Goal: Task Accomplishment & Management: Manage account settings

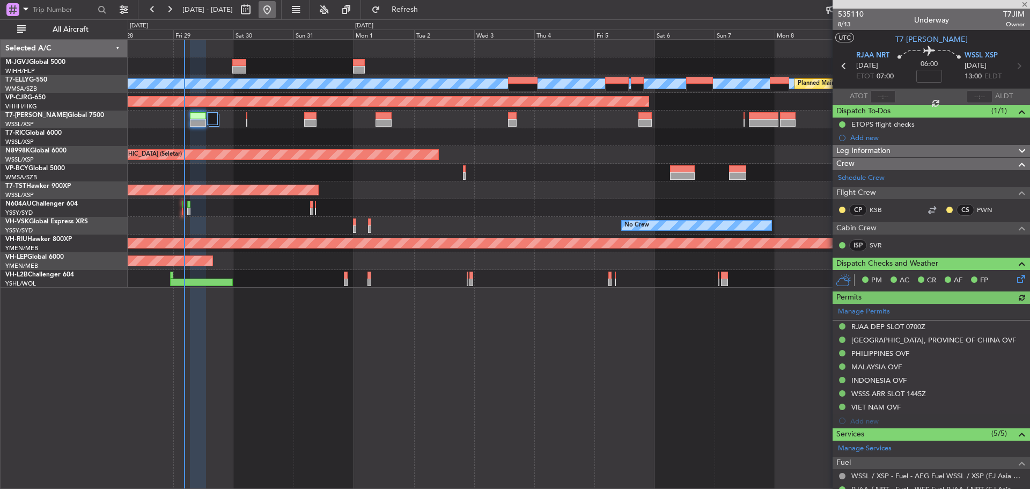
type input "Terry Leung (LEU)"
click at [530, 146] on div "Planned Maint [GEOGRAPHIC_DATA] (Seletar)" at bounding box center [579, 155] width 902 height 18
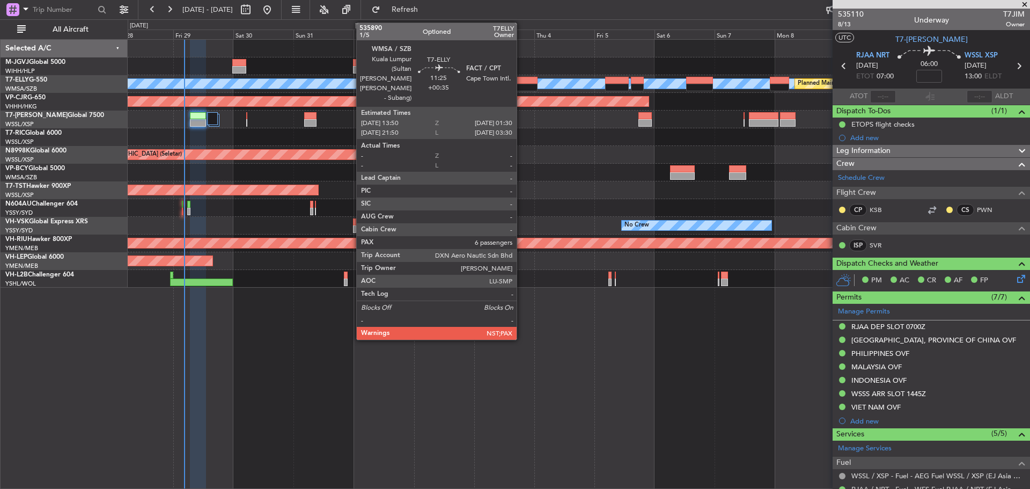
click at [521, 87] on div at bounding box center [522, 88] width 29 height 8
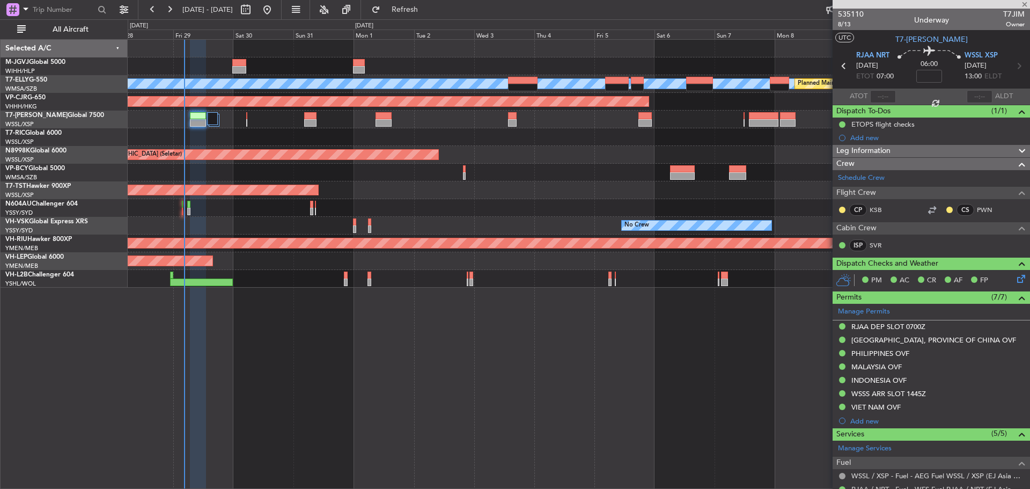
type input "+00:35"
type input "6"
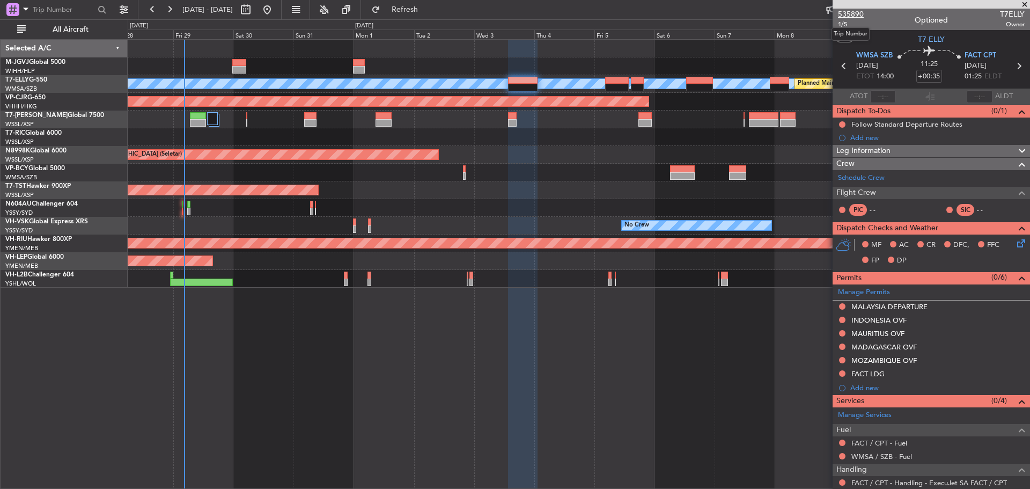
click at [854, 13] on span "535890" at bounding box center [851, 14] width 26 height 11
click at [418, 9] on span "Refresh" at bounding box center [404, 10] width 45 height 8
click at [878, 140] on div "Add new" at bounding box center [937, 137] width 174 height 9
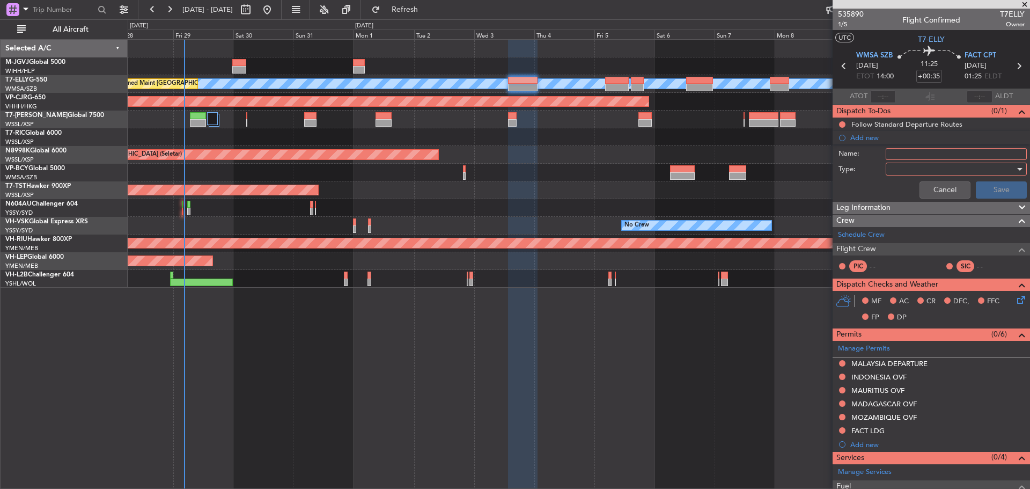
click at [895, 151] on input "Name:" at bounding box center [955, 154] width 141 height 12
type input "FPL"
click at [898, 173] on div at bounding box center [952, 169] width 125 height 16
click at [901, 190] on span "Generic" at bounding box center [950, 191] width 125 height 16
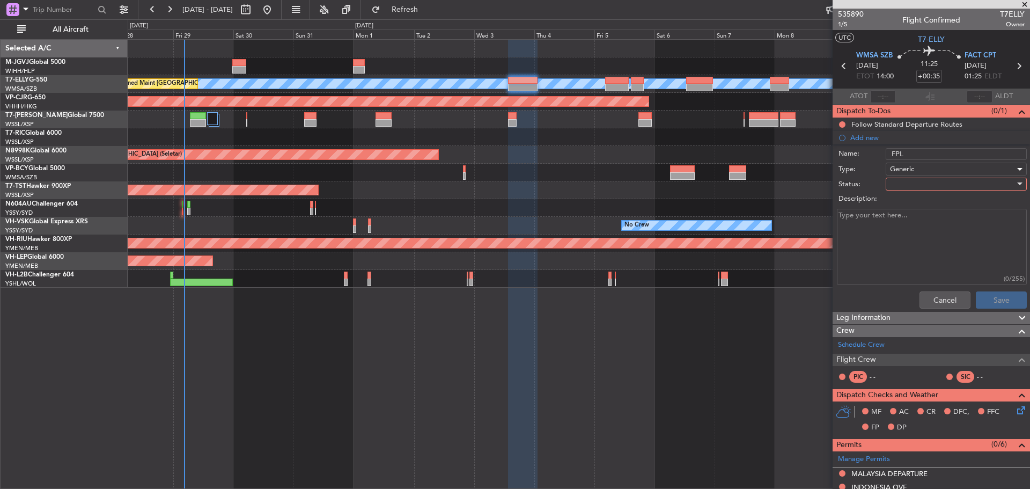
click at [898, 186] on div at bounding box center [952, 184] width 125 height 16
click at [902, 204] on span "Not Started" at bounding box center [950, 205] width 125 height 16
click at [896, 229] on textarea "Description:" at bounding box center [932, 247] width 190 height 77
type textarea "LRC FL430 39000lbs"
click at [998, 299] on button "Save" at bounding box center [1001, 299] width 51 height 17
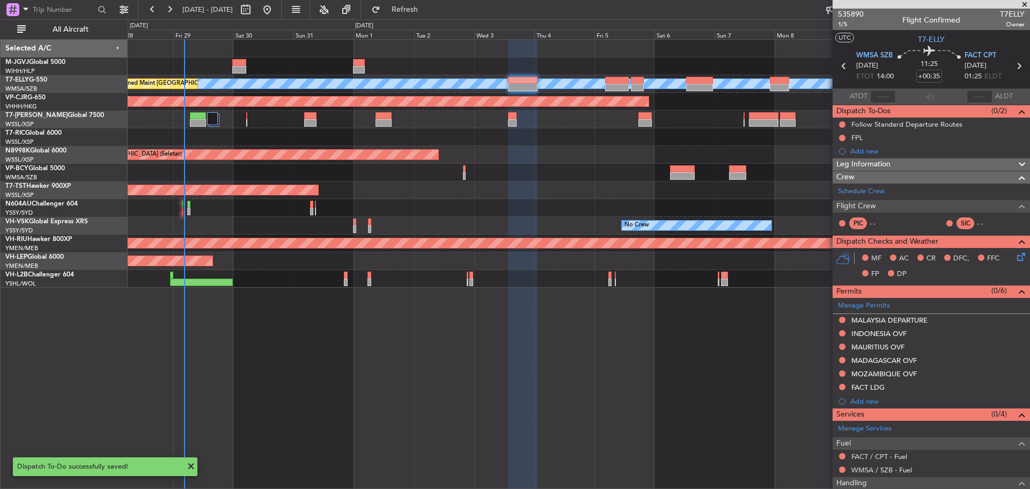
click at [1013, 70] on icon at bounding box center [1018, 66] width 14 height 14
type input "+01:50"
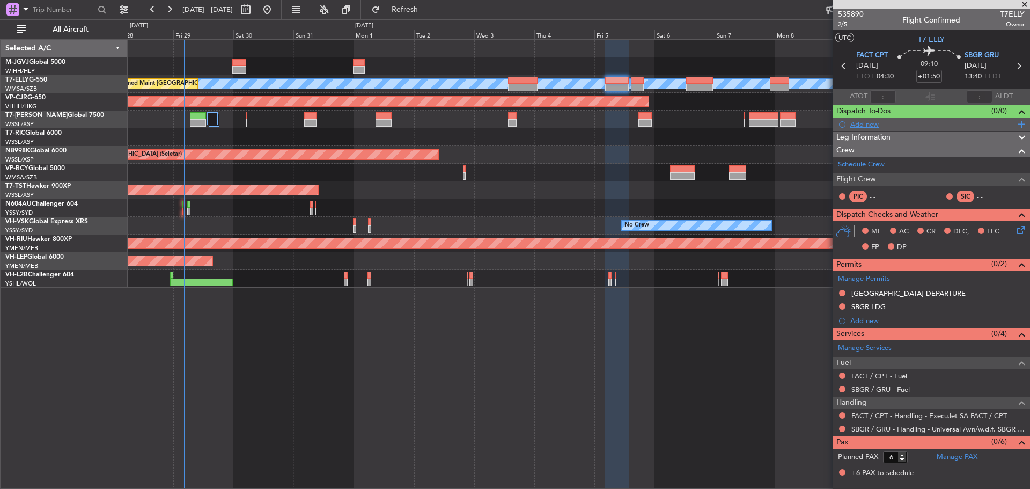
click at [874, 125] on div "Add new" at bounding box center [932, 124] width 165 height 9
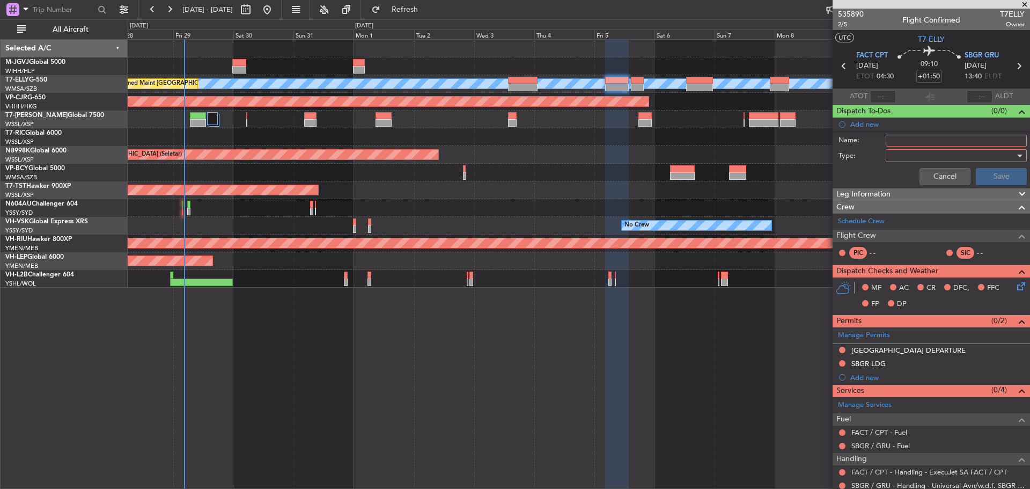
click at [902, 138] on input "Name:" at bounding box center [955, 141] width 141 height 12
type input "FPL"
click at [904, 156] on div at bounding box center [952, 155] width 125 height 16
click at [909, 175] on span "Generic" at bounding box center [950, 177] width 125 height 16
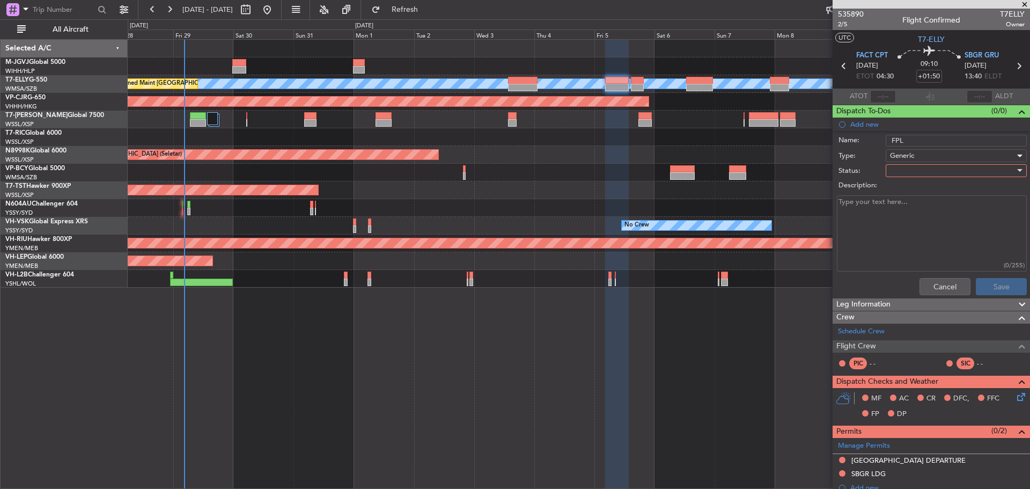
click at [899, 171] on div at bounding box center [952, 170] width 125 height 16
click at [900, 189] on span "Not Started" at bounding box center [950, 192] width 125 height 16
click at [872, 213] on textarea "Description:" at bounding box center [932, 233] width 190 height 77
type textarea "M.83 FL430 39000lbs"
click at [988, 287] on button "Save" at bounding box center [1001, 286] width 51 height 17
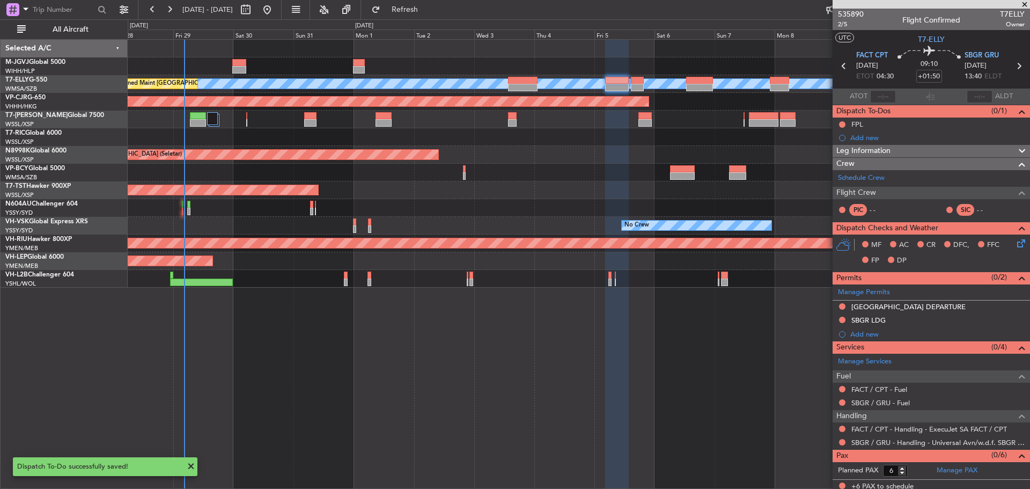
click at [1014, 64] on icon at bounding box center [1018, 66] width 14 height 14
type input "+00:30"
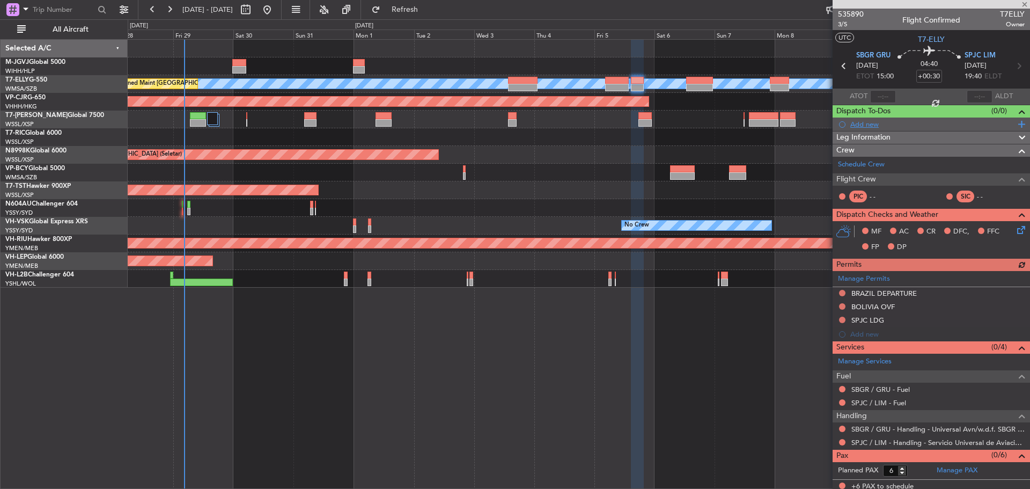
click at [868, 125] on div "Add new" at bounding box center [932, 124] width 165 height 9
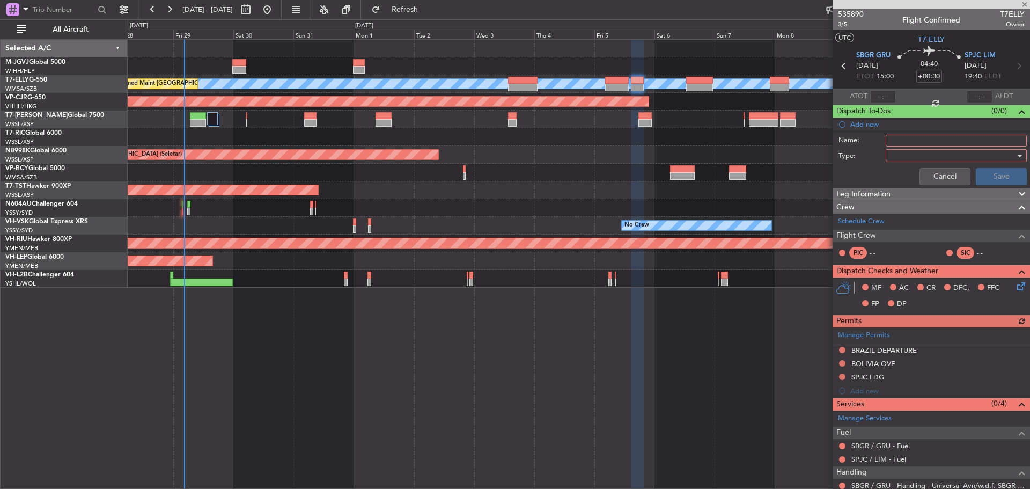
click at [893, 142] on input "Name:" at bounding box center [955, 141] width 141 height 12
type input "FPL"
click at [906, 158] on div at bounding box center [952, 155] width 125 height 16
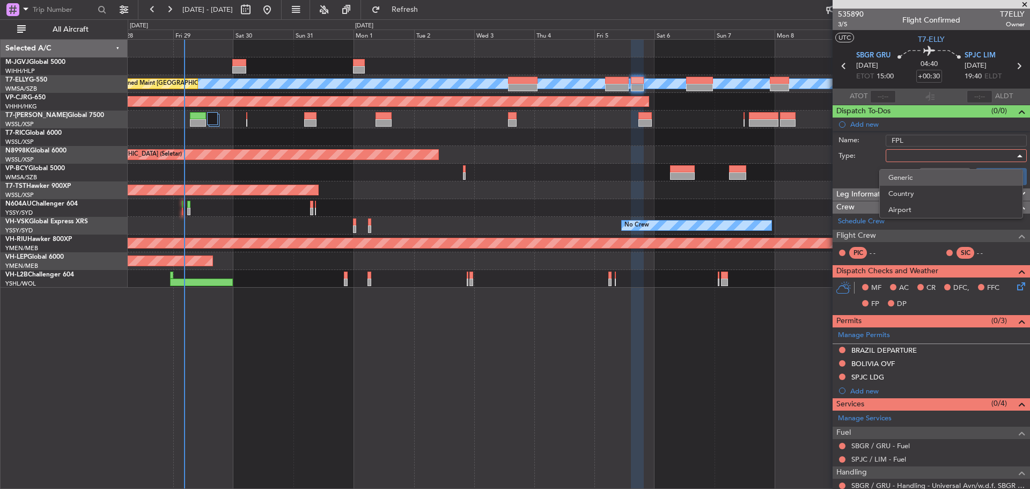
click at [911, 175] on span "Generic" at bounding box center [950, 177] width 125 height 16
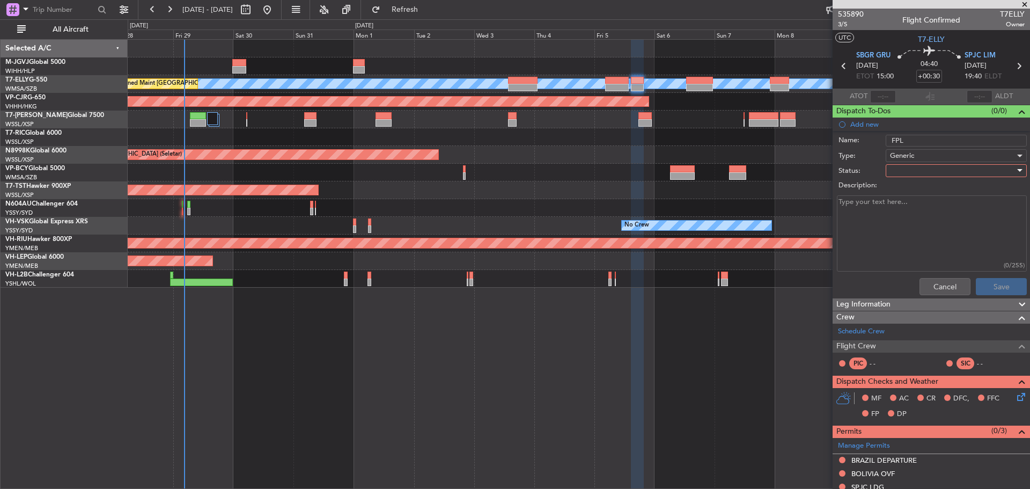
click at [895, 171] on div at bounding box center [952, 170] width 125 height 16
click at [896, 191] on span "Not Started" at bounding box center [950, 192] width 125 height 16
click at [858, 209] on textarea "Description:" at bounding box center [932, 233] width 190 height 77
type textarea "M.83 FL430 25000lbs"
click at [979, 292] on button "Save" at bounding box center [1001, 286] width 51 height 17
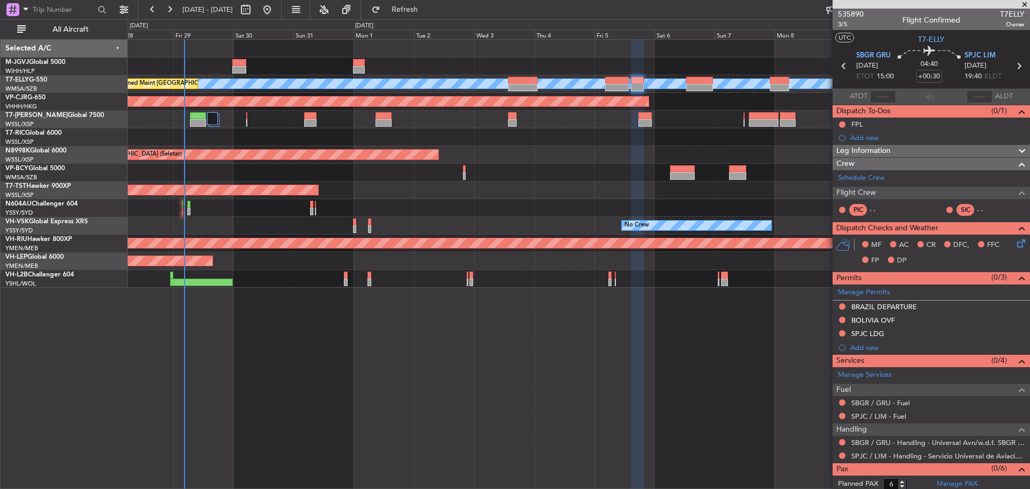
click at [1012, 67] on icon at bounding box center [1018, 66] width 14 height 14
type input "+00:20"
type input "0"
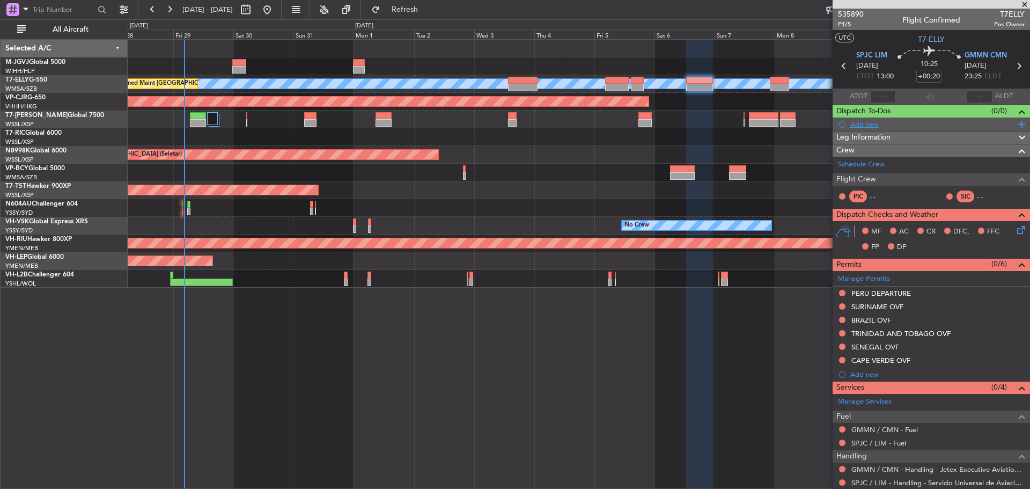
click at [967, 123] on div "Add new" at bounding box center [932, 124] width 165 height 9
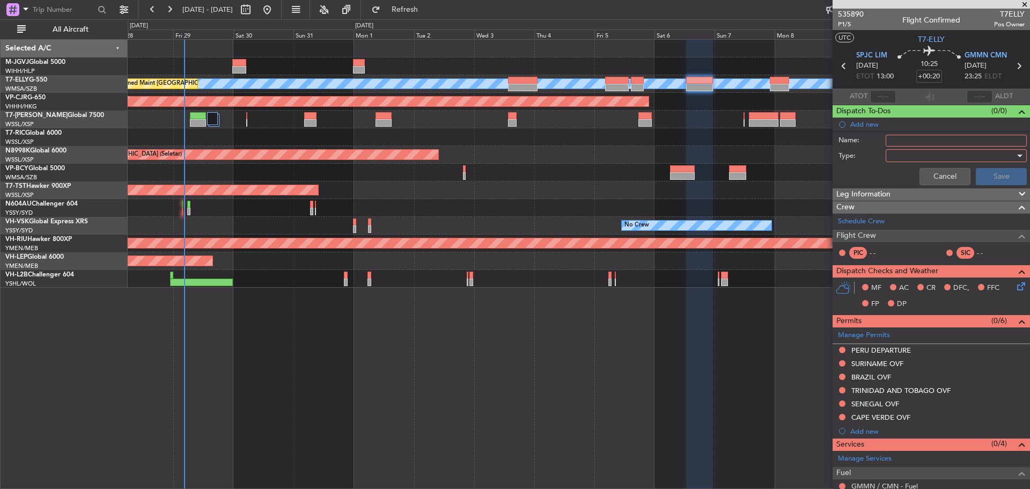
click at [936, 142] on input "Name:" at bounding box center [955, 141] width 141 height 12
type input "FPL"
click at [912, 158] on div at bounding box center [952, 155] width 125 height 16
click at [909, 176] on span "Generic" at bounding box center [950, 177] width 125 height 16
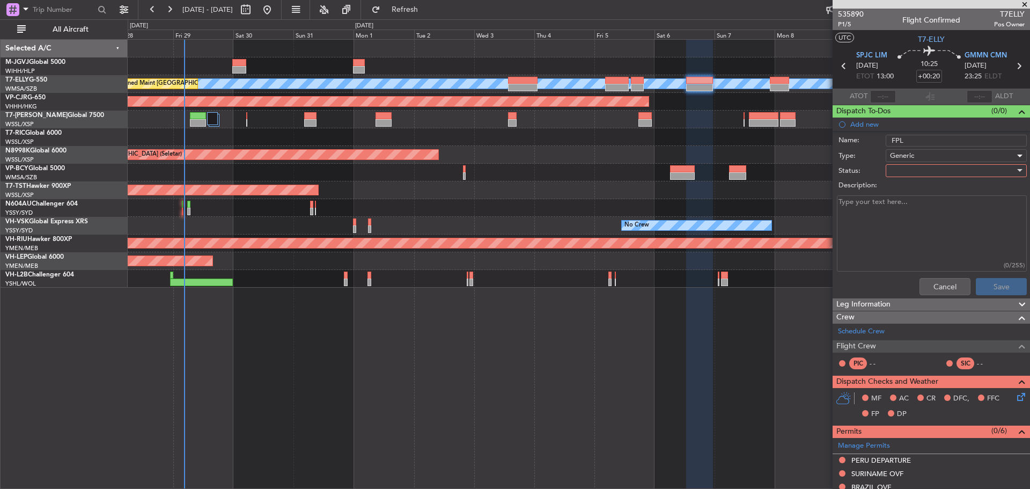
click at [904, 175] on div at bounding box center [952, 170] width 125 height 16
click at [902, 189] on span "Not Started" at bounding box center [950, 192] width 125 height 16
click at [873, 215] on textarea "Description:" at bounding box center [932, 233] width 190 height 77
type textarea "M.83 FL430 39000lbs"
click at [990, 285] on button "Save" at bounding box center [1001, 286] width 51 height 17
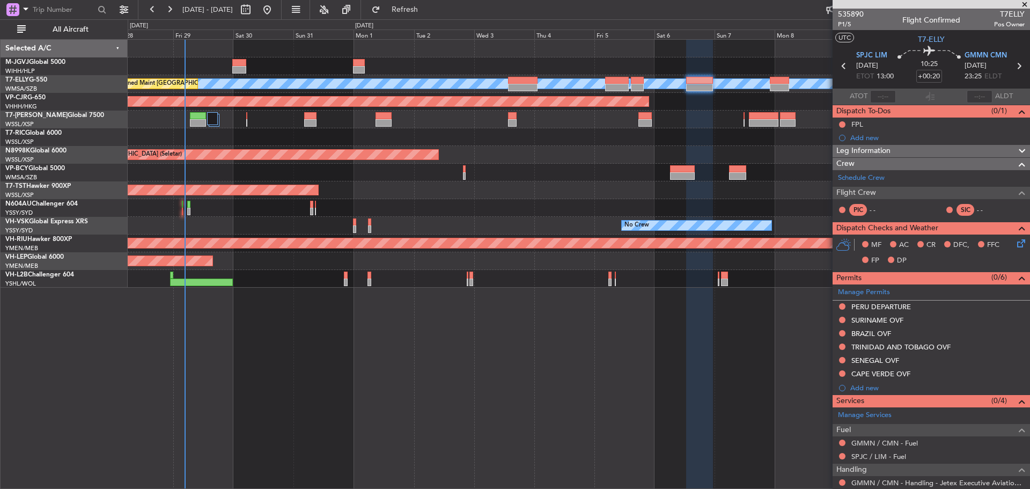
click at [1011, 68] on icon at bounding box center [1018, 66] width 14 height 14
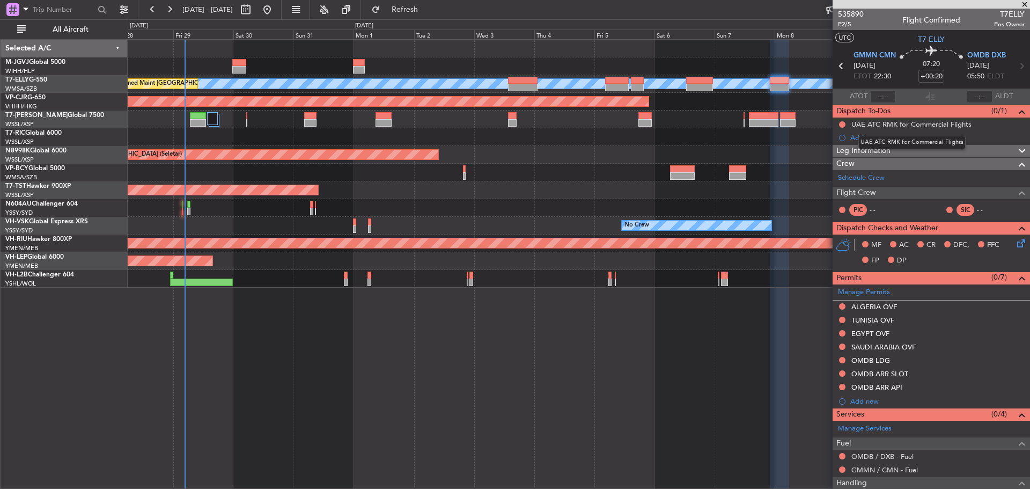
click at [895, 138] on div "UAE ATC RMK for Commercial Flights" at bounding box center [911, 142] width 107 height 13
click at [855, 138] on div "Add new" at bounding box center [932, 137] width 165 height 9
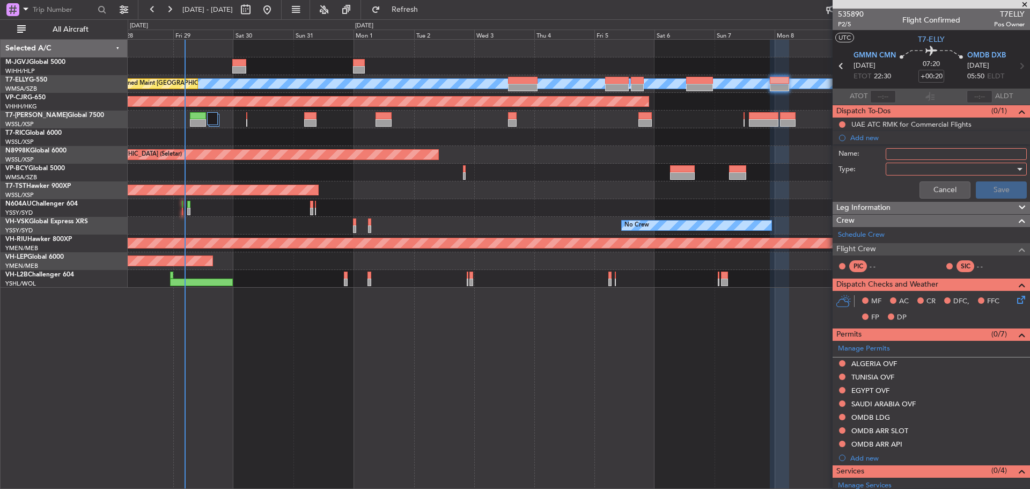
click at [902, 160] on div "Name:" at bounding box center [931, 154] width 208 height 16
click at [902, 157] on input "Name:" at bounding box center [955, 154] width 141 height 12
type input "FPL"
click at [895, 167] on div at bounding box center [952, 169] width 125 height 16
click at [903, 187] on span "Generic" at bounding box center [950, 191] width 125 height 16
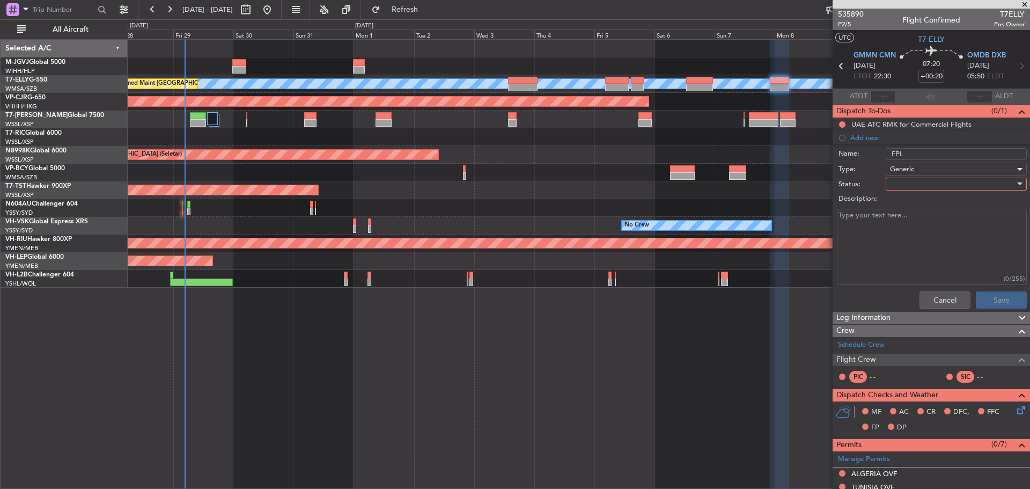
click at [898, 183] on div at bounding box center [952, 184] width 125 height 16
drag, startPoint x: 900, startPoint y: 203, endPoint x: 886, endPoint y: 214, distance: 17.6
click at [900, 204] on span "Not Started" at bounding box center [950, 205] width 125 height 16
click at [880, 216] on textarea "Description:" at bounding box center [932, 247] width 190 height 77
type textarea "M.83 FL430 31000lbs"
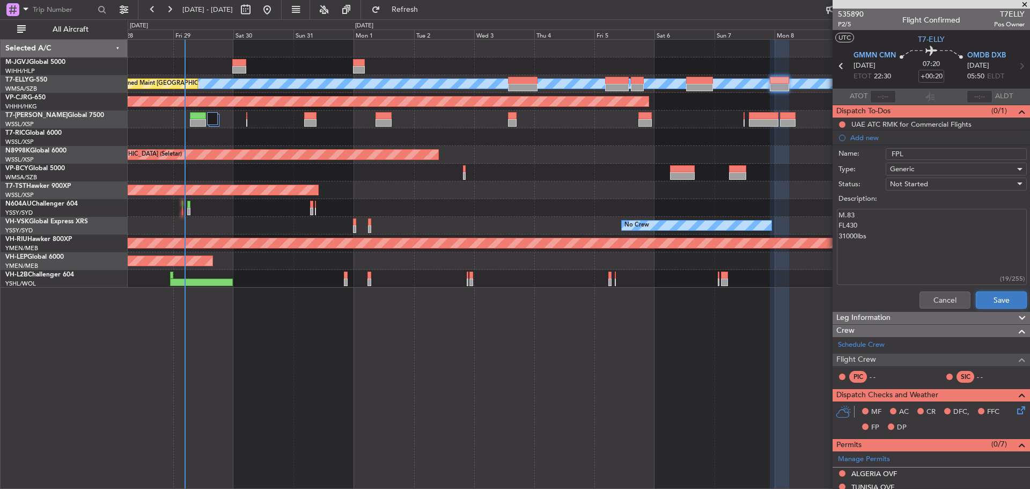
click at [989, 298] on button "Save" at bounding box center [1001, 299] width 51 height 17
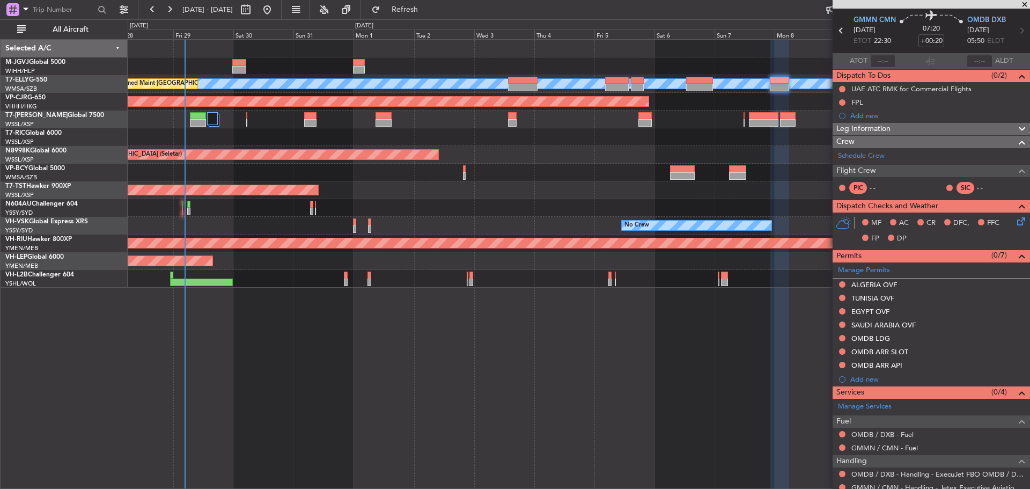
scroll to position [71, 0]
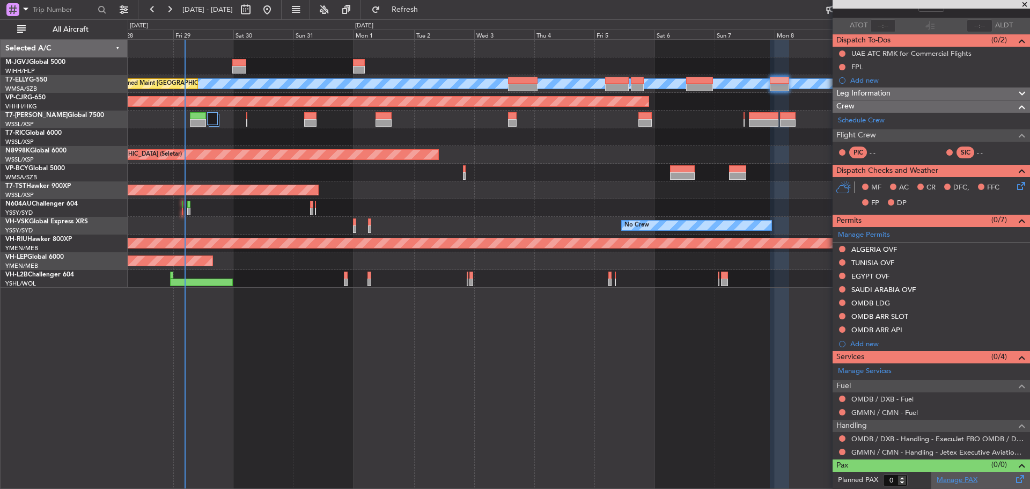
click at [964, 480] on link "Manage PAX" at bounding box center [956, 480] width 41 height 11
click at [427, 10] on span "Refresh" at bounding box center [404, 10] width 45 height 8
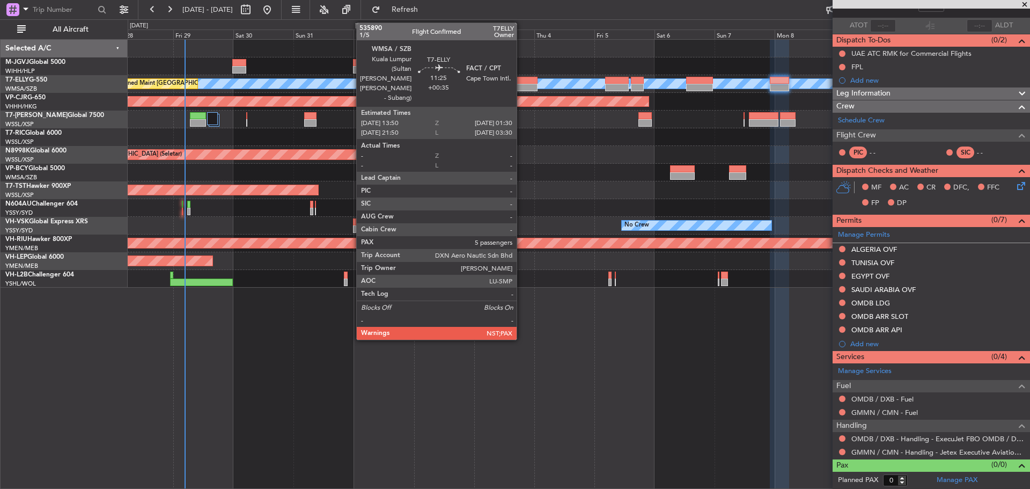
click at [521, 88] on div at bounding box center [522, 88] width 29 height 8
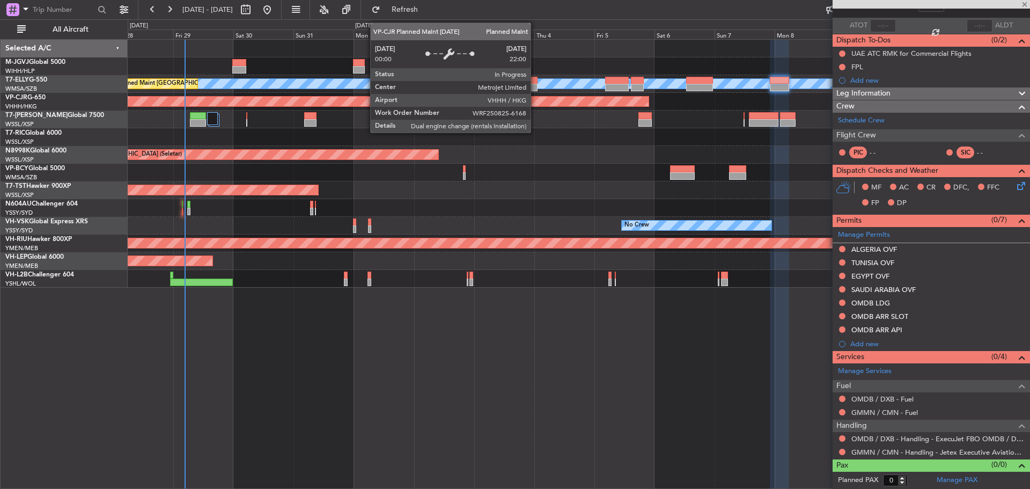
type input "+00:35"
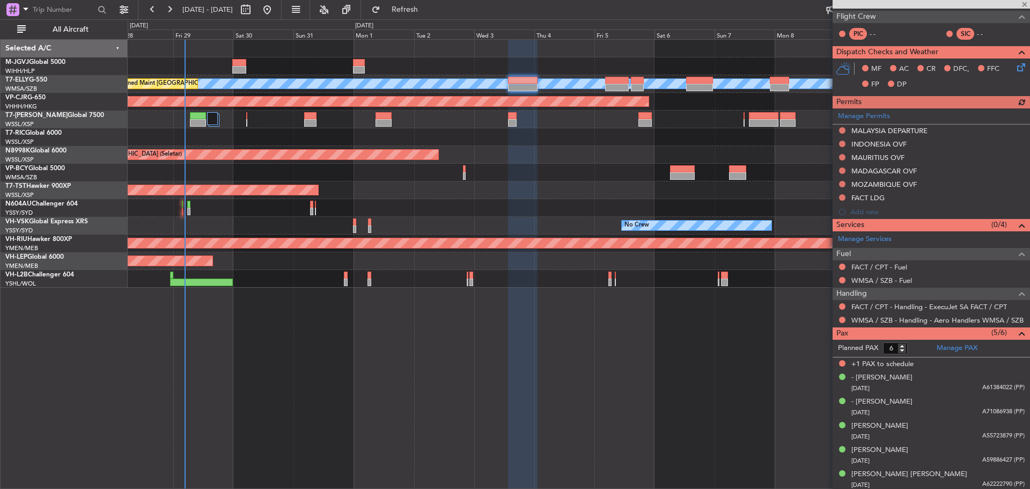
scroll to position [191, 0]
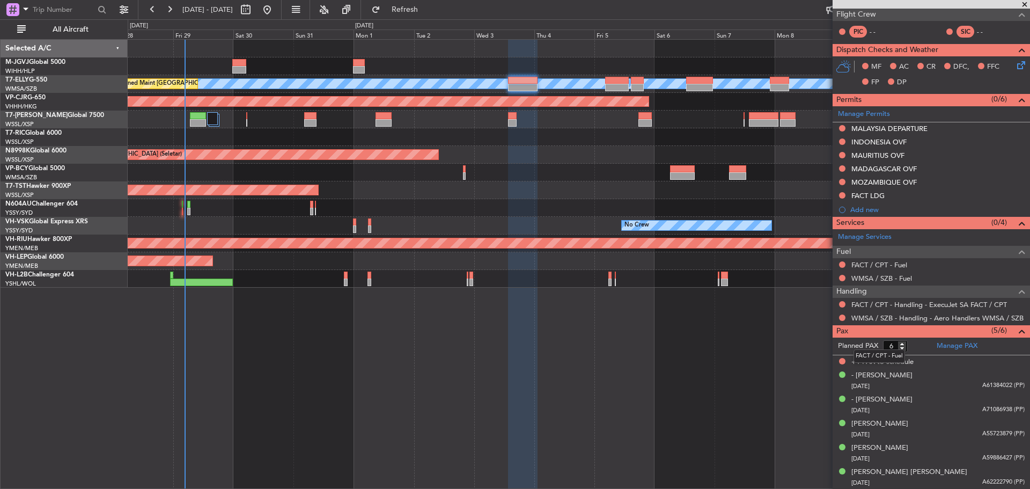
click at [902, 348] on mat-tooltip-component "FACT / CPT - Fuel" at bounding box center [879, 356] width 67 height 28
type input "5"
click at [903, 347] on input "5" at bounding box center [895, 346] width 25 height 12
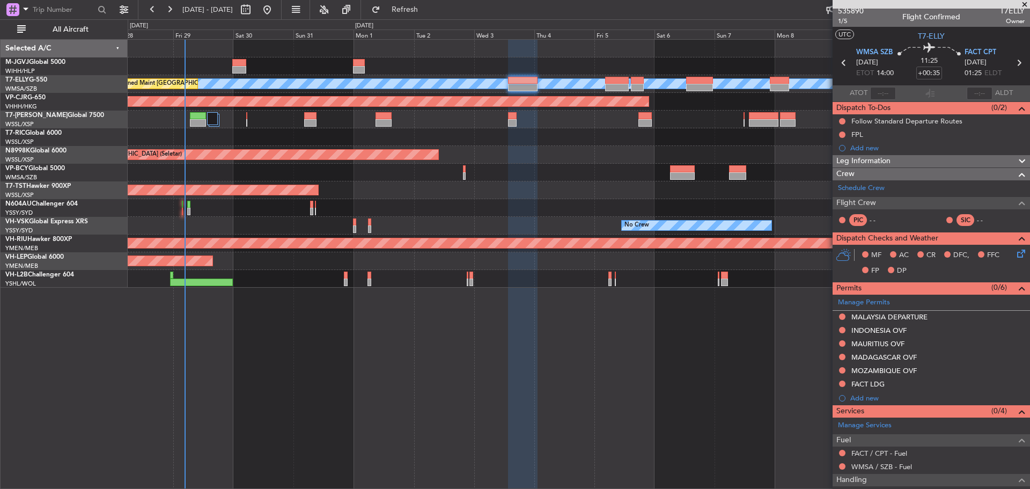
scroll to position [0, 0]
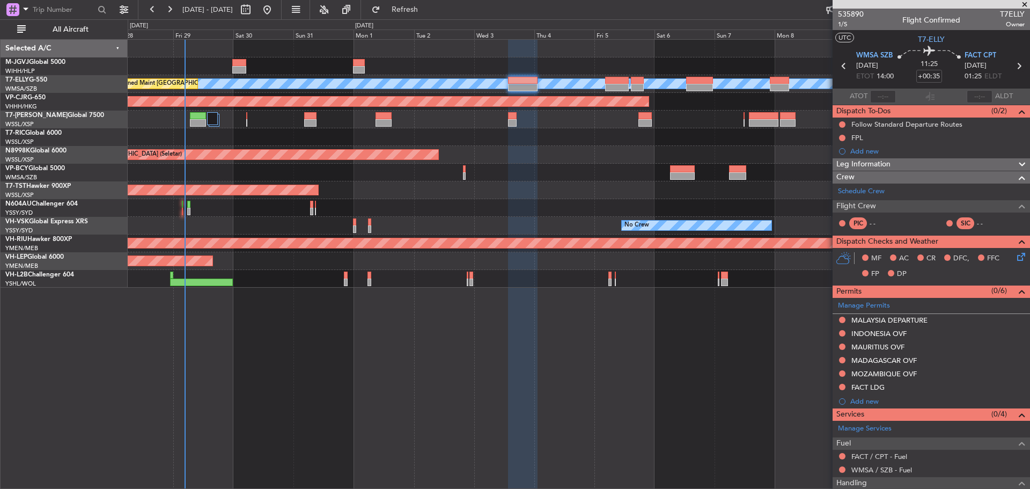
click at [1015, 64] on icon at bounding box center [1018, 66] width 14 height 14
type input "+01:50"
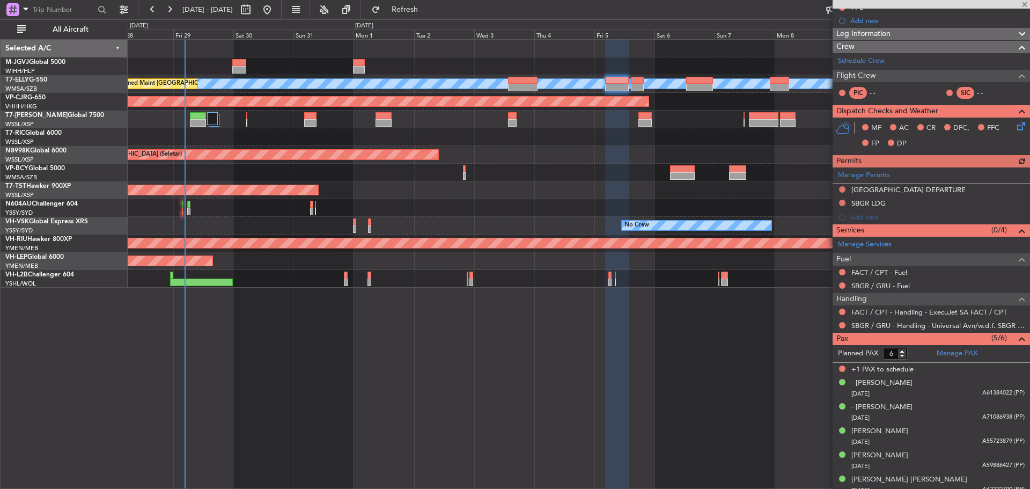
scroll to position [124, 0]
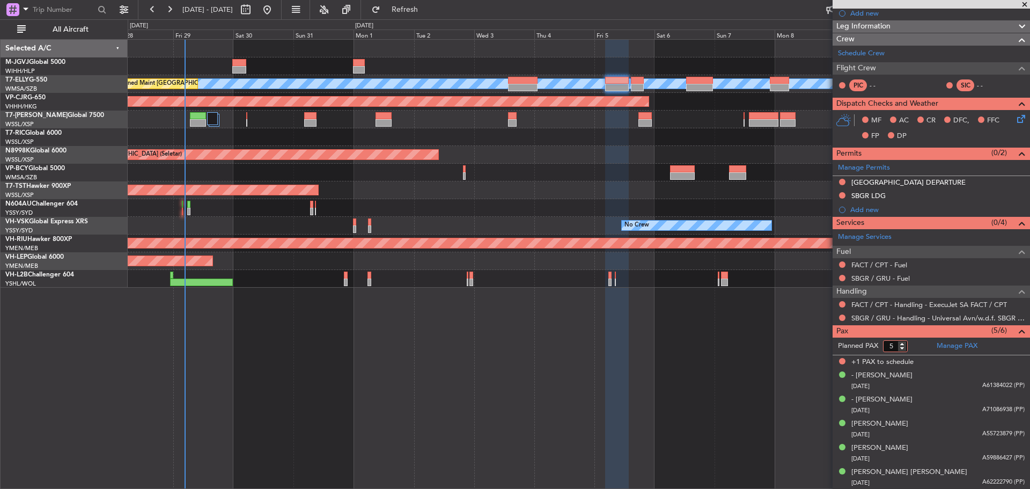
type input "5"
click at [903, 350] on input "5" at bounding box center [895, 346] width 25 height 12
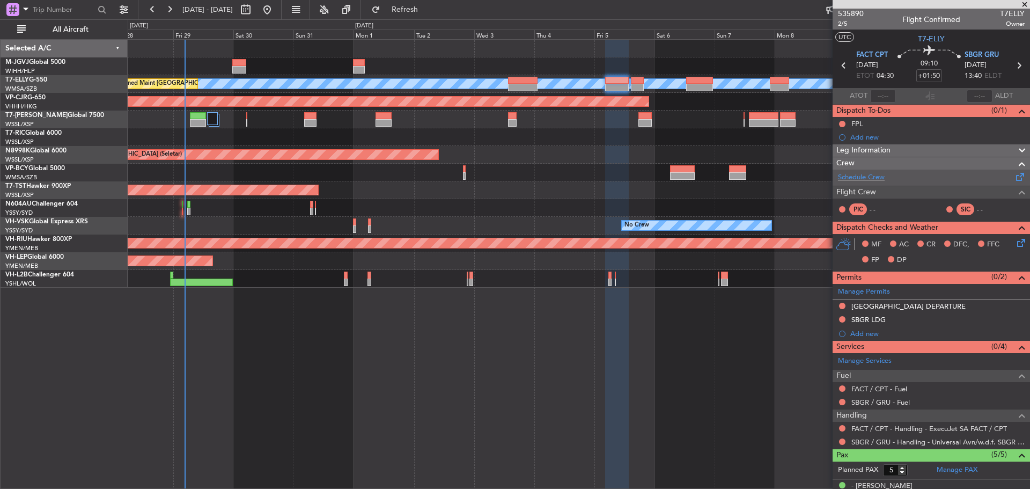
scroll to position [0, 0]
click at [1013, 68] on icon at bounding box center [1018, 66] width 14 height 14
type input "+00:30"
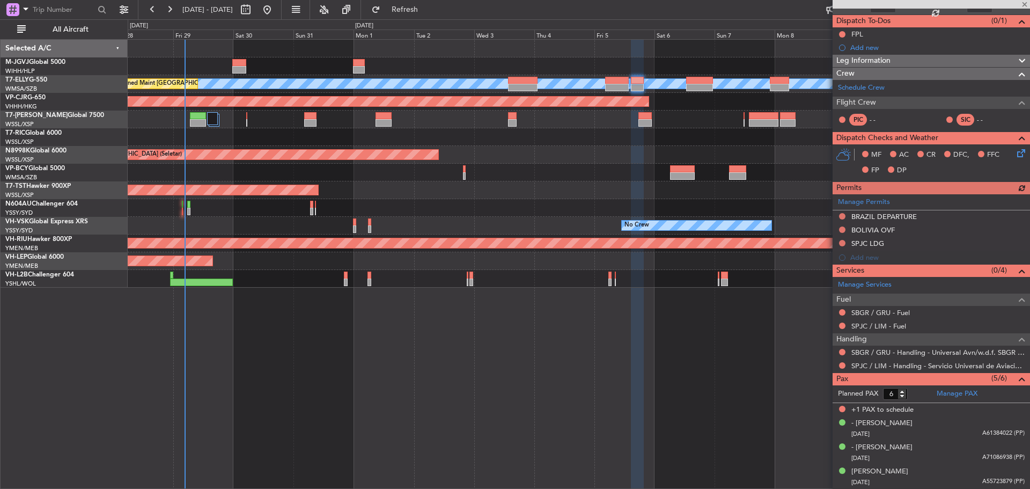
scroll to position [138, 0]
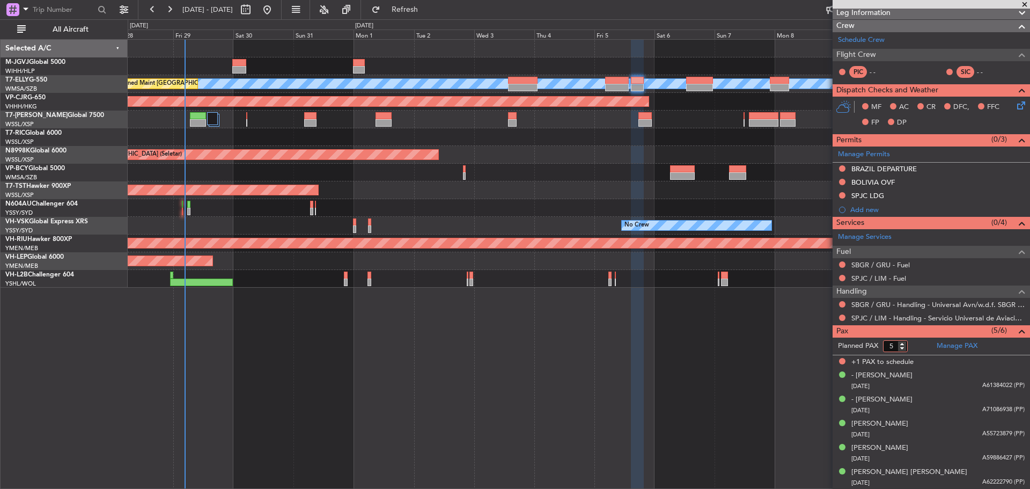
type input "5"
click at [901, 349] on input "5" at bounding box center [895, 346] width 25 height 12
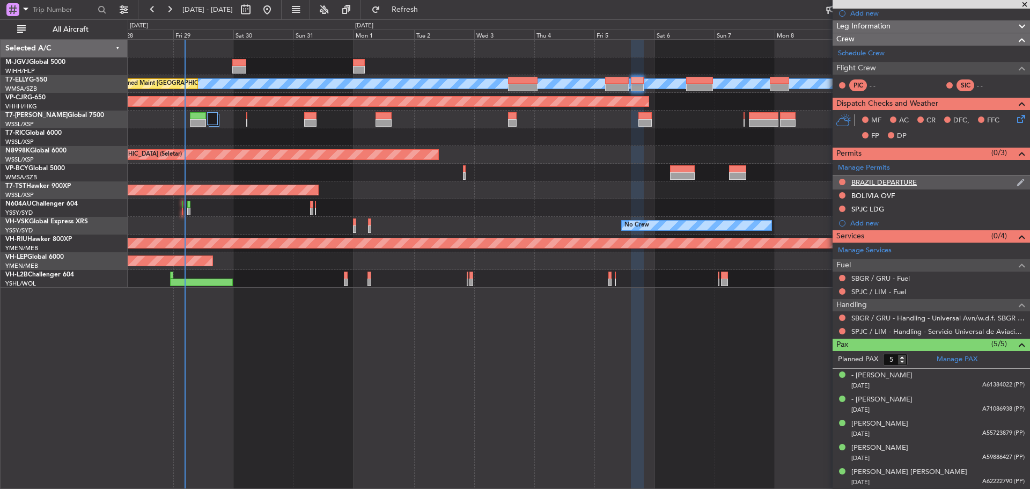
scroll to position [0, 0]
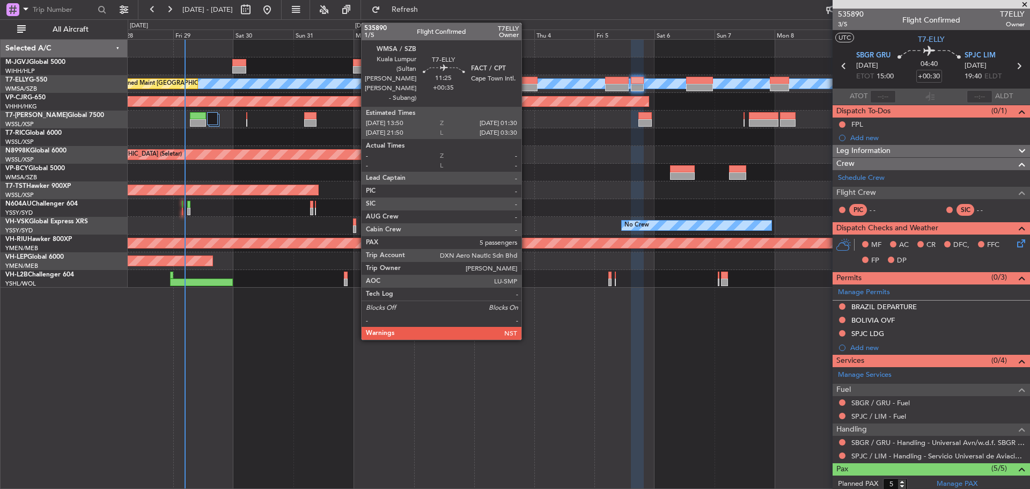
click at [526, 88] on div at bounding box center [522, 88] width 29 height 8
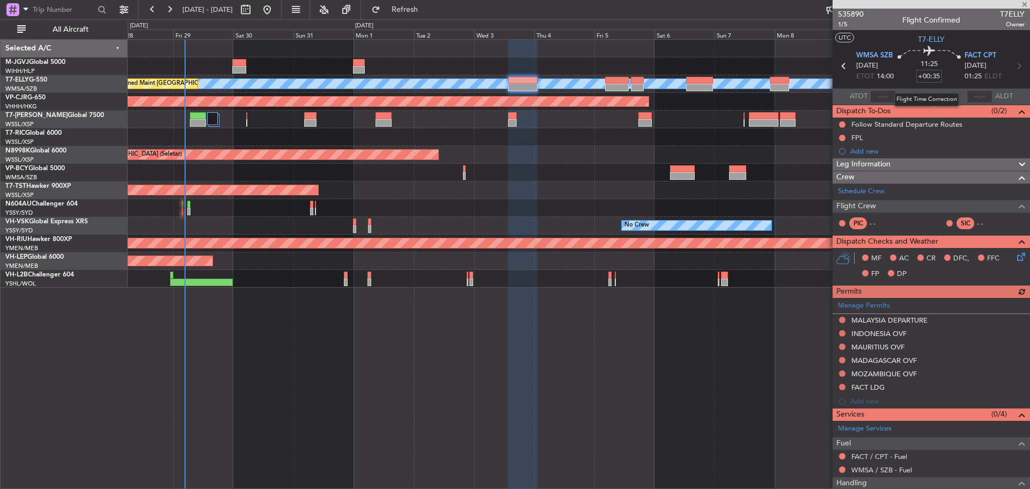
click at [932, 79] on input "+00:35" at bounding box center [929, 76] width 26 height 13
type input "+00:00"
click at [932, 75] on input at bounding box center [929, 76] width 26 height 13
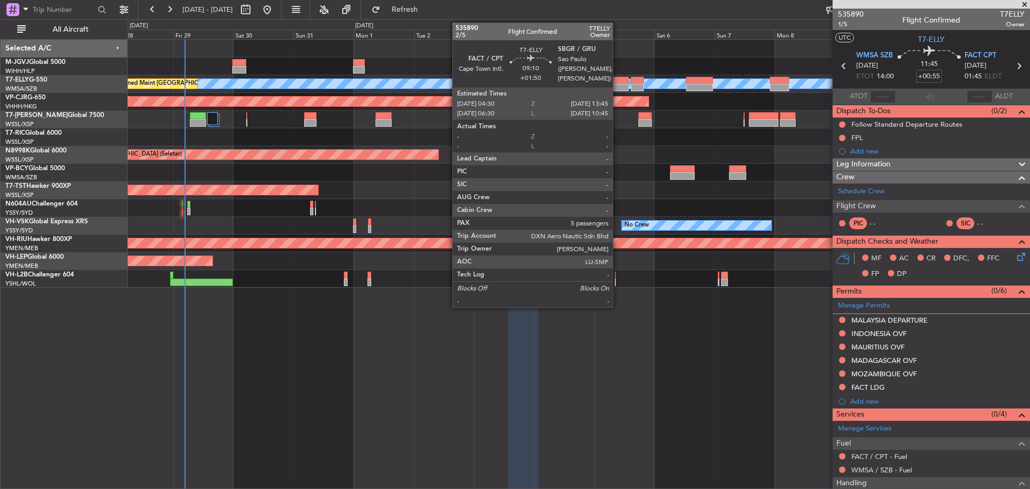
click at [617, 85] on div at bounding box center [617, 88] width 24 height 8
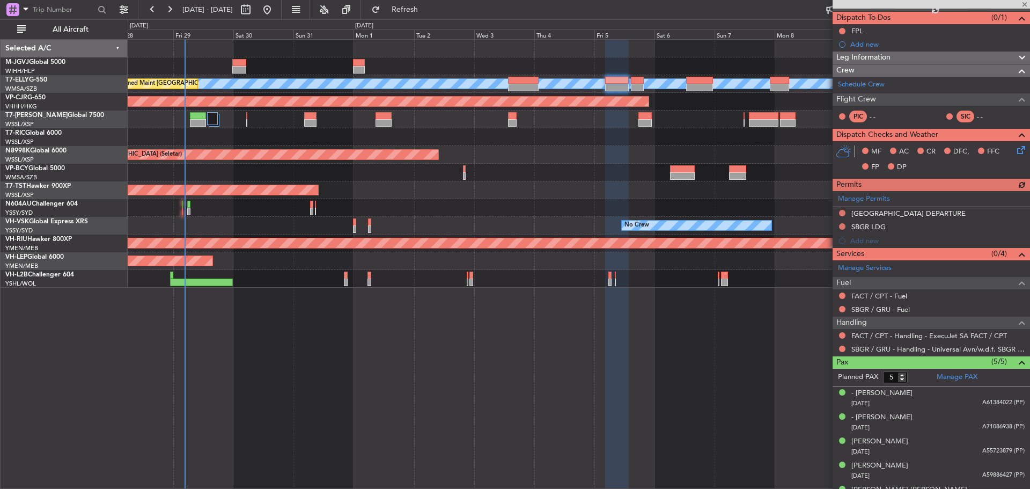
scroll to position [111, 0]
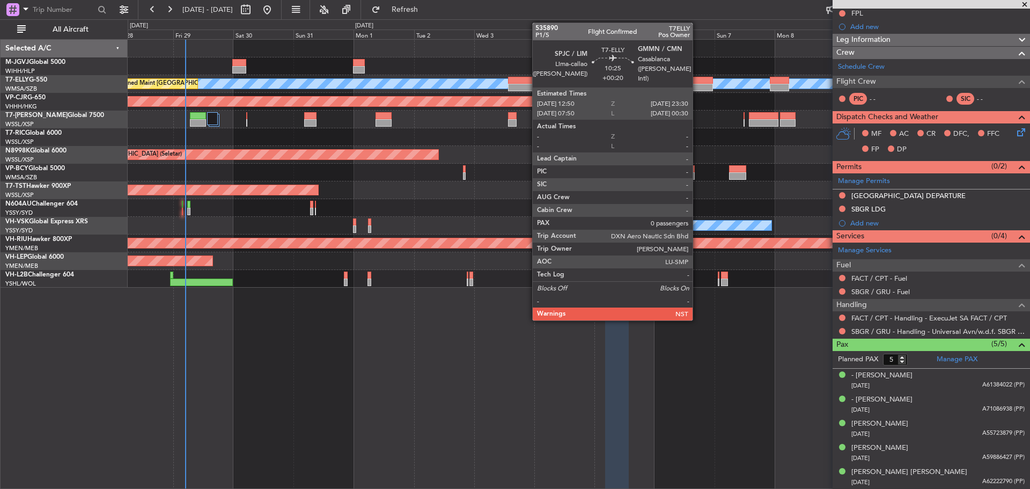
click at [697, 85] on div at bounding box center [699, 88] width 27 height 8
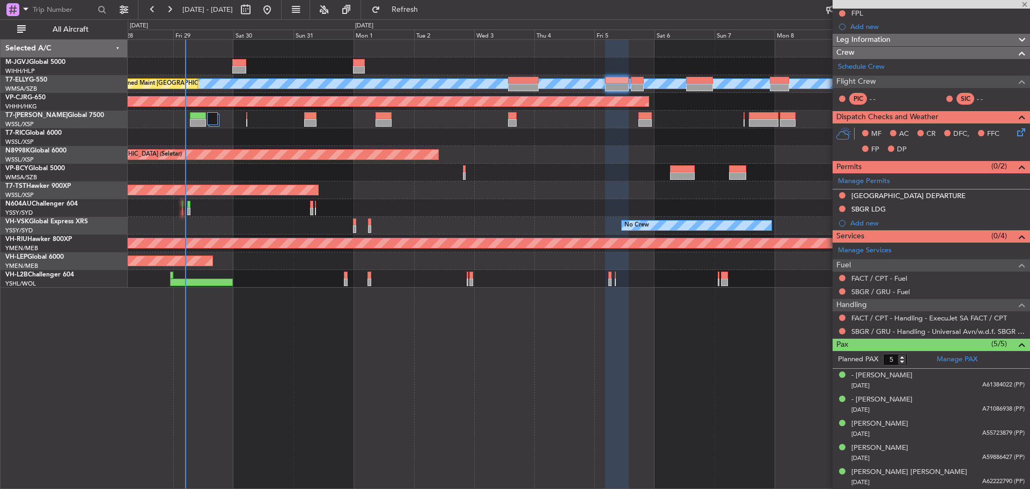
type input "+00:20"
type input "0"
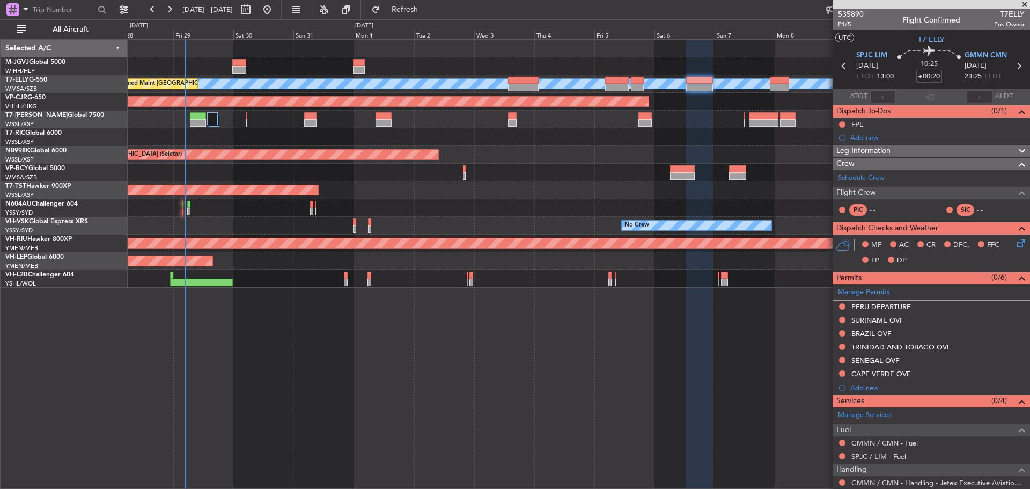
drag, startPoint x: 915, startPoint y: 77, endPoint x: 953, endPoint y: 79, distance: 37.6
click at [951, 78] on div "10:25 +00:20" at bounding box center [928, 66] width 71 height 40
type input "+00:00"
click at [926, 80] on input at bounding box center [929, 76] width 26 height 13
click at [1014, 174] on span at bounding box center [1020, 175] width 13 height 8
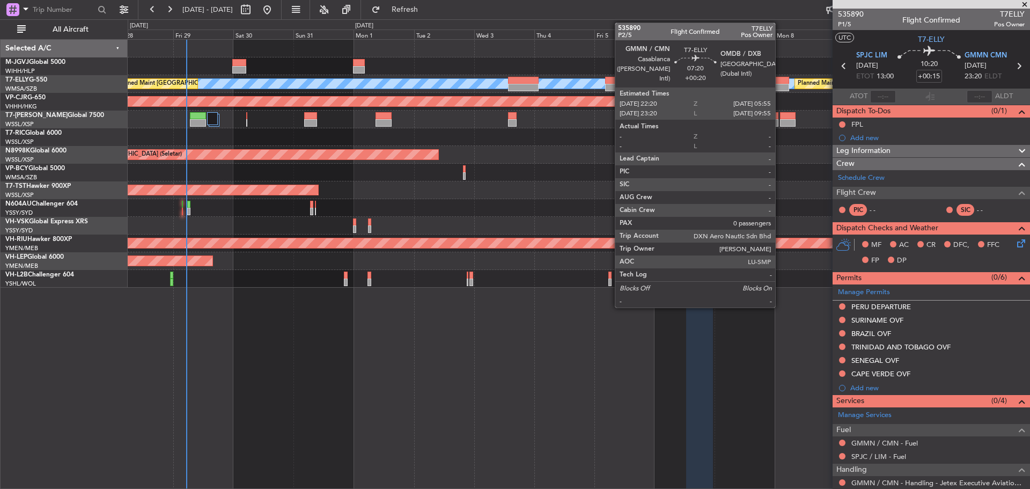
click at [780, 83] on div at bounding box center [779, 81] width 19 height 8
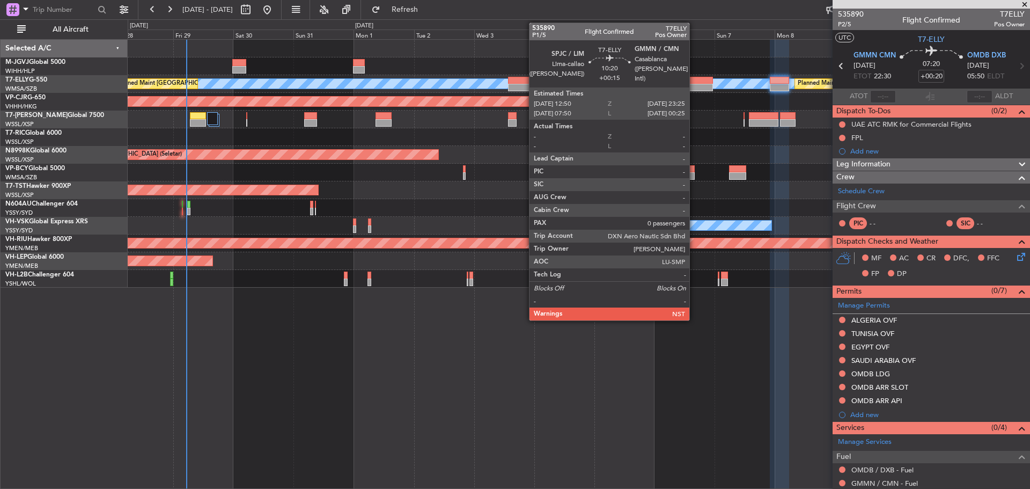
click at [694, 87] on div at bounding box center [699, 88] width 27 height 8
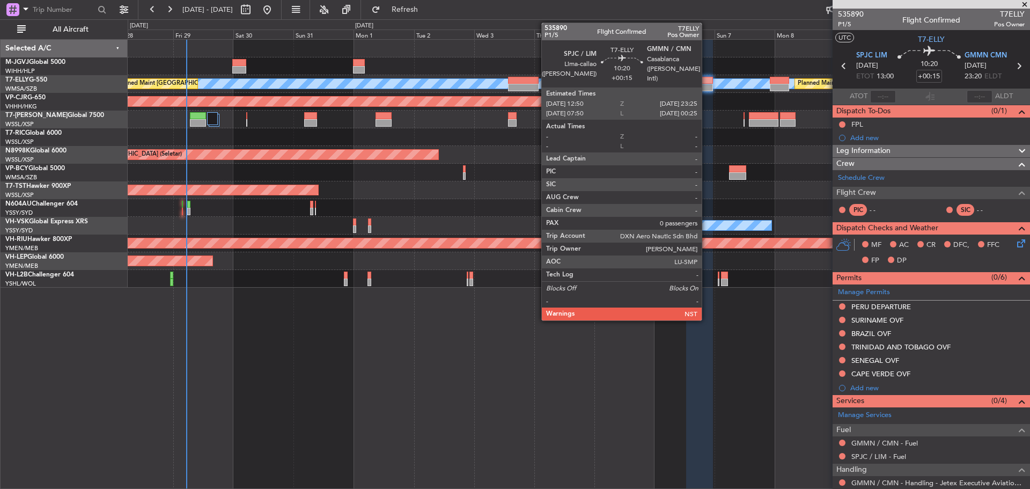
click at [706, 84] on div at bounding box center [699, 88] width 27 height 8
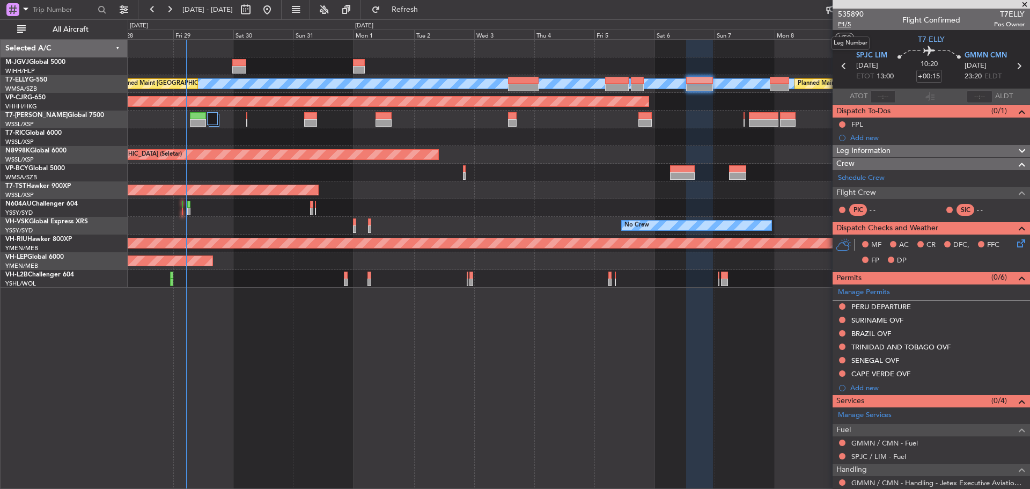
click at [843, 28] on span "P1/5" at bounding box center [851, 24] width 26 height 9
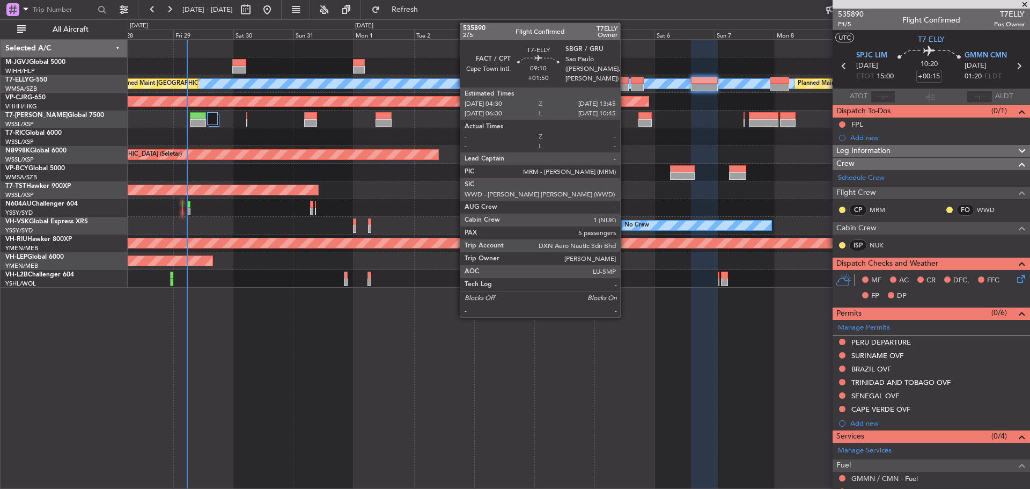
click at [625, 84] on div at bounding box center [617, 88] width 24 height 8
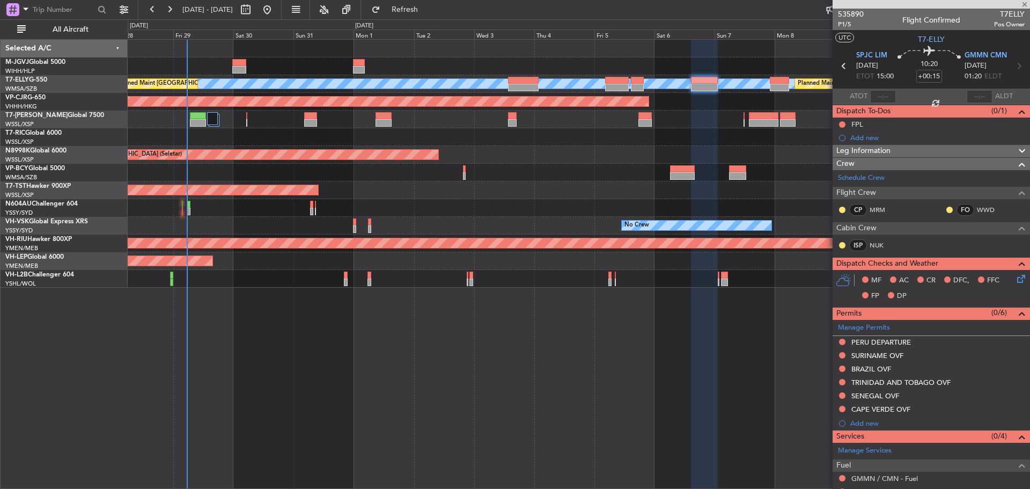
type input "+01:50"
type input "5"
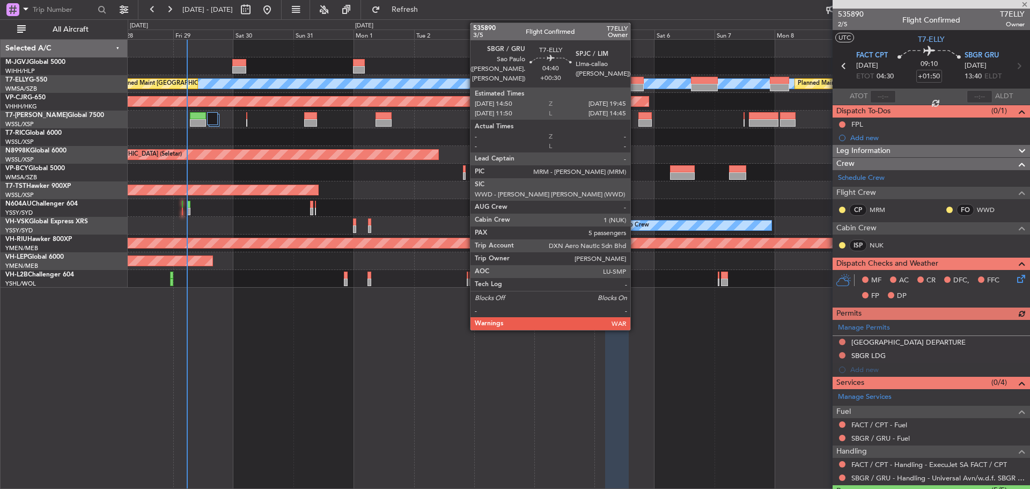
click at [635, 85] on div at bounding box center [637, 88] width 12 height 8
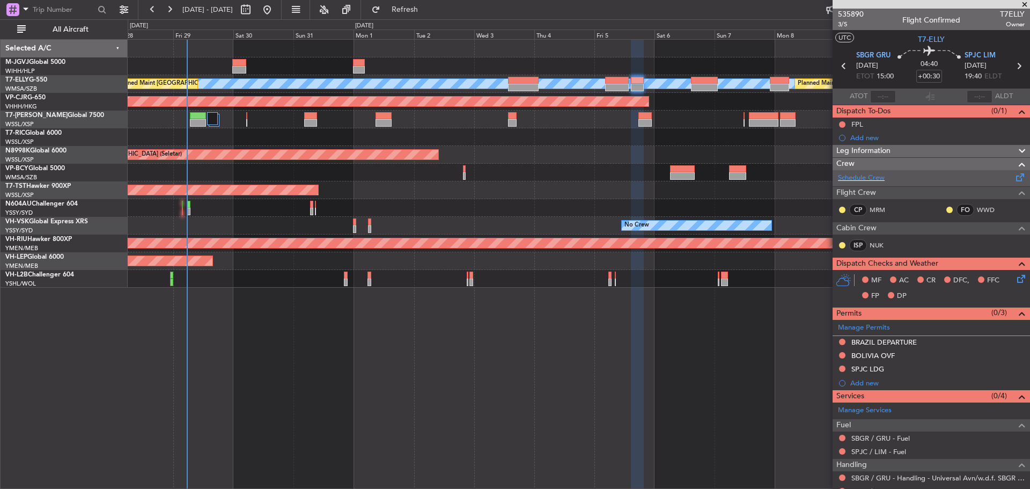
click at [1014, 179] on span at bounding box center [1020, 175] width 13 height 8
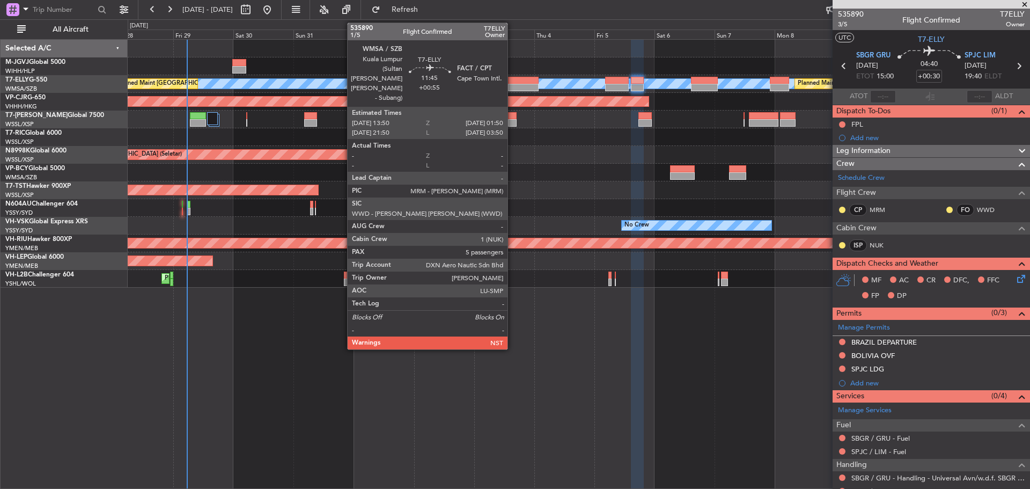
click at [512, 83] on div at bounding box center [523, 81] width 31 height 8
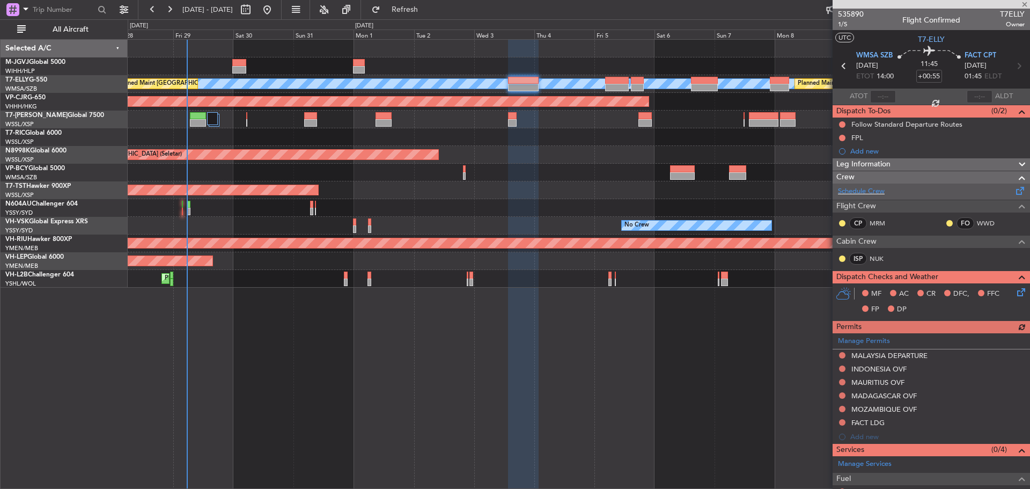
click at [1014, 193] on span at bounding box center [1020, 188] width 13 height 8
click at [841, 25] on span "1/5" at bounding box center [851, 24] width 26 height 9
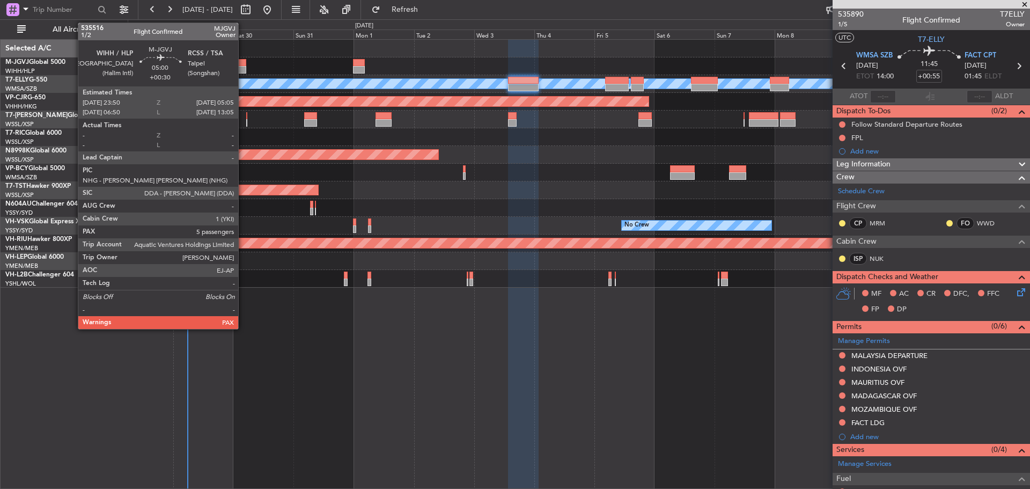
click at [243, 67] on div at bounding box center [238, 70] width 13 height 8
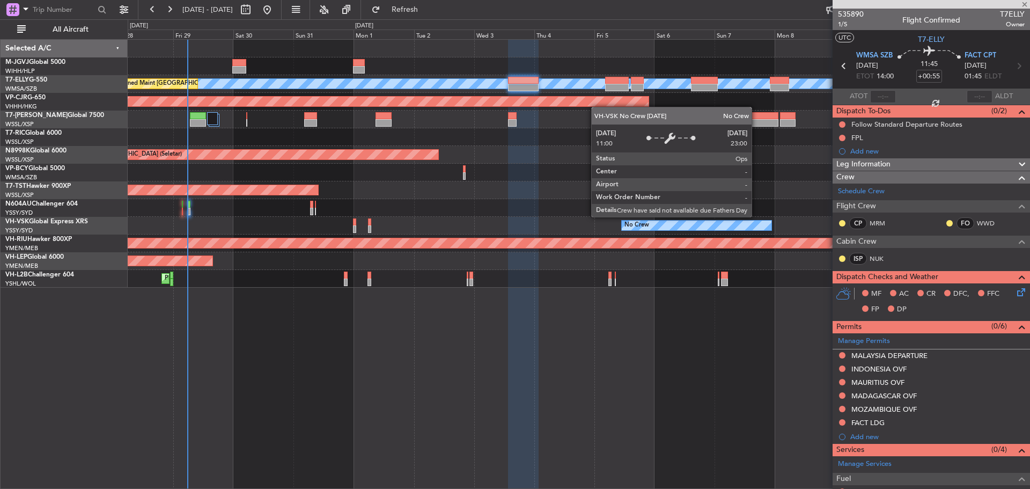
type input "+00:30"
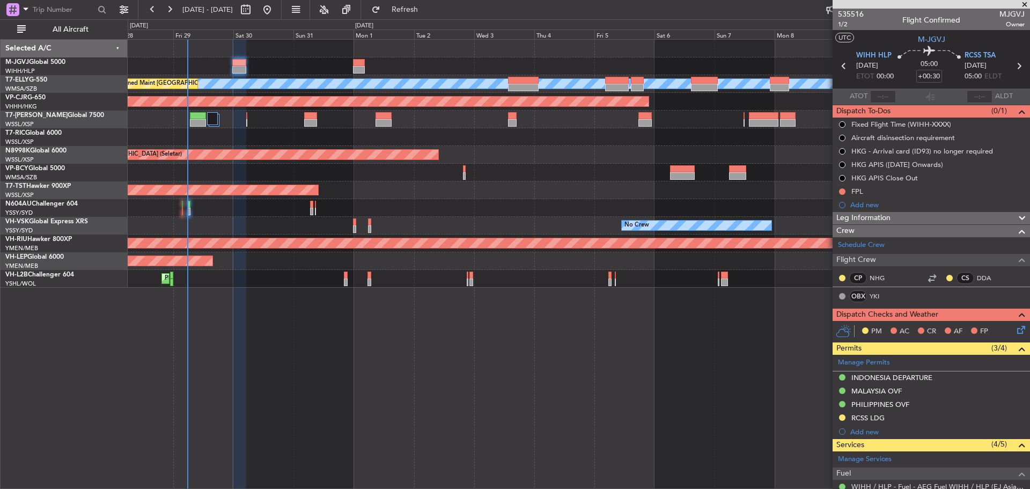
click at [1011, 67] on icon at bounding box center [1018, 66] width 14 height 14
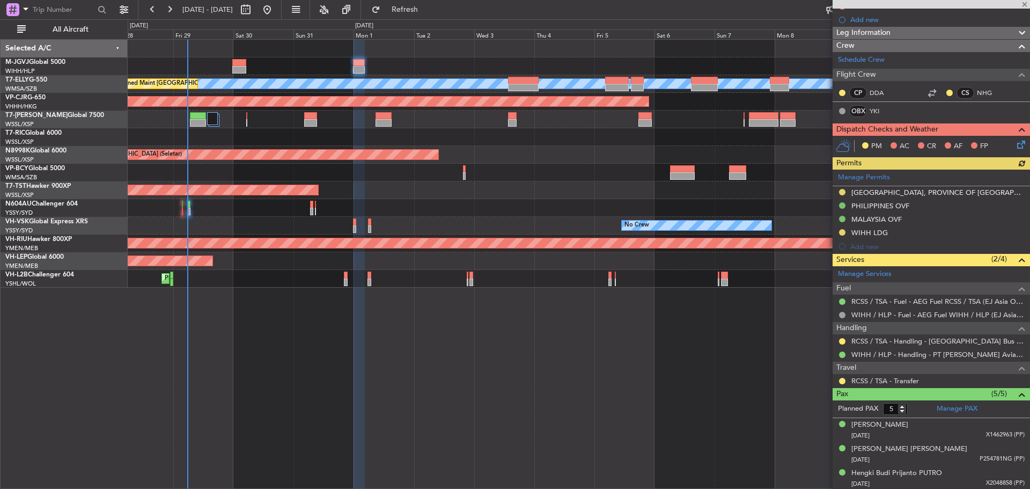
scroll to position [181, 0]
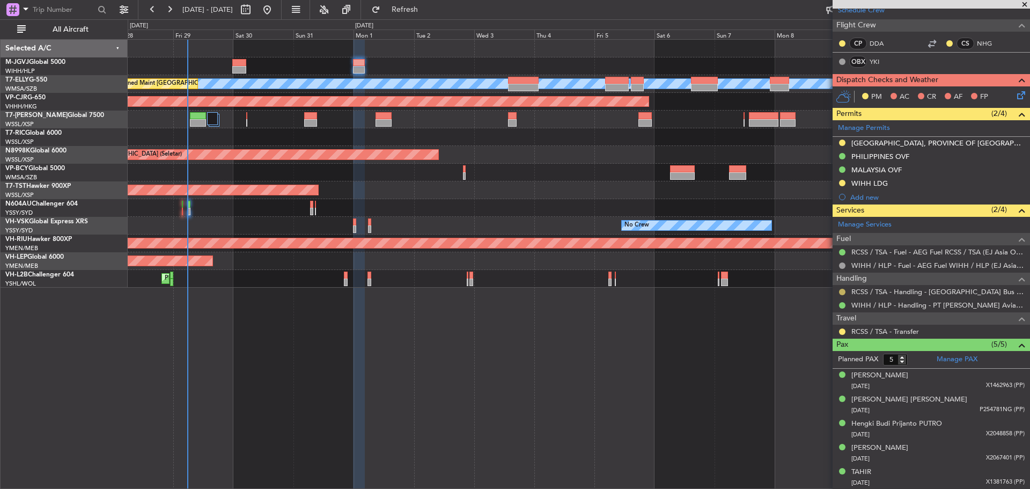
click at [841, 292] on button at bounding box center [842, 292] width 6 height 6
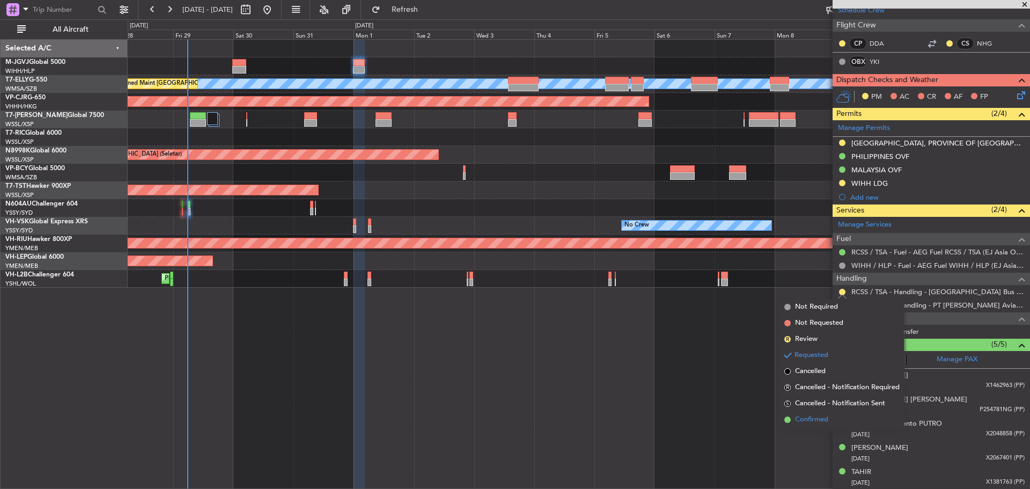
click at [806, 416] on span "Confirmed" at bounding box center [811, 419] width 33 height 11
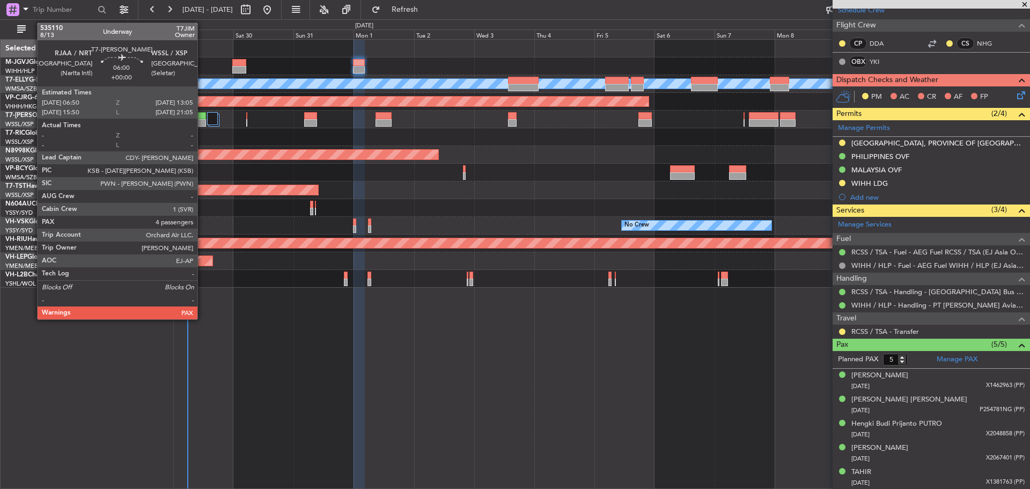
click at [202, 120] on div at bounding box center [198, 123] width 16 height 8
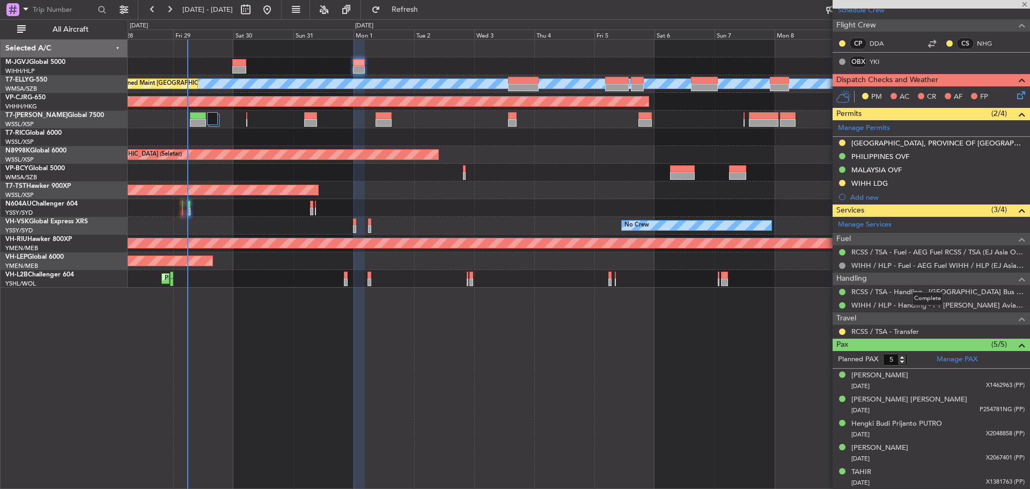
type input "4"
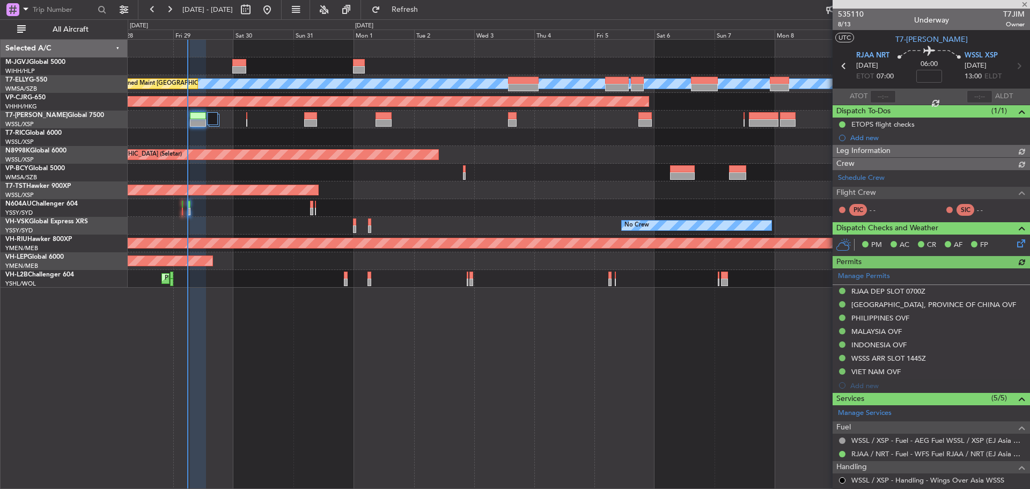
type input "Terry Leung (LEU)"
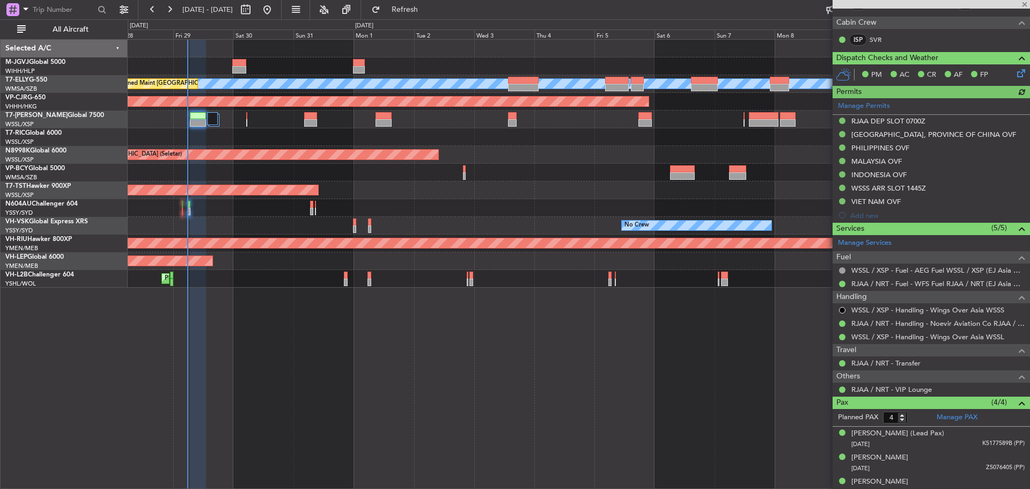
scroll to position [250, 0]
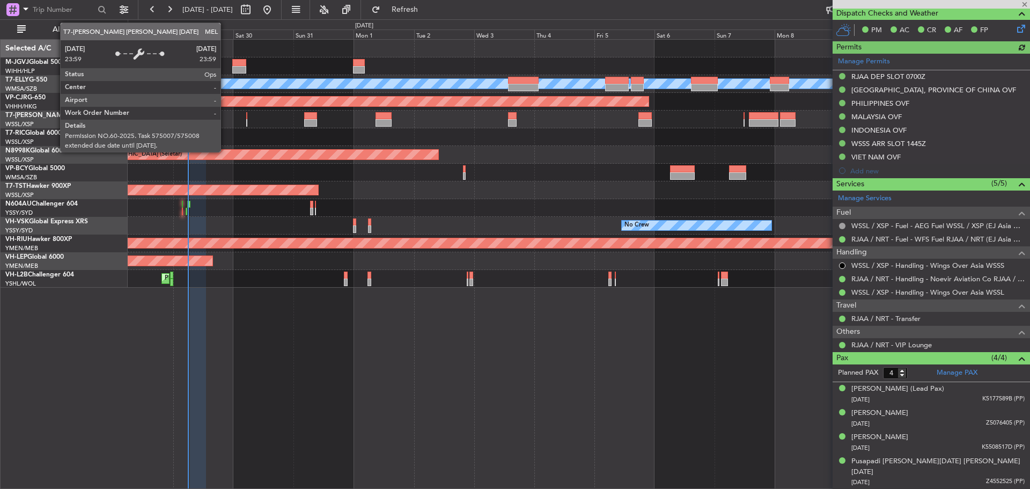
type input "Terry Leung (LEU)"
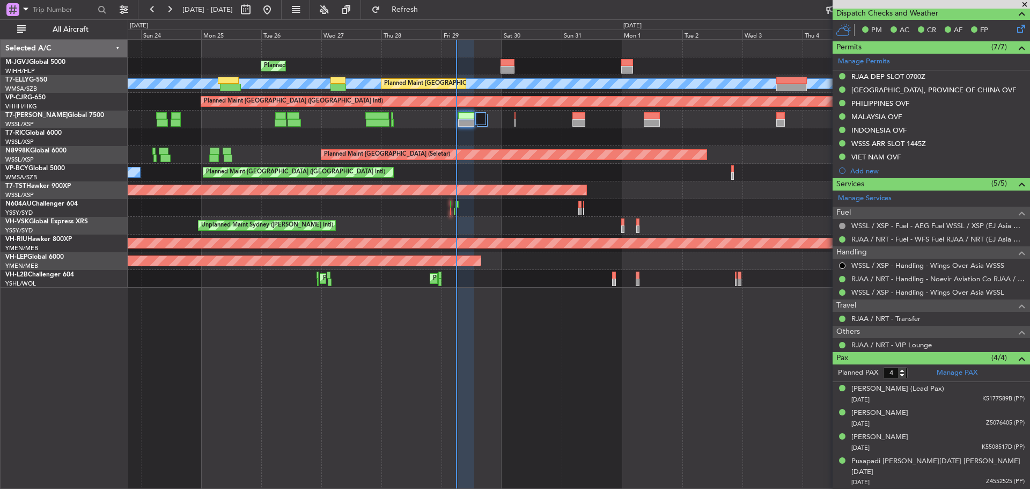
click at [549, 94] on div "Planned Maint [GEOGRAPHIC_DATA] ([GEOGRAPHIC_DATA] Intl)" at bounding box center [579, 102] width 902 height 18
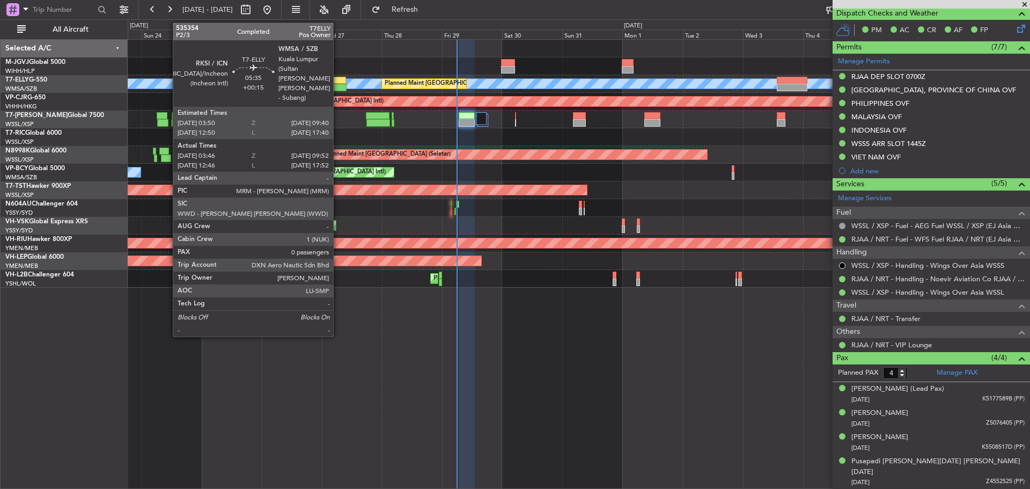
click at [338, 82] on div at bounding box center [338, 81] width 15 height 8
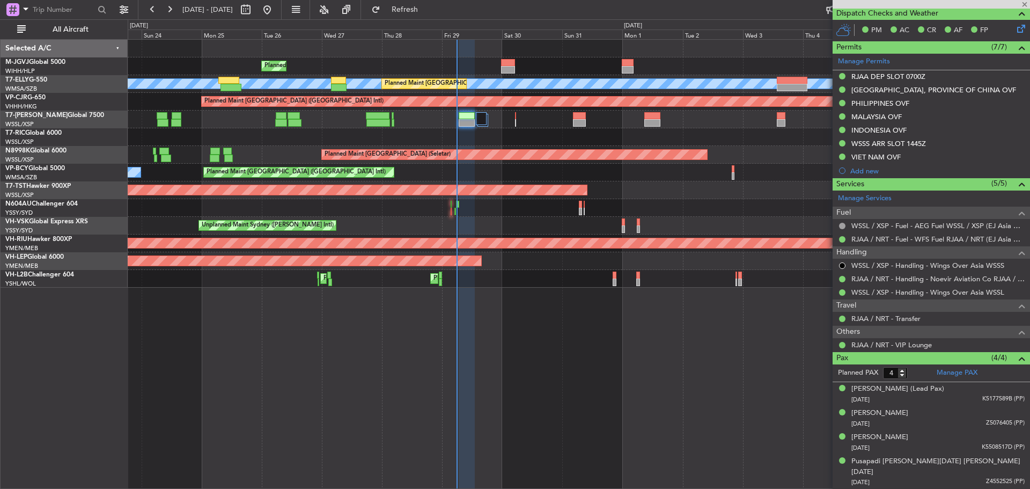
type input "+00:15"
type input "03:56"
type input "09:47"
type input "0"
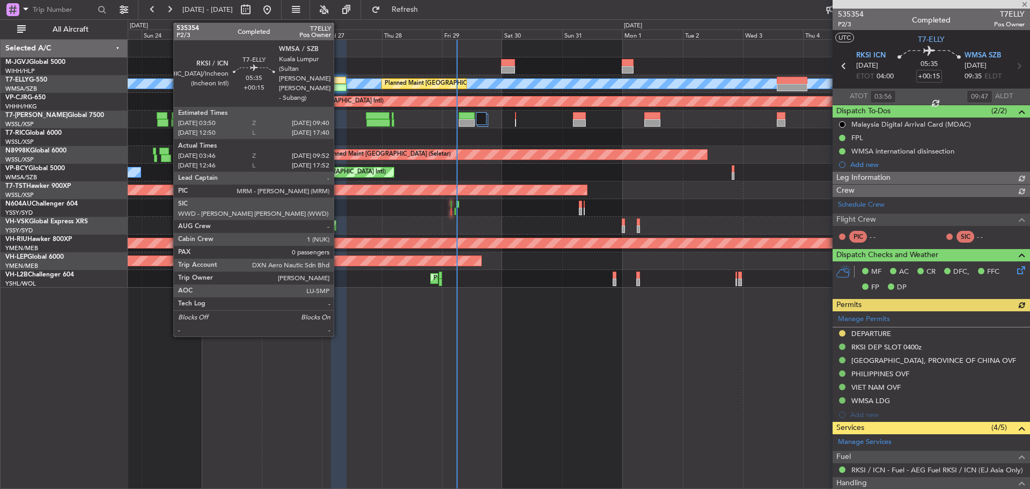
type input "[PERSON_NAME] (KYA)"
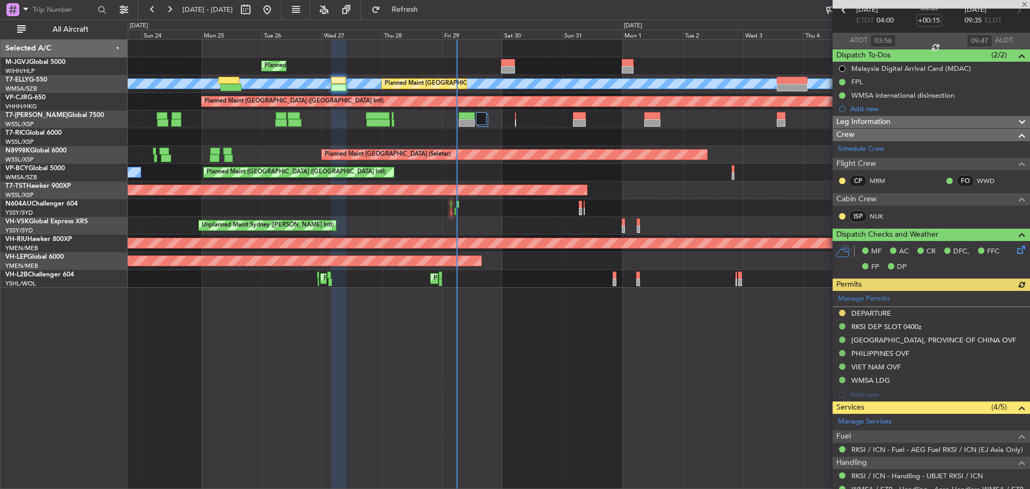
scroll to position [132, 0]
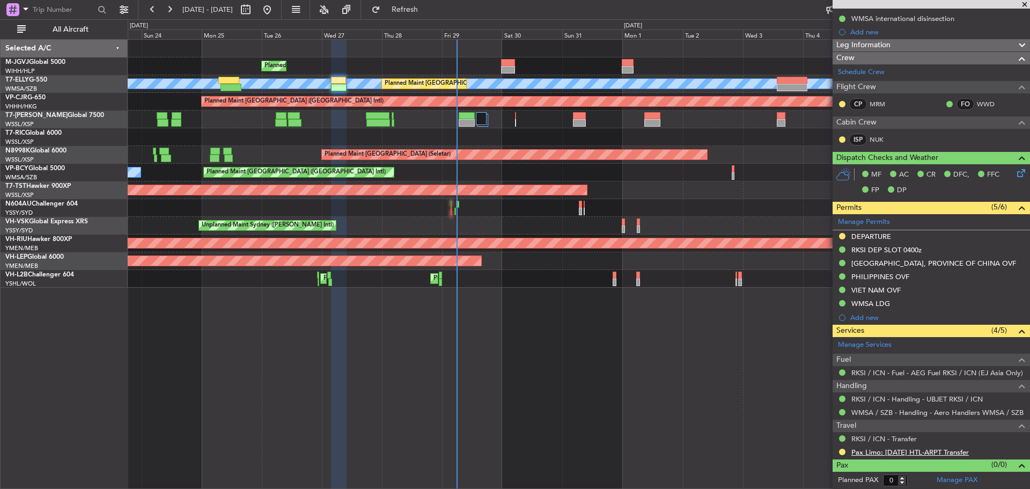
click at [874, 452] on link "Pax Limo: [DATE] HTL-ARPT Transfer" at bounding box center [909, 451] width 117 height 9
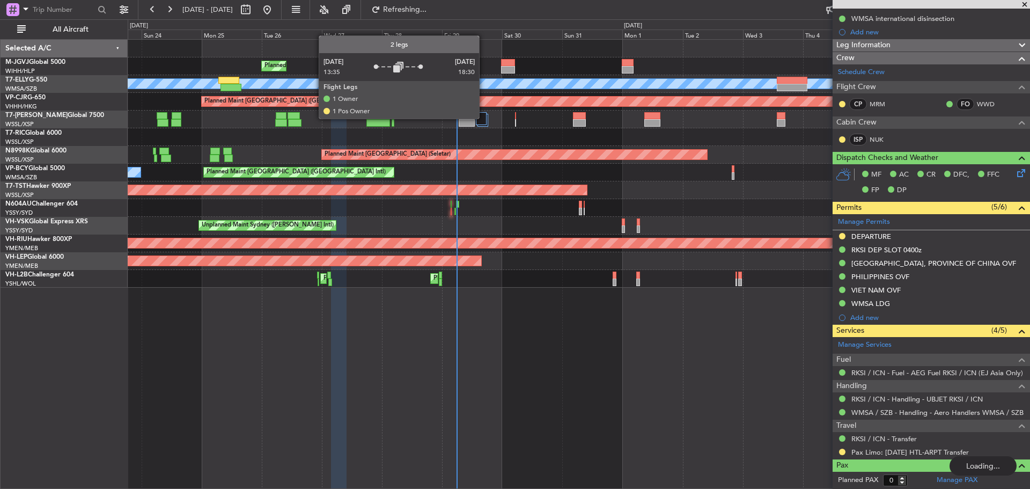
click at [484, 118] on div at bounding box center [481, 118] width 11 height 13
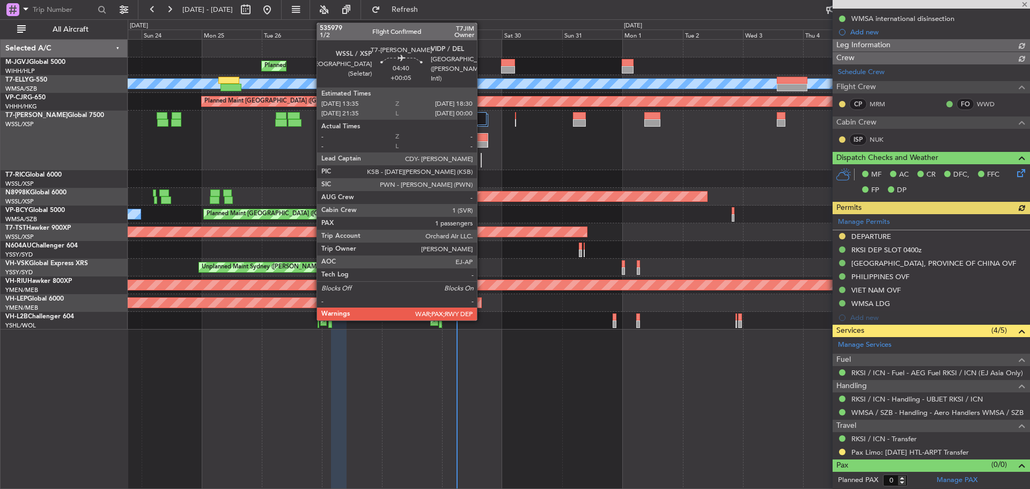
type input "[PERSON_NAME] (KYA)"
click at [482, 140] on div at bounding box center [481, 138] width 11 height 8
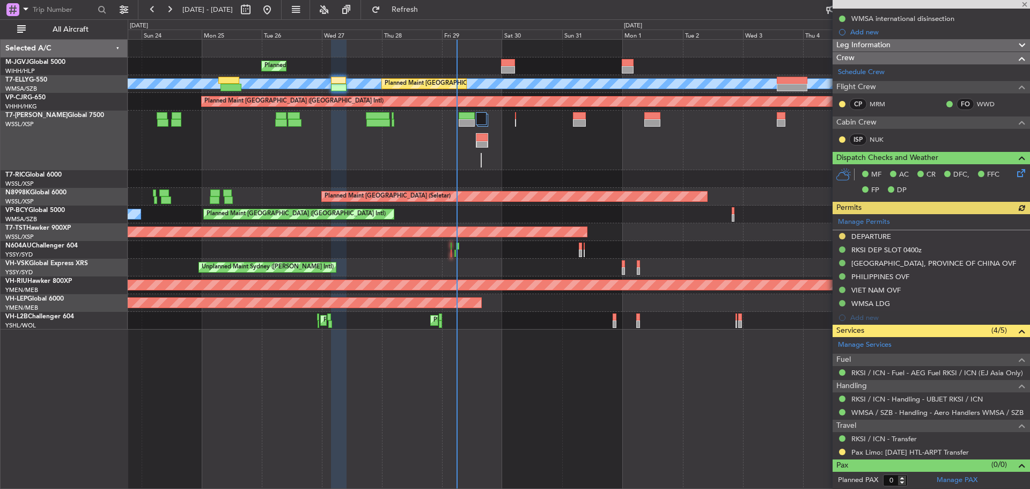
type input "+00:05"
type input "1"
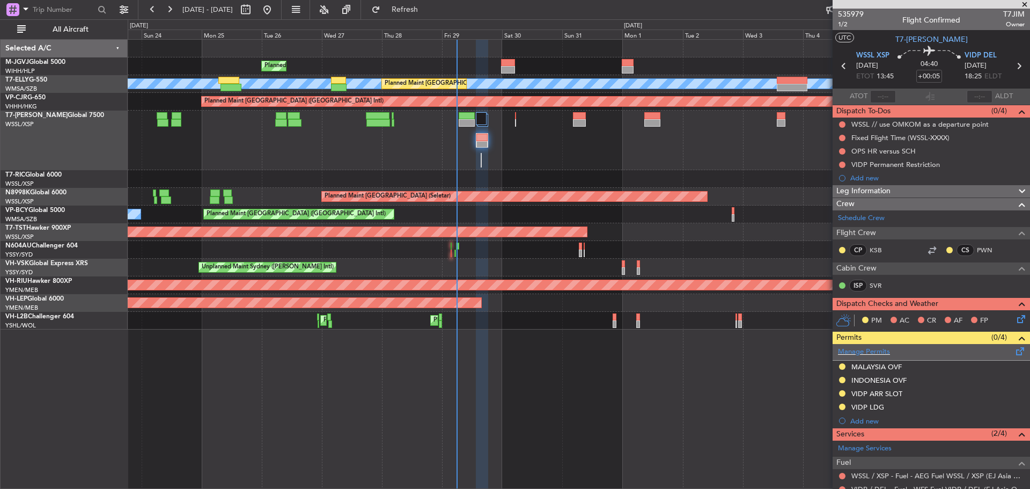
click at [1014, 351] on span at bounding box center [1020, 349] width 13 height 8
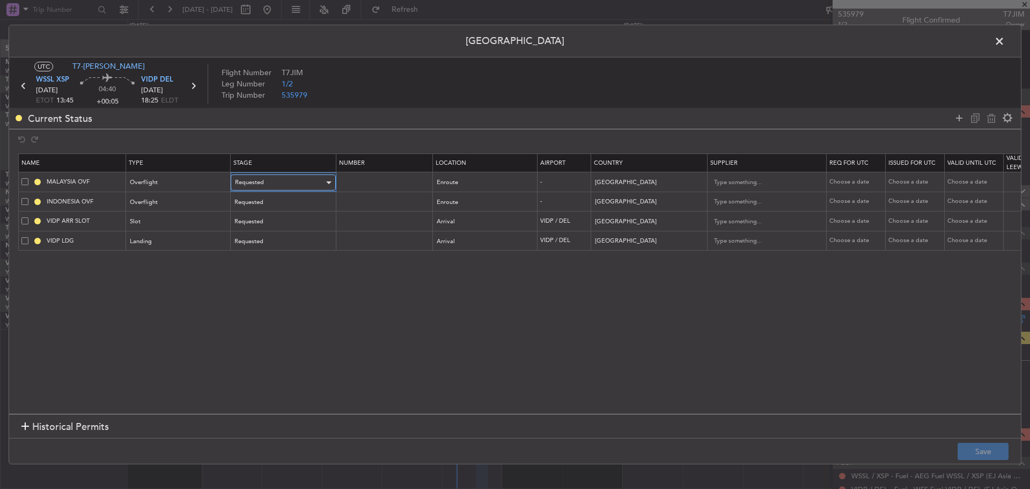
click at [292, 188] on div "Requested" at bounding box center [279, 182] width 89 height 16
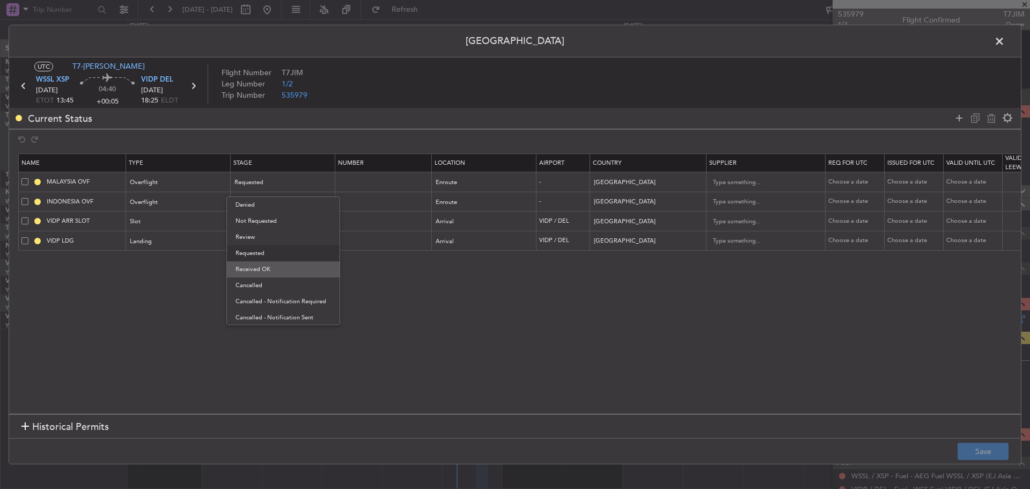
click at [298, 264] on span "Received OK" at bounding box center [282, 269] width 95 height 16
click at [365, 184] on input "text" at bounding box center [384, 181] width 93 height 9
paste input "CAAM-NS-1184-08-25"
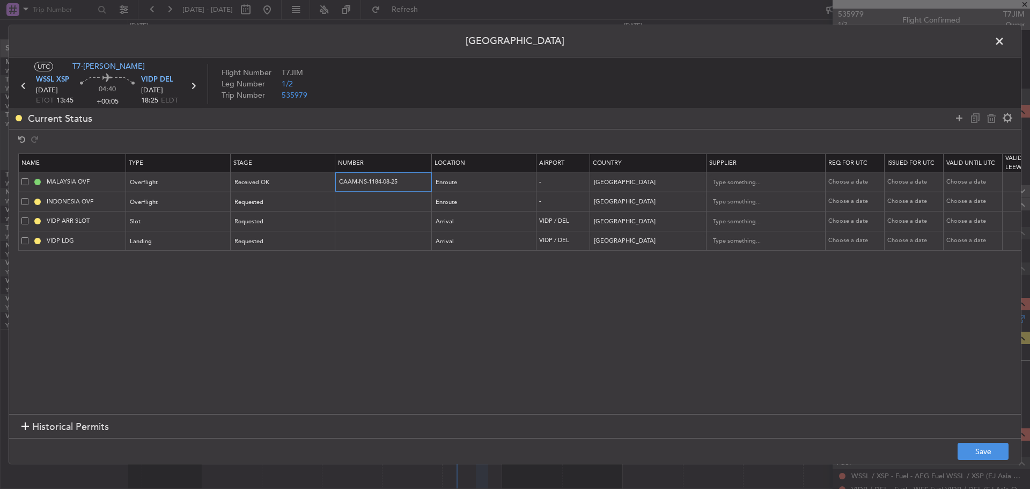
type input "CAAM-NS-1184-08-25"
click at [843, 183] on div "Choose a date" at bounding box center [856, 182] width 56 height 9
select select "8"
select select "2025"
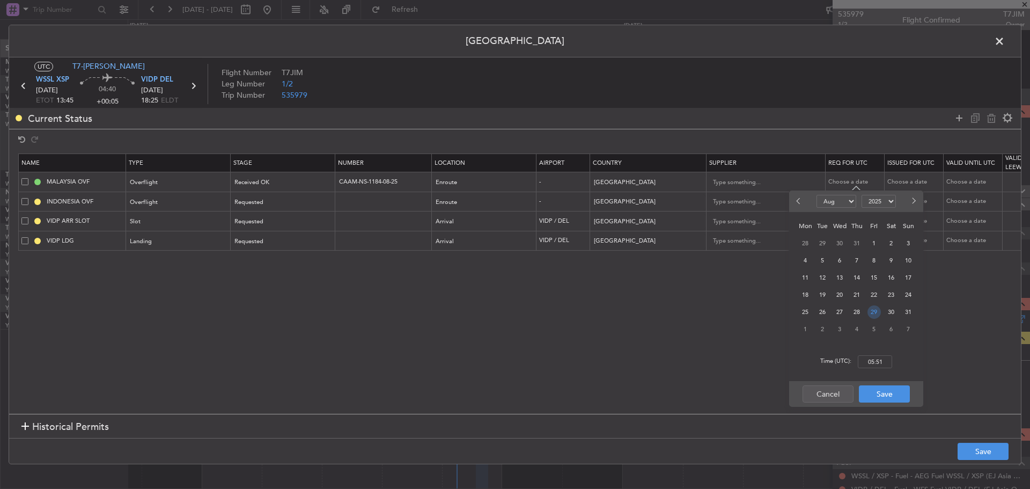
click at [869, 313] on span "29" at bounding box center [873, 311] width 13 height 13
click at [878, 359] on input "00:00" at bounding box center [875, 361] width 34 height 13
type input "13:45"
click at [887, 393] on button "Save" at bounding box center [884, 393] width 51 height 17
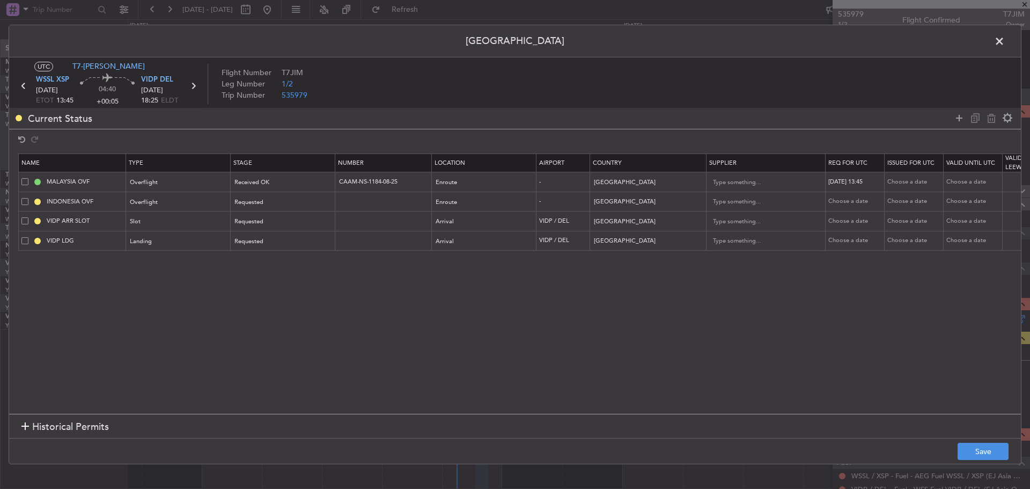
click at [895, 181] on div "Choose a date" at bounding box center [915, 182] width 56 height 9
select select "8"
select select "2025"
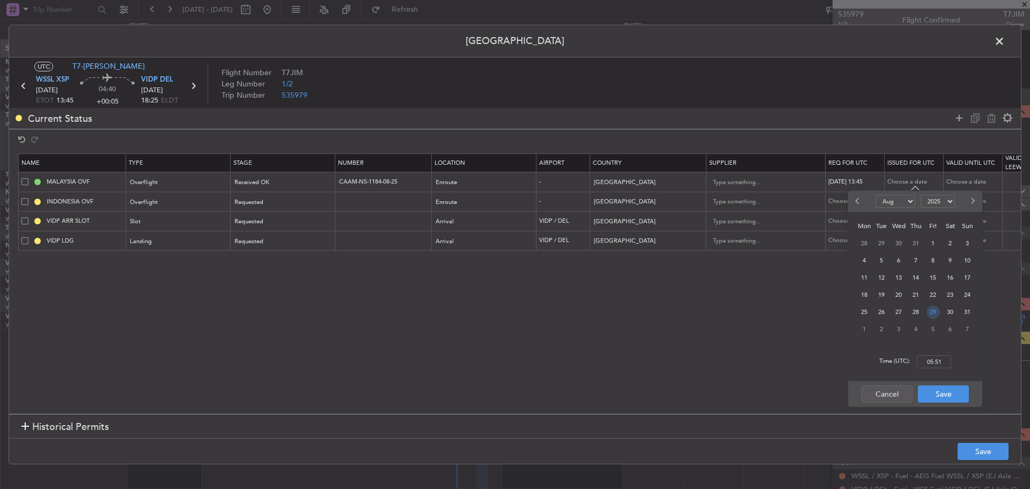
click at [932, 314] on span "29" at bounding box center [932, 311] width 13 height 13
click at [932, 363] on input "00:00" at bounding box center [934, 361] width 34 height 13
type input "13:45"
click at [940, 397] on button "Save" at bounding box center [943, 393] width 51 height 17
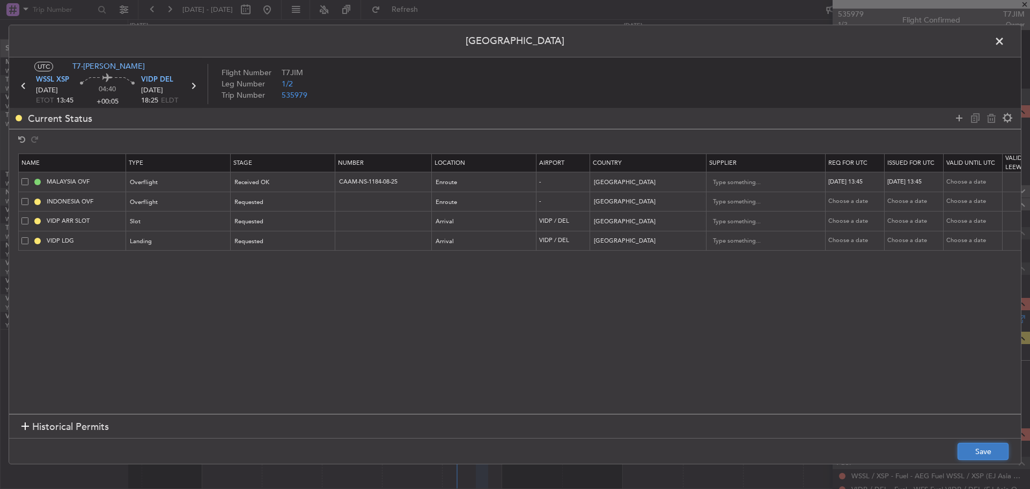
click at [979, 453] on button "Save" at bounding box center [982, 450] width 51 height 17
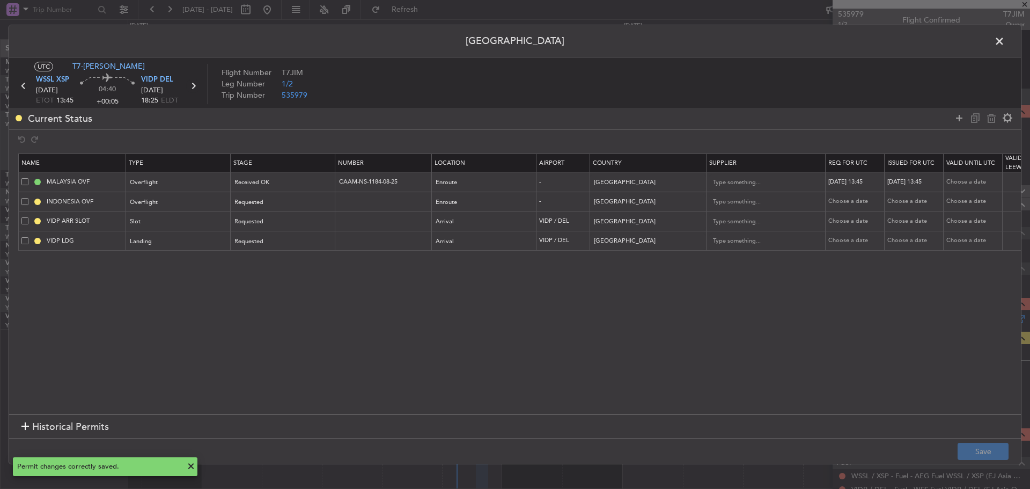
click at [194, 87] on icon at bounding box center [193, 86] width 14 height 14
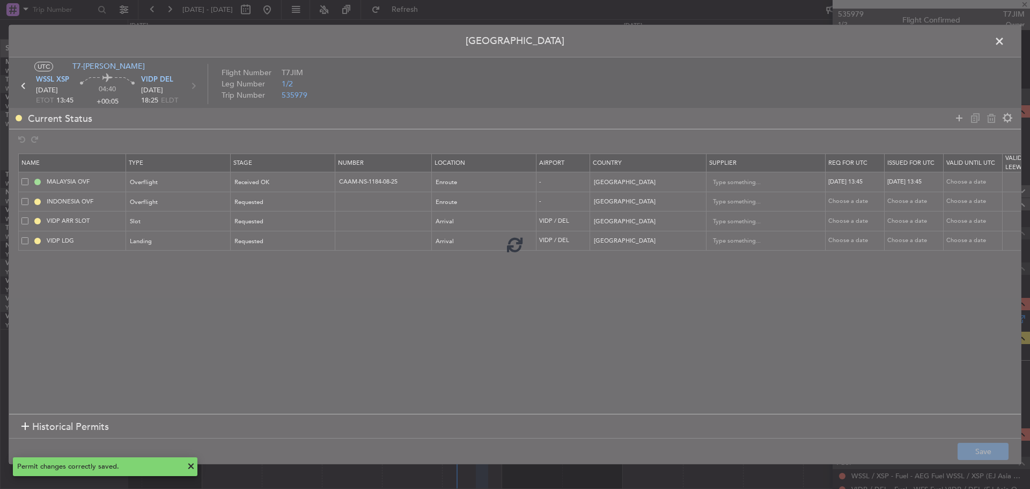
type input "-00:20"
type input "0"
type input "-00:20"
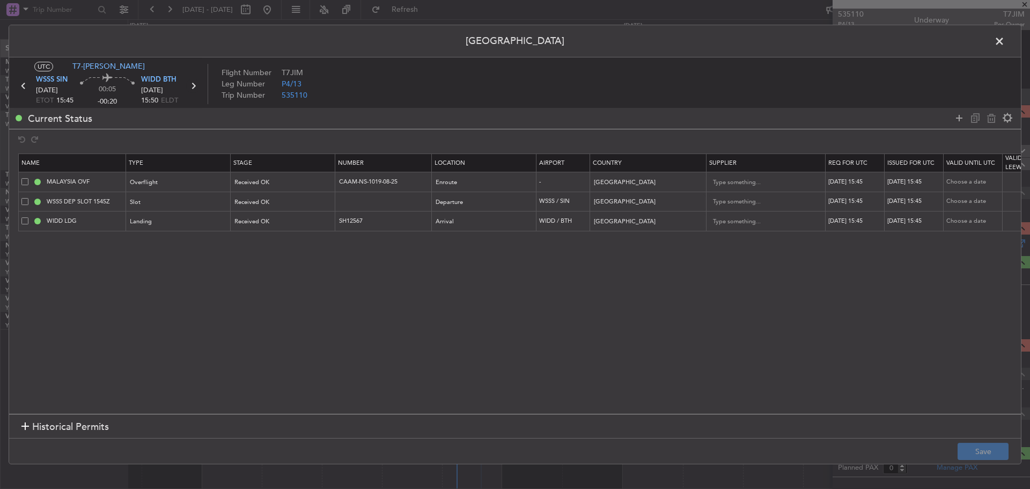
click at [193, 86] on icon at bounding box center [193, 86] width 14 height 14
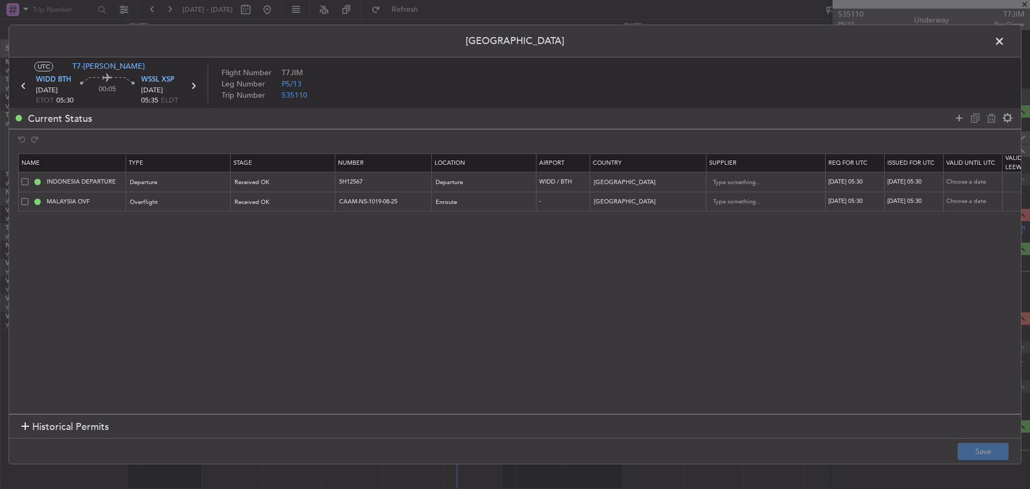
click at [190, 88] on icon at bounding box center [193, 86] width 14 height 14
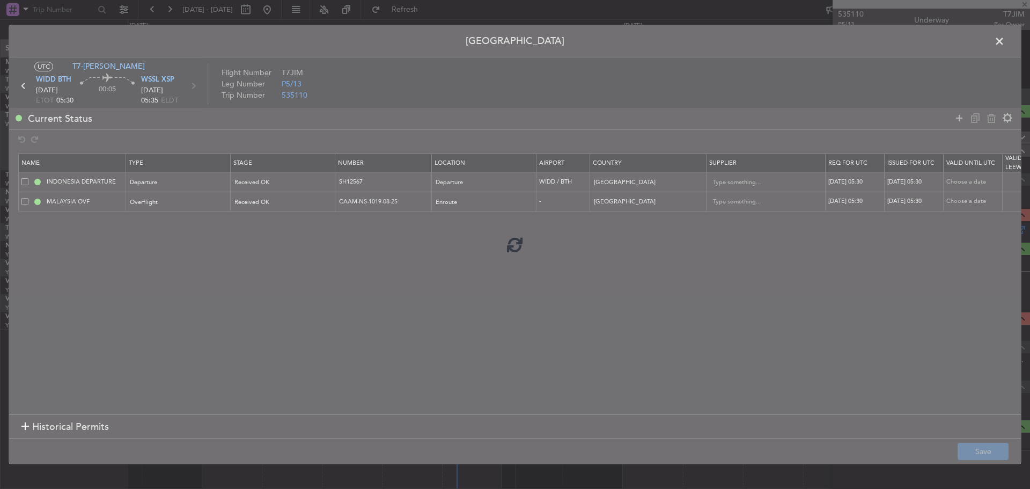
type input "+00:20"
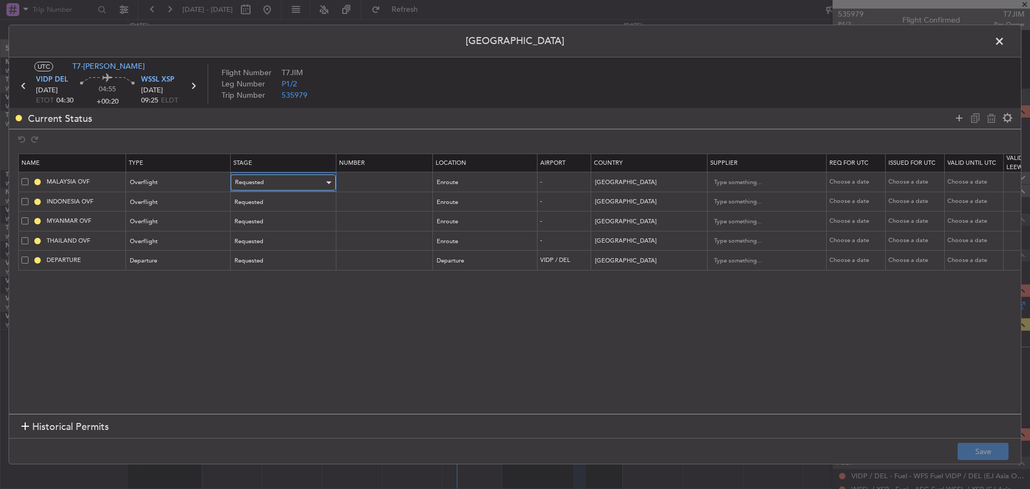
click at [312, 180] on div "Requested" at bounding box center [279, 182] width 89 height 16
click at [305, 266] on span "Received OK" at bounding box center [282, 269] width 95 height 16
click at [376, 181] on input "text" at bounding box center [384, 181] width 93 height 9
paste input "CAAM-NS-1184-08-25"
type input "CAAM-NS-1184-08-25"
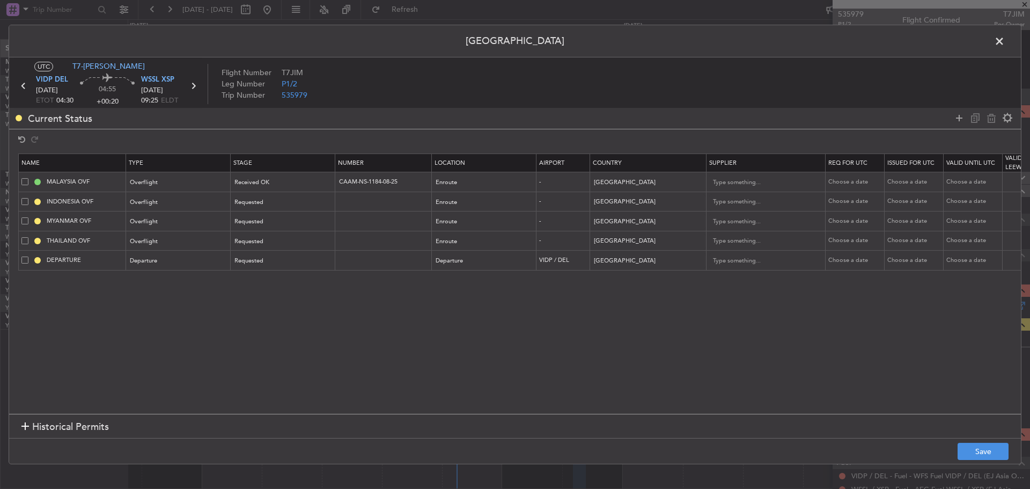
click at [847, 183] on div "Choose a date" at bounding box center [856, 182] width 56 height 9
select select "8"
select select "2025"
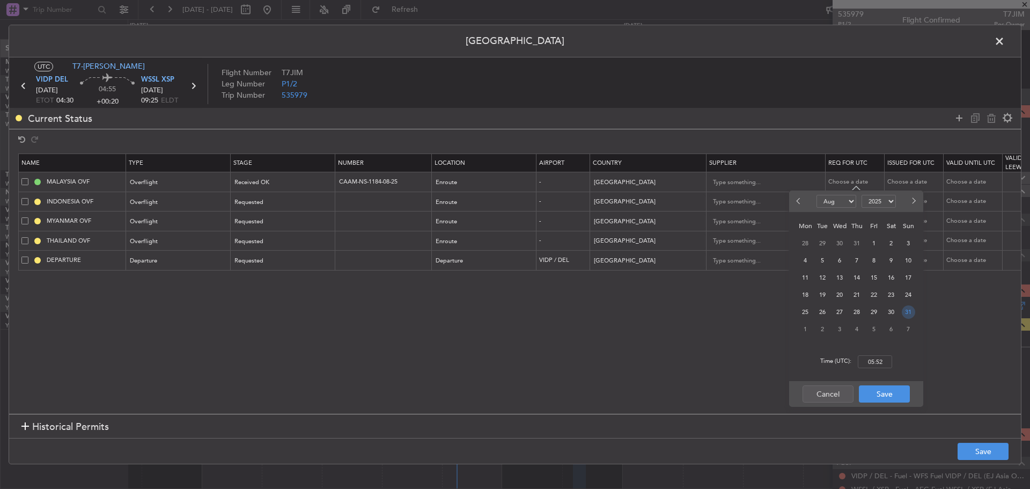
click at [906, 311] on span "31" at bounding box center [908, 311] width 13 height 13
click at [885, 359] on input "00:00" at bounding box center [875, 361] width 34 height 13
type input "04:30"
click at [875, 387] on button "Save" at bounding box center [884, 393] width 51 height 17
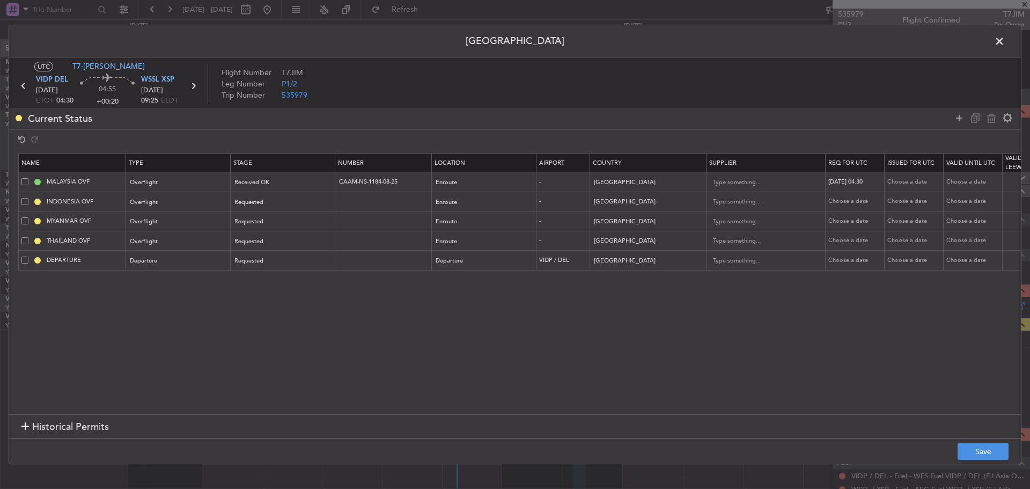
click at [904, 182] on div "Choose a date" at bounding box center [915, 182] width 56 height 9
select select "8"
select select "2025"
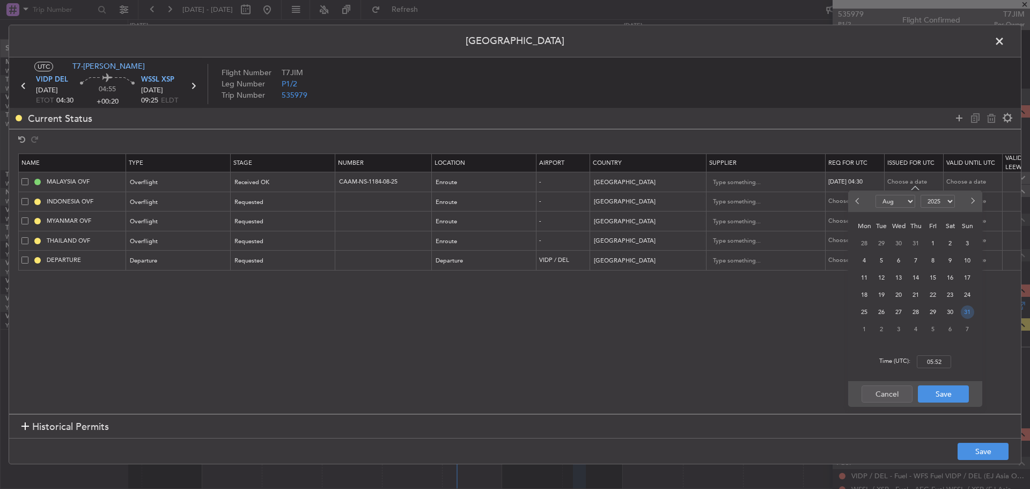
drag, startPoint x: 970, startPoint y: 314, endPoint x: 958, endPoint y: 329, distance: 19.4
click at [970, 316] on span "31" at bounding box center [967, 311] width 13 height 13
click at [939, 360] on input "00:00" at bounding box center [934, 361] width 34 height 13
type input "04:30"
click at [941, 389] on button "Save" at bounding box center [943, 393] width 51 height 17
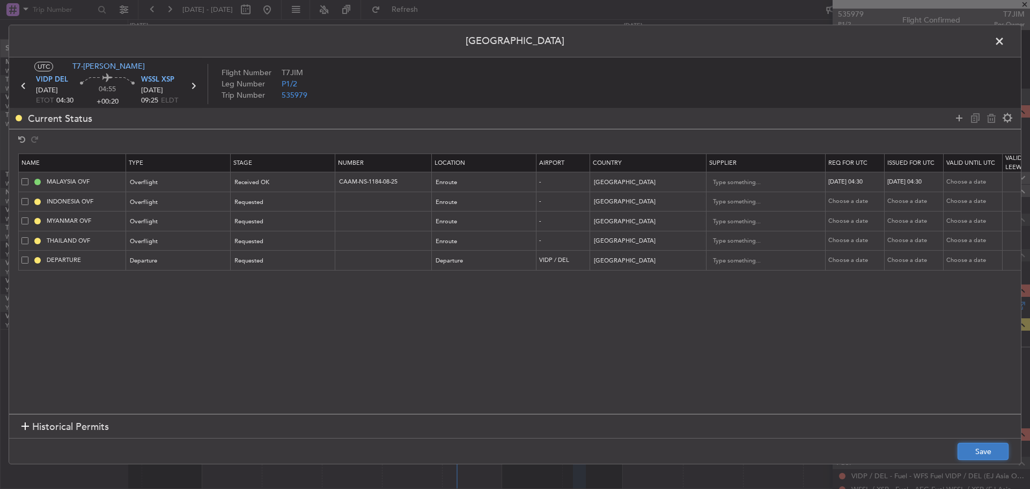
click at [970, 459] on button "Save" at bounding box center [982, 450] width 51 height 17
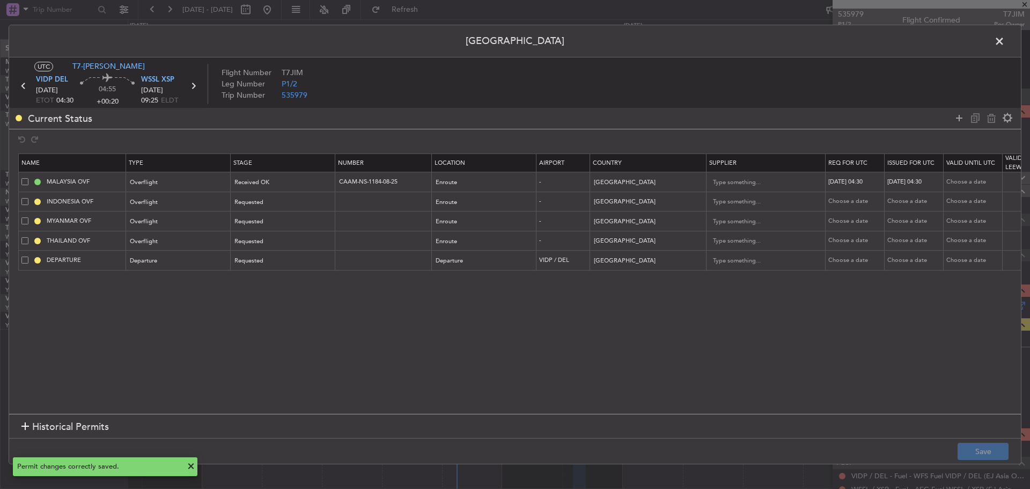
click at [1004, 43] on span at bounding box center [1004, 43] width 0 height 21
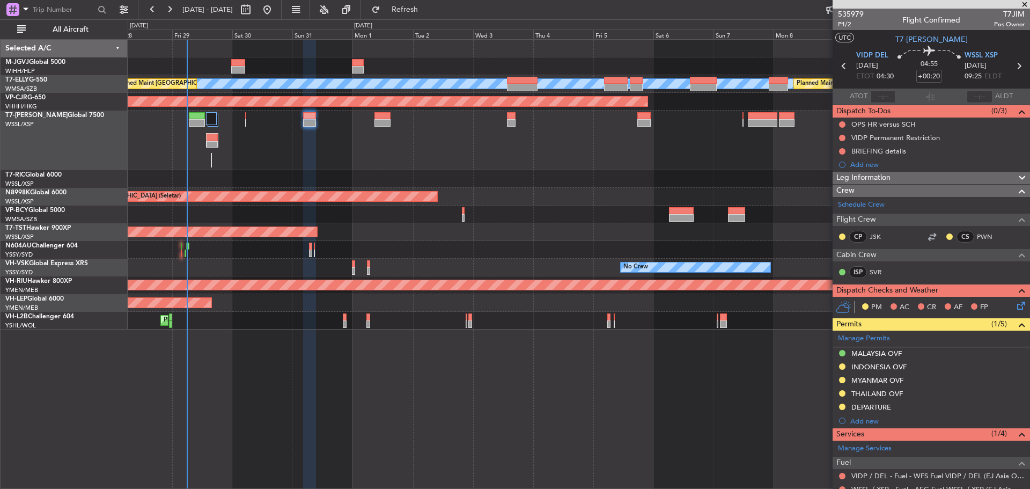
click at [390, 153] on div at bounding box center [579, 140] width 902 height 60
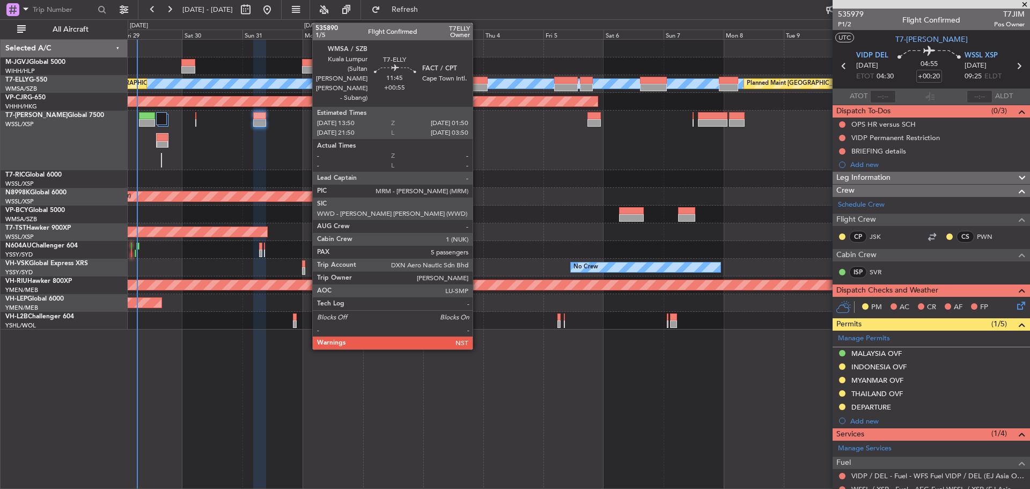
click at [477, 86] on div at bounding box center [472, 88] width 31 height 8
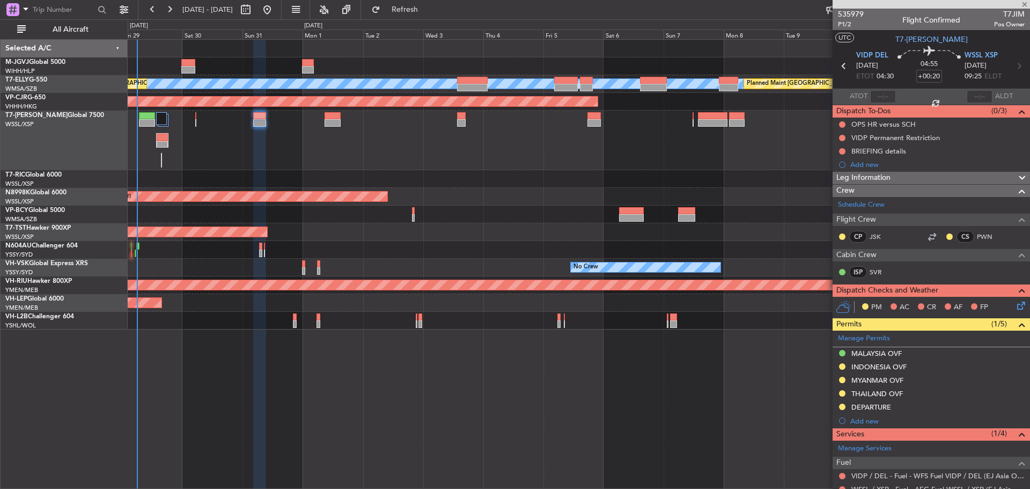
type input "+00:55"
type input "5"
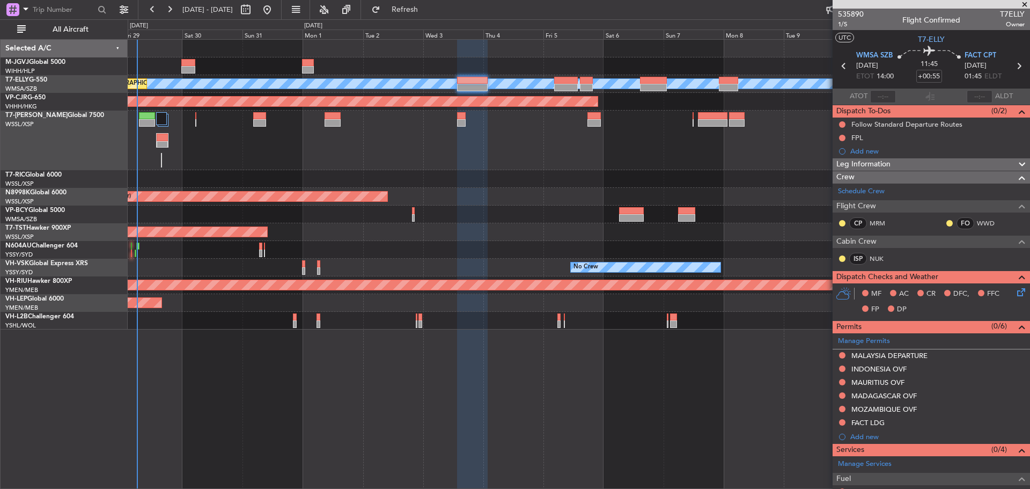
click at [1011, 70] on icon at bounding box center [1018, 66] width 14 height 14
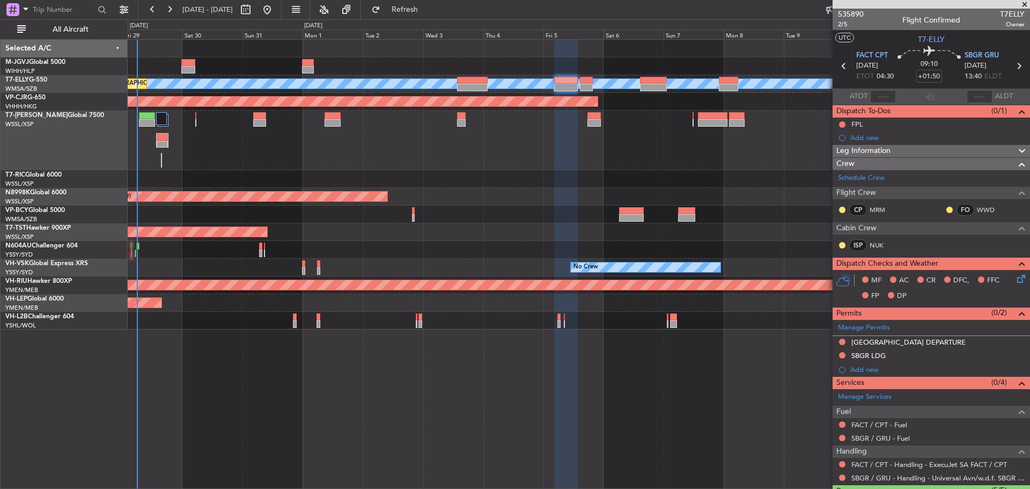
click at [1013, 66] on icon at bounding box center [1018, 66] width 14 height 14
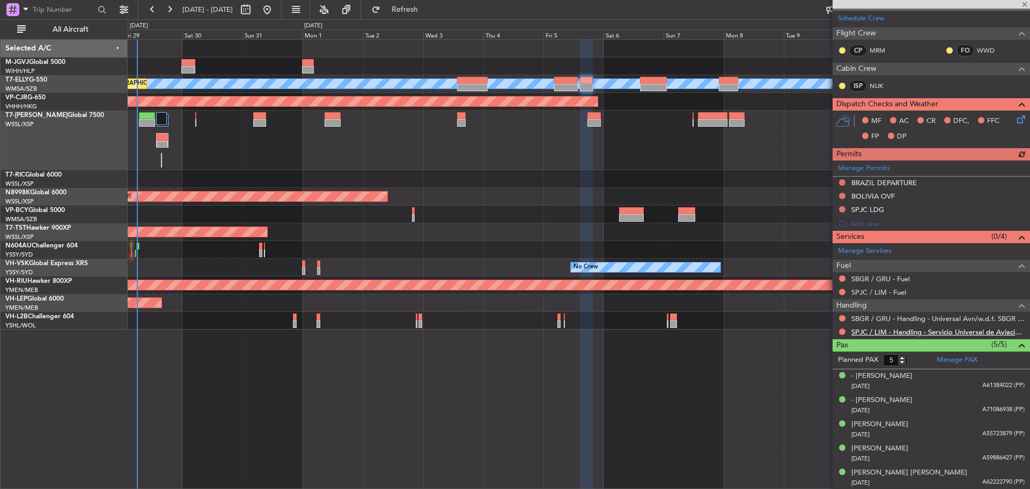
scroll to position [160, 0]
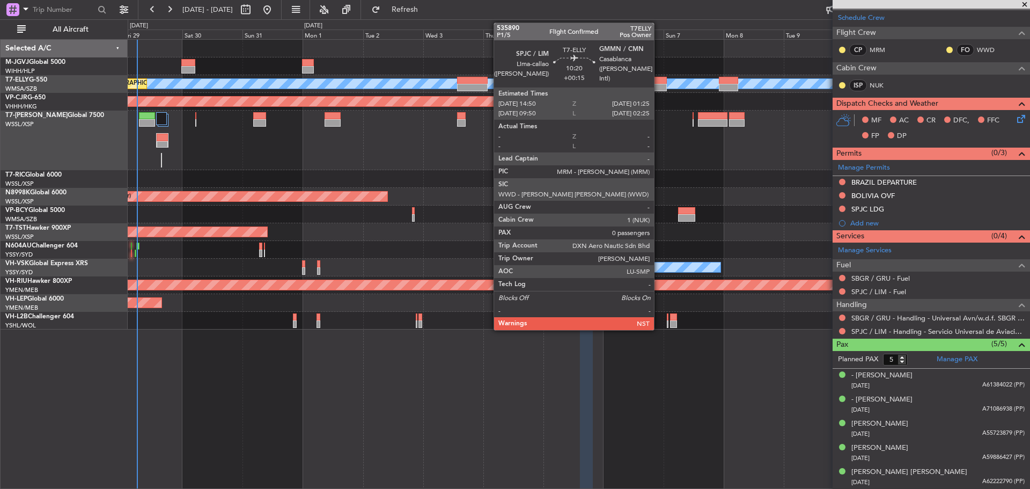
click at [659, 86] on div at bounding box center [653, 88] width 27 height 8
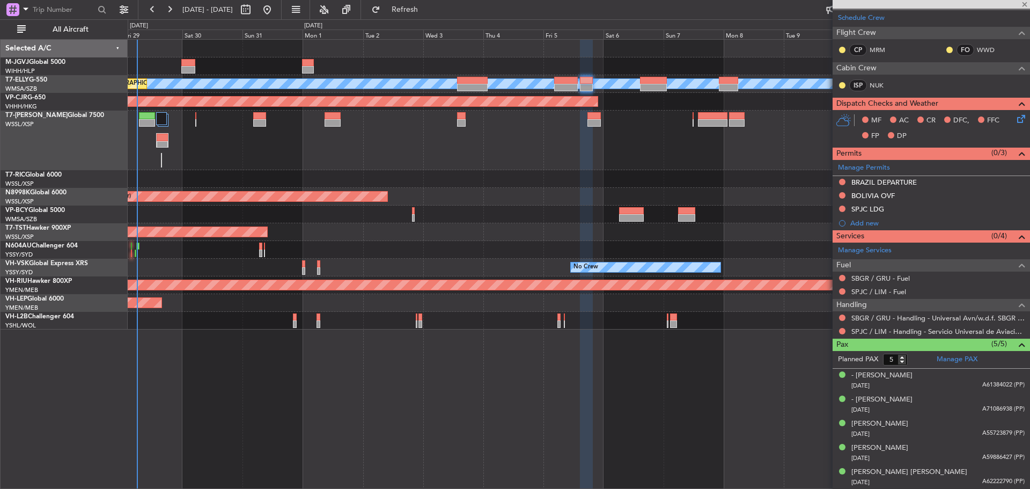
type input "+00:15"
type input "0"
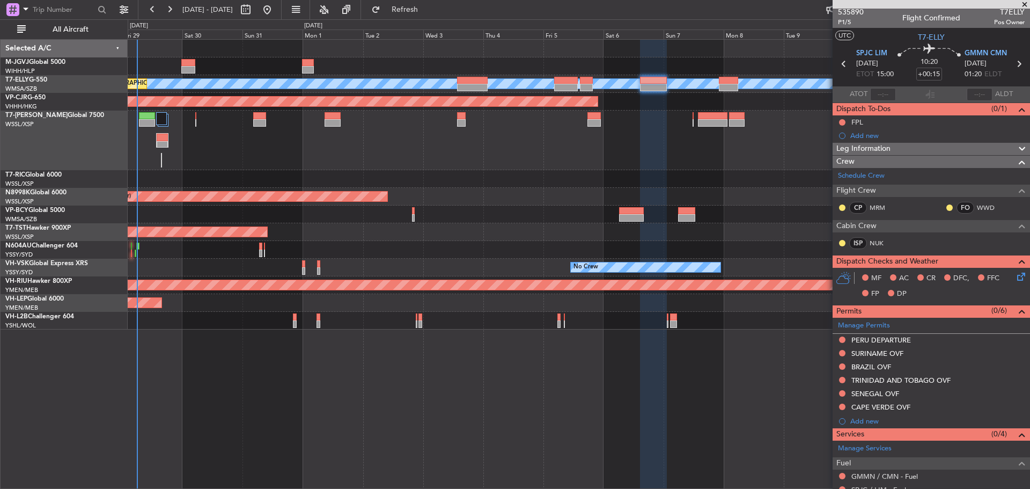
scroll to position [0, 0]
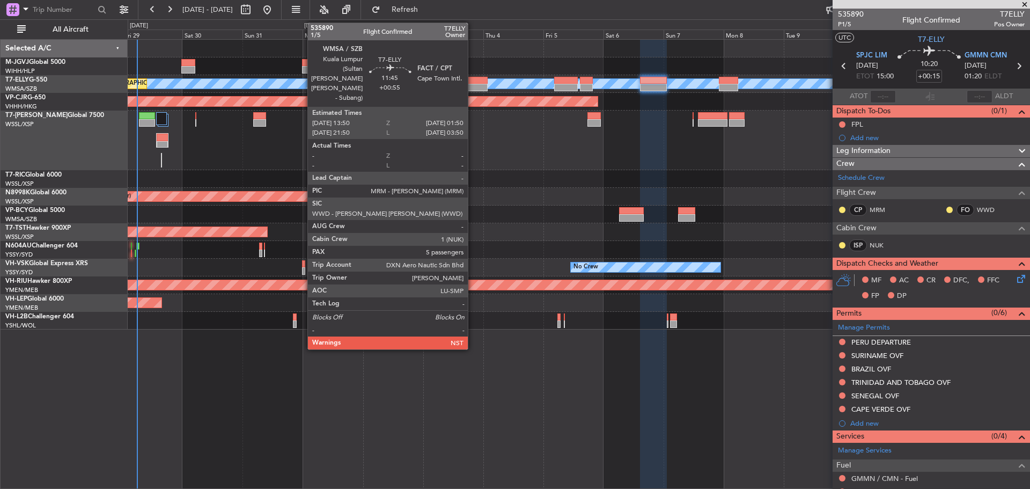
click at [472, 88] on div at bounding box center [472, 88] width 31 height 8
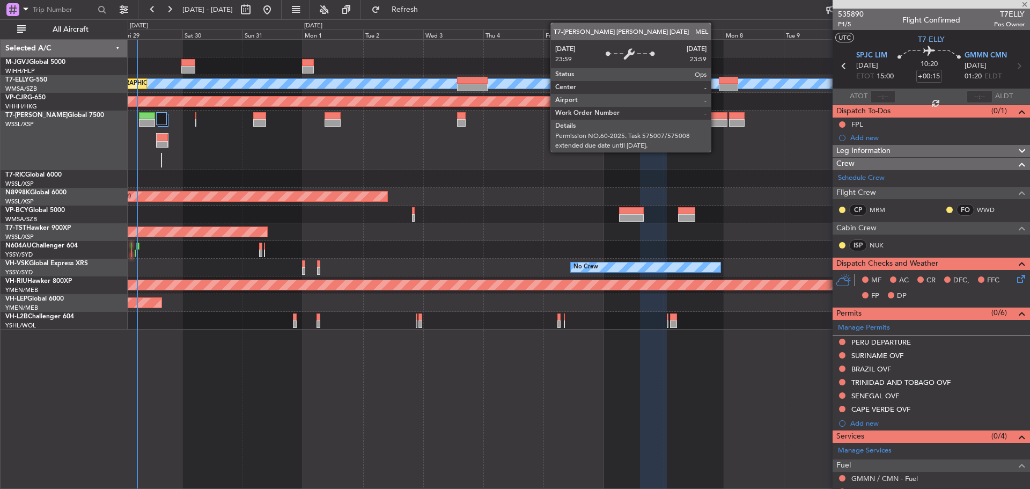
type input "+00:55"
type input "5"
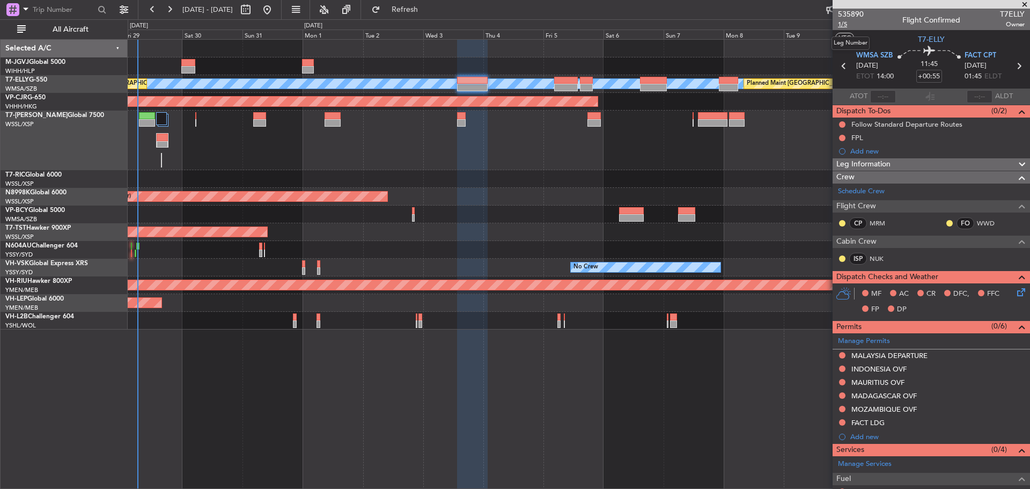
click at [843, 20] on span "1/5" at bounding box center [851, 24] width 26 height 9
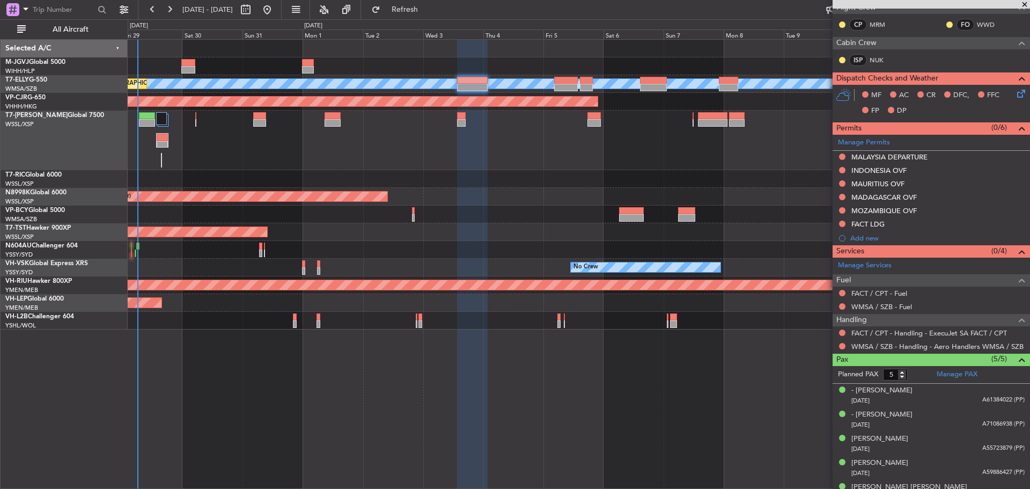
scroll to position [213, 0]
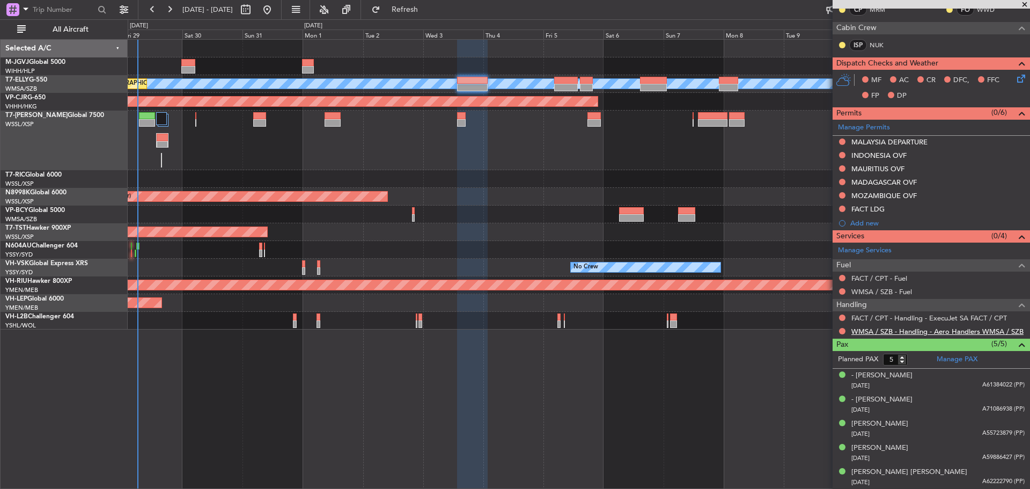
click at [899, 329] on link "WMSA / SZB - Handling - Aero Handlers WMSA / SZB" at bounding box center [937, 331] width 172 height 9
click at [427, 6] on span "Refresh" at bounding box center [404, 10] width 45 height 8
click at [840, 142] on button at bounding box center [842, 141] width 6 height 6
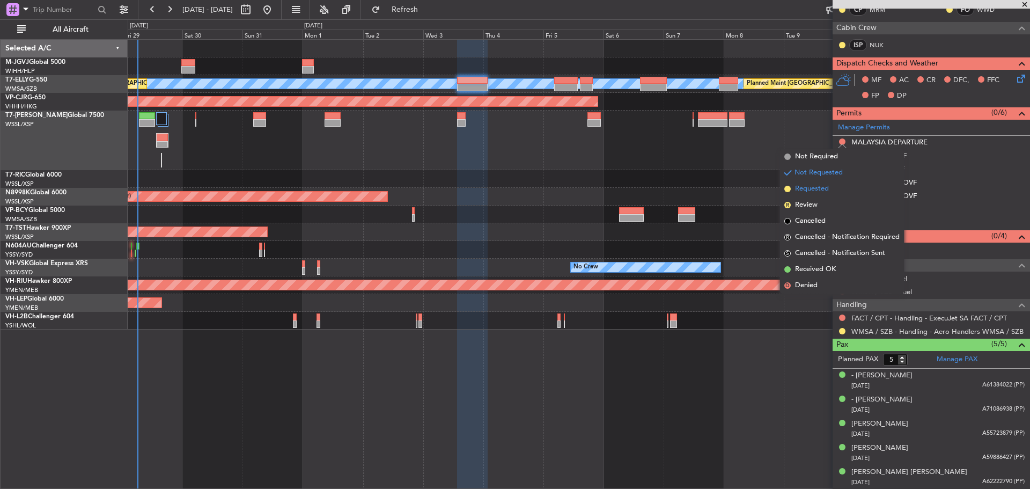
click at [826, 186] on span "Requested" at bounding box center [812, 188] width 34 height 11
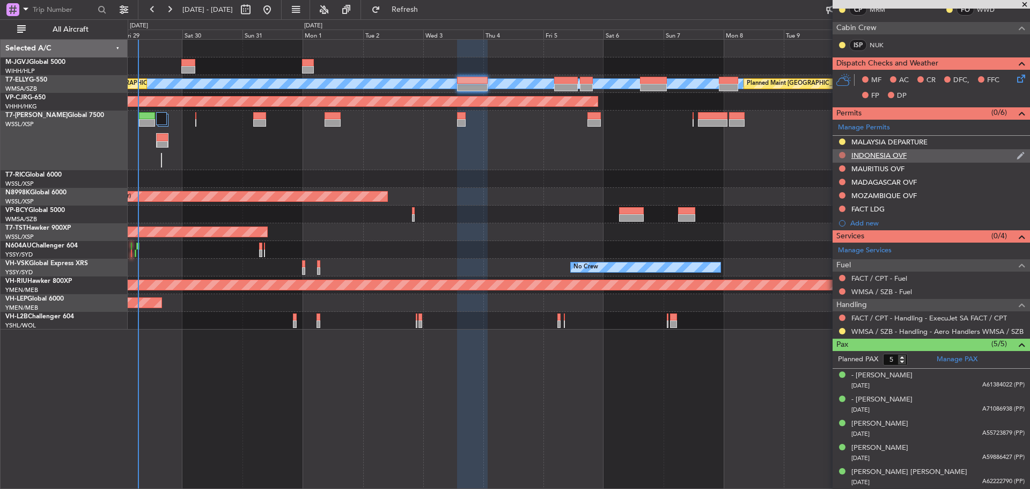
click at [843, 154] on button at bounding box center [842, 155] width 6 height 6
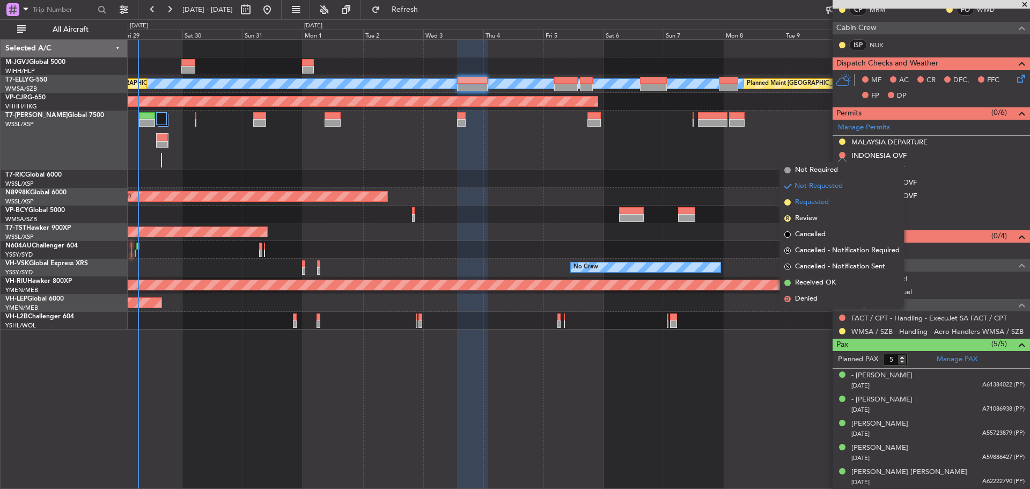
click at [828, 198] on span "Requested" at bounding box center [812, 202] width 34 height 11
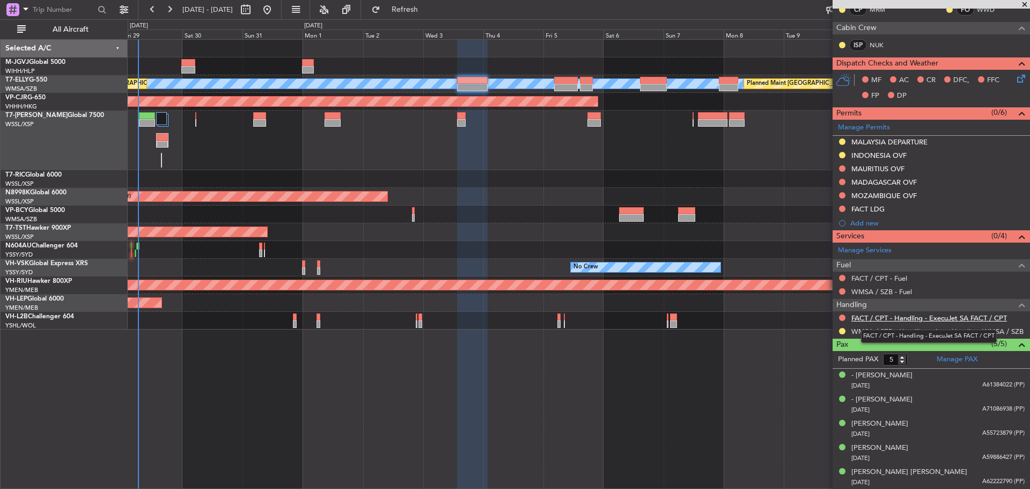
click at [869, 318] on link "FACT / CPT - Handling - ExecuJet SA FACT / CPT" at bounding box center [929, 317] width 156 height 9
click at [843, 169] on button at bounding box center [842, 168] width 6 height 6
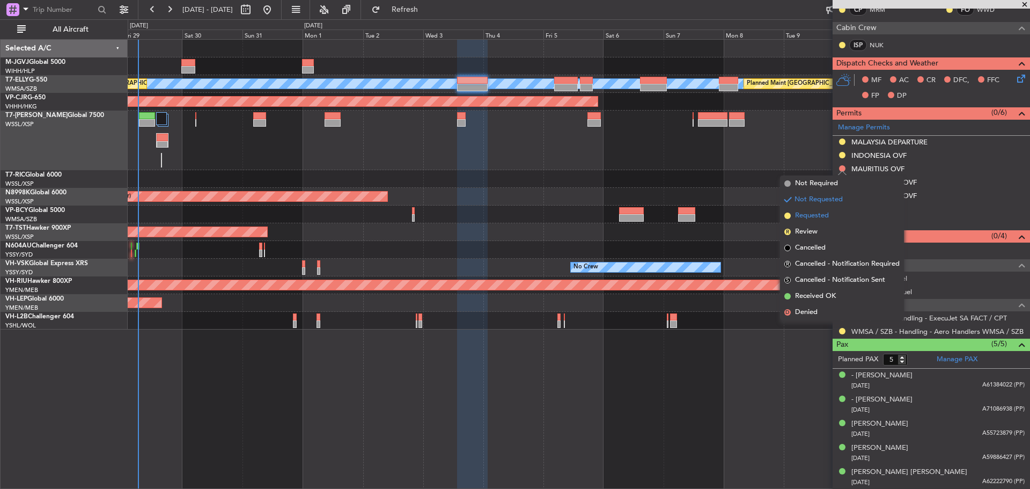
click at [838, 216] on li "Requested" at bounding box center [842, 216] width 124 height 16
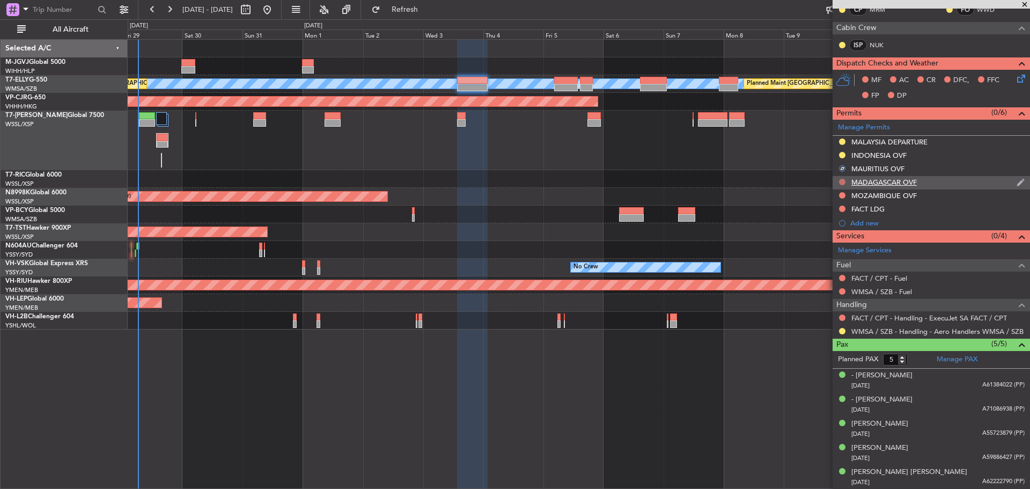
click at [843, 183] on button at bounding box center [842, 182] width 6 height 6
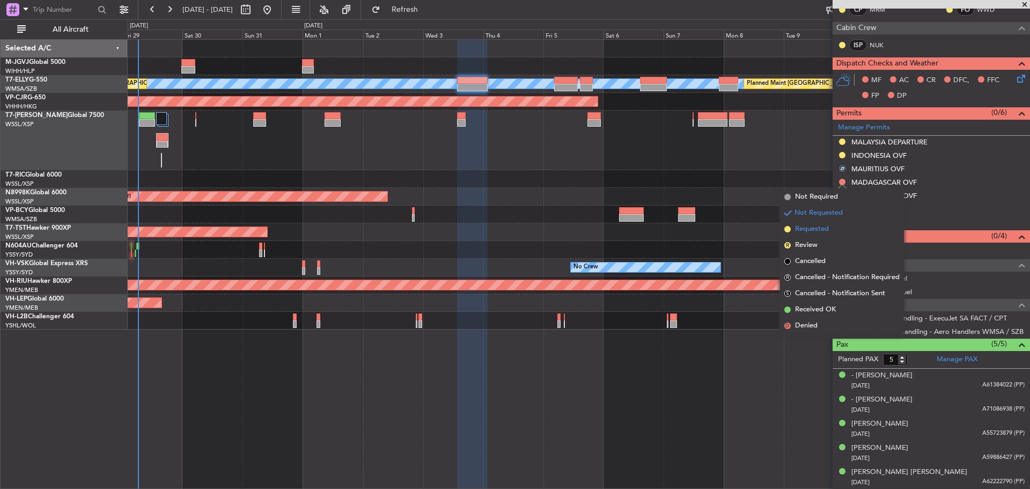
click at [830, 231] on li "Requested" at bounding box center [842, 229] width 124 height 16
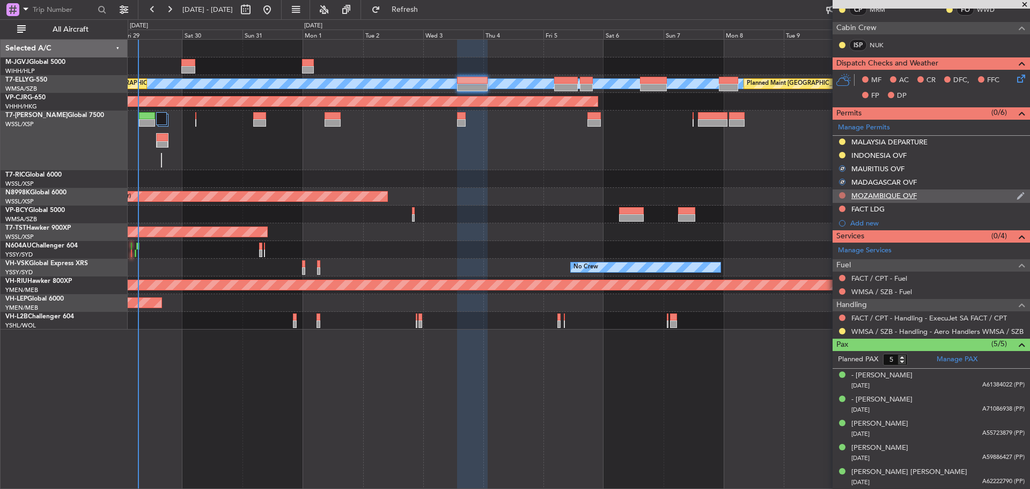
click at [842, 194] on button at bounding box center [842, 195] width 6 height 6
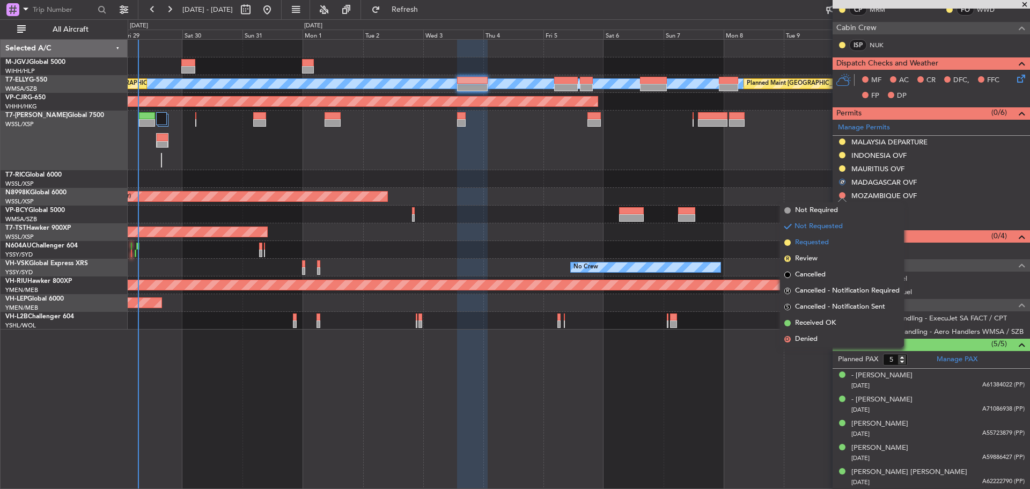
click at [832, 243] on li "Requested" at bounding box center [842, 242] width 124 height 16
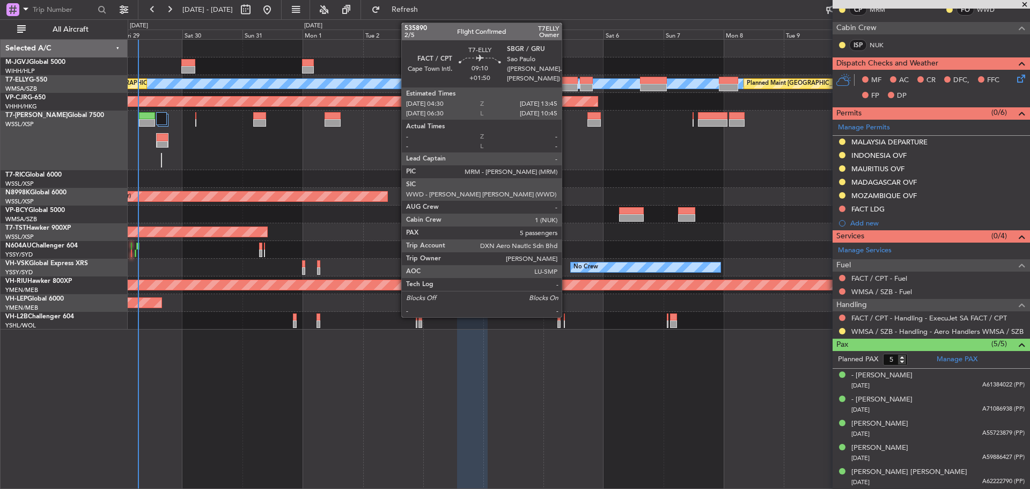
click at [566, 83] on div at bounding box center [566, 81] width 24 height 8
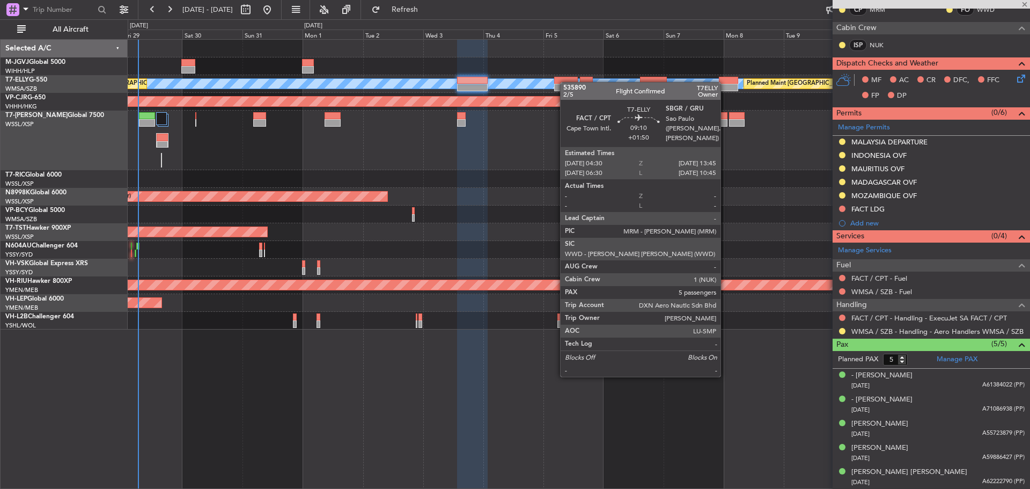
scroll to position [0, 0]
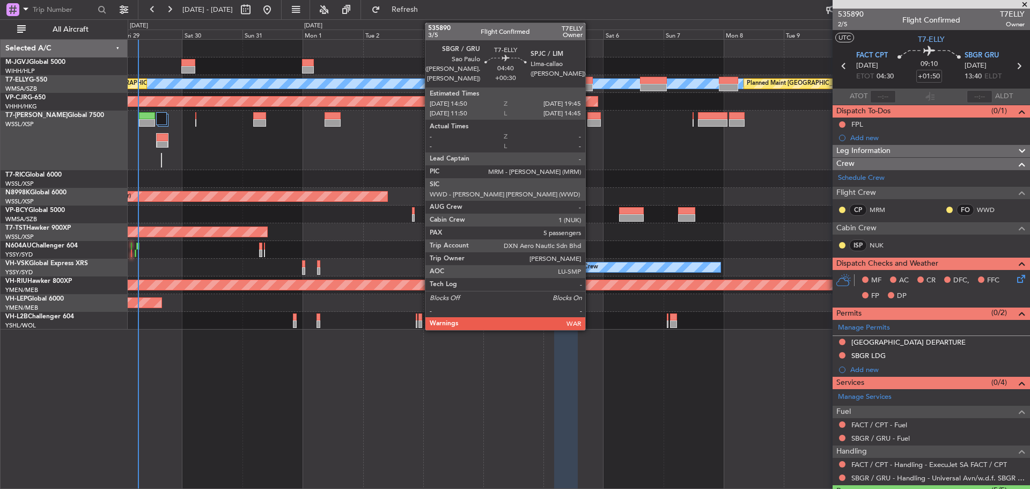
click at [590, 86] on div at bounding box center [586, 88] width 12 height 8
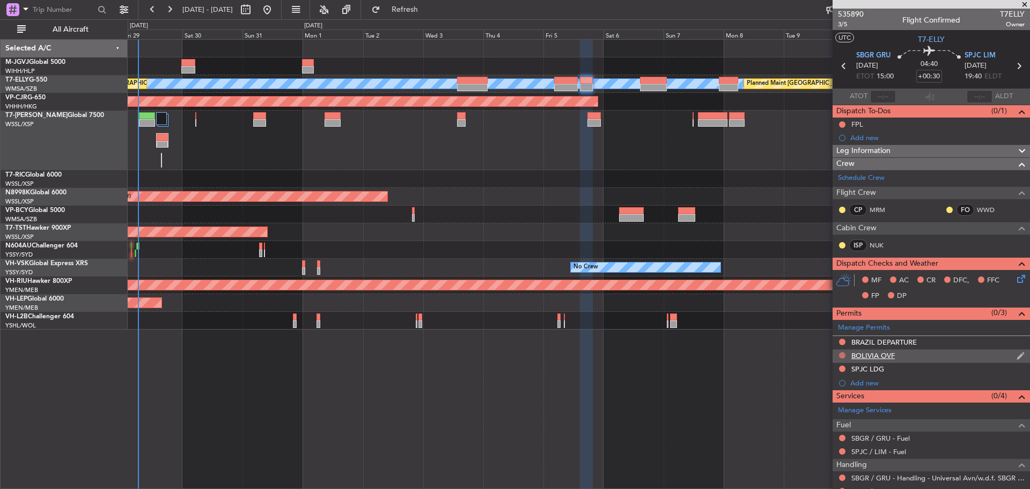
click at [843, 354] on button at bounding box center [842, 355] width 6 height 6
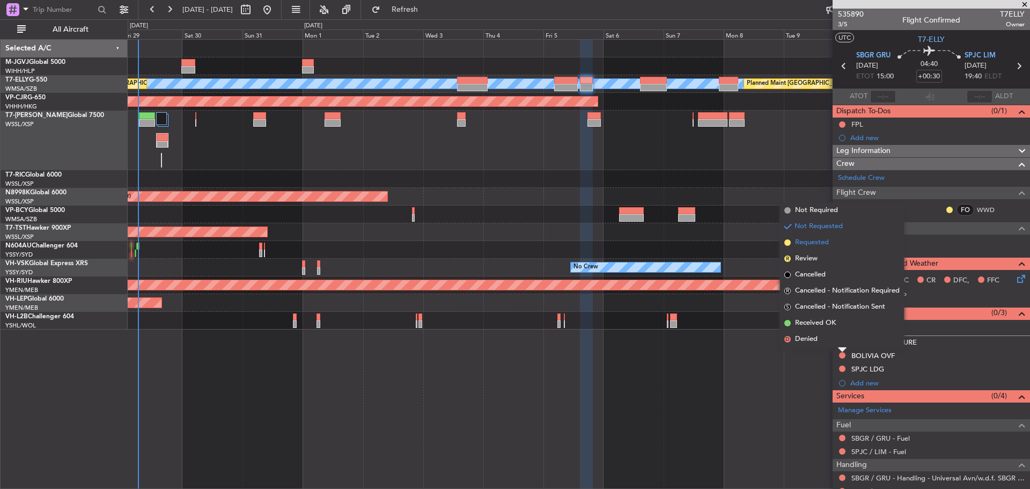
click at [815, 248] on li "Requested" at bounding box center [842, 242] width 124 height 16
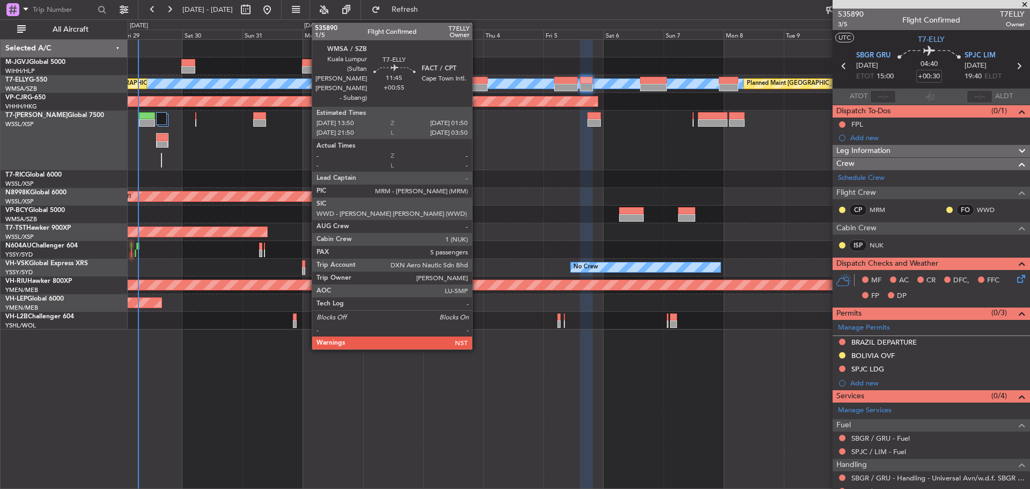
click at [477, 88] on div at bounding box center [472, 88] width 31 height 8
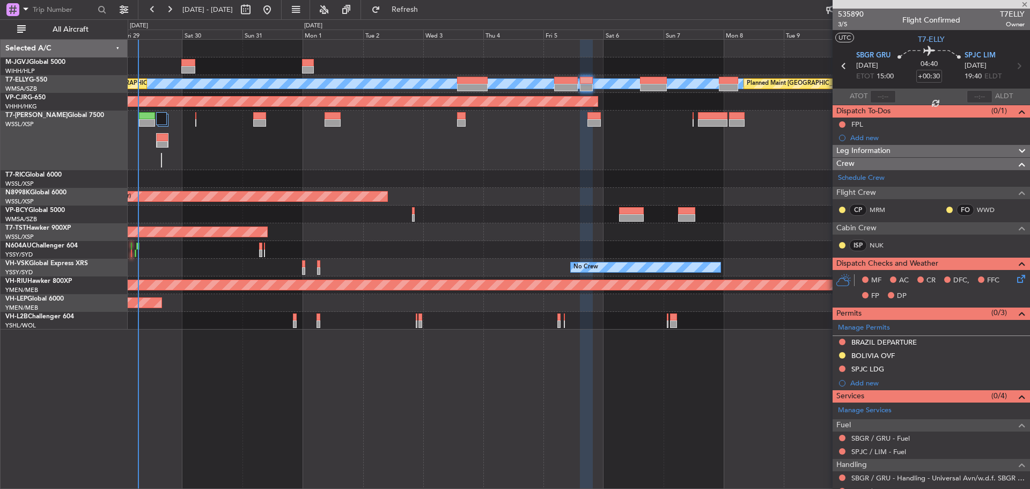
type input "+00:55"
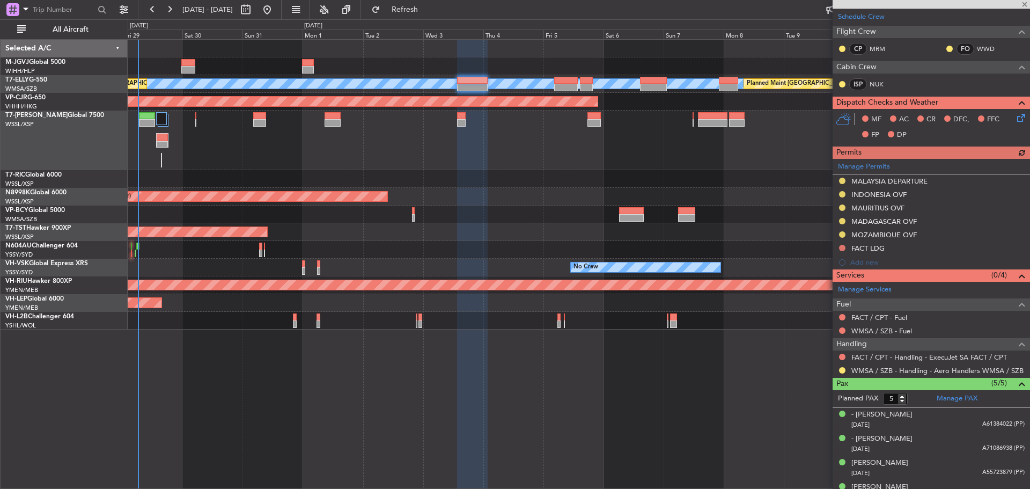
scroll to position [213, 0]
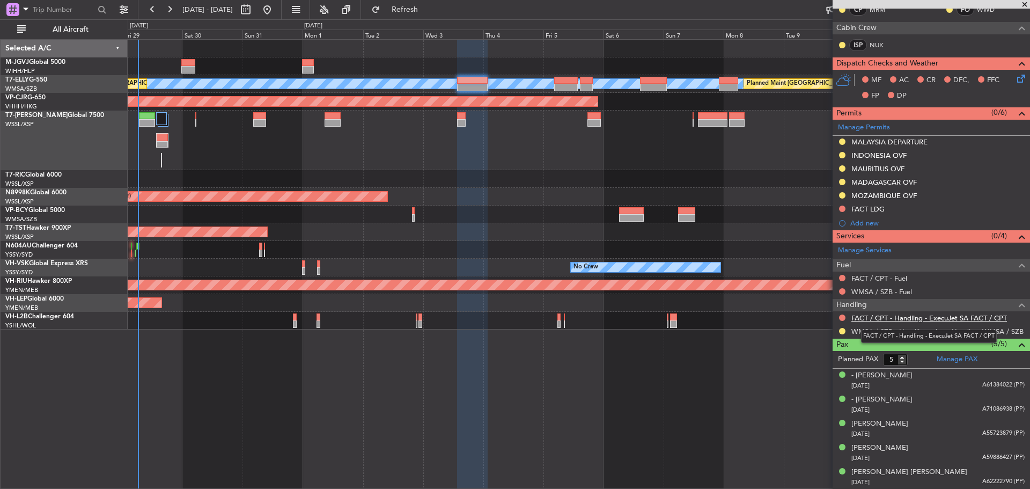
click at [902, 316] on link "FACT / CPT - Handling - ExecuJet SA FACT / CPT" at bounding box center [929, 317] width 156 height 9
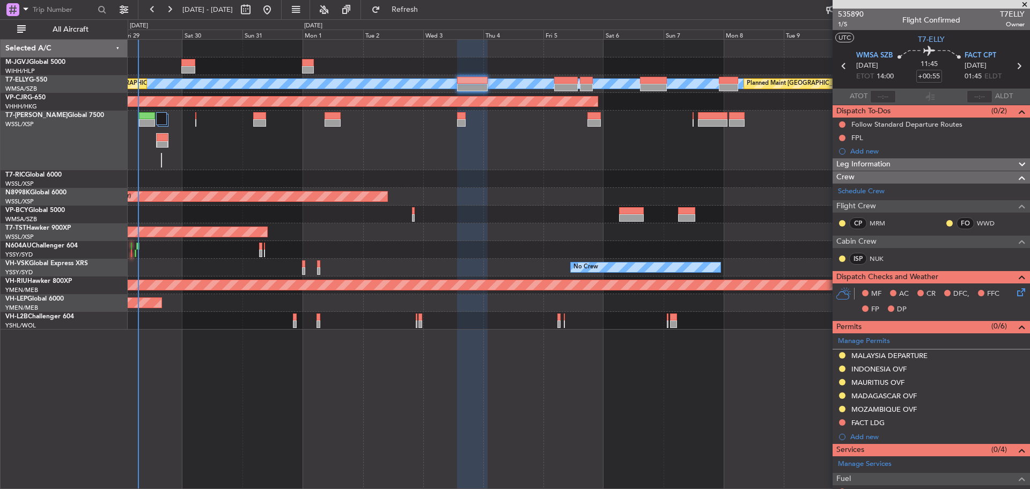
scroll to position [213, 0]
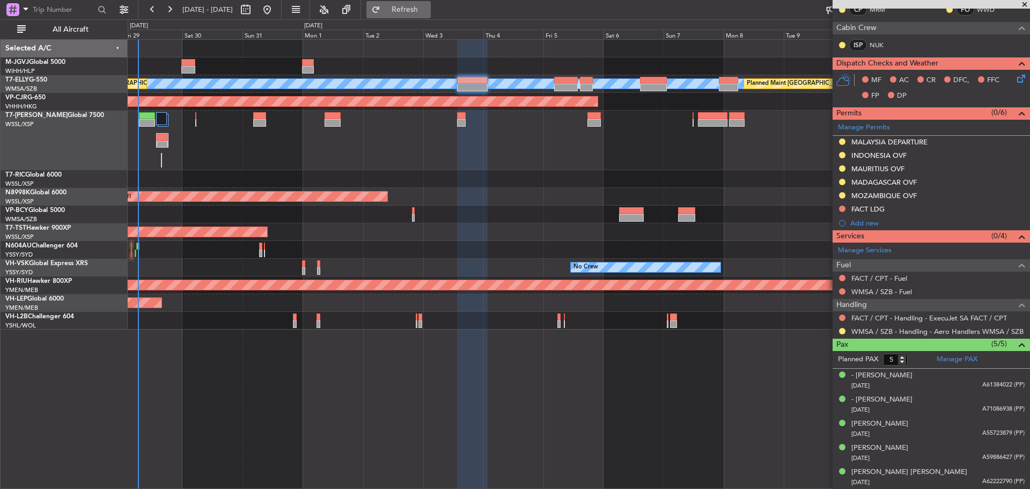
click at [427, 12] on span "Refresh" at bounding box center [404, 10] width 45 height 8
click at [841, 209] on button at bounding box center [842, 208] width 6 height 6
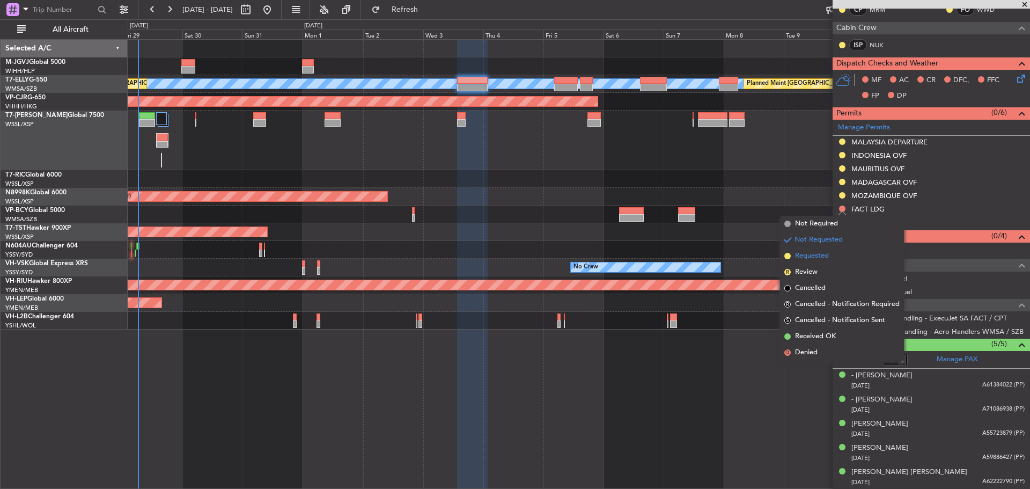
click at [818, 253] on span "Requested" at bounding box center [812, 255] width 34 height 11
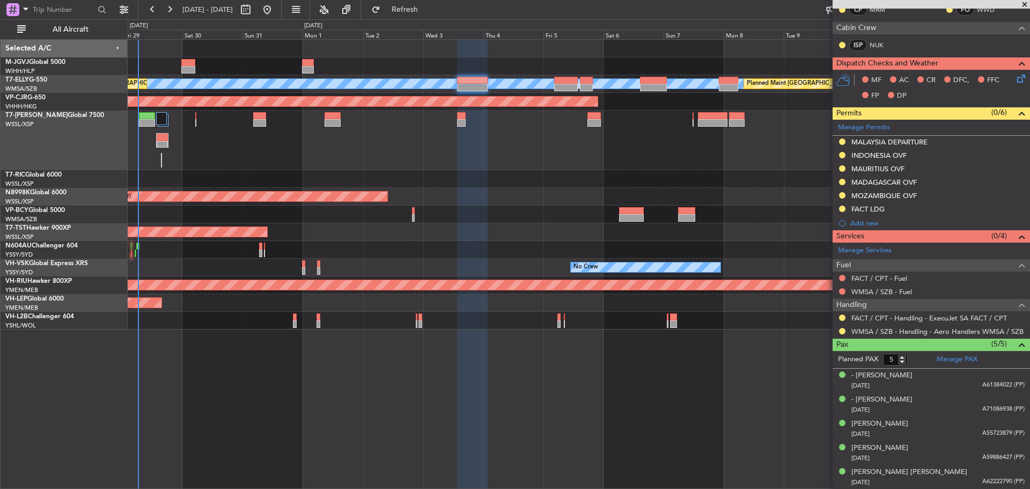
scroll to position [0, 0]
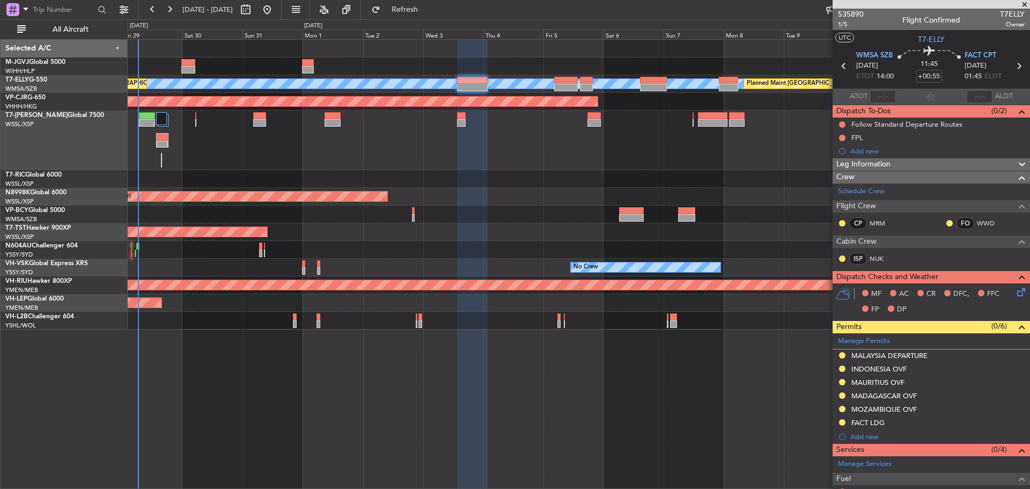
click at [1013, 67] on icon at bounding box center [1018, 66] width 14 height 14
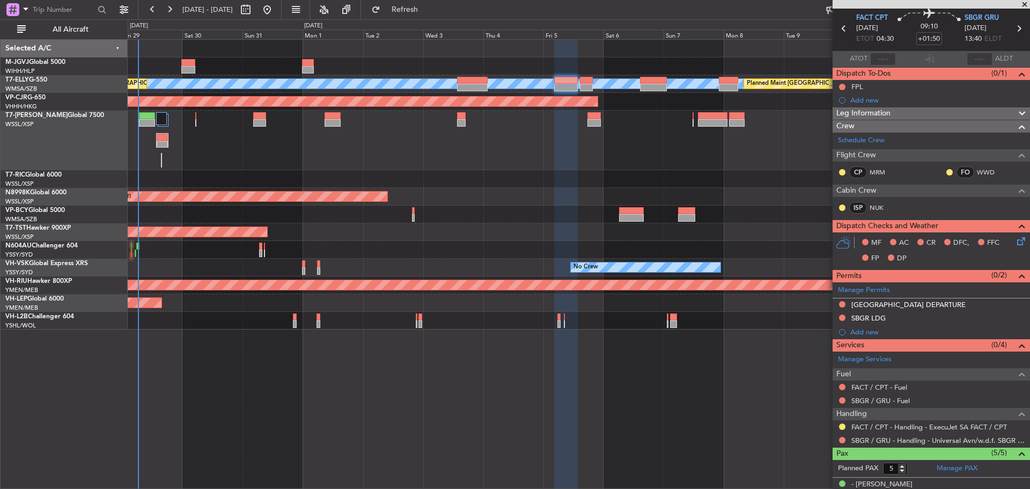
scroll to position [54, 0]
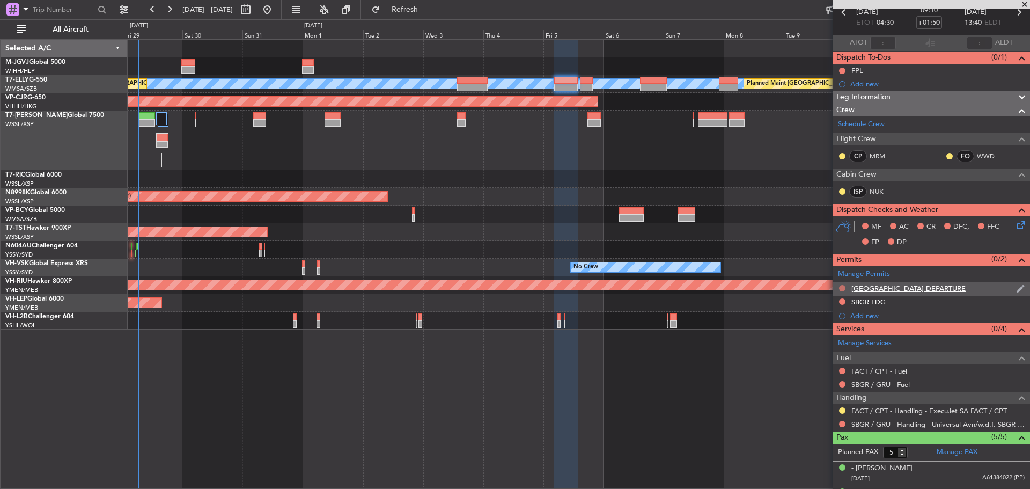
click at [843, 286] on button at bounding box center [842, 288] width 6 height 6
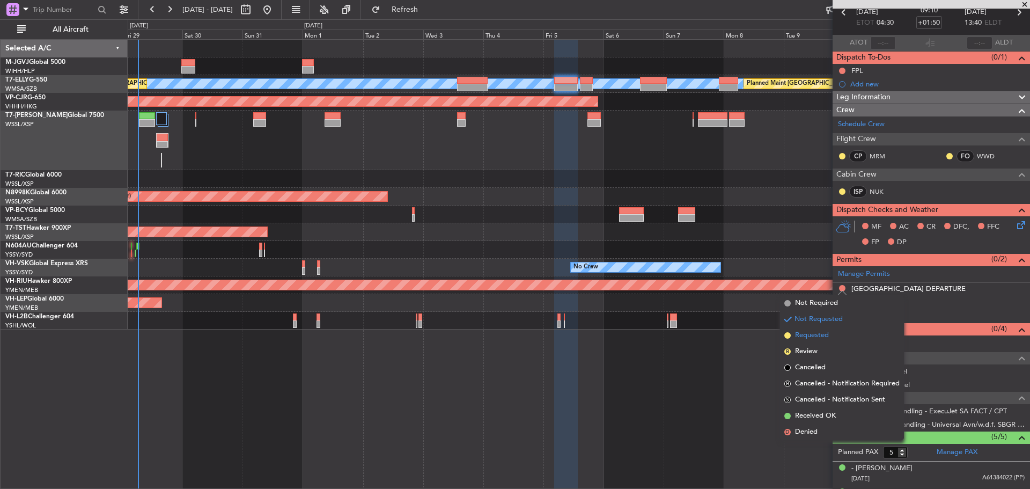
click at [821, 332] on span "Requested" at bounding box center [812, 335] width 34 height 11
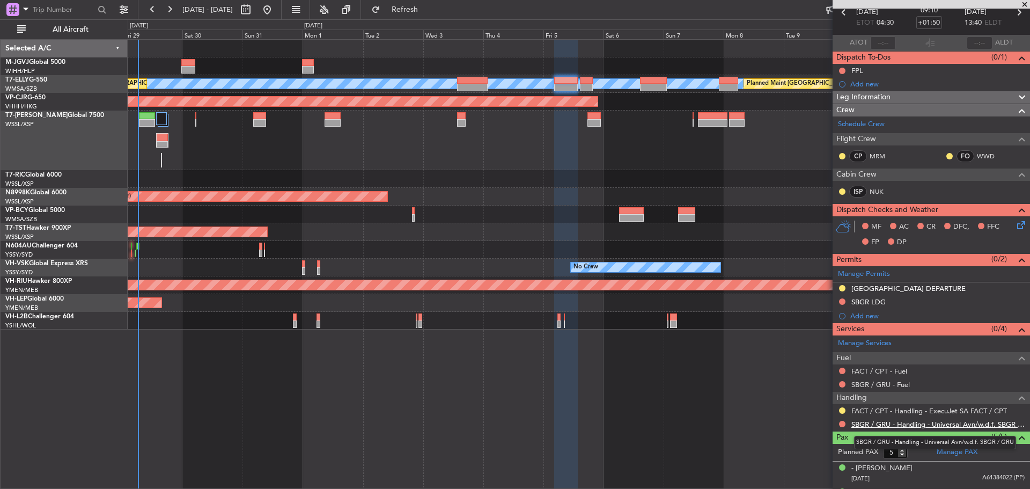
click at [876, 426] on link "SBGR / GRU - Handling - Universal Avn/w.d.f. SBGR / GRU" at bounding box center [937, 423] width 173 height 9
click at [427, 10] on span "Refresh" at bounding box center [404, 10] width 45 height 8
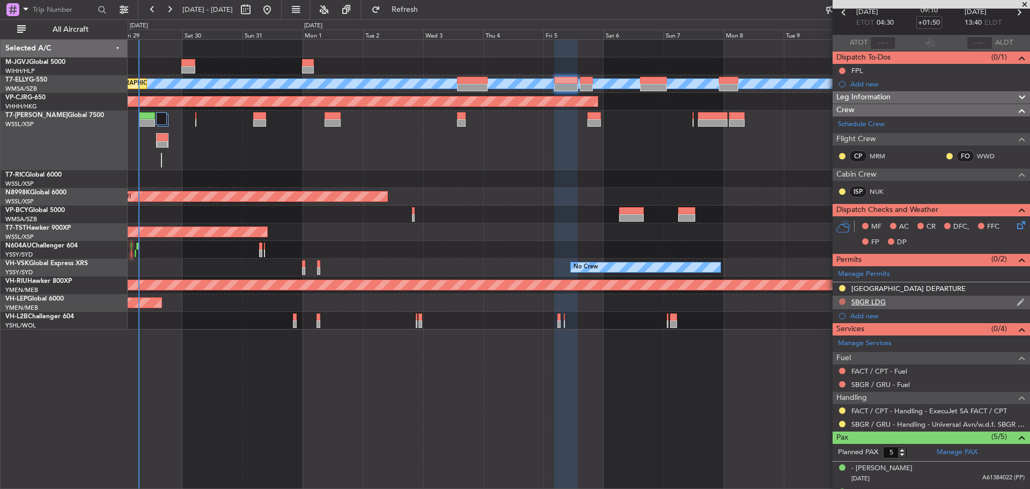
click at [840, 299] on button at bounding box center [842, 301] width 6 height 6
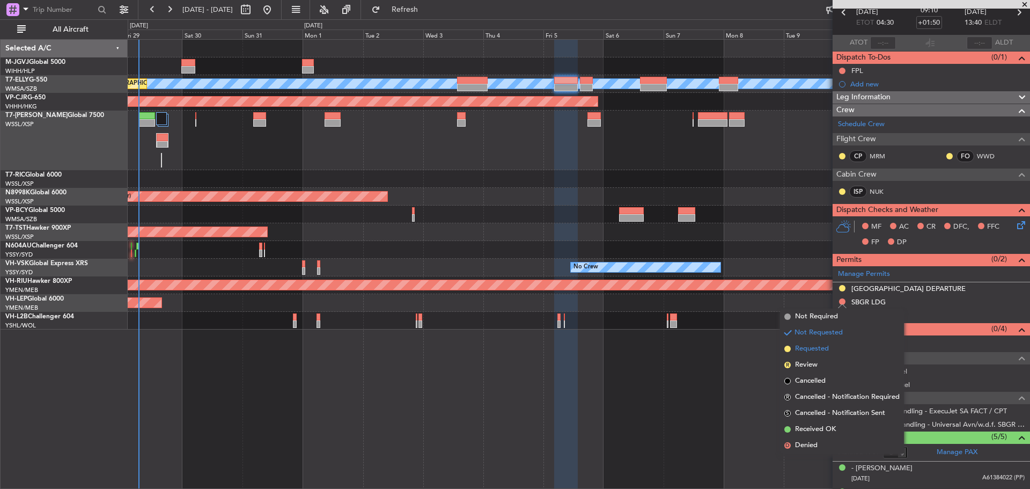
click at [817, 346] on span "Requested" at bounding box center [812, 348] width 34 height 11
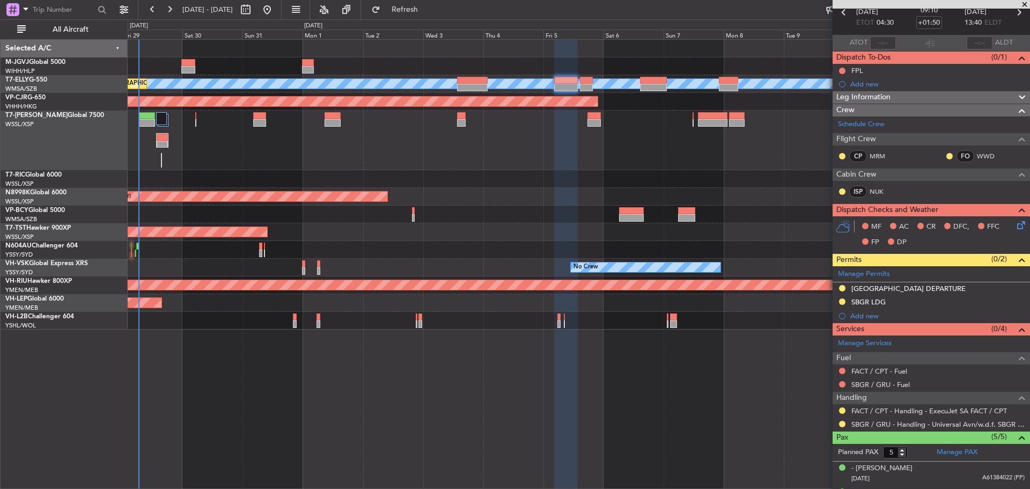
scroll to position [0, 0]
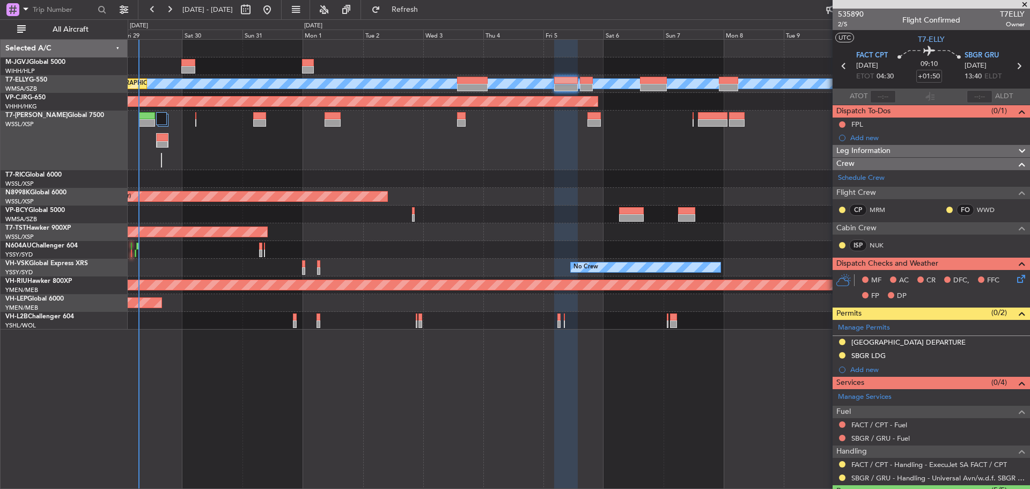
click at [1011, 67] on icon at bounding box center [1018, 66] width 14 height 14
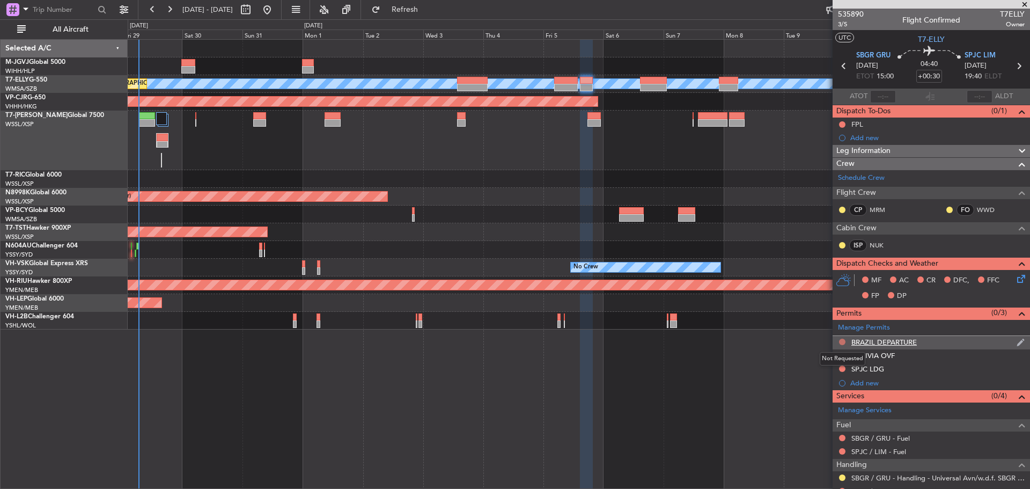
click at [840, 343] on button at bounding box center [842, 341] width 6 height 6
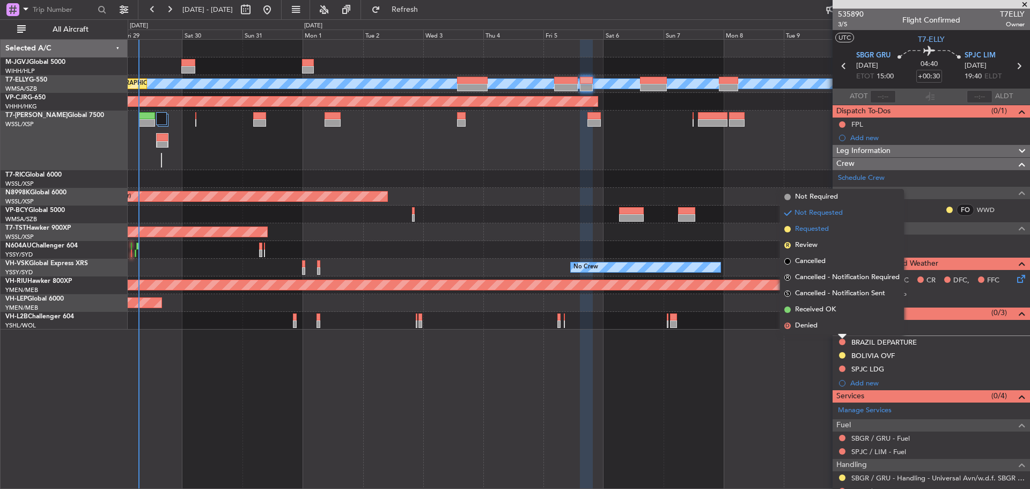
click at [807, 228] on span "Requested" at bounding box center [812, 229] width 34 height 11
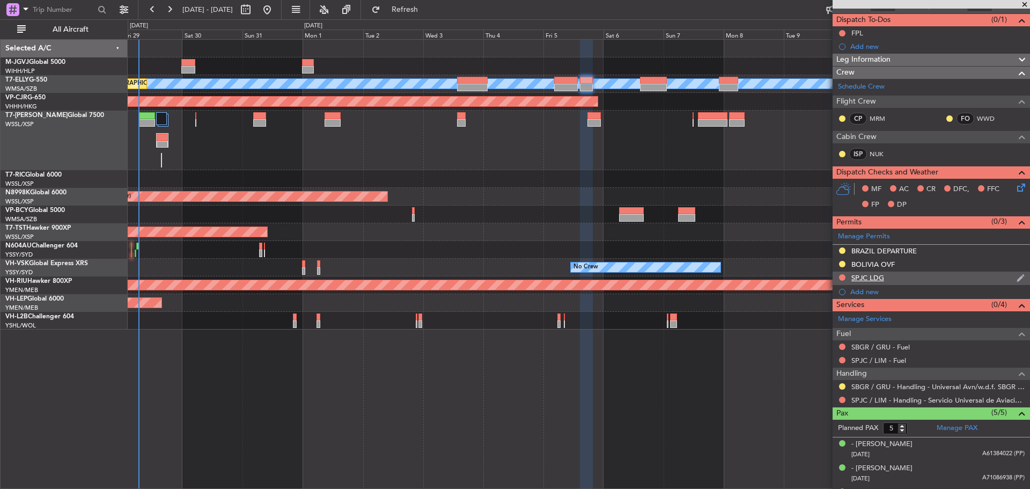
scroll to position [107, 0]
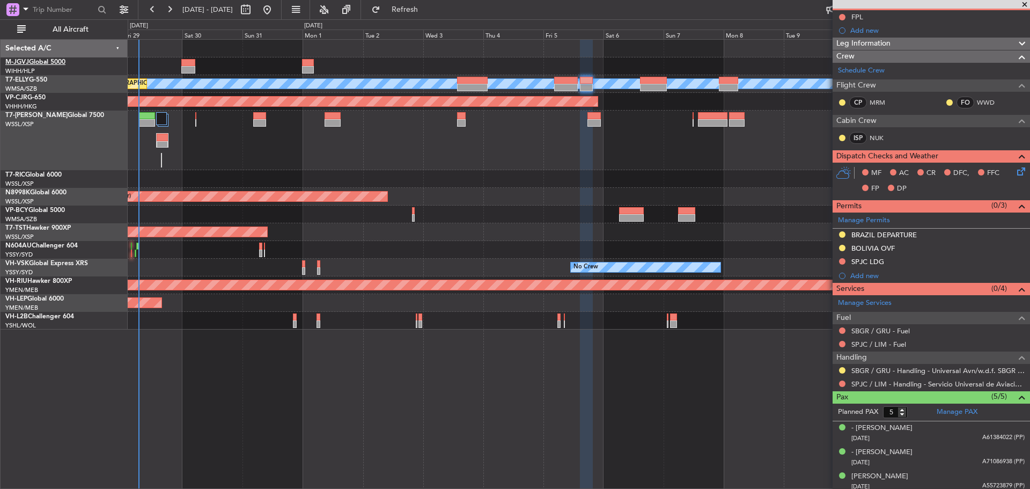
click at [54, 62] on link "M-JGVJ Global 5000" at bounding box center [35, 62] width 60 height 6
click at [888, 383] on link "SPJC / LIM - Handling - Servicio Universal de Aviacion SPJC / LIM" at bounding box center [937, 383] width 173 height 9
click at [427, 12] on span "Refresh" at bounding box center [404, 10] width 45 height 8
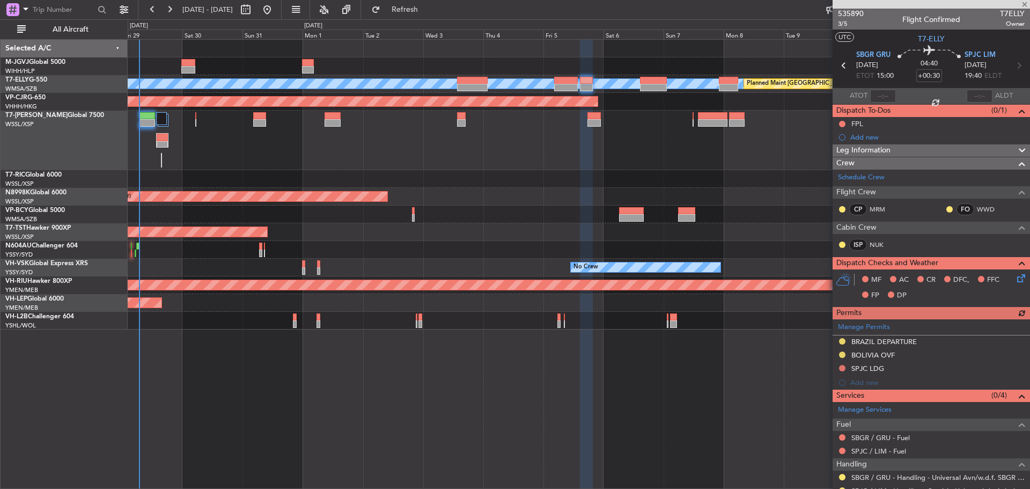
scroll to position [0, 0]
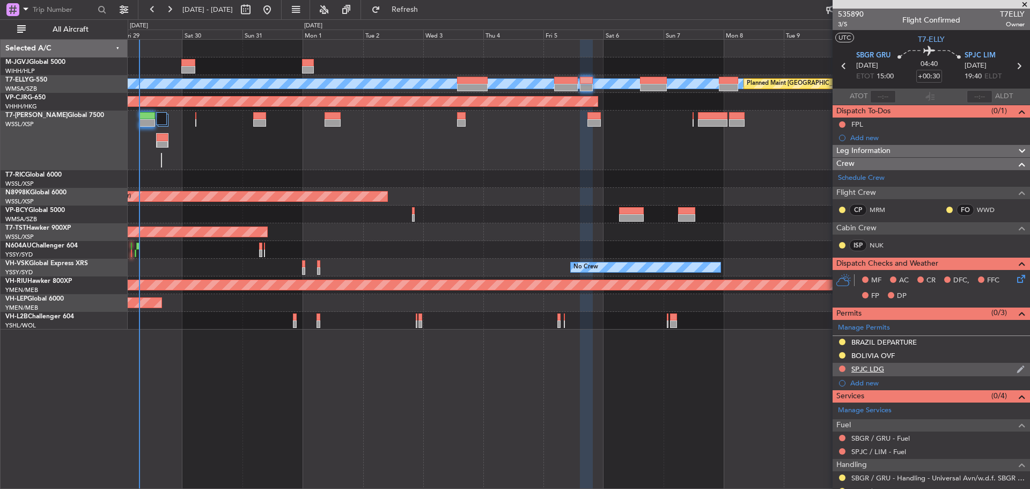
click at [838, 367] on div at bounding box center [842, 368] width 9 height 9
click at [840, 368] on button at bounding box center [842, 368] width 6 height 6
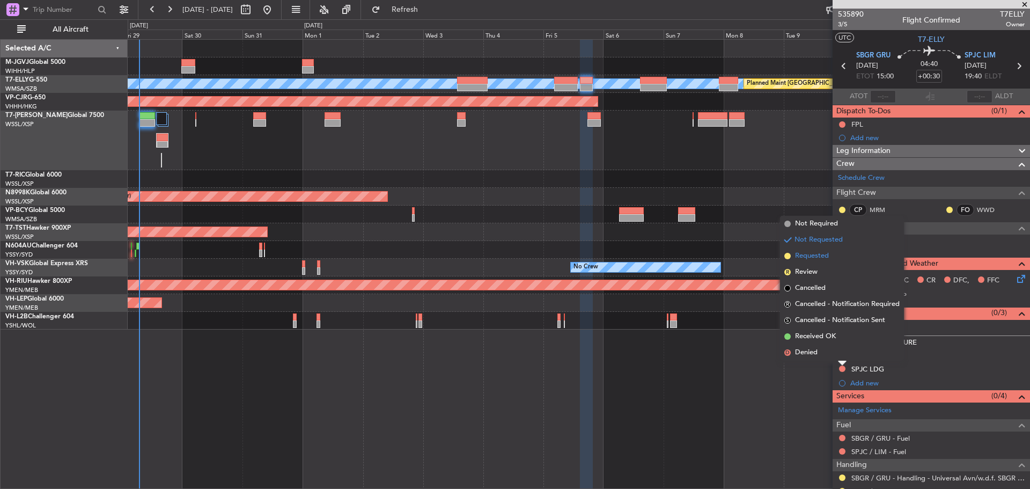
click at [816, 250] on li "Requested" at bounding box center [842, 256] width 124 height 16
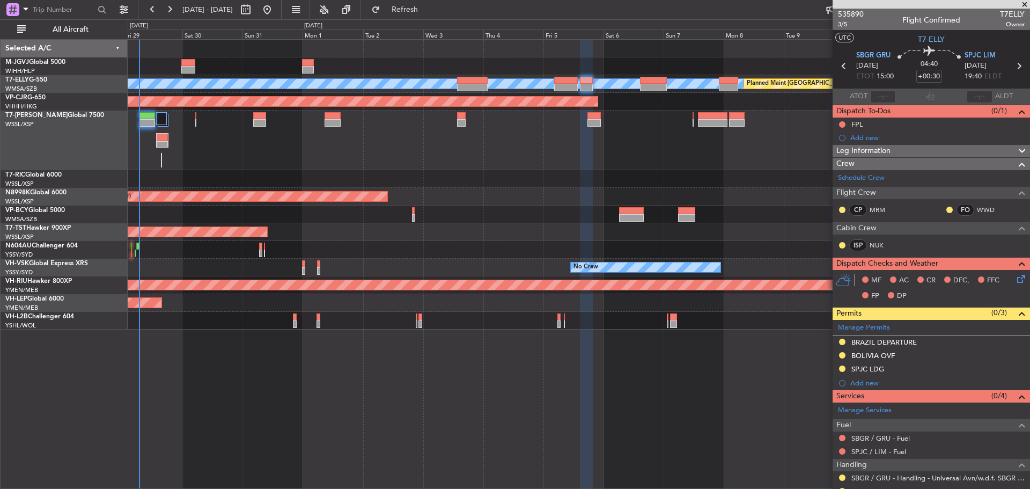
click at [1011, 67] on icon at bounding box center [1018, 66] width 14 height 14
type input "+00:15"
type input "0"
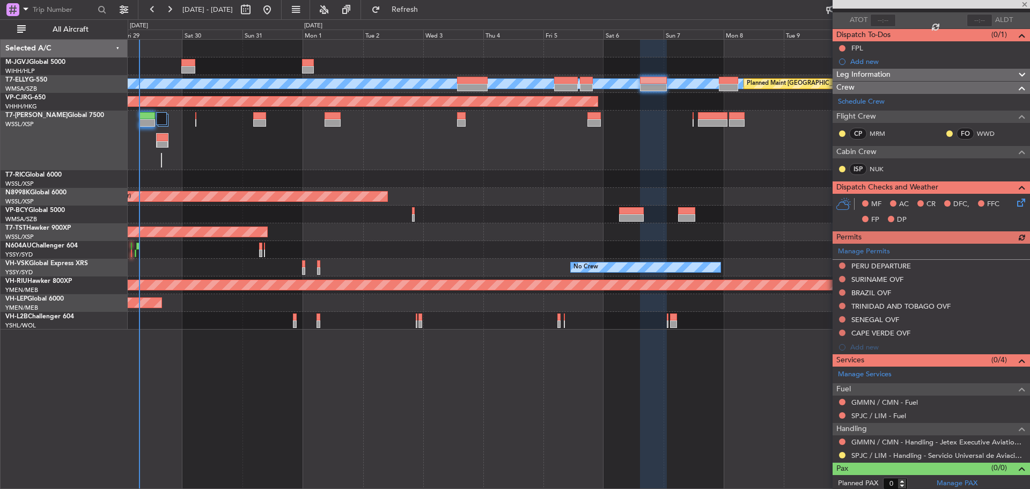
scroll to position [79, 0]
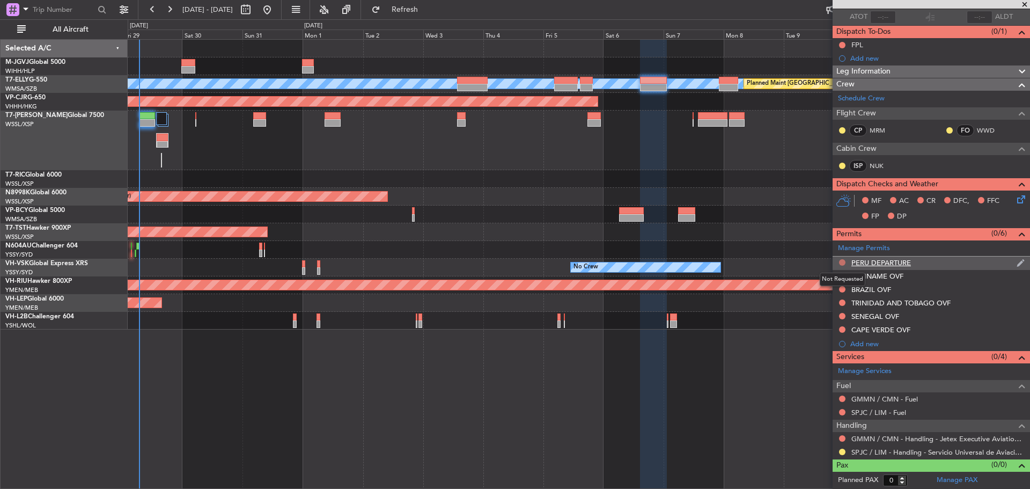
click at [842, 261] on button at bounding box center [842, 262] width 6 height 6
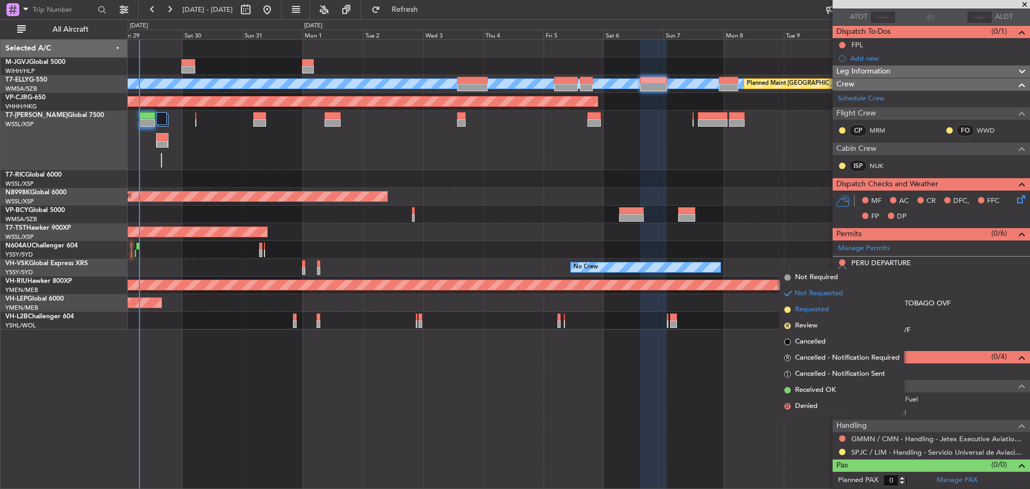
click at [813, 309] on span "Requested" at bounding box center [812, 309] width 34 height 11
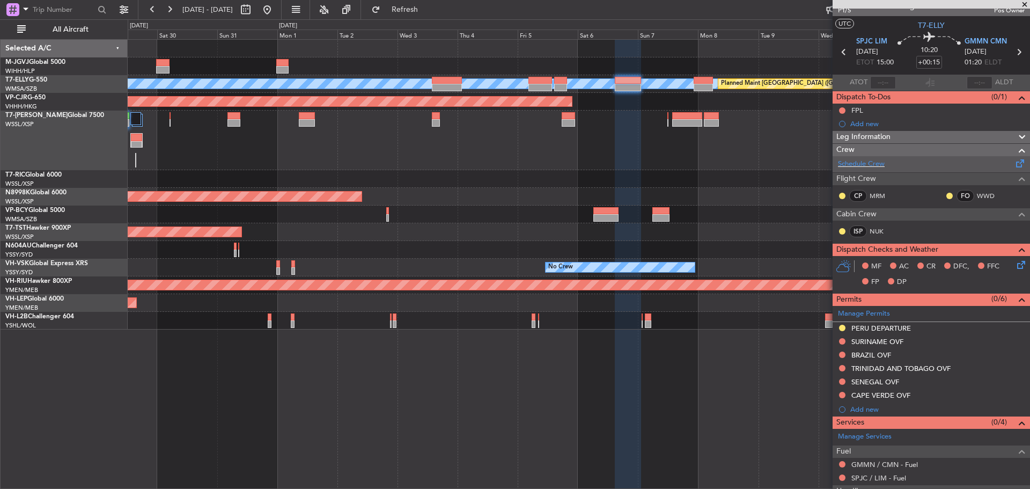
scroll to position [0, 0]
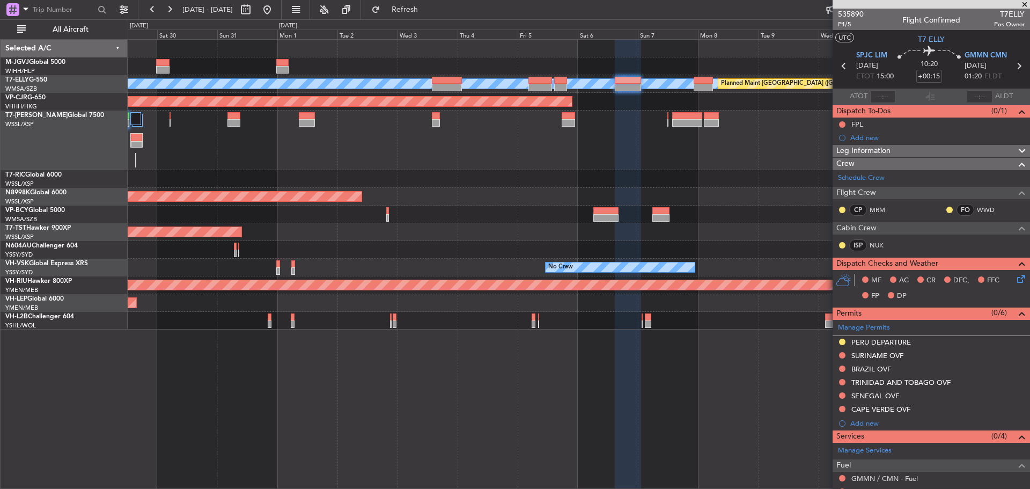
click at [839, 64] on icon at bounding box center [844, 66] width 14 height 14
type input "+00:30"
type input "5"
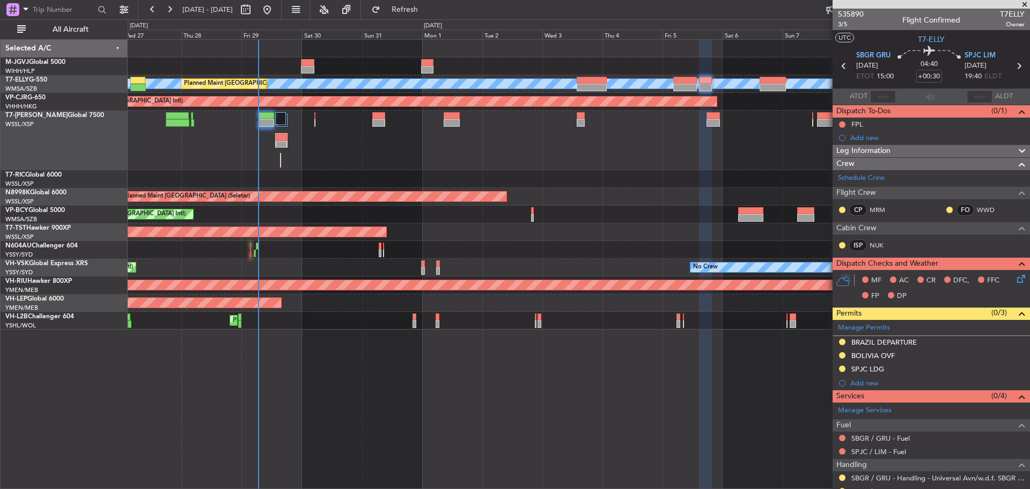
click at [557, 167] on div at bounding box center [579, 140] width 902 height 60
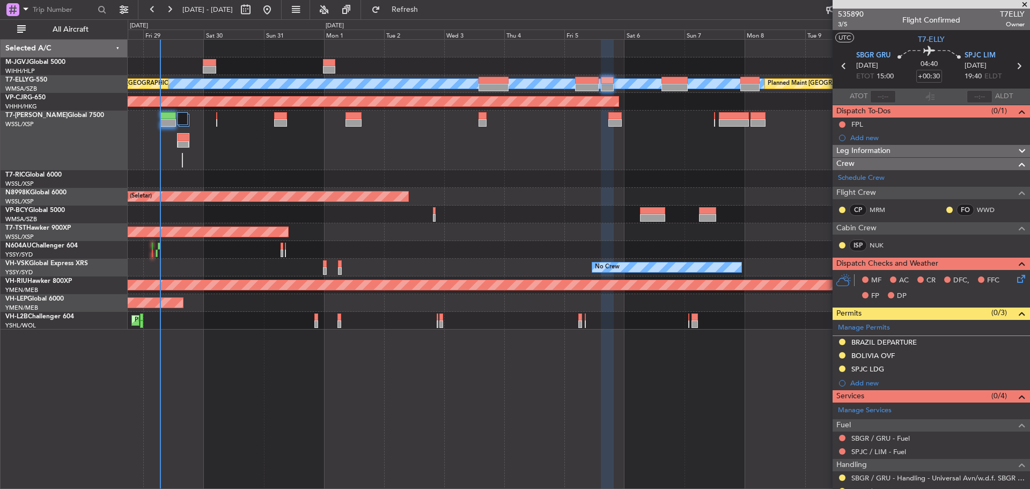
click at [426, 161] on div at bounding box center [579, 140] width 902 height 60
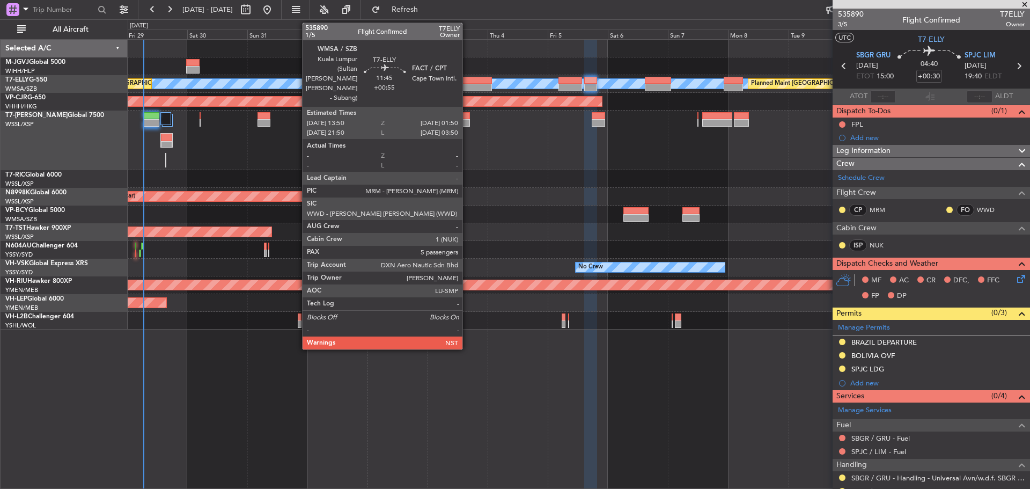
click at [467, 83] on div at bounding box center [477, 81] width 31 height 8
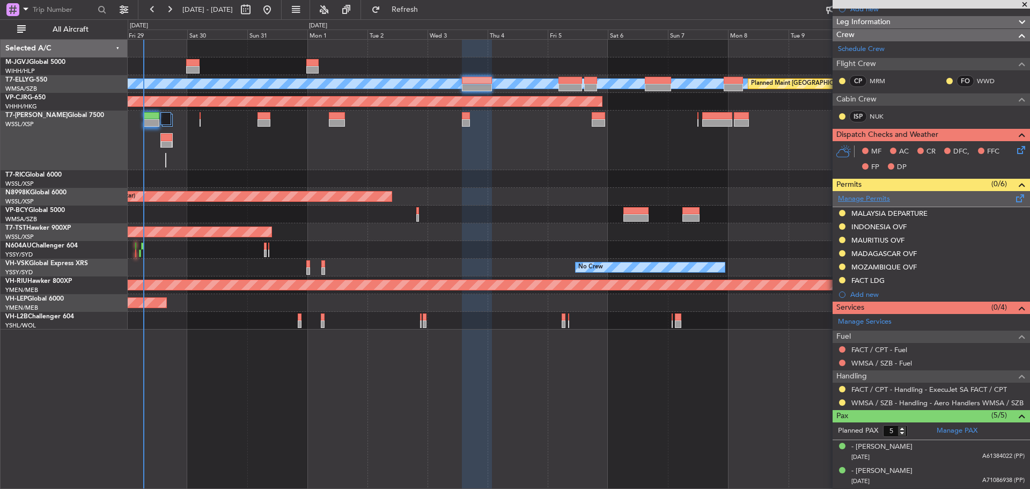
scroll to position [161, 0]
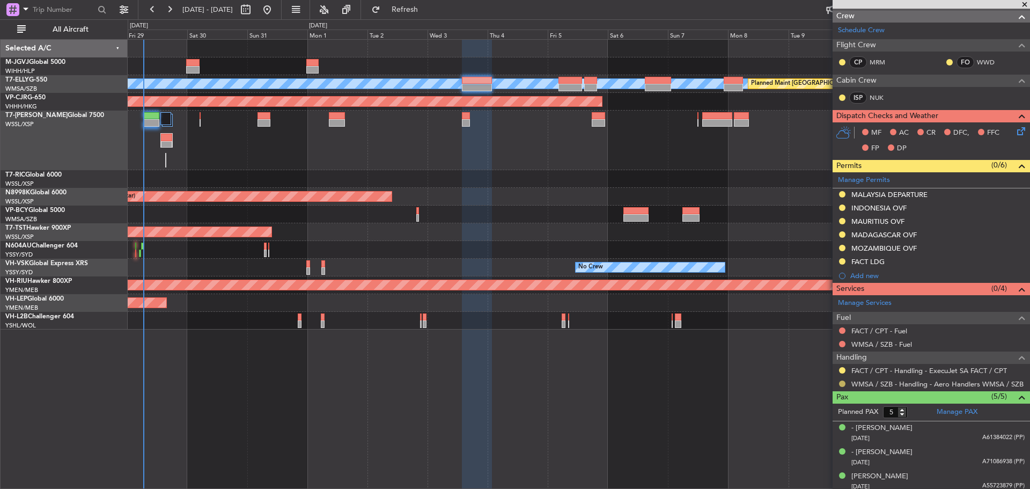
click at [843, 383] on button at bounding box center [842, 383] width 6 height 6
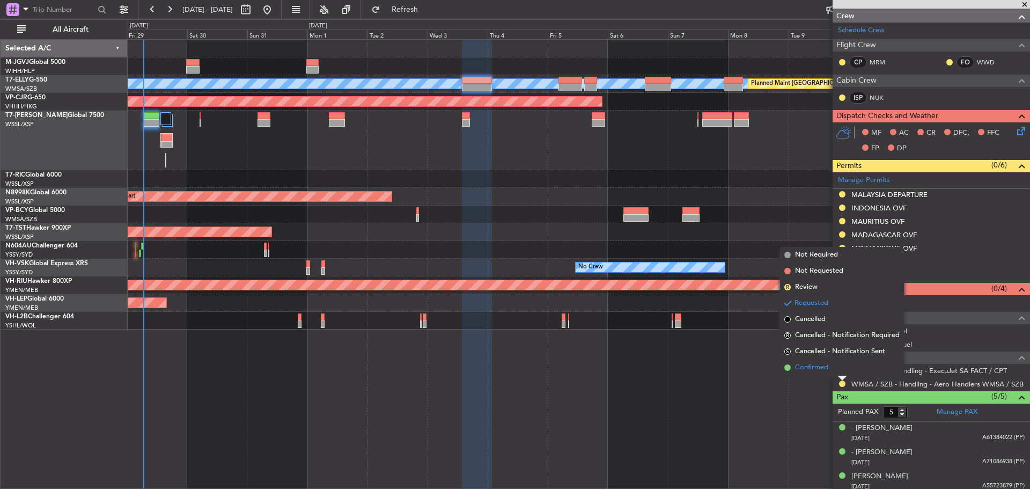
click at [837, 371] on li "Confirmed" at bounding box center [842, 367] width 124 height 16
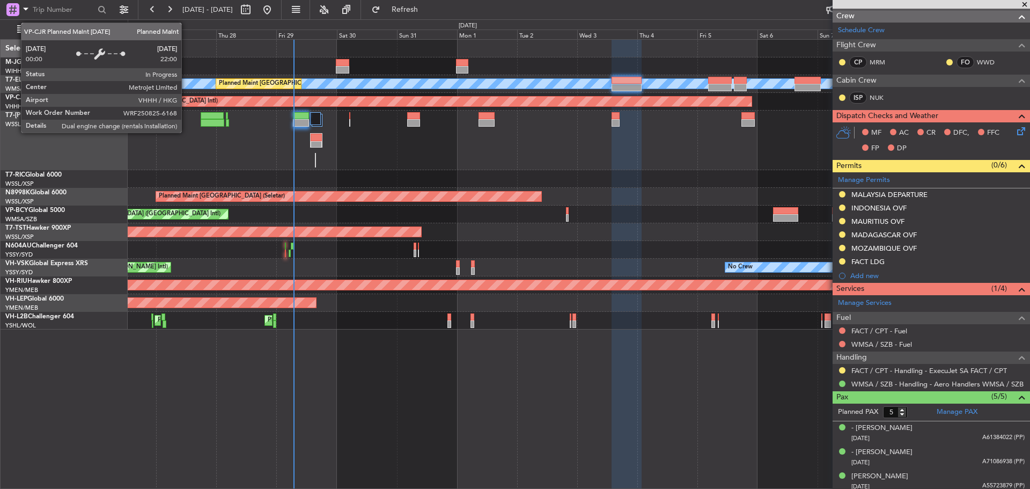
click at [346, 101] on div "Planned Maint [GEOGRAPHIC_DATA] ([GEOGRAPHIC_DATA] Intl)" at bounding box center [393, 102] width 715 height 10
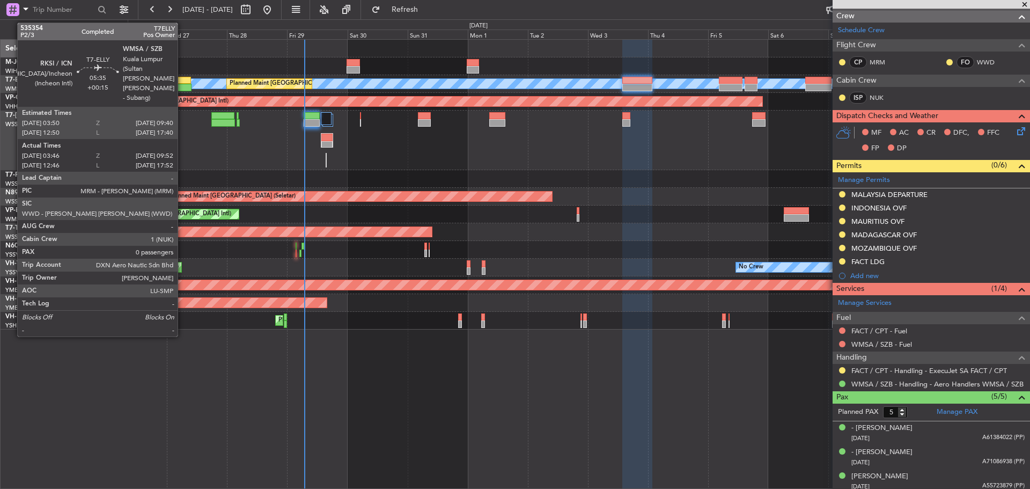
click at [182, 86] on div at bounding box center [184, 88] width 16 height 8
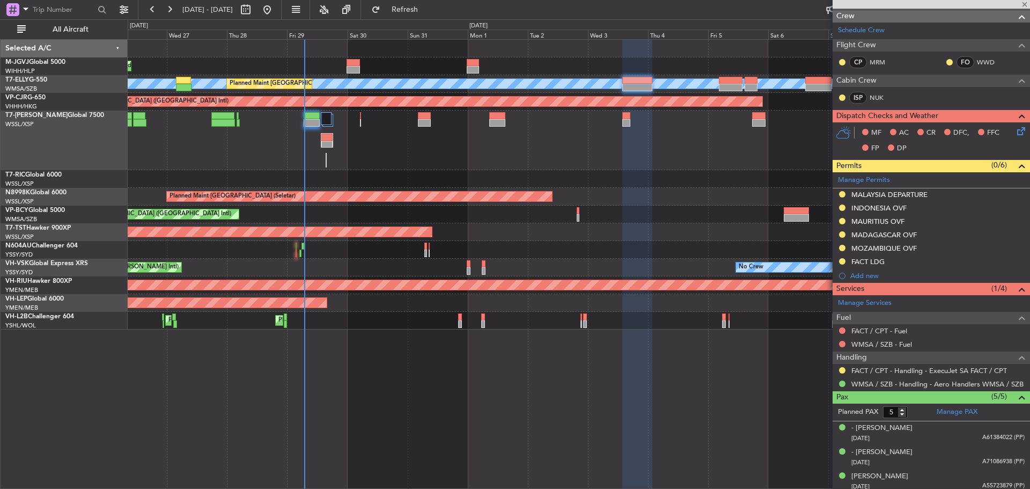
type input "+00:15"
type input "03:56"
type input "09:47"
type input "0"
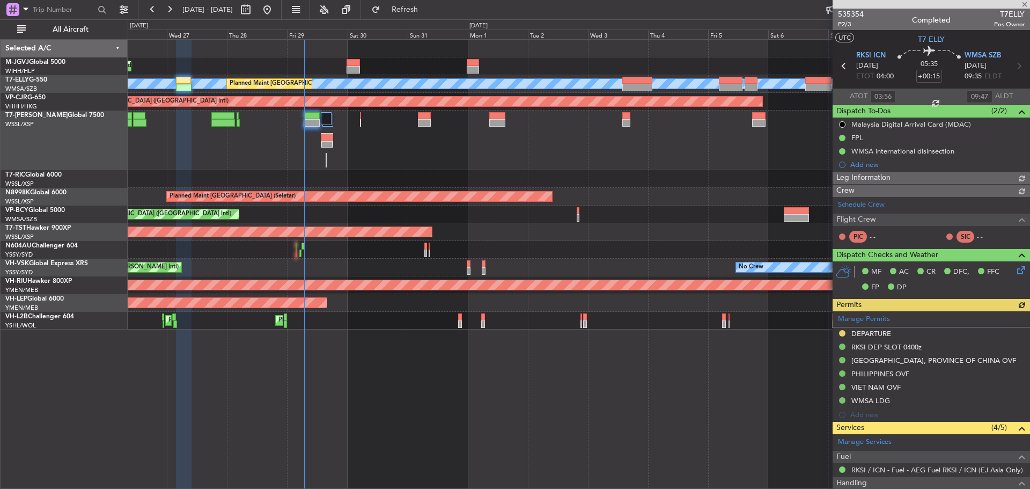
type input "[PERSON_NAME] (KYA)"
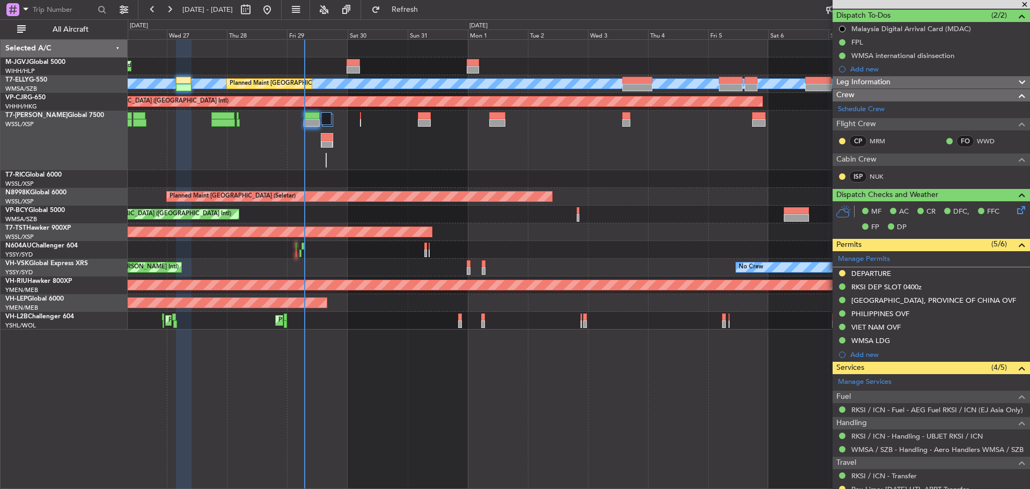
scroll to position [132, 0]
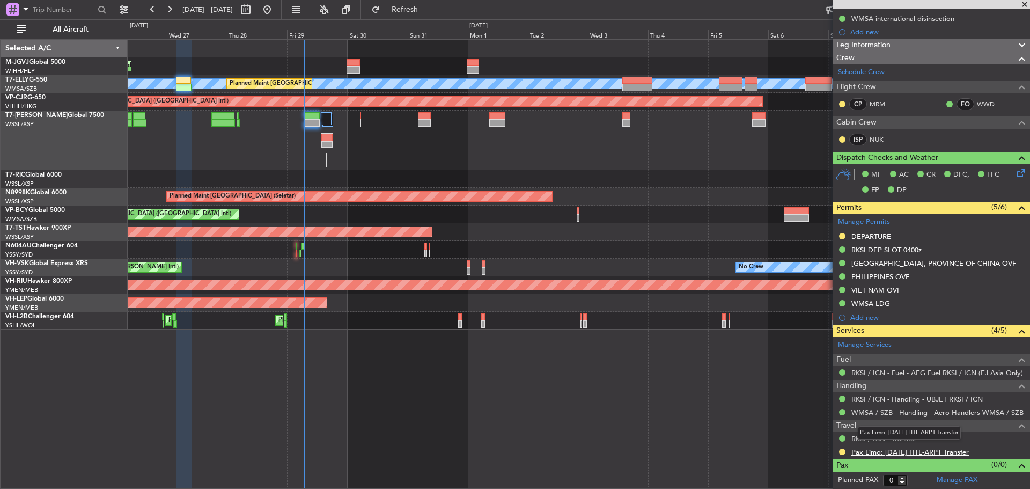
click at [875, 454] on link "Pax Limo: [DATE] HTL-ARPT Transfer" at bounding box center [909, 451] width 117 height 9
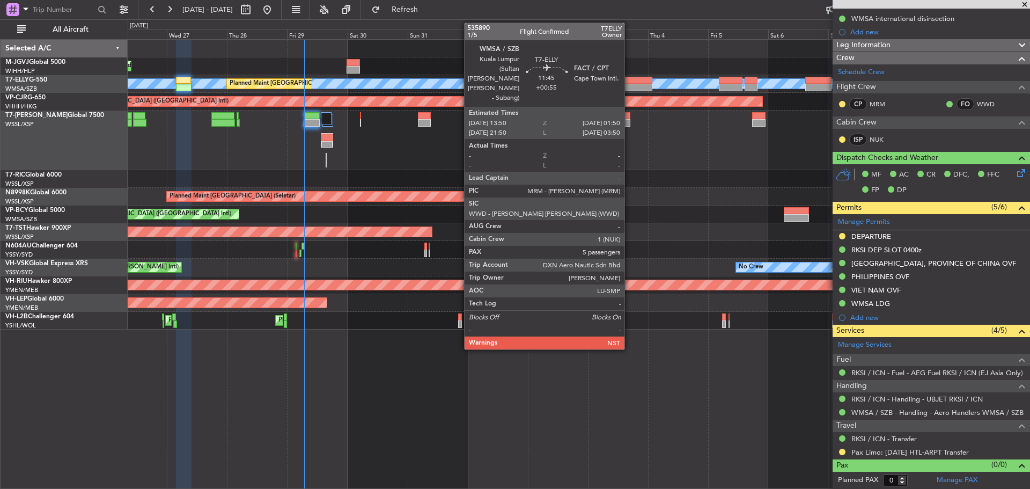
click at [629, 85] on div at bounding box center [637, 88] width 31 height 8
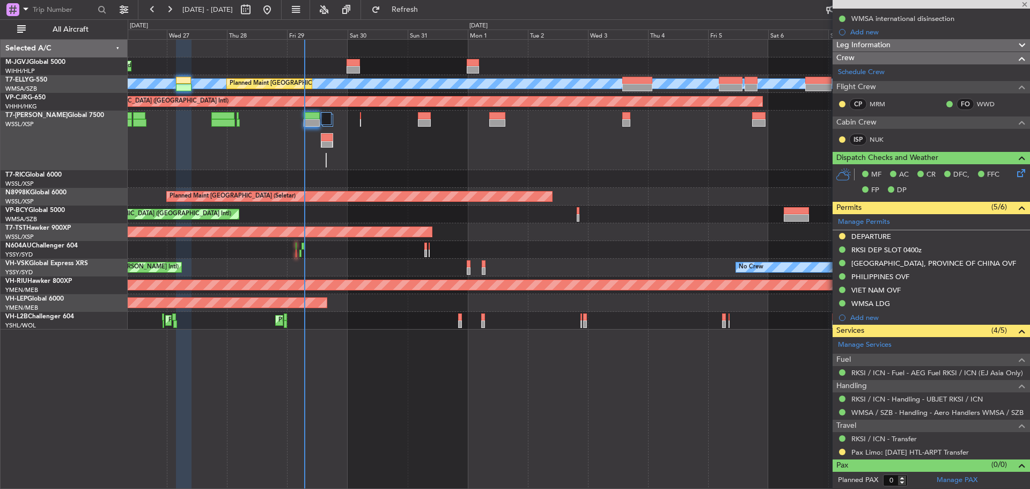
type input "+00:55"
type input "5"
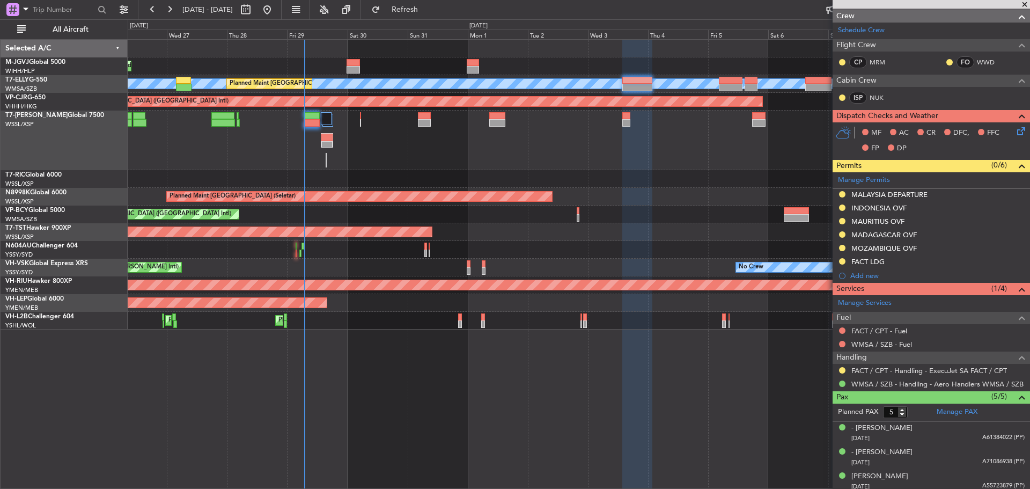
scroll to position [213, 0]
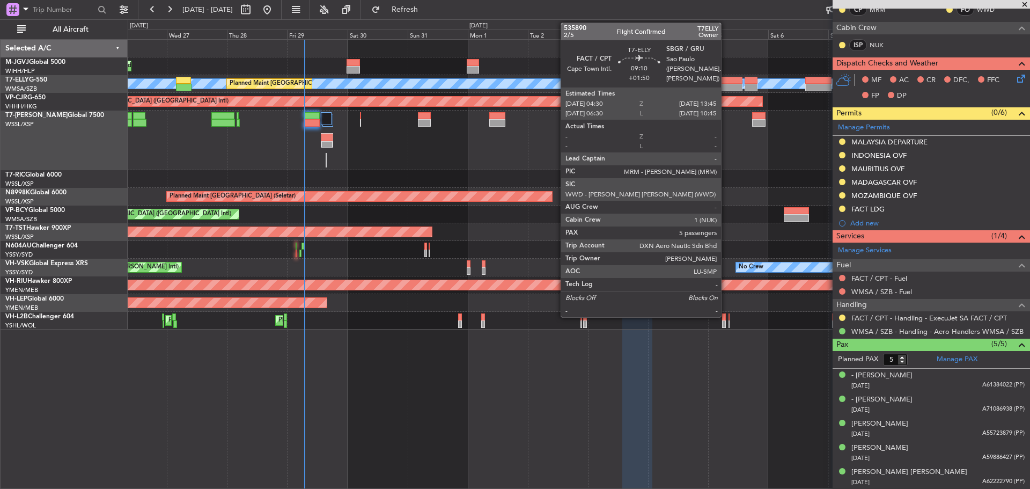
click at [726, 82] on div at bounding box center [731, 81] width 24 height 8
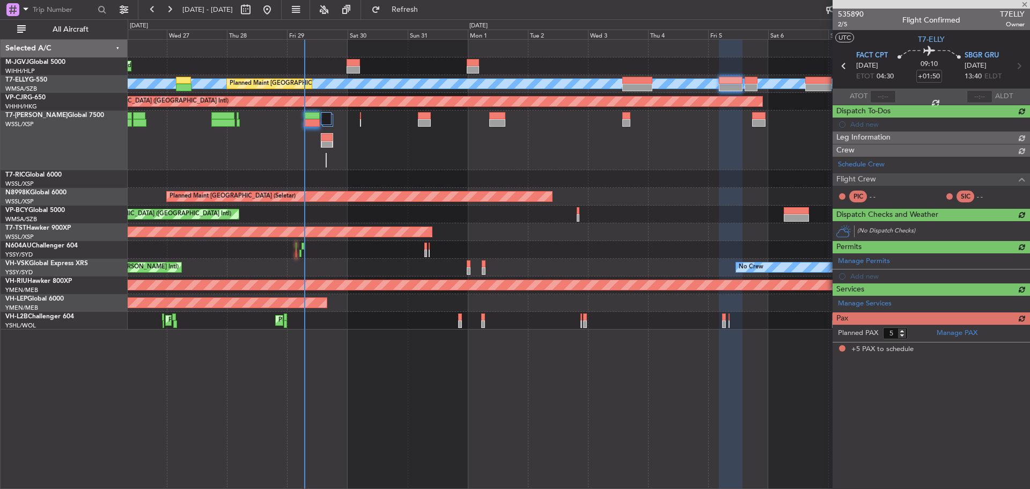
scroll to position [0, 0]
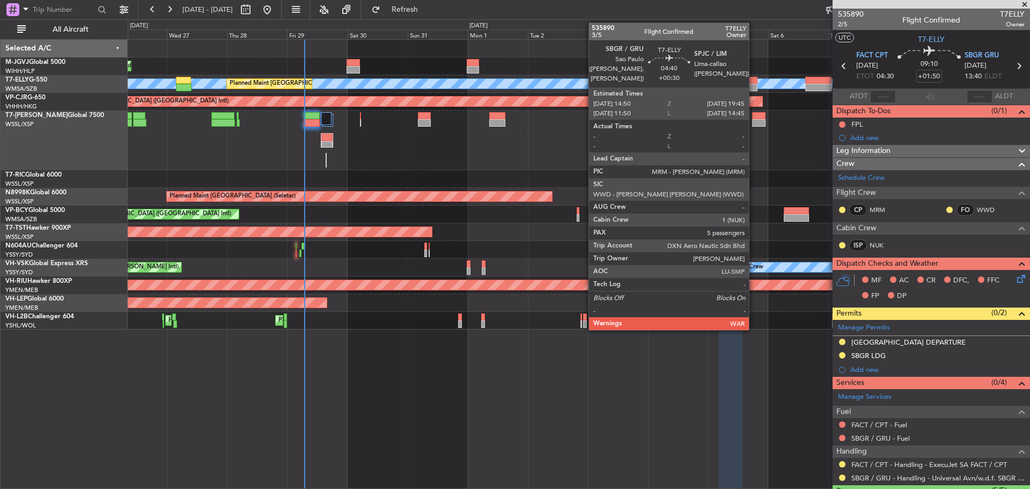
click at [753, 83] on div at bounding box center [750, 81] width 12 height 8
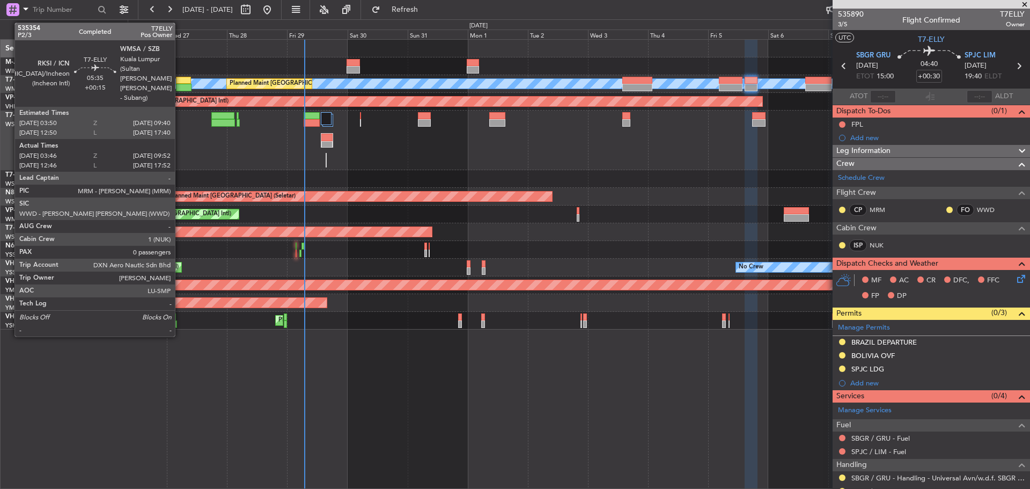
click at [180, 86] on div at bounding box center [184, 88] width 16 height 8
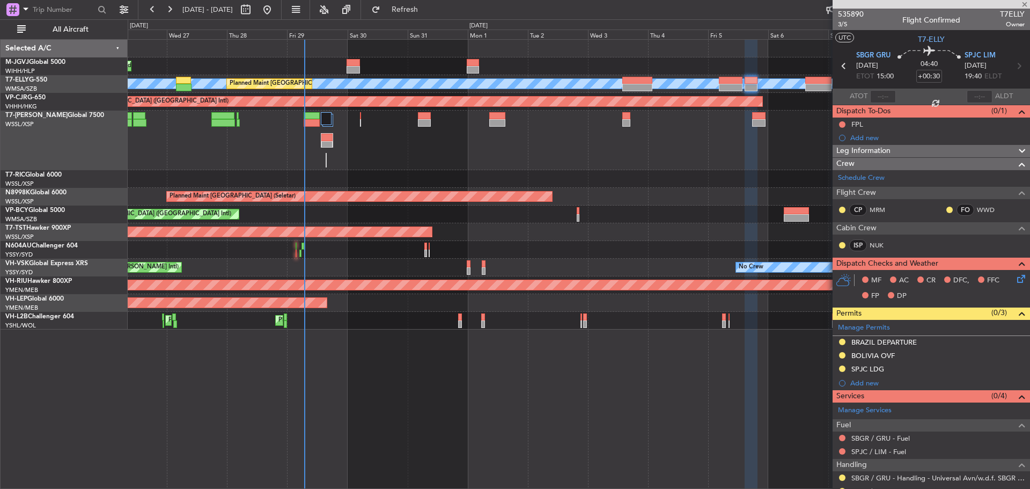
type input "+00:15"
type input "03:56"
type input "09:47"
type input "0"
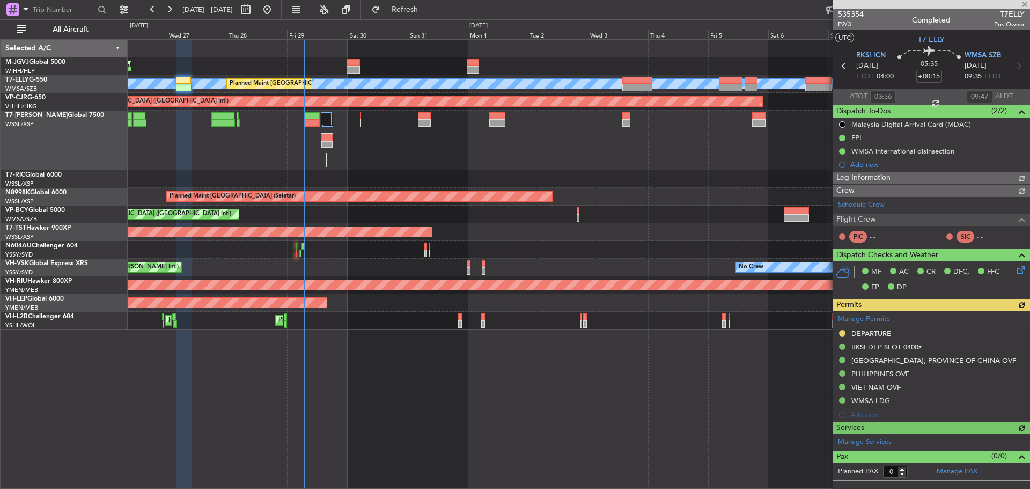
type input "[PERSON_NAME] (KYA)"
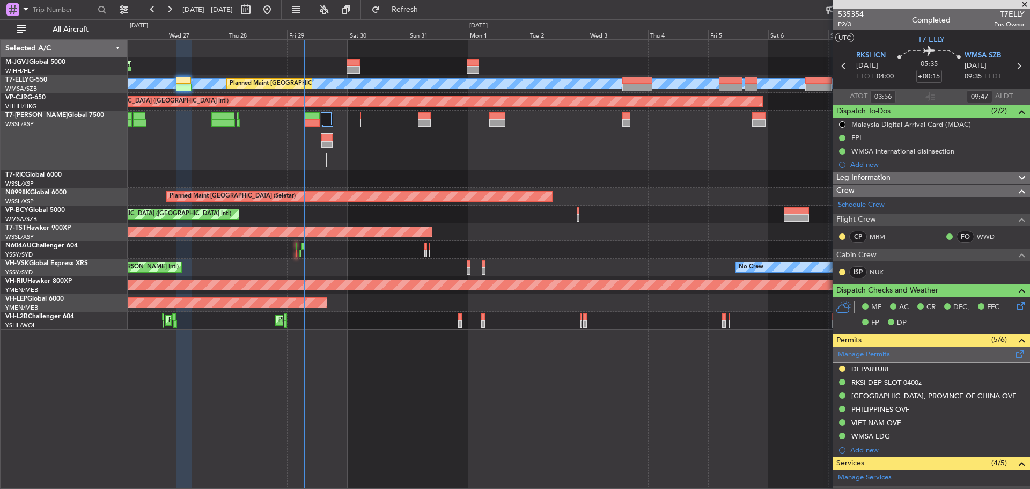
click at [1014, 353] on span at bounding box center [1020, 352] width 13 height 8
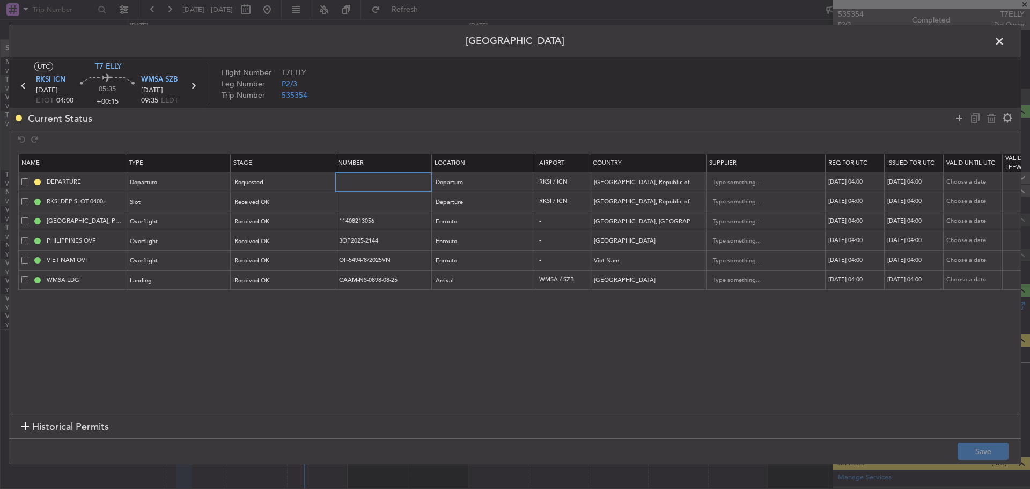
click at [357, 178] on input "text" at bounding box center [384, 181] width 93 height 9
paste input "HANGUN 17261"
click at [322, 184] on div "Requested" at bounding box center [279, 182] width 89 height 16
click at [290, 272] on span "Received OK" at bounding box center [282, 269] width 95 height 16
click at [971, 440] on footer "Save" at bounding box center [514, 451] width 1011 height 26
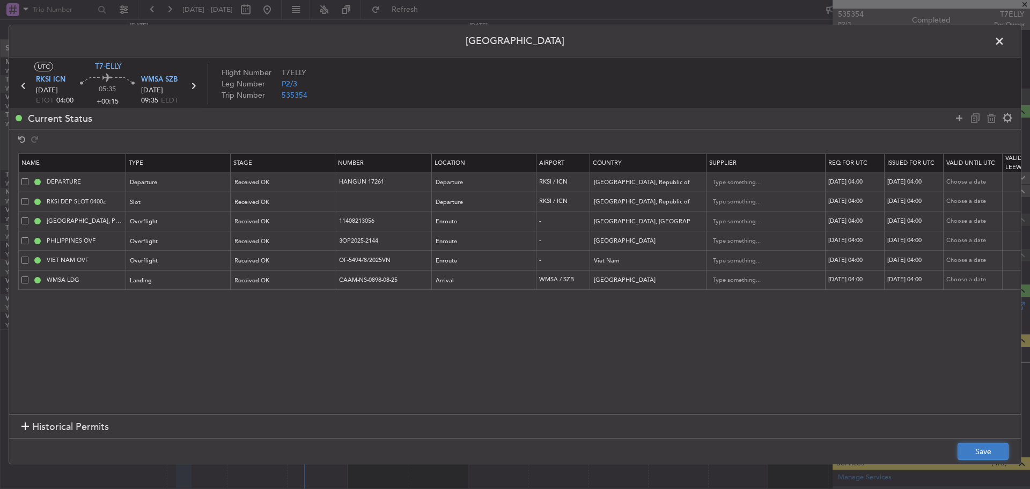
click at [972, 449] on button "Save" at bounding box center [982, 450] width 51 height 17
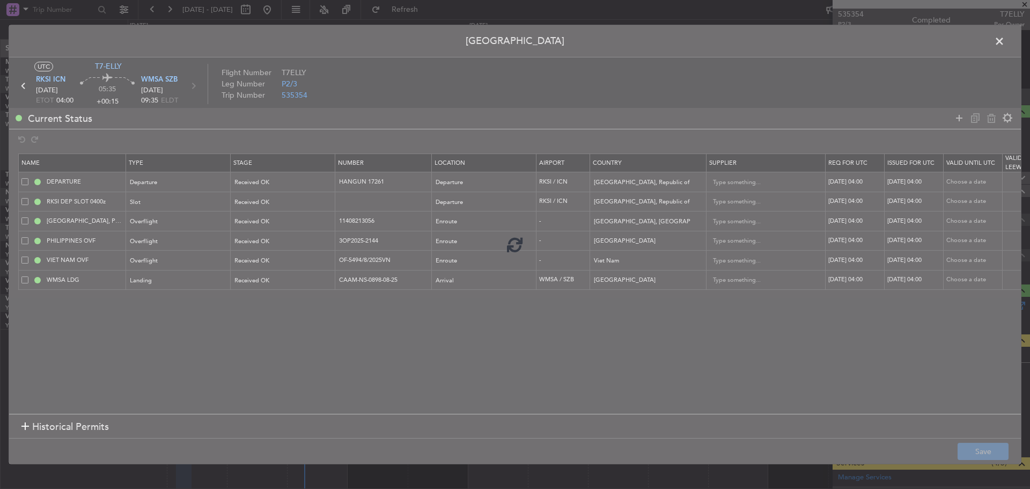
type input "HANGUN 17261"
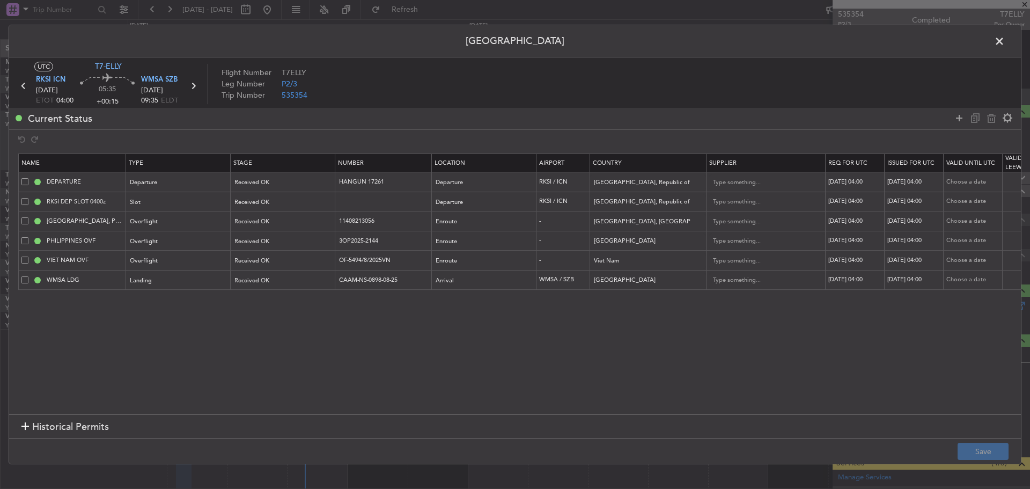
click at [1004, 37] on span at bounding box center [1004, 43] width 0 height 21
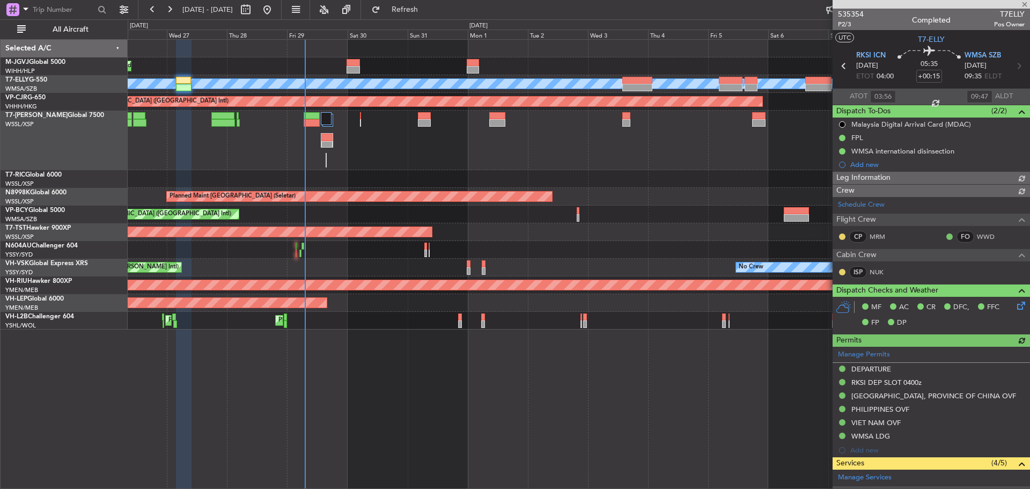
type input "[PERSON_NAME] (KYA)"
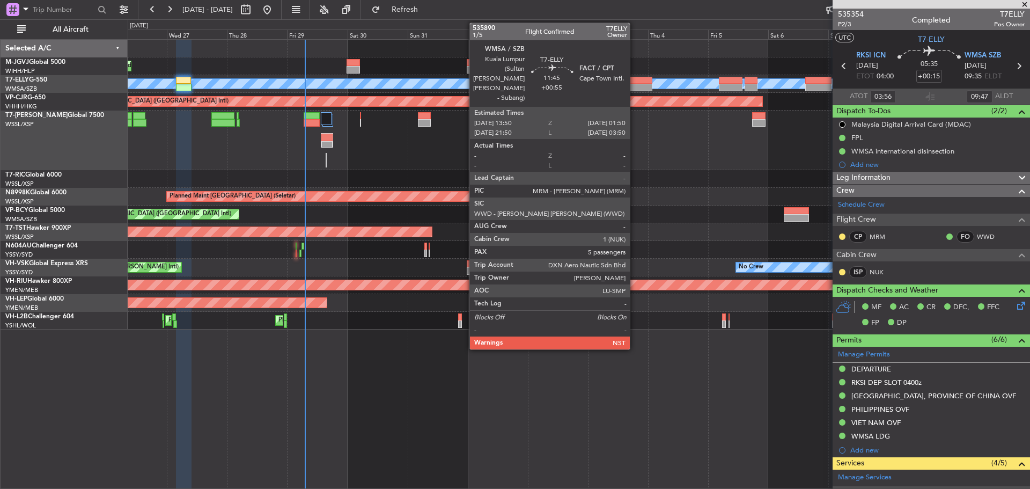
click at [634, 87] on div at bounding box center [637, 88] width 31 height 8
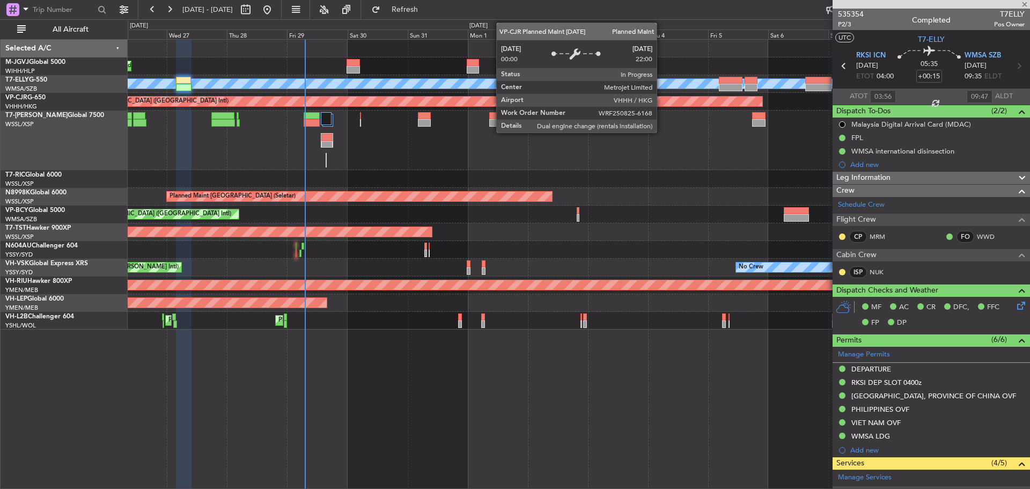
type input "+00:55"
type input "5"
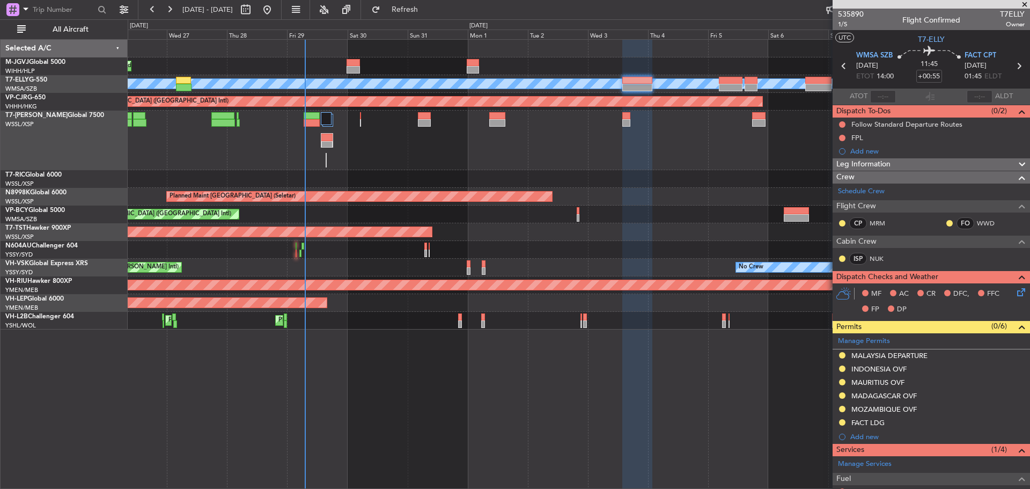
click at [1015, 64] on icon at bounding box center [1018, 66] width 14 height 14
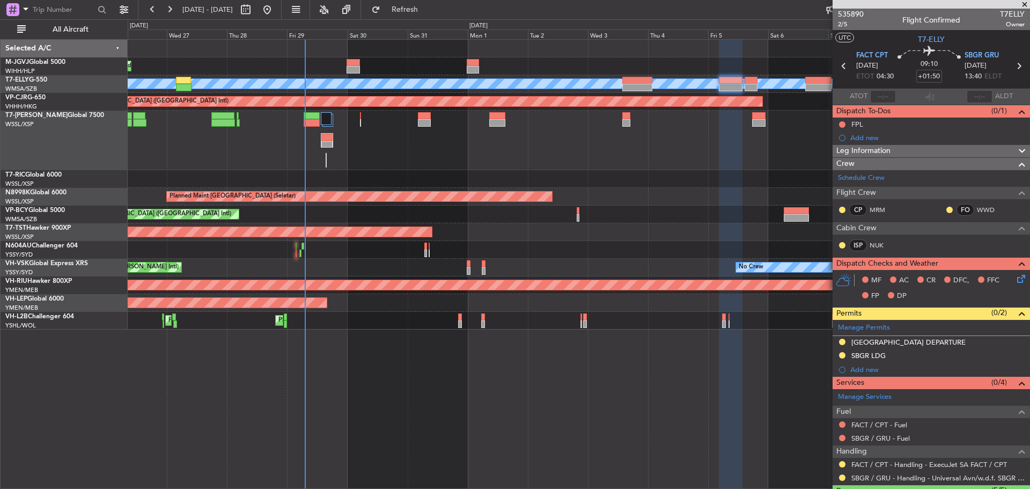
click at [1011, 67] on icon at bounding box center [1018, 66] width 14 height 14
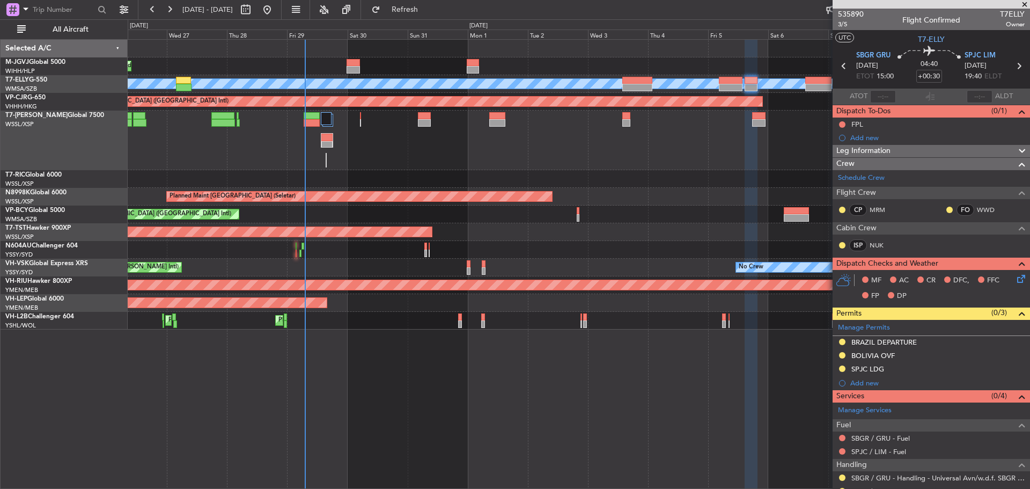
click at [1015, 68] on icon at bounding box center [1018, 66] width 14 height 14
type input "+00:15"
type input "0"
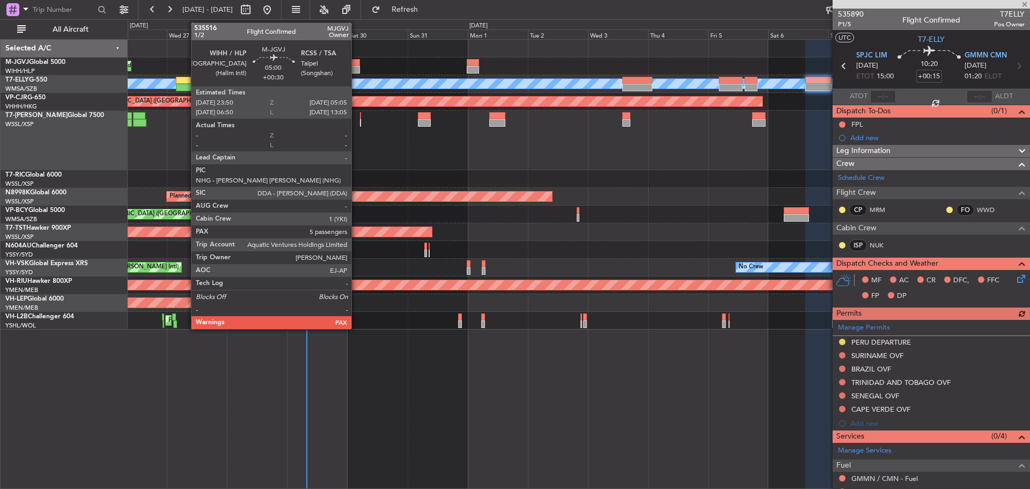
click at [356, 69] on div at bounding box center [352, 70] width 13 height 8
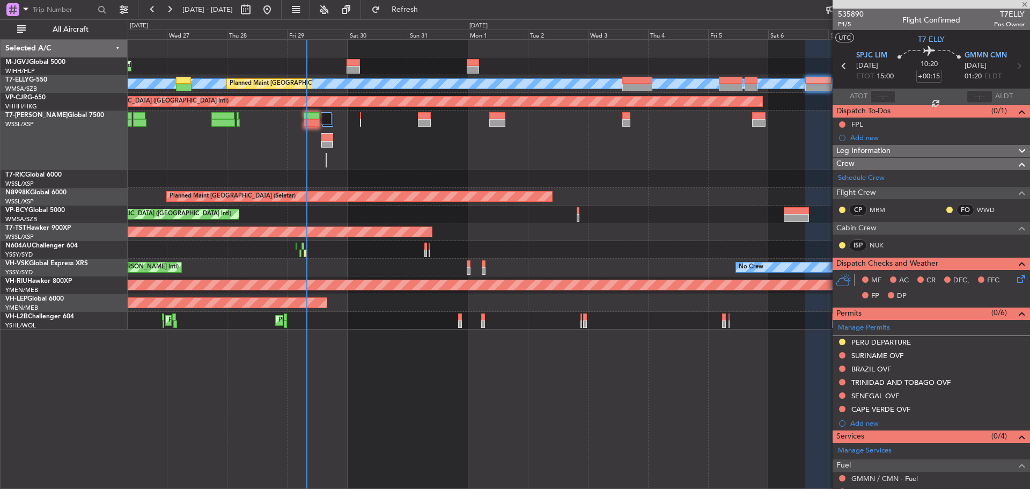
type input "+00:30"
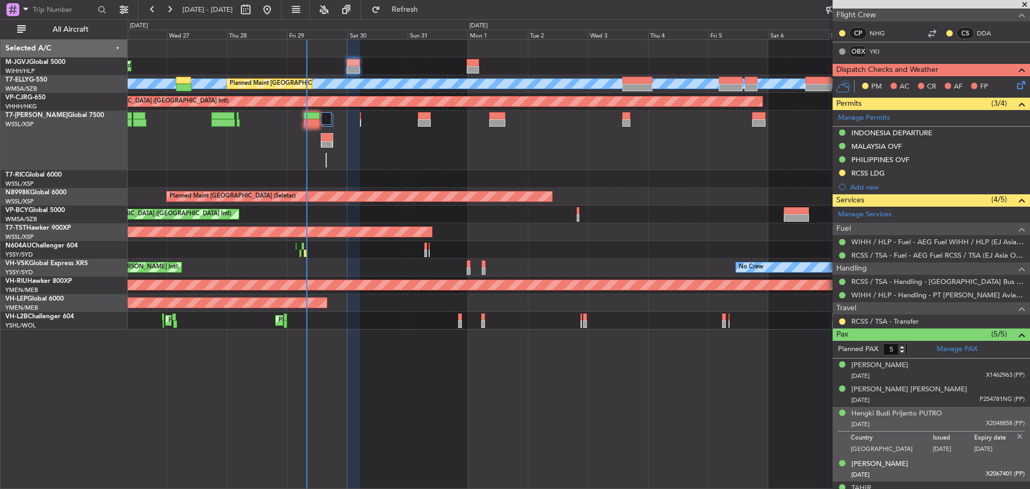
scroll to position [261, 0]
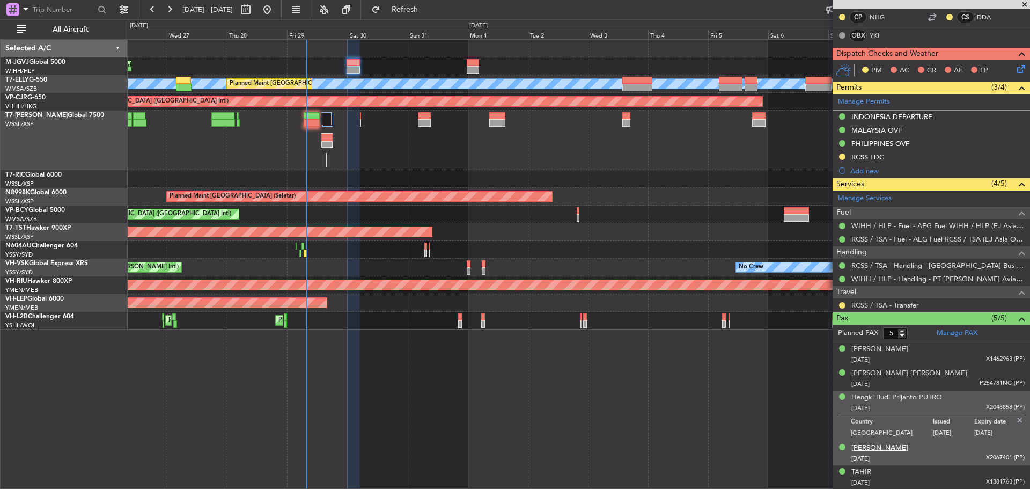
click at [908, 445] on div "[PERSON_NAME]" at bounding box center [879, 447] width 57 height 11
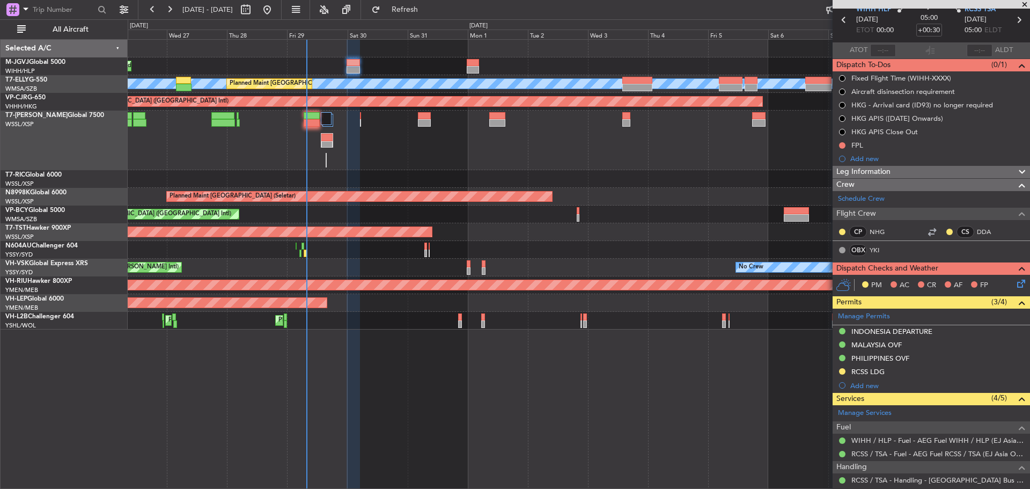
scroll to position [0, 0]
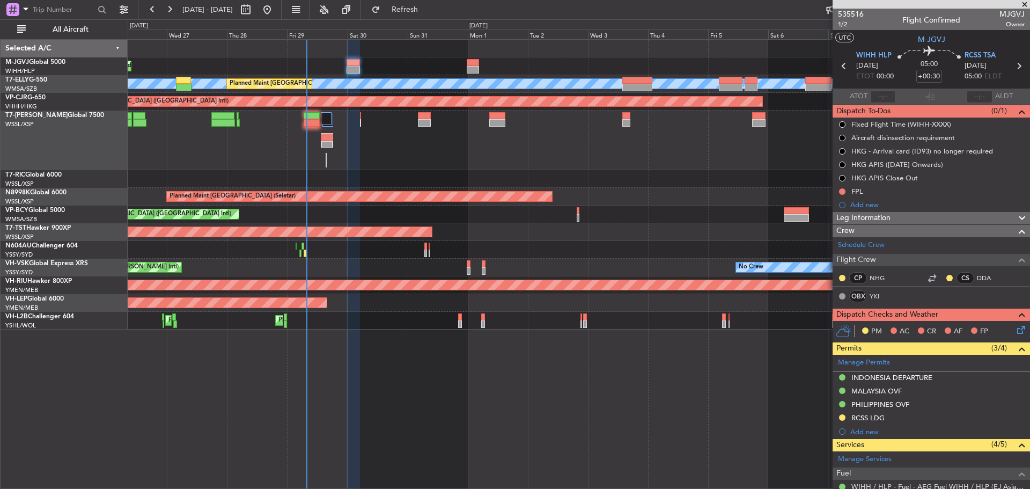
click at [1026, 3] on span at bounding box center [1024, 5] width 11 height 10
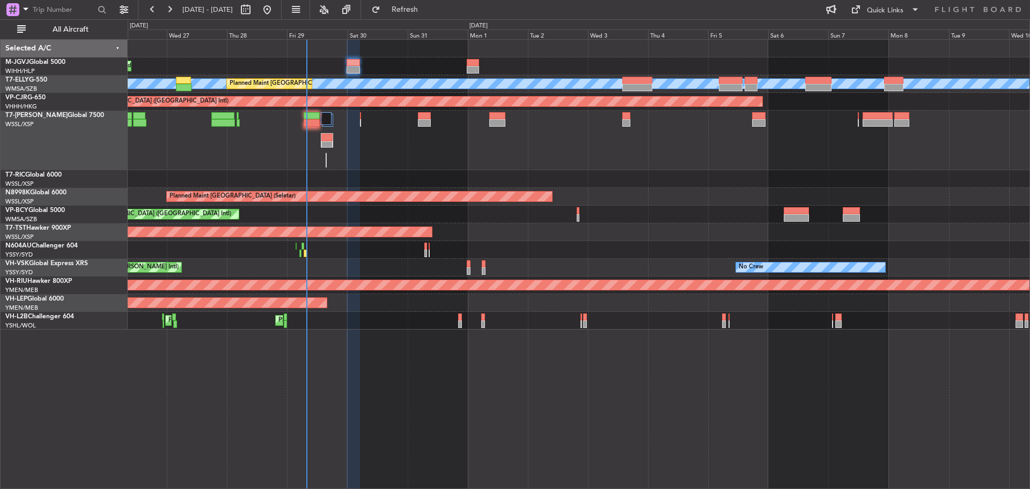
type input "0"
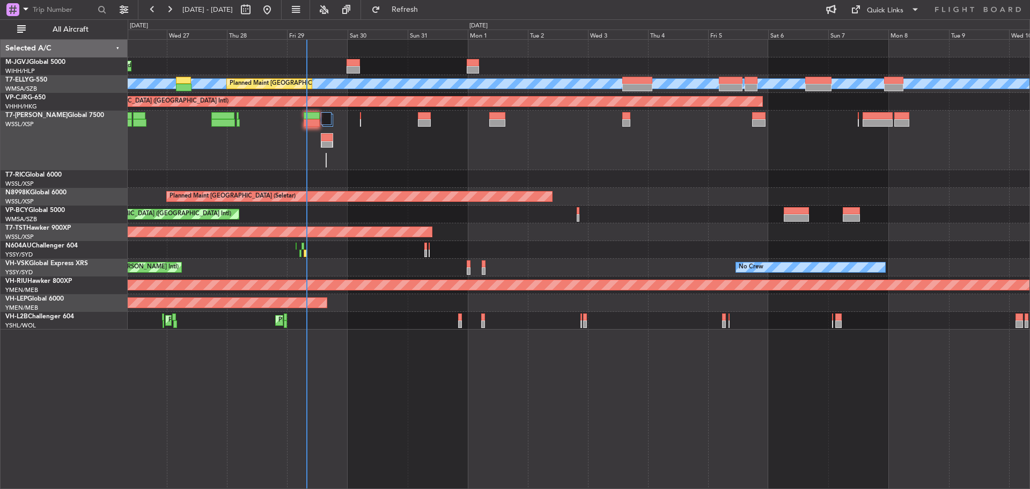
click at [698, 65] on div "Planned Maint [GEOGRAPHIC_DATA] (Halim Intl)" at bounding box center [579, 66] width 902 height 18
click at [877, 15] on div "Quick Links" at bounding box center [885, 10] width 36 height 11
click at [879, 32] on button "Trip Builder" at bounding box center [885, 36] width 80 height 26
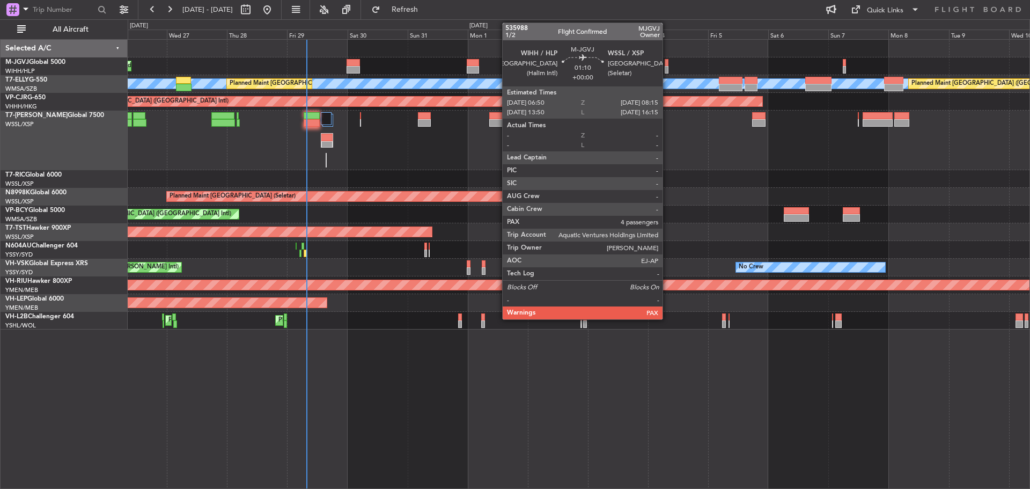
click at [667, 68] on div at bounding box center [666, 70] width 4 height 8
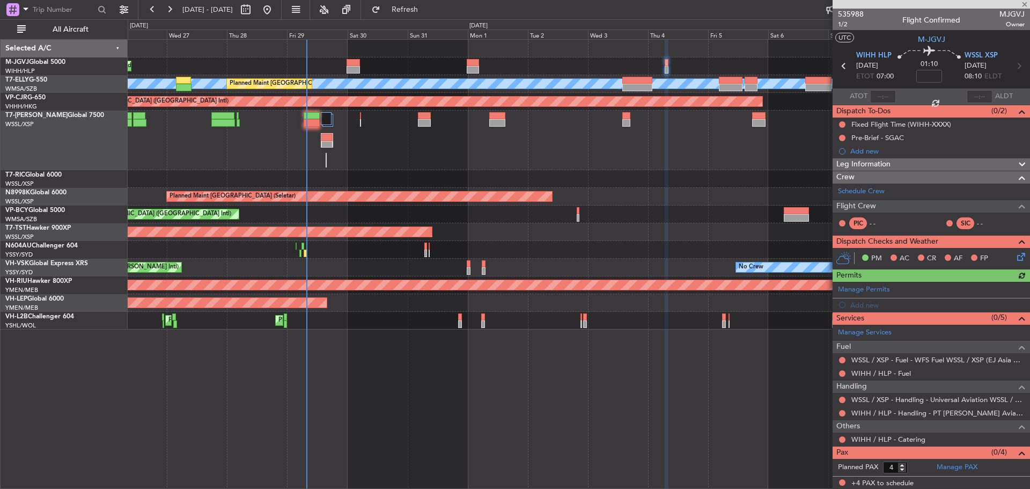
scroll to position [1, 0]
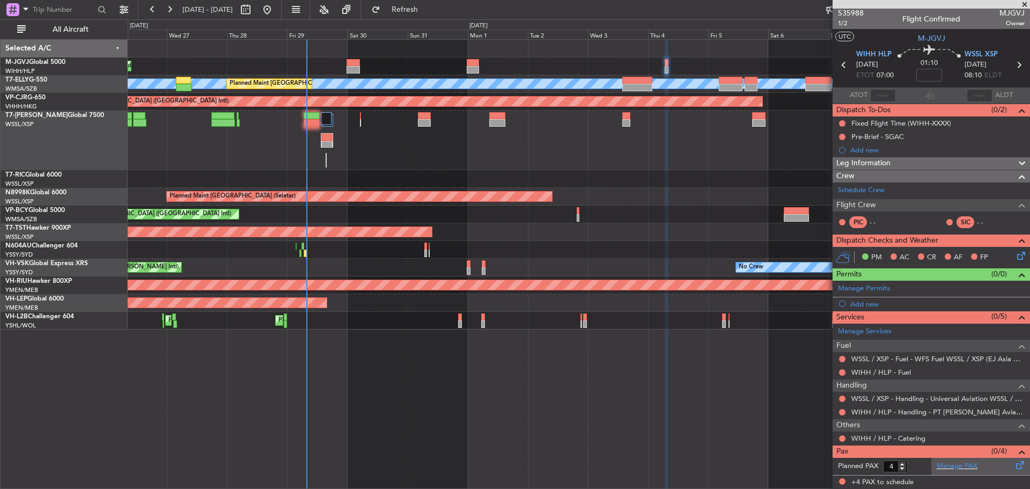
click at [958, 460] on div "Manage PAX" at bounding box center [980, 465] width 99 height 17
click at [431, 3] on button "Refresh" at bounding box center [398, 9] width 64 height 17
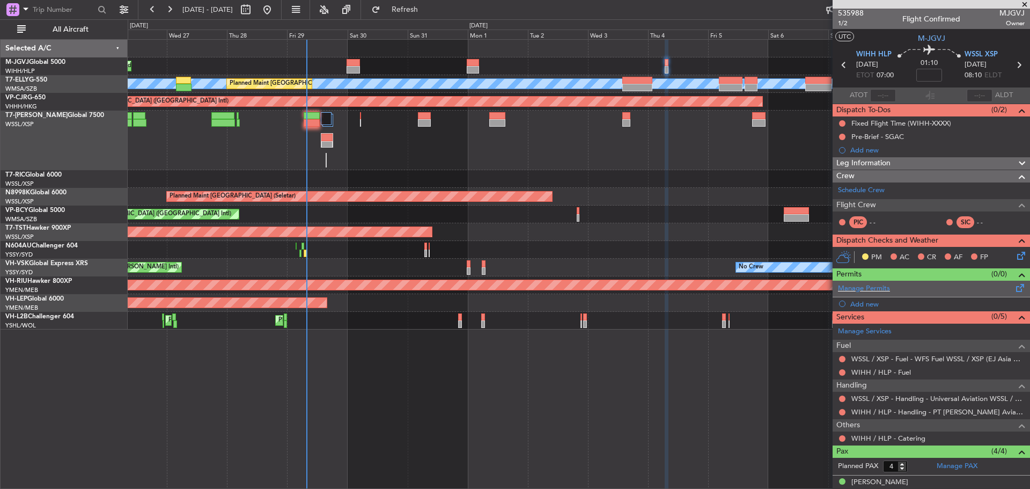
click at [1014, 290] on span at bounding box center [1020, 286] width 13 height 8
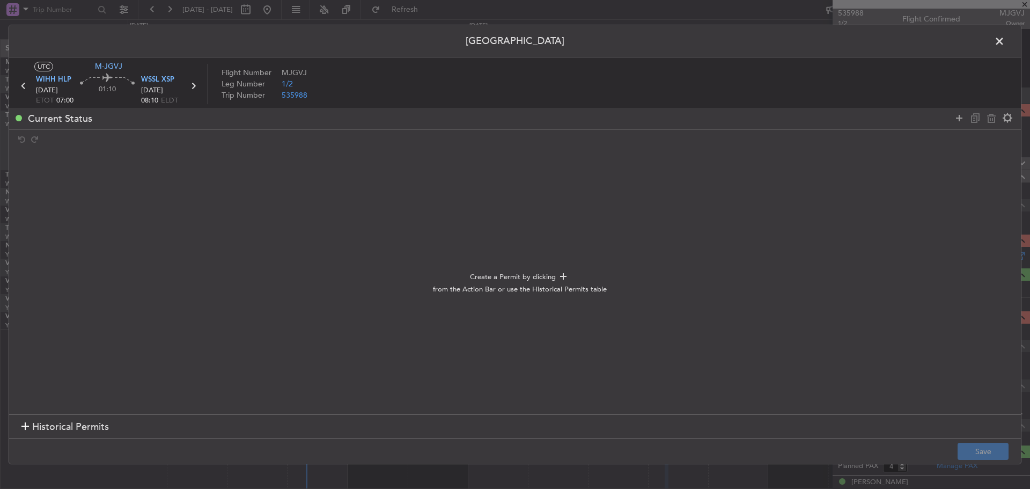
click at [49, 426] on span "Historical Permits" at bounding box center [70, 426] width 77 height 14
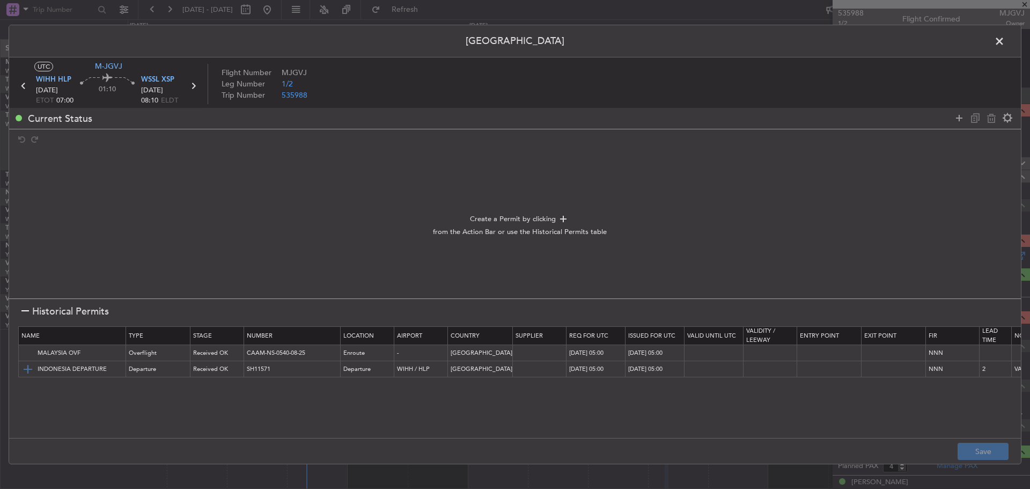
click at [26, 370] on img at bounding box center [27, 369] width 13 height 13
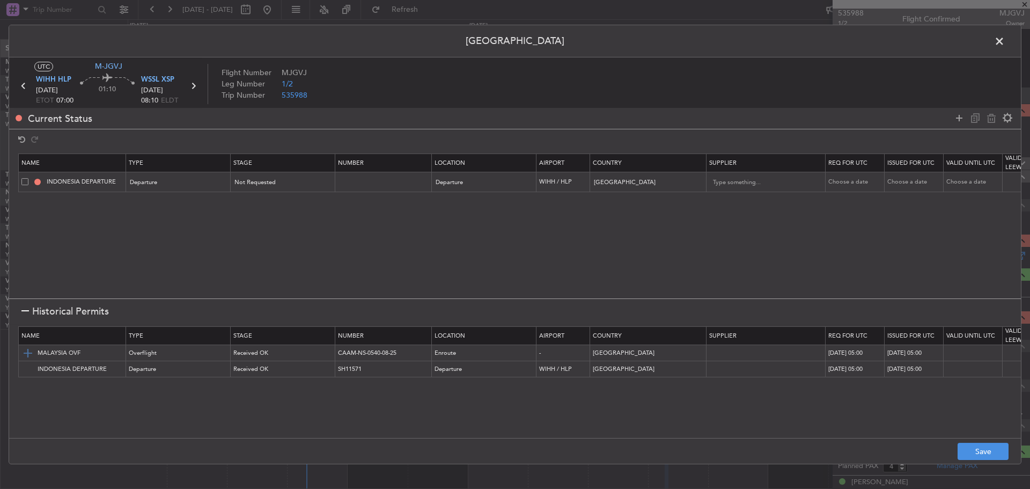
click at [26, 349] on img at bounding box center [27, 352] width 13 height 13
click at [979, 450] on button "Save" at bounding box center [982, 450] width 51 height 17
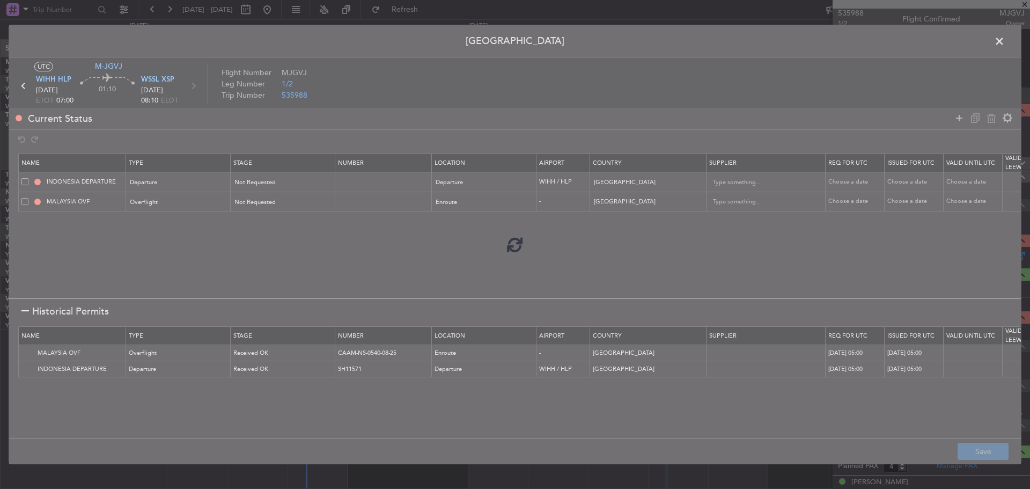
type input "NNN"
type input "2"
type input "NNN"
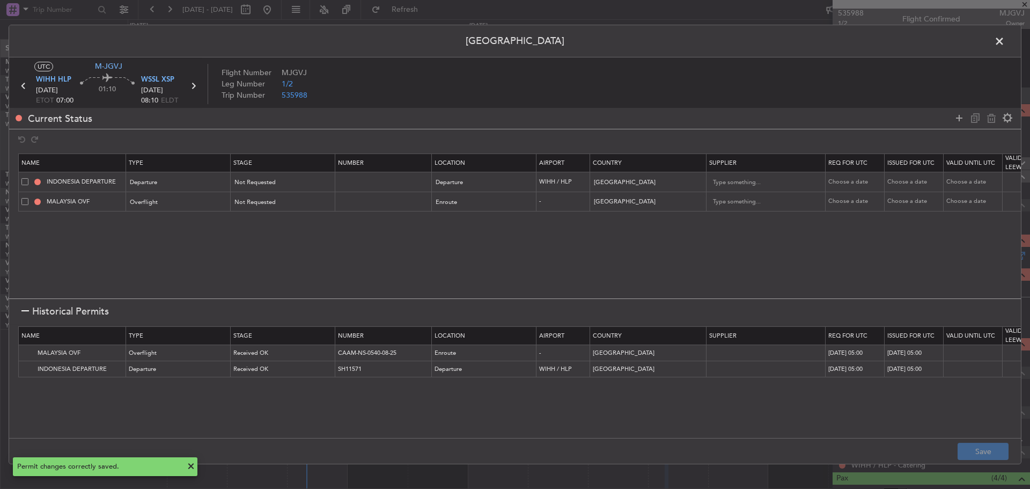
click at [194, 87] on icon at bounding box center [193, 86] width 14 height 14
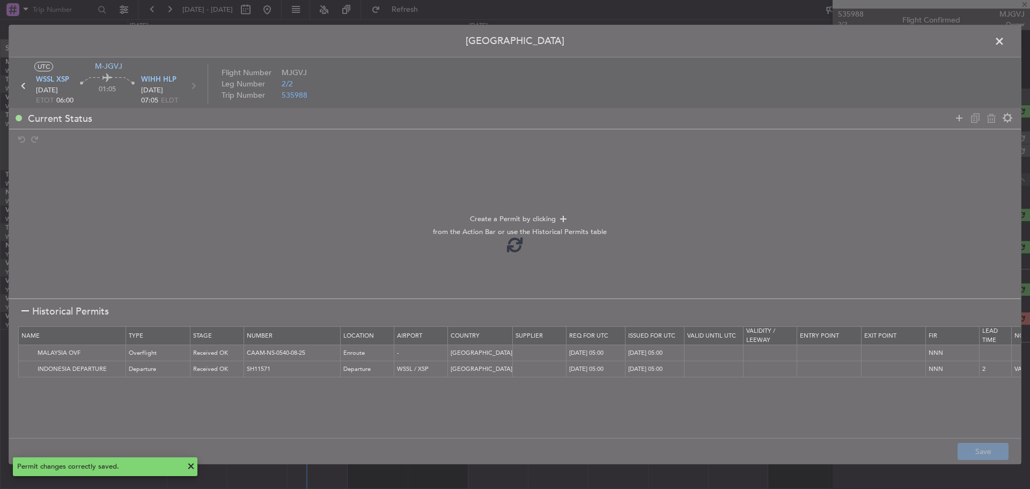
scroll to position [0, 0]
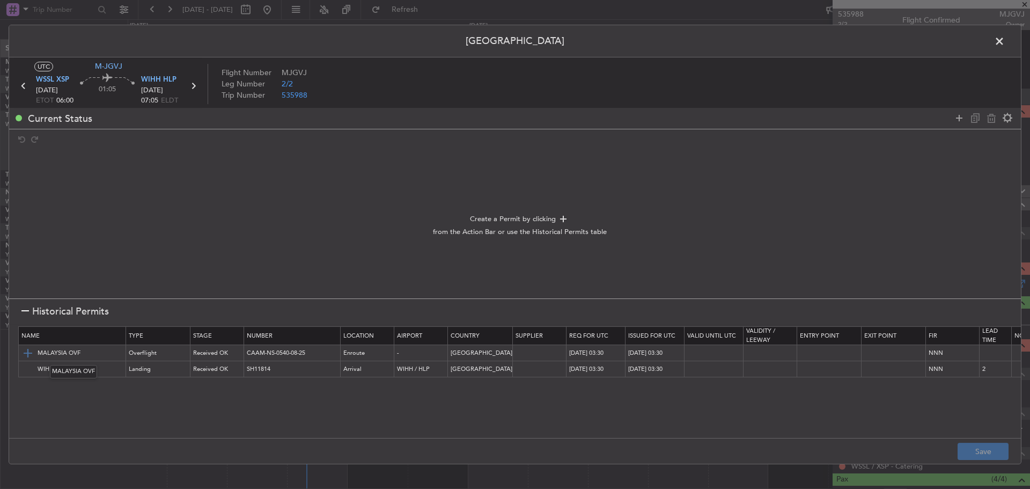
click at [25, 353] on img at bounding box center [27, 352] width 13 height 13
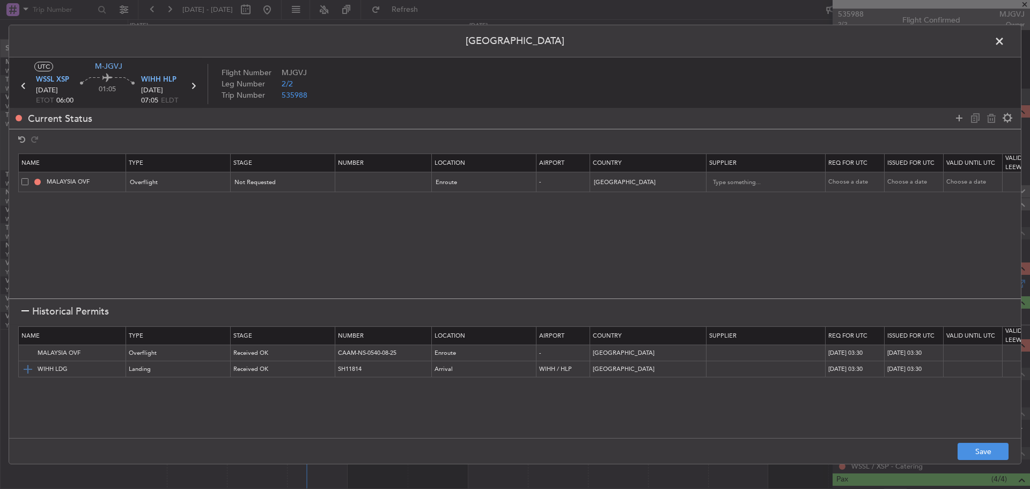
click at [28, 368] on img at bounding box center [27, 369] width 13 height 13
click at [967, 447] on button "Save" at bounding box center [982, 450] width 51 height 17
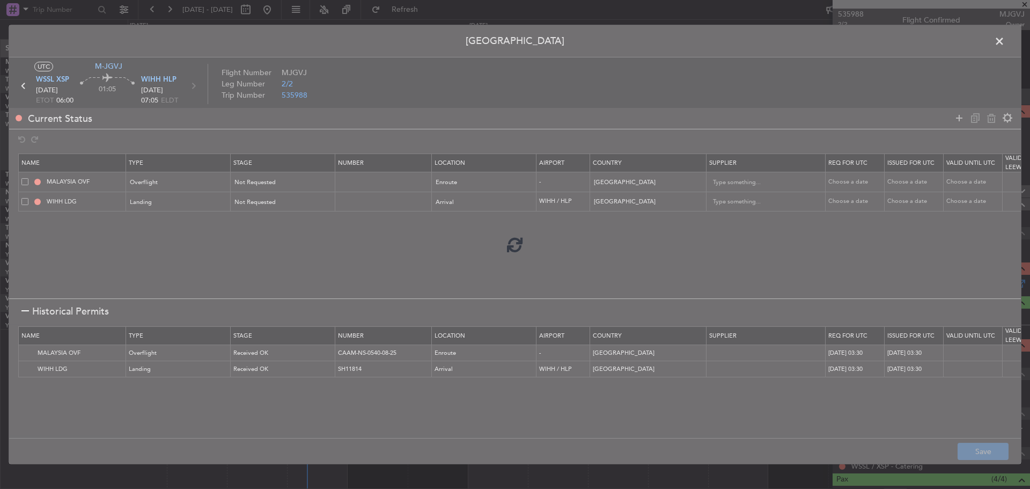
type input "NNN"
type input "2"
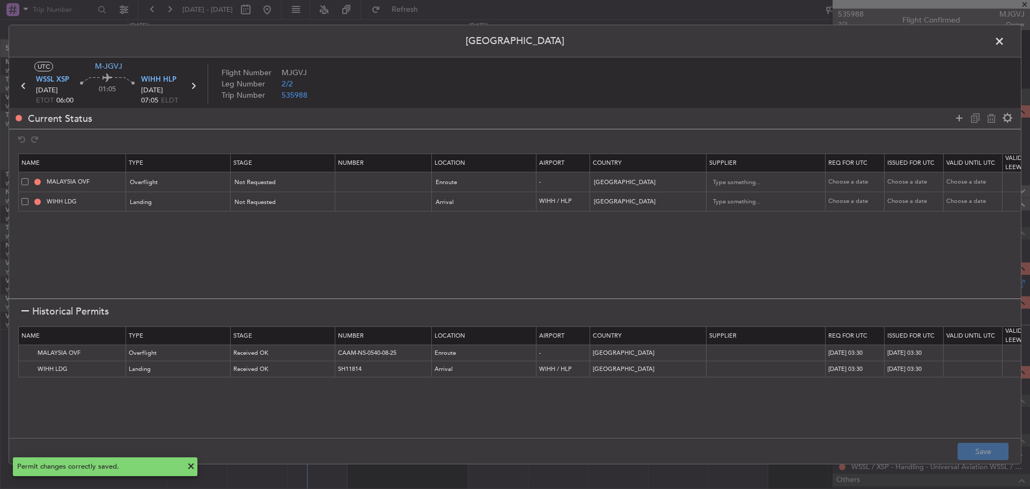
click at [1004, 42] on span at bounding box center [1004, 43] width 0 height 21
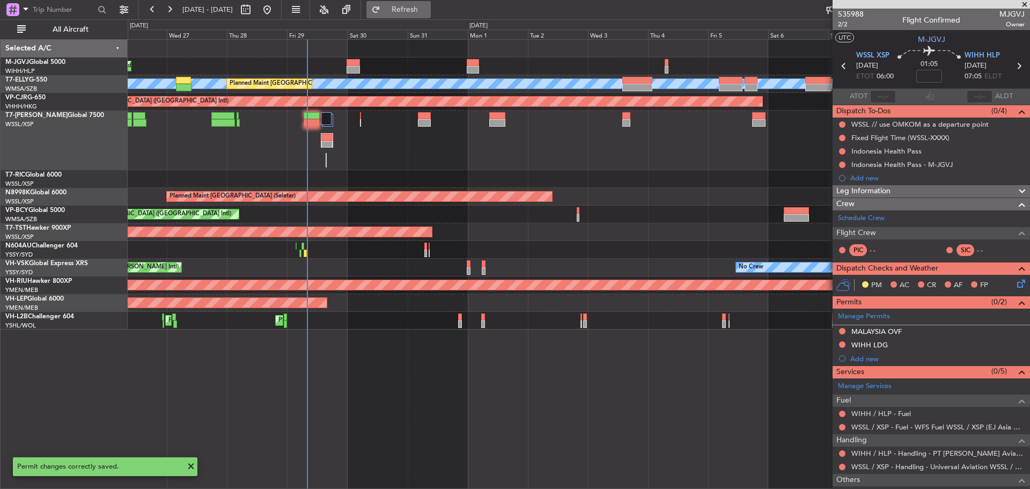
click at [431, 14] on button "Refresh" at bounding box center [398, 9] width 64 height 17
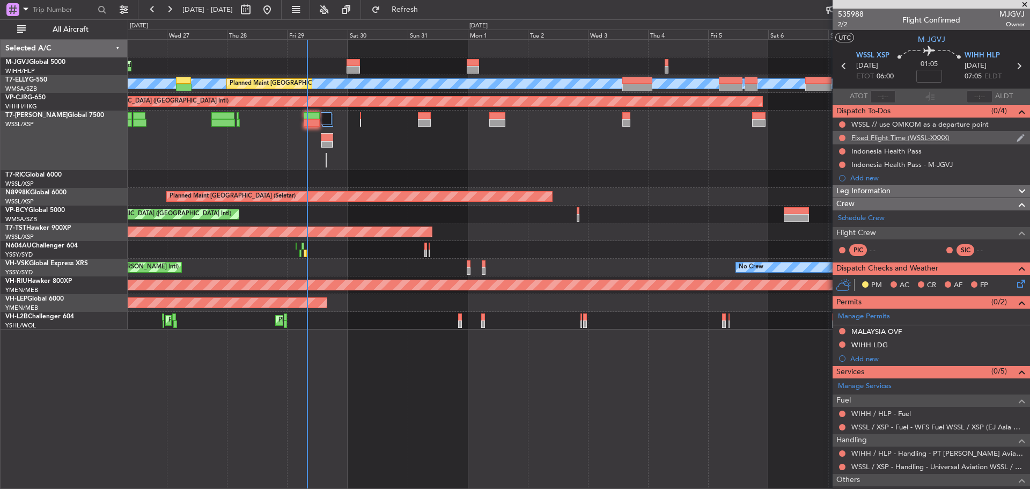
click at [875, 138] on div "Fixed Flight Time (WSSL-XXXX)" at bounding box center [900, 137] width 98 height 9
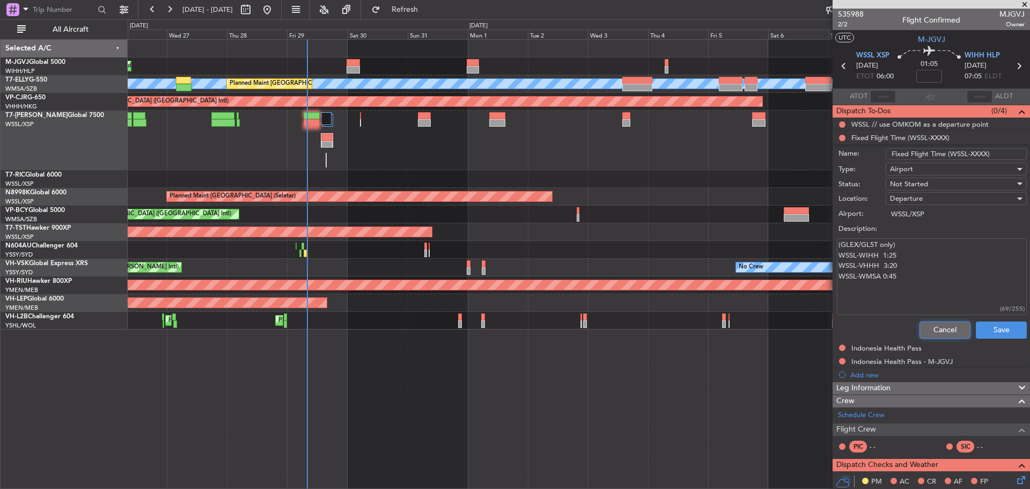
click at [940, 324] on button "Cancel" at bounding box center [944, 329] width 51 height 17
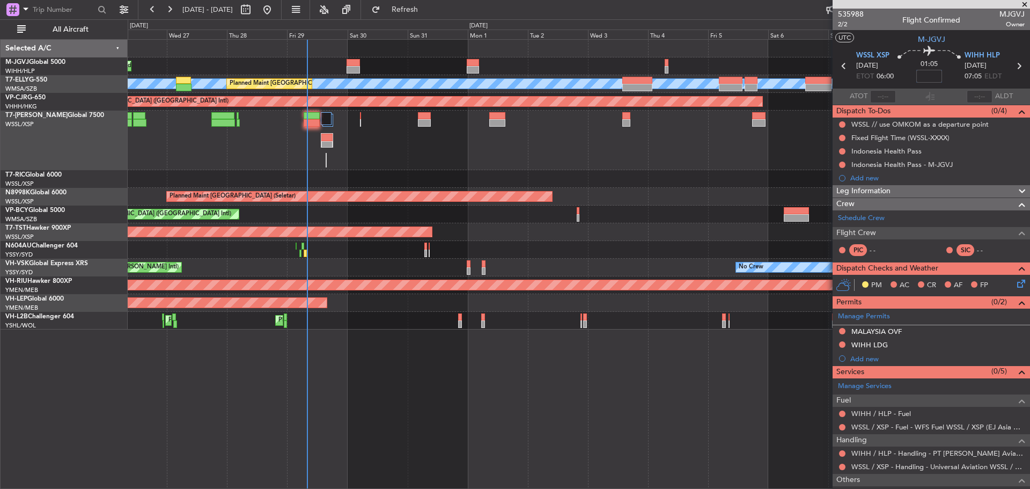
click at [922, 77] on input at bounding box center [929, 76] width 26 height 13
drag, startPoint x: 936, startPoint y: 76, endPoint x: 915, endPoint y: 77, distance: 20.9
click at [916, 77] on input "+00:02" at bounding box center [929, 76] width 26 height 13
type input "+00:20"
click at [843, 137] on button at bounding box center [842, 138] width 6 height 6
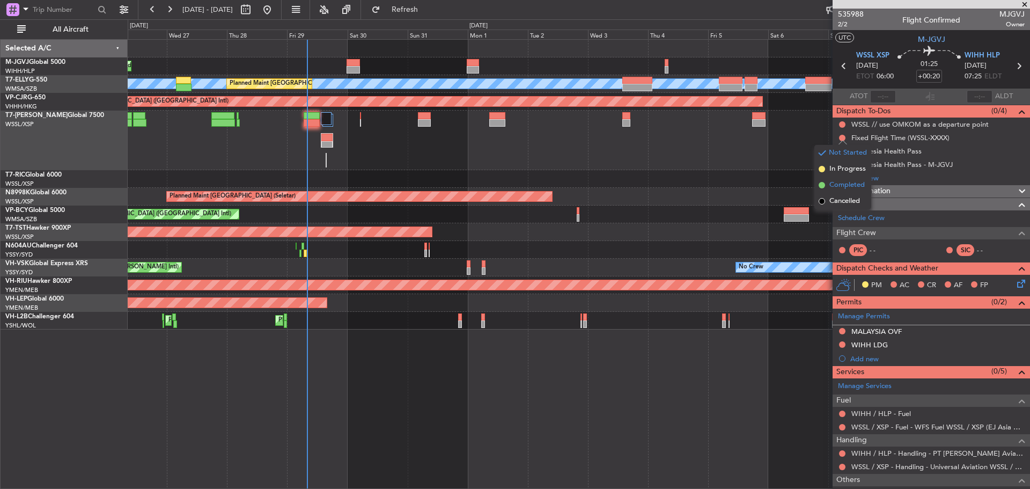
click at [839, 187] on span "Completed" at bounding box center [846, 185] width 35 height 11
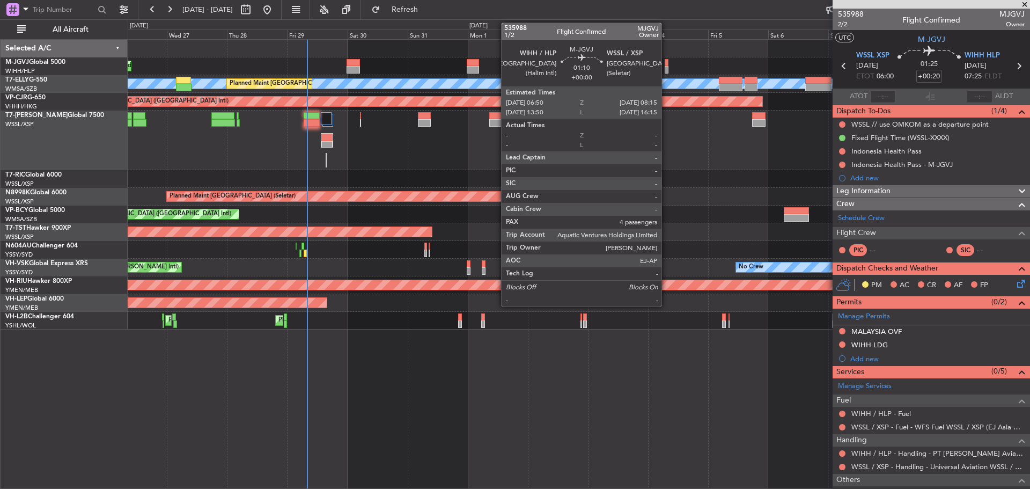
click at [666, 68] on div at bounding box center [666, 70] width 4 height 8
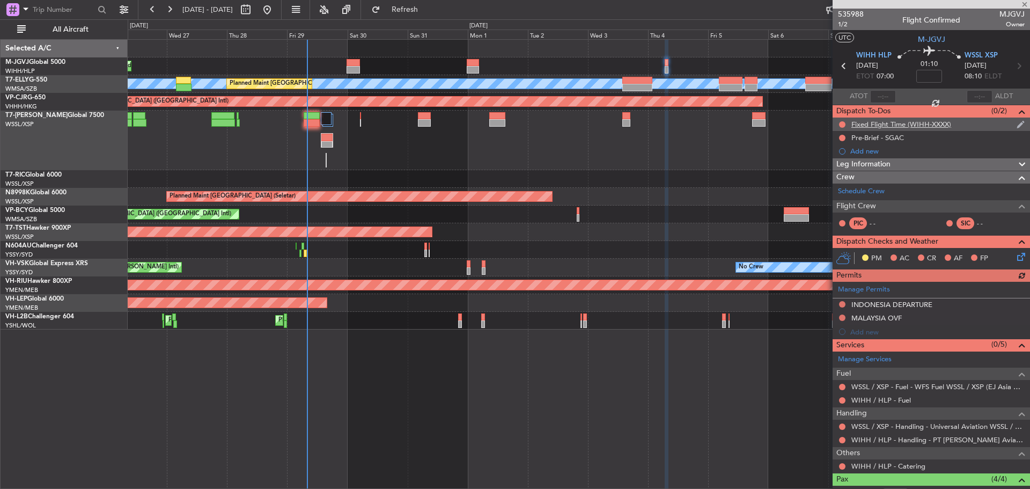
click at [881, 125] on div "Fixed Flight Time (WIHH-XXXX)" at bounding box center [901, 124] width 100 height 9
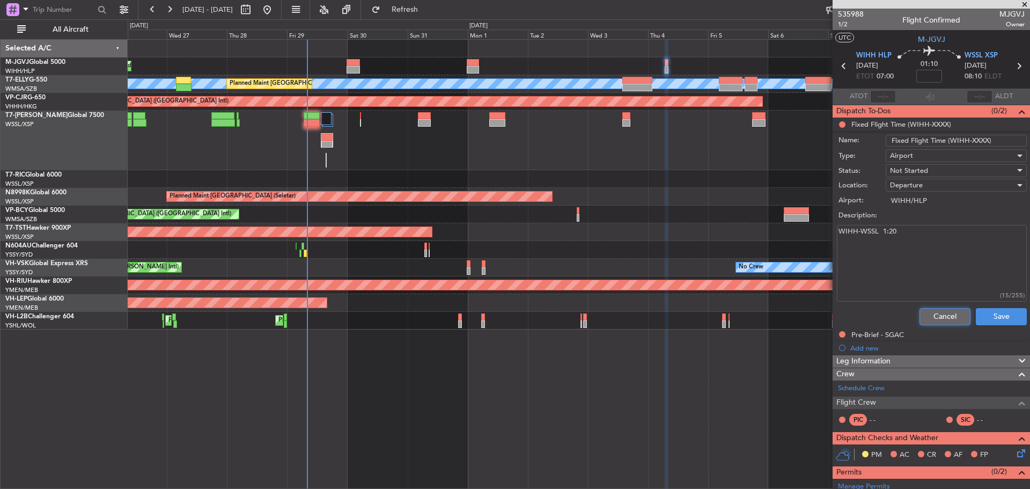
click at [937, 312] on button "Cancel" at bounding box center [944, 316] width 51 height 17
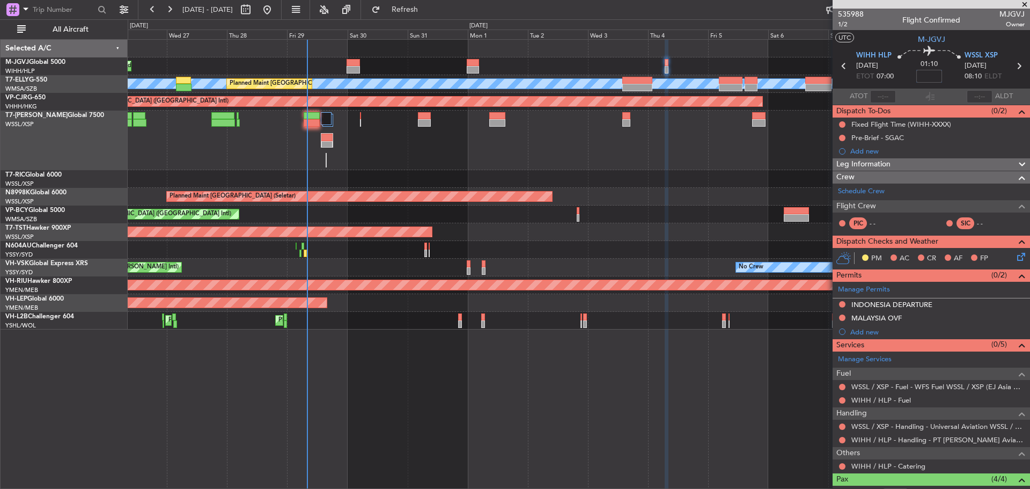
click at [925, 73] on input at bounding box center [929, 76] width 26 height 13
click at [431, 5] on button "Refresh" at bounding box center [398, 9] width 64 height 17
click at [841, 125] on button at bounding box center [842, 124] width 6 height 6
click at [834, 169] on span "Completed" at bounding box center [846, 171] width 35 height 11
click at [840, 464] on button at bounding box center [842, 466] width 6 height 6
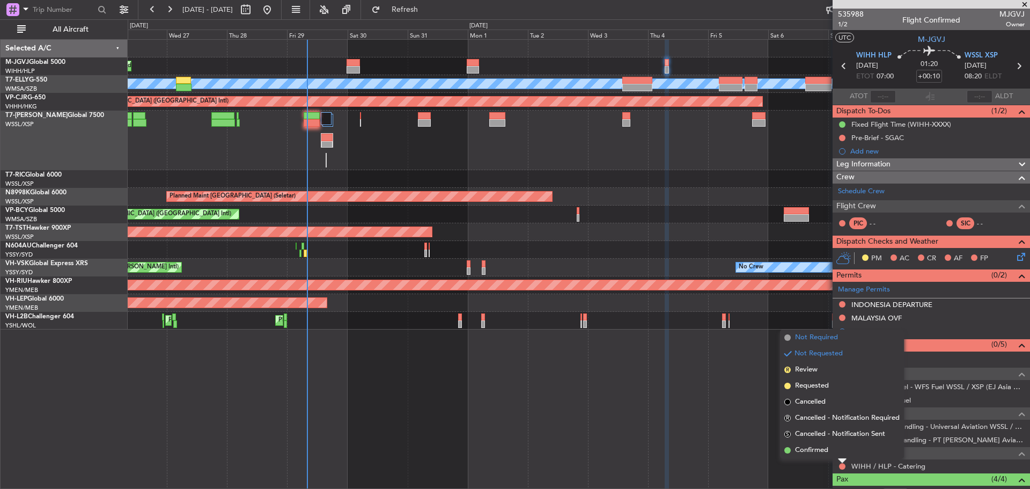
click at [815, 335] on span "Not Required" at bounding box center [816, 337] width 43 height 11
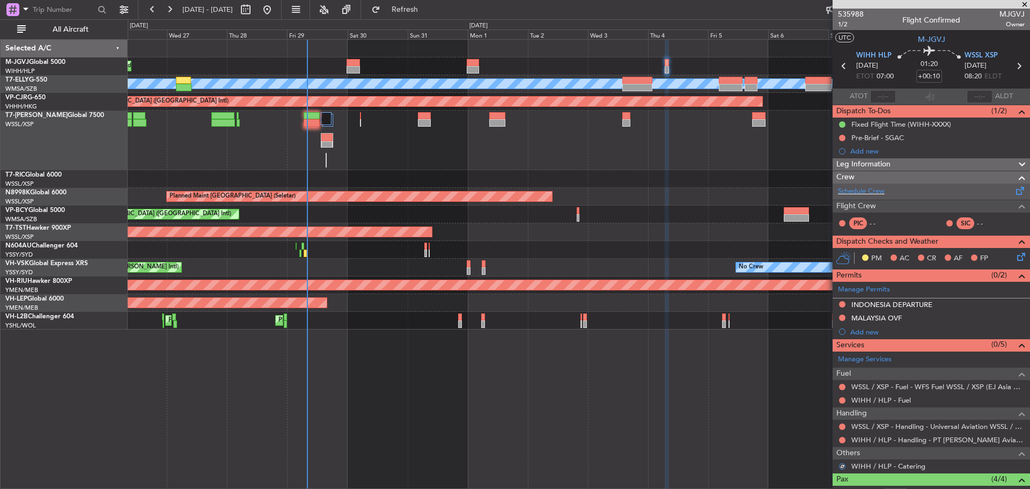
click at [1014, 193] on span at bounding box center [1020, 188] width 13 height 8
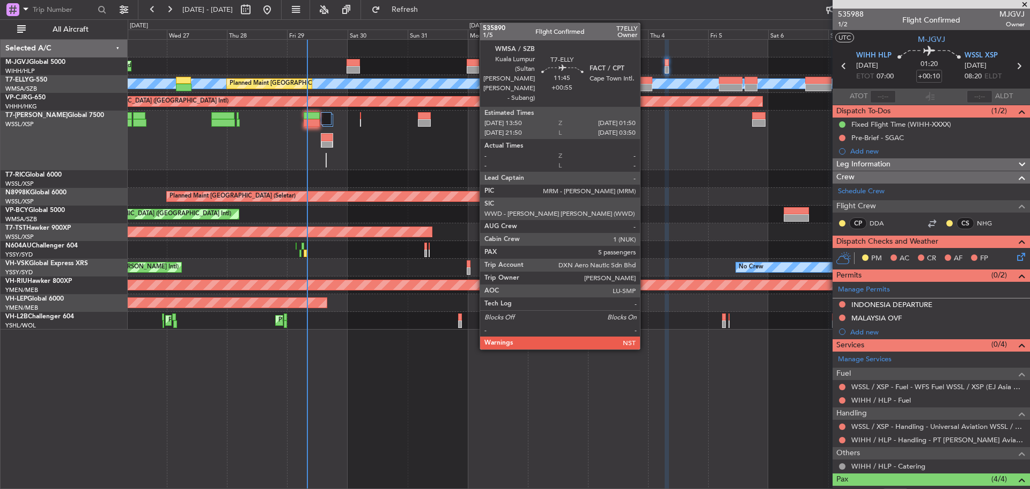
click at [645, 82] on div at bounding box center [637, 81] width 31 height 8
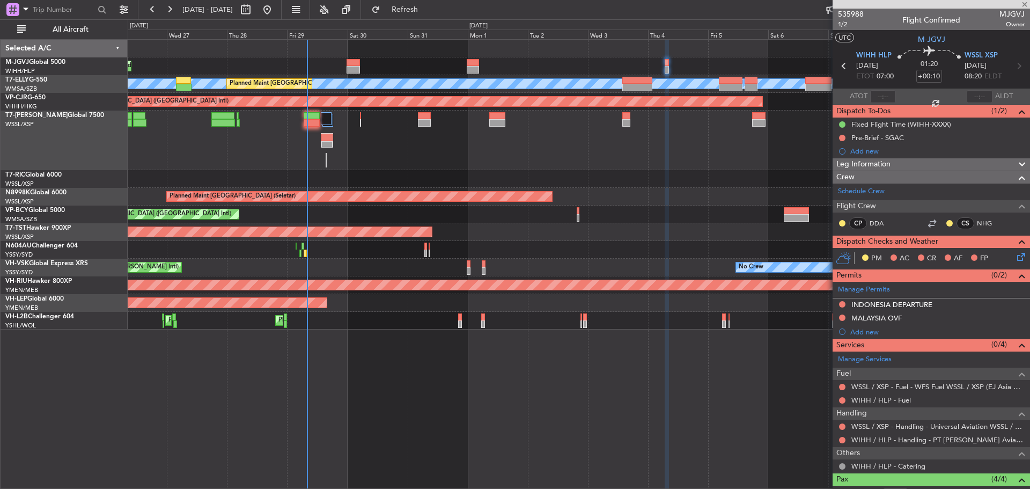
type input "+00:55"
type input "5"
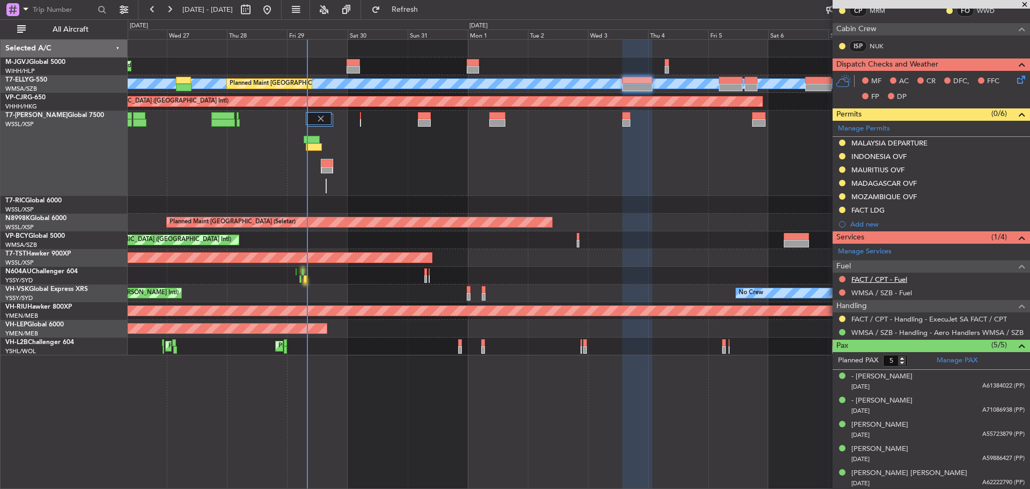
scroll to position [213, 0]
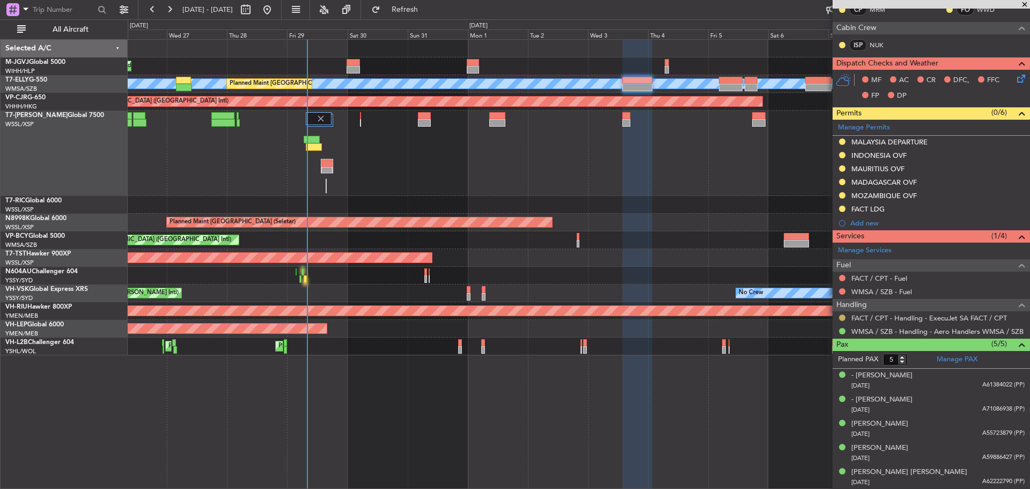
click at [841, 317] on button at bounding box center [842, 317] width 6 height 6
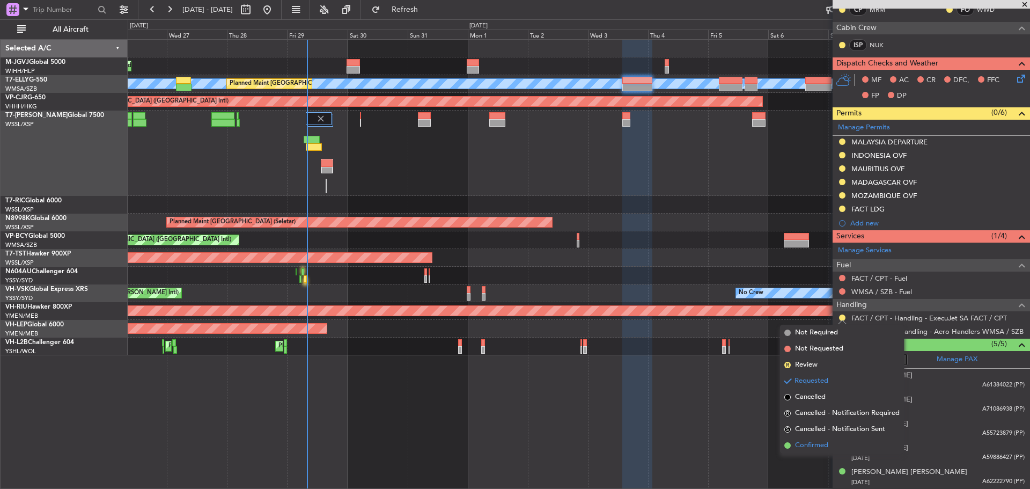
click at [798, 444] on span "Confirmed" at bounding box center [811, 445] width 33 height 11
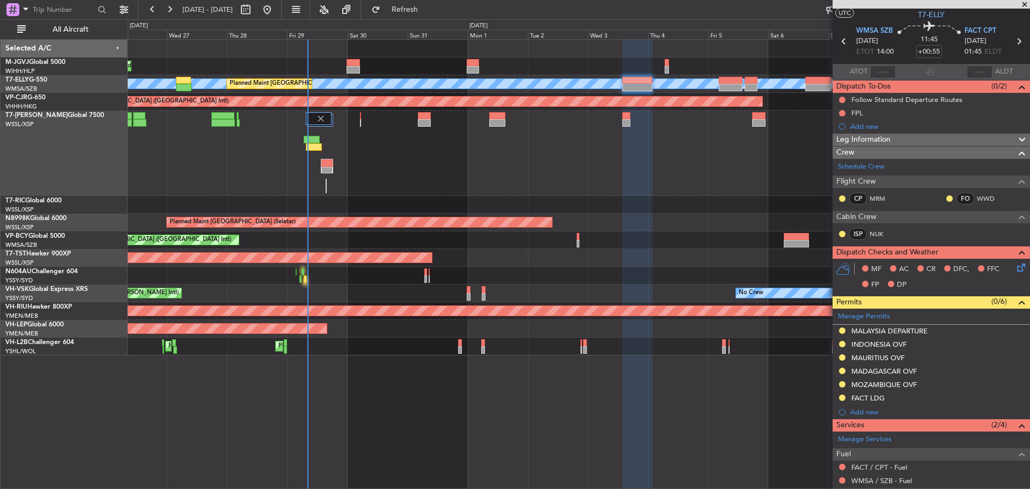
scroll to position [0, 0]
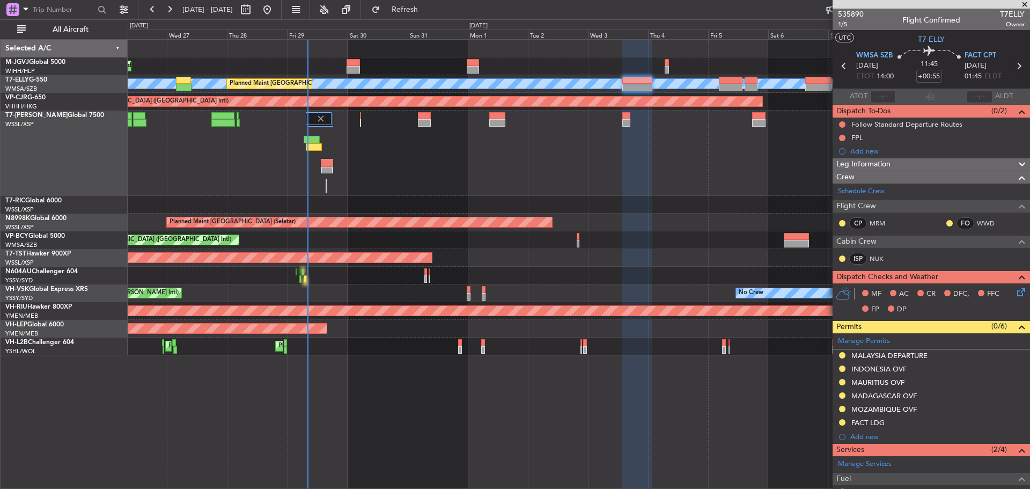
click at [1011, 70] on icon at bounding box center [1018, 66] width 14 height 14
type input "+01:50"
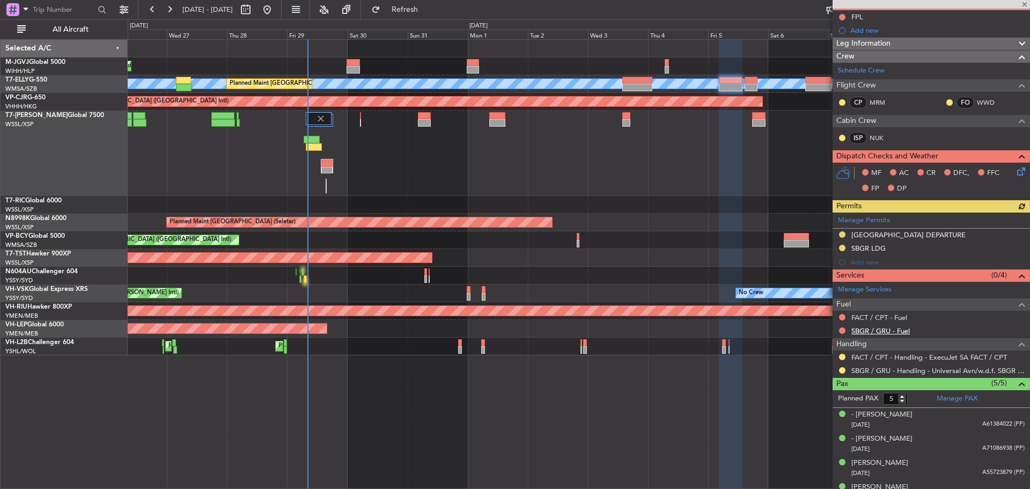
scroll to position [146, 0]
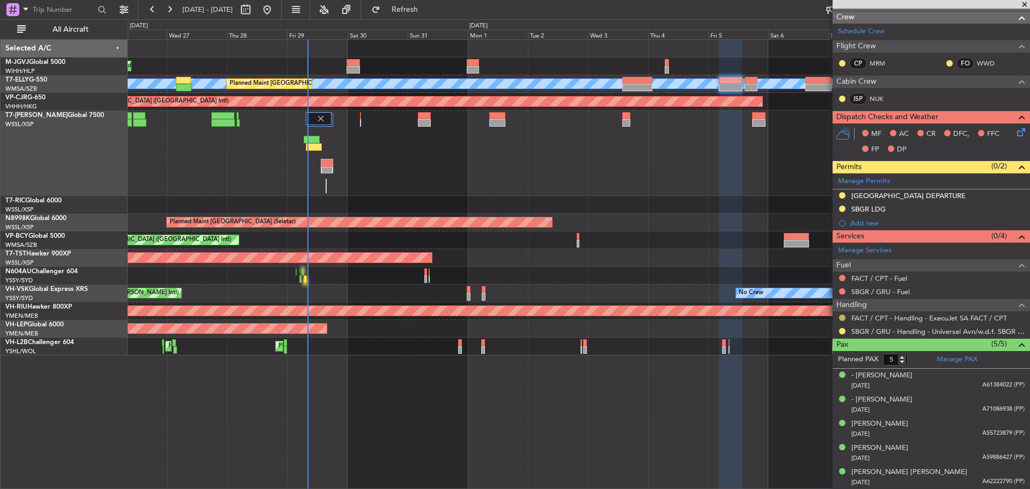
click at [842, 316] on button at bounding box center [842, 317] width 6 height 6
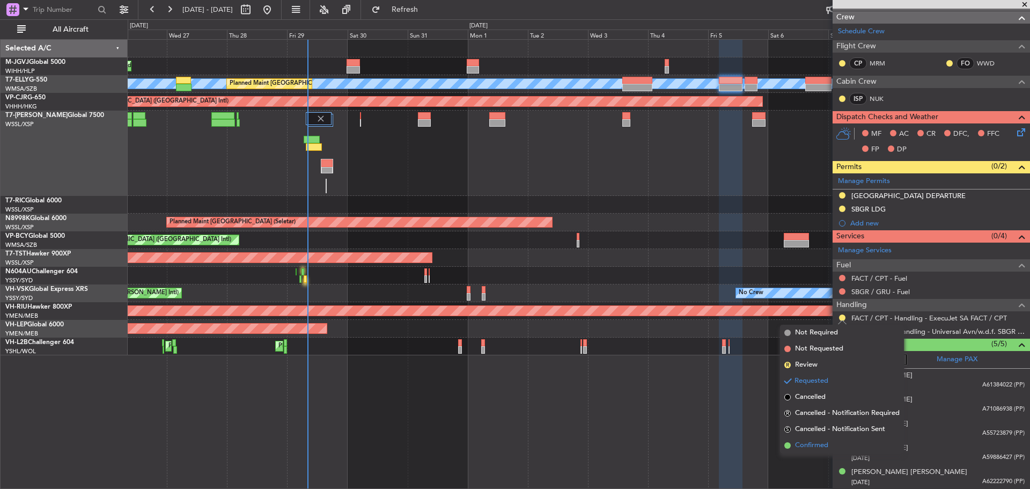
click at [794, 444] on li "Confirmed" at bounding box center [842, 445] width 124 height 16
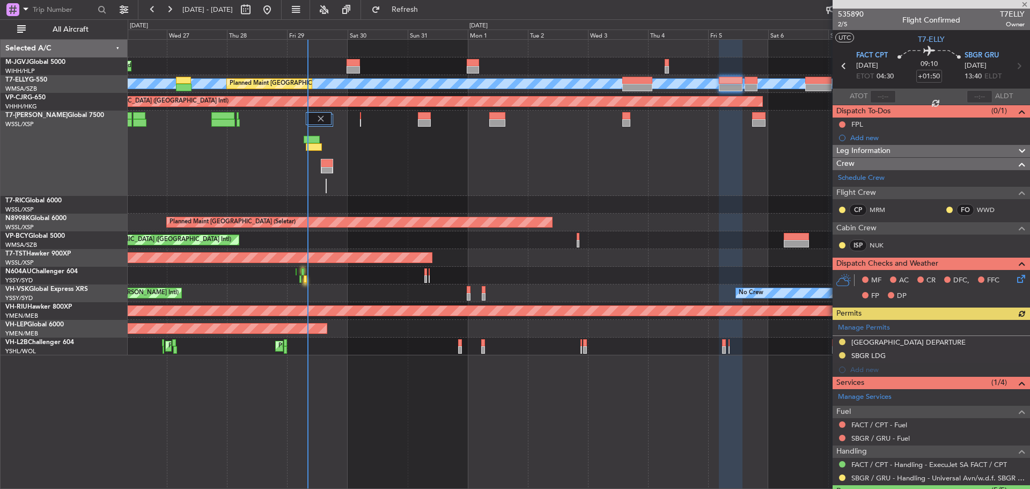
scroll to position [146, 0]
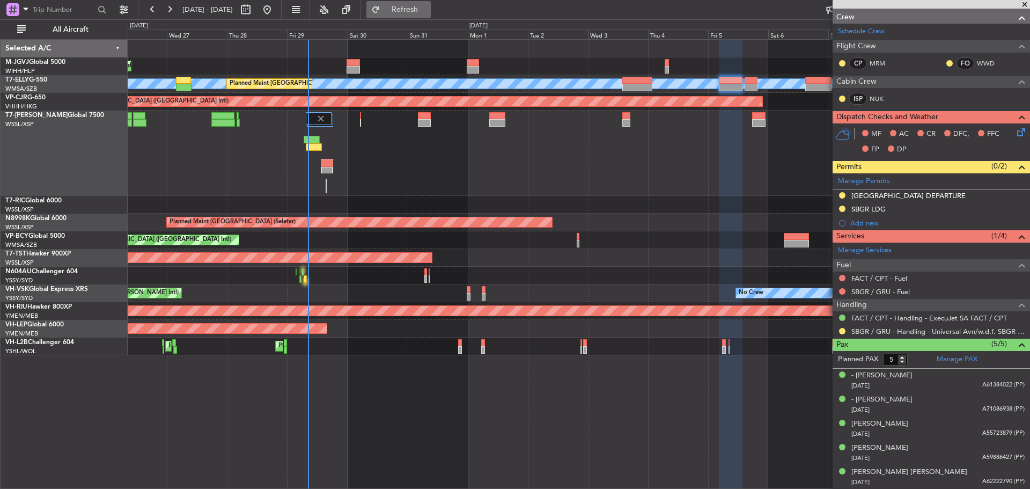
click at [427, 11] on span "Refresh" at bounding box center [404, 10] width 45 height 8
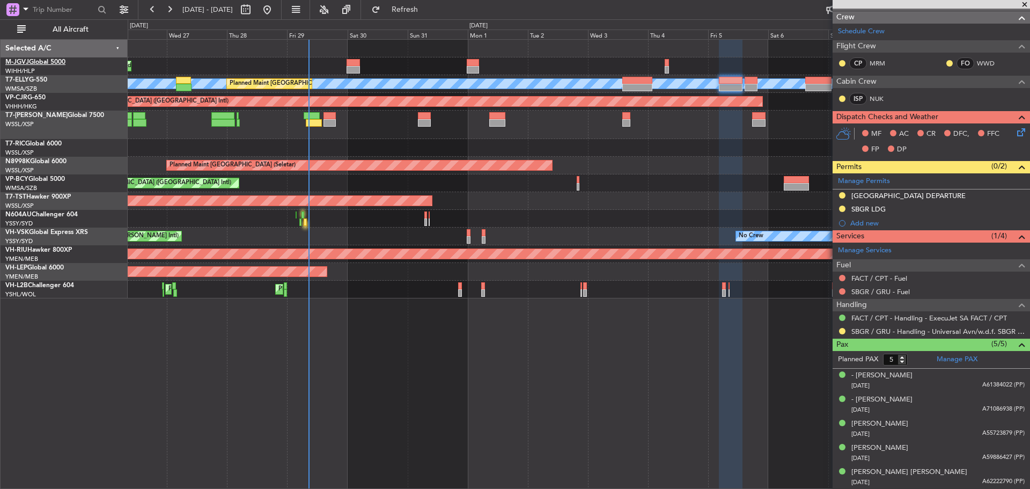
click at [49, 65] on link "M-JGVJ Global 5000" at bounding box center [35, 62] width 60 height 6
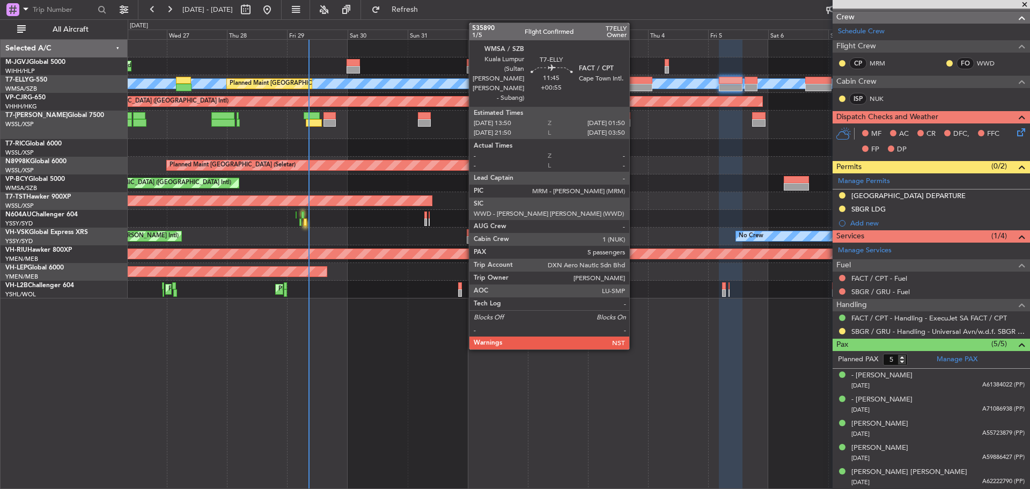
click at [634, 85] on div at bounding box center [637, 88] width 31 height 8
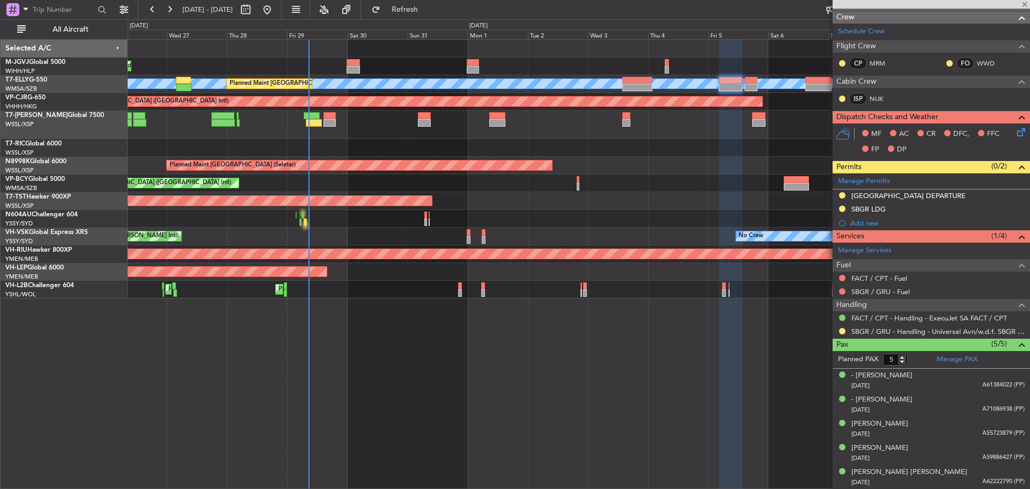
type input "+00:55"
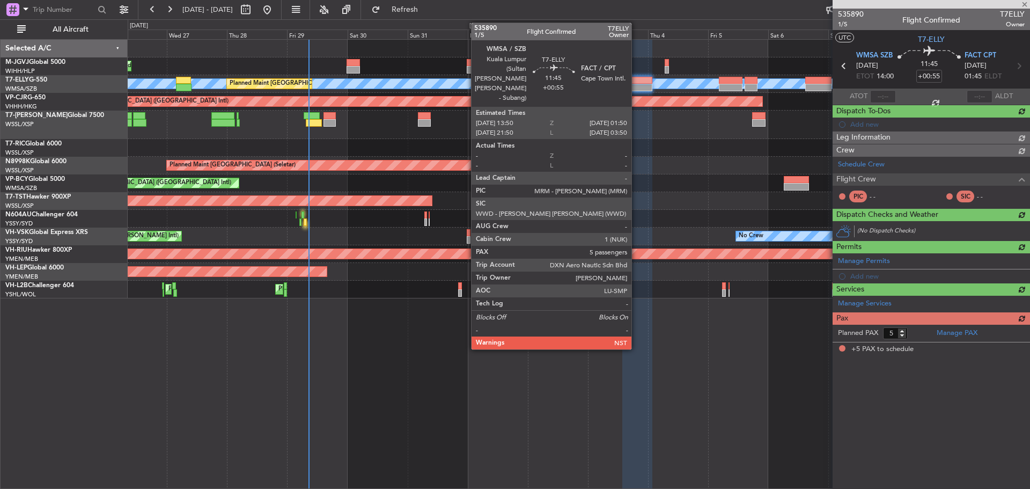
scroll to position [0, 0]
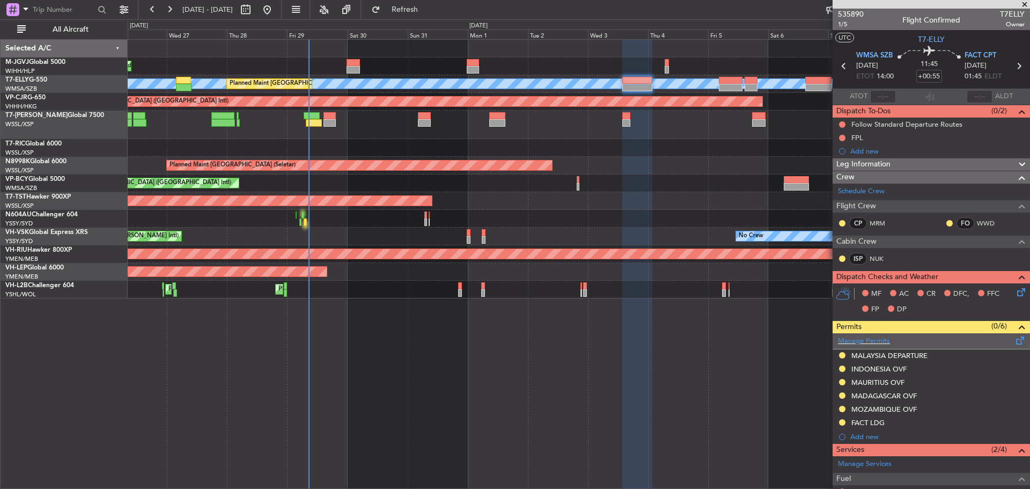
click at [1014, 339] on span at bounding box center [1020, 338] width 13 height 8
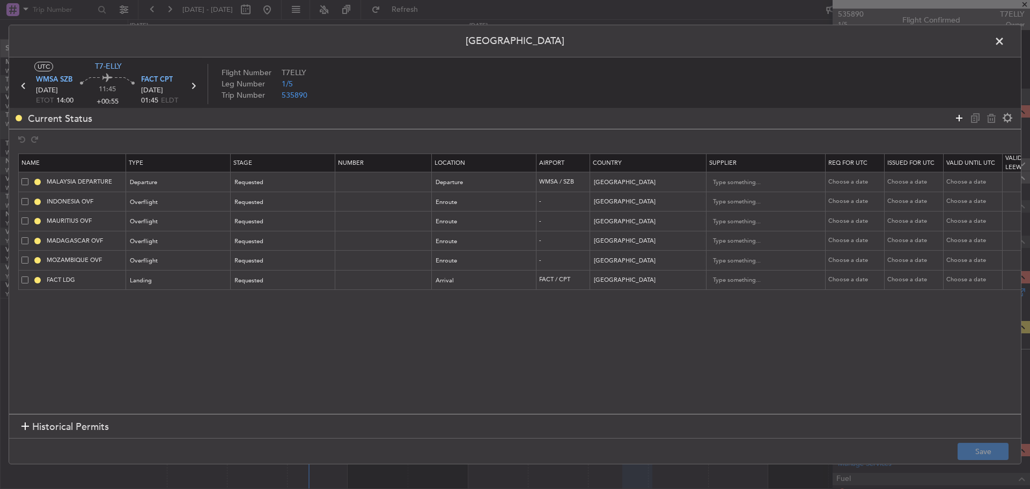
click at [957, 119] on icon at bounding box center [958, 118] width 13 height 13
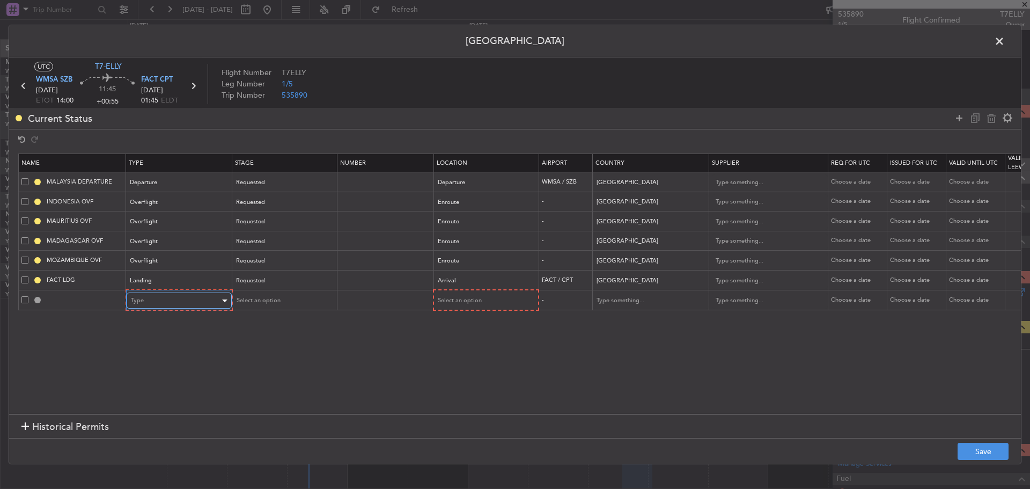
click at [148, 301] on div "Type" at bounding box center [175, 300] width 89 height 16
click at [168, 410] on span "Overflight" at bounding box center [178, 413] width 95 height 16
click at [278, 298] on span "Select an option" at bounding box center [257, 300] width 44 height 8
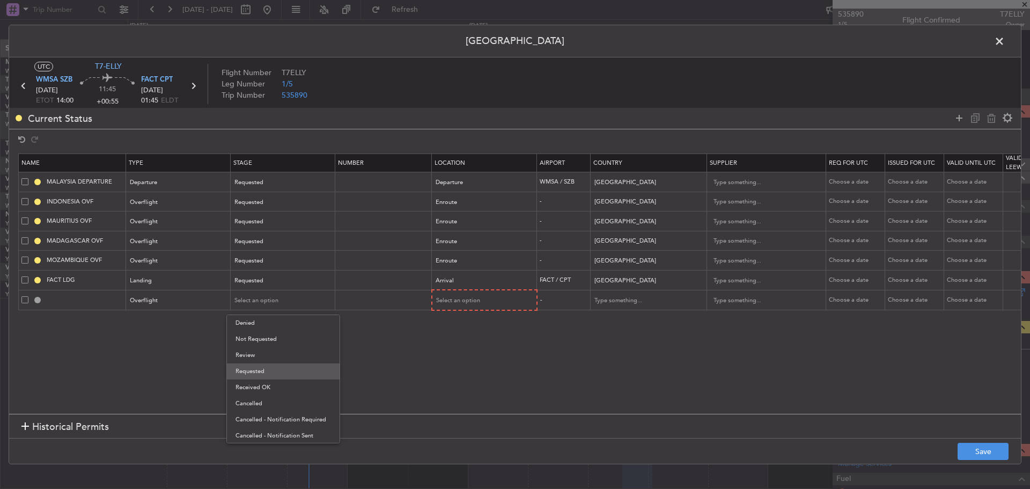
click at [276, 370] on span "Requested" at bounding box center [282, 371] width 95 height 16
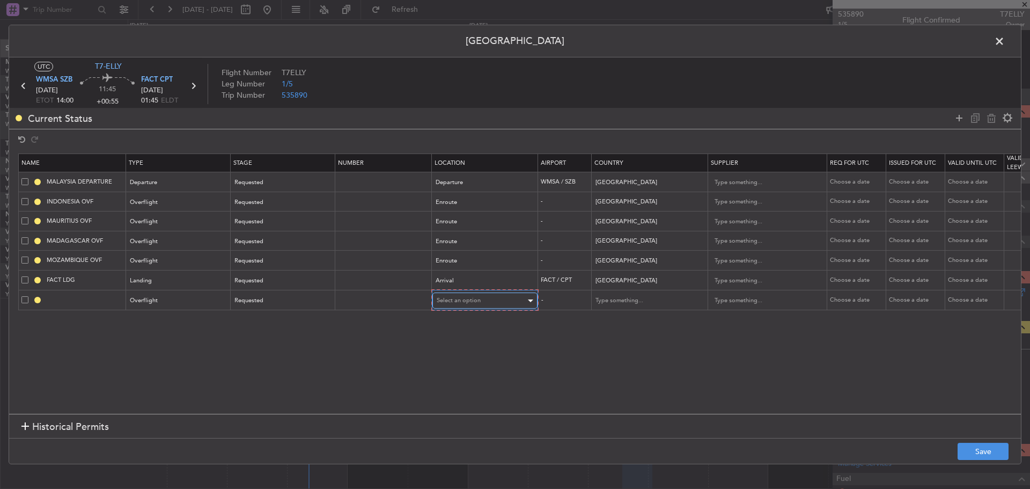
click at [450, 299] on span "Select an option" at bounding box center [459, 300] width 44 height 8
click at [452, 384] on span "Enroute" at bounding box center [484, 387] width 95 height 16
click at [627, 300] on input "text" at bounding box center [642, 300] width 97 height 16
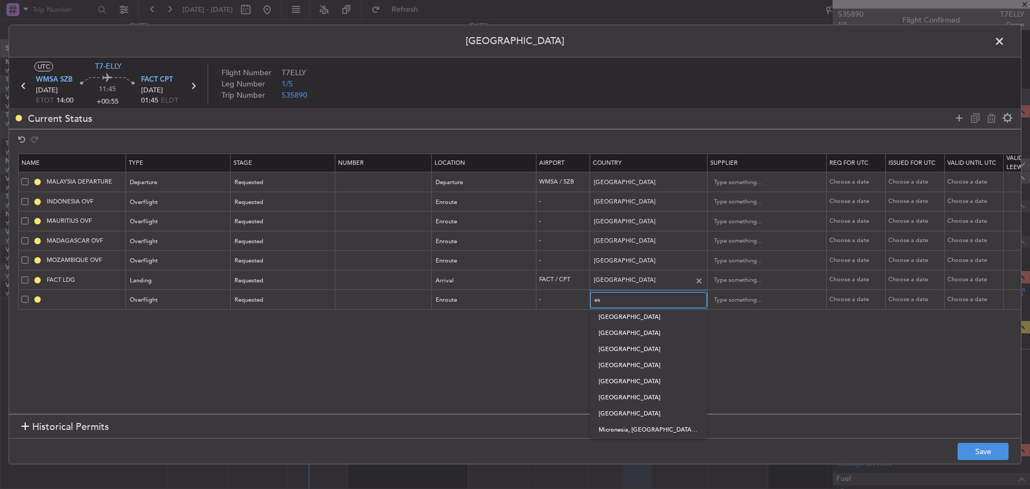
type input "e"
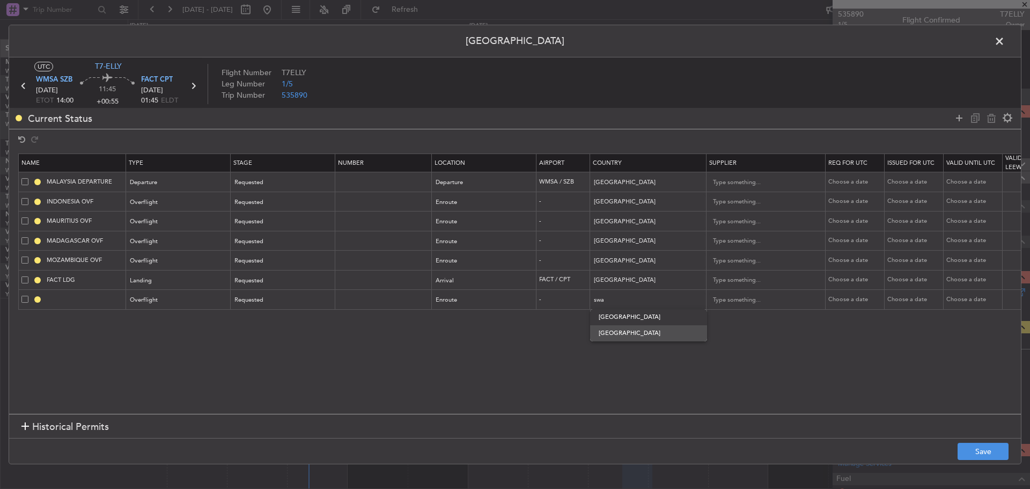
click at [654, 334] on span "Swaziland" at bounding box center [649, 333] width 100 height 16
type input "Swaziland"
click at [989, 446] on button "Save" at bounding box center [982, 450] width 51 height 17
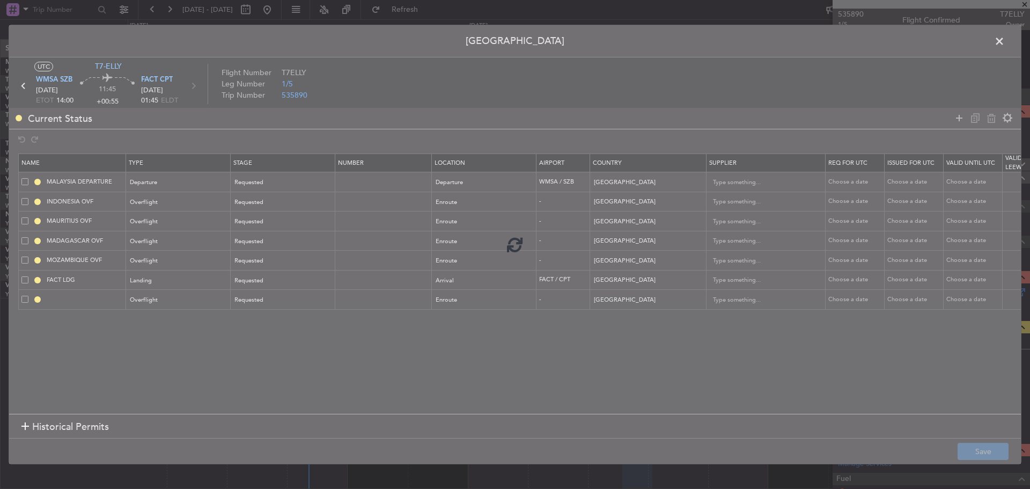
type input "SWAZILAND OVF"
type input "NNN"
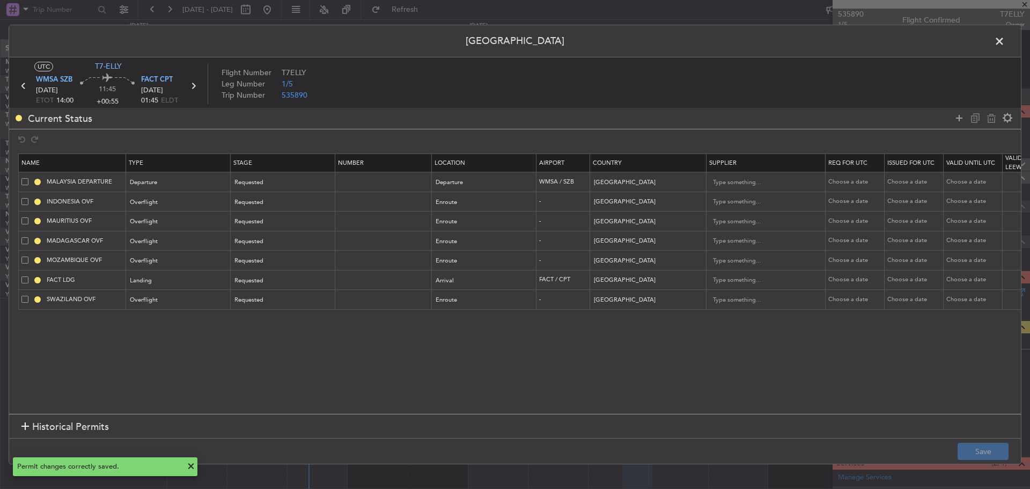
click at [1004, 42] on span at bounding box center [1004, 43] width 0 height 21
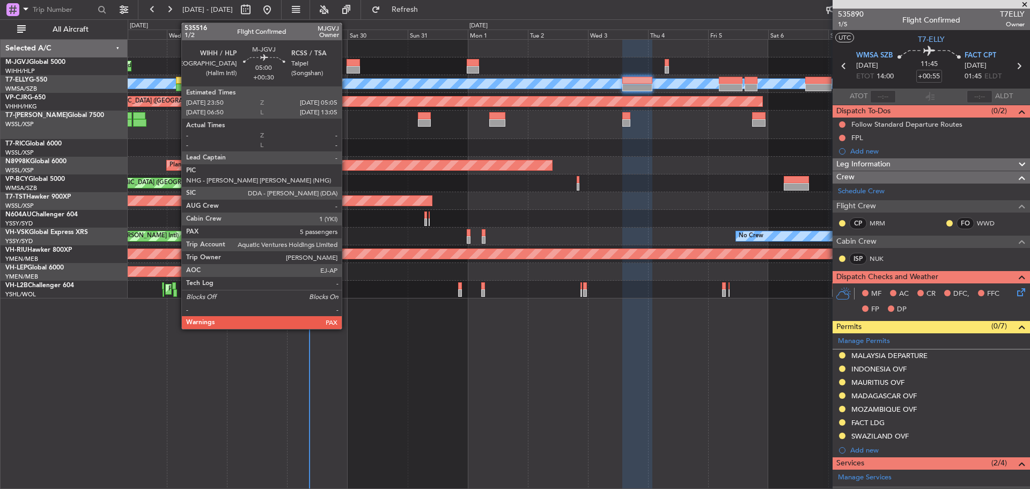
click at [346, 64] on div at bounding box center [352, 63] width 13 height 8
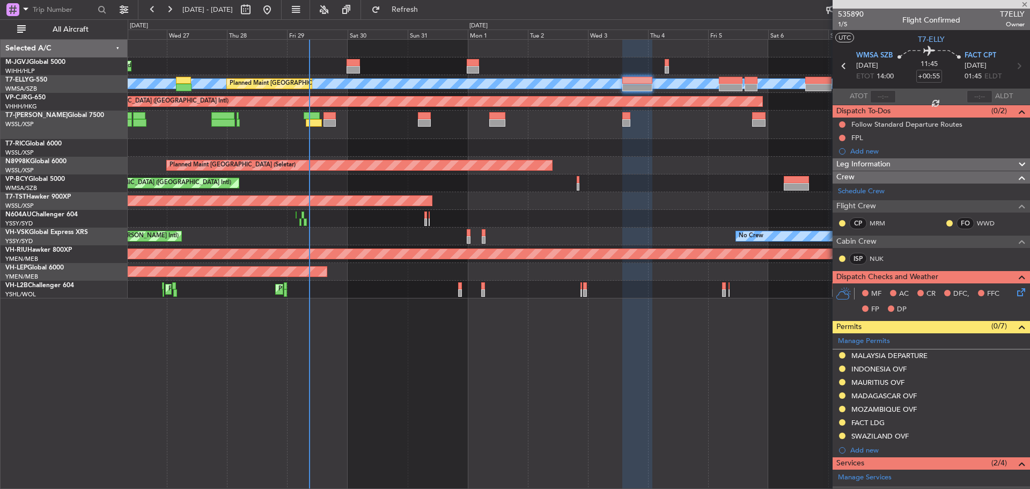
type input "+00:30"
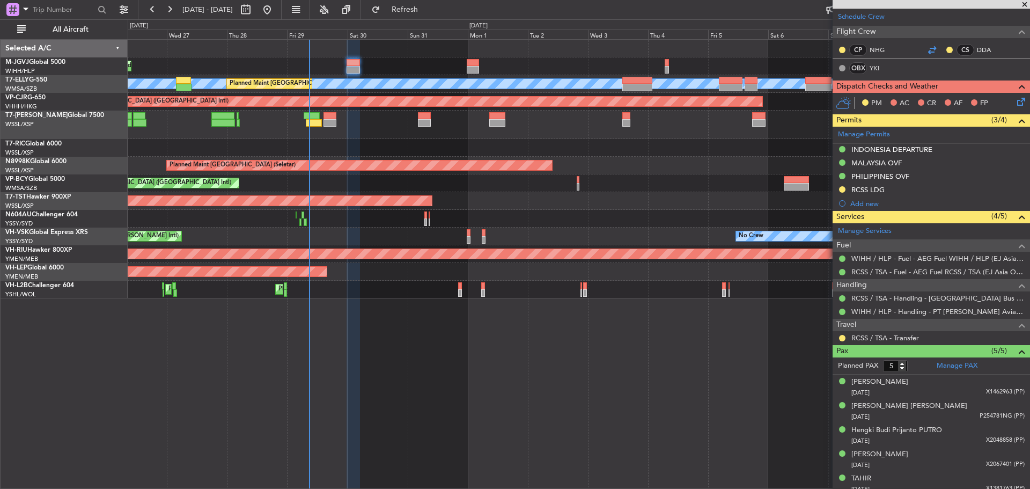
scroll to position [234, 0]
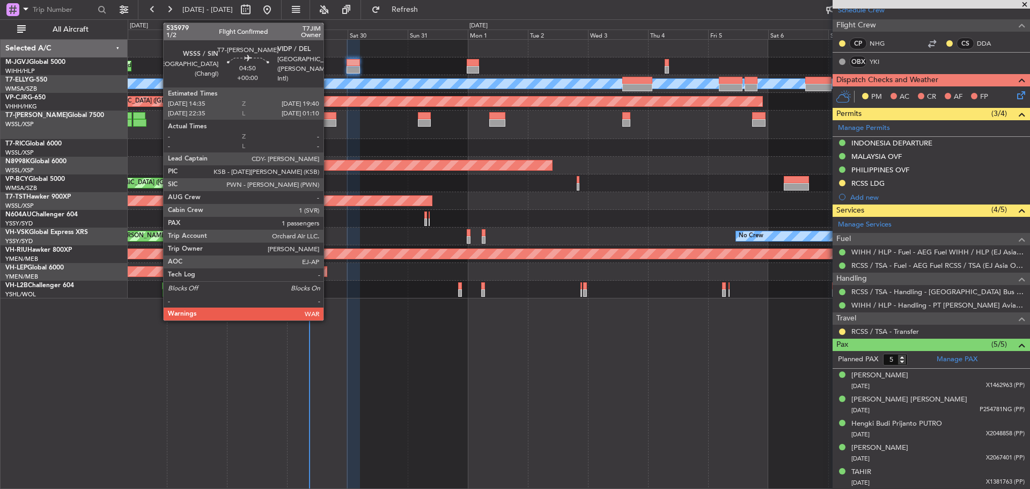
click at [328, 123] on div at bounding box center [329, 123] width 13 height 8
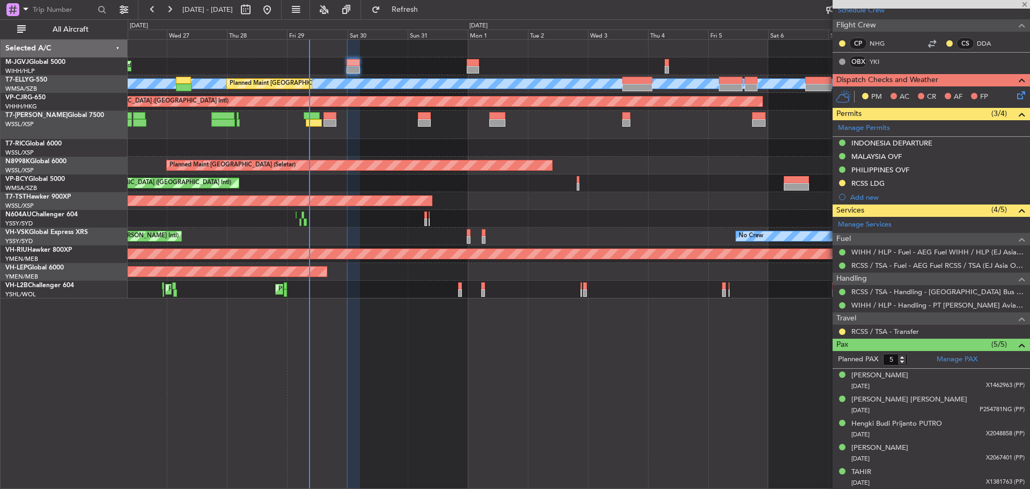
type input "1"
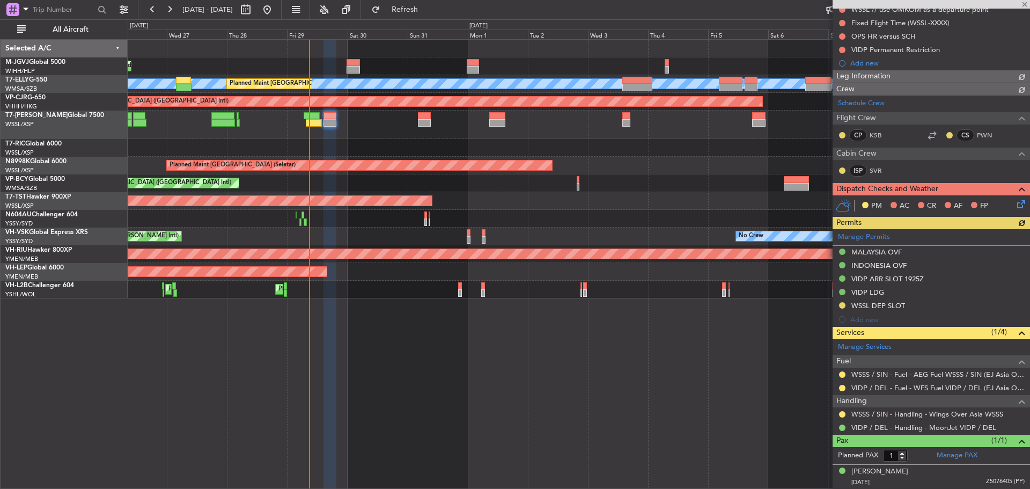
scroll to position [114, 0]
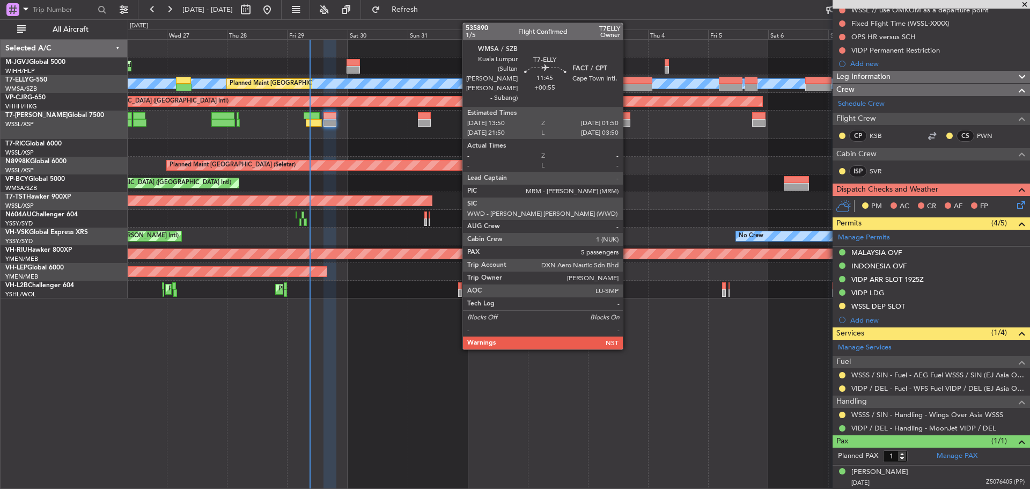
click at [627, 87] on div at bounding box center [637, 88] width 31 height 8
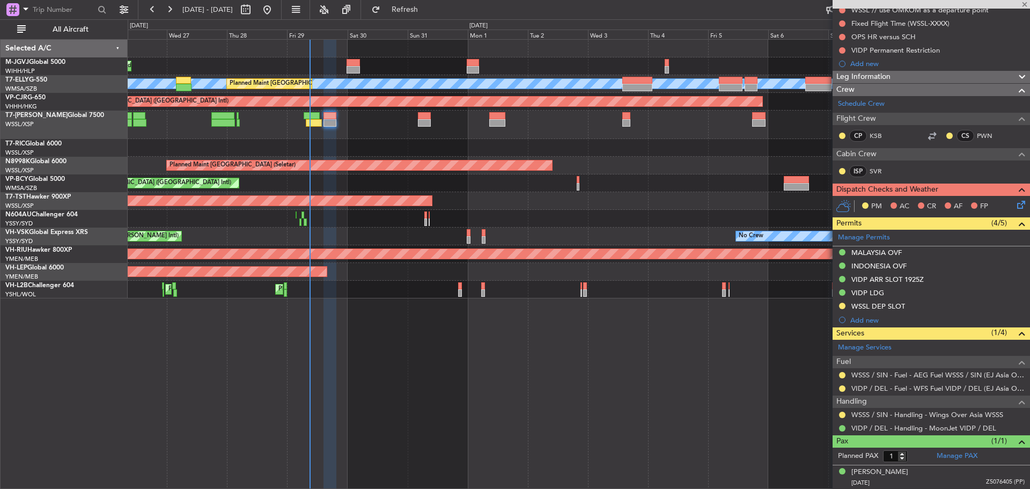
type input "+00:55"
type input "5"
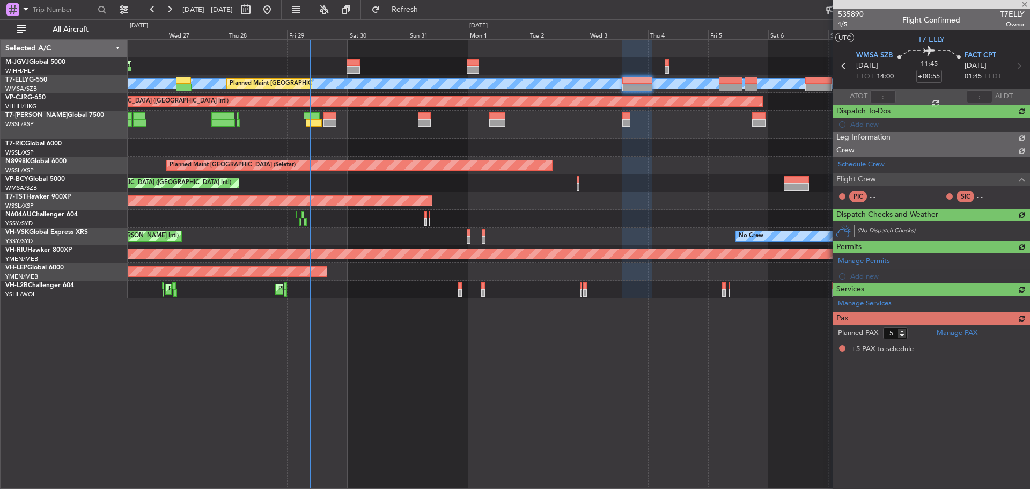
scroll to position [0, 0]
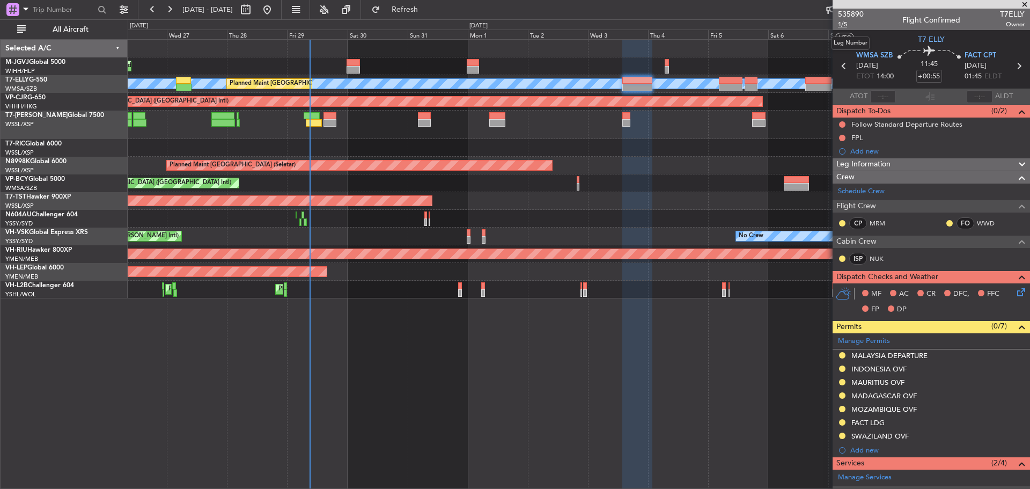
click at [844, 26] on span "1/5" at bounding box center [851, 24] width 26 height 9
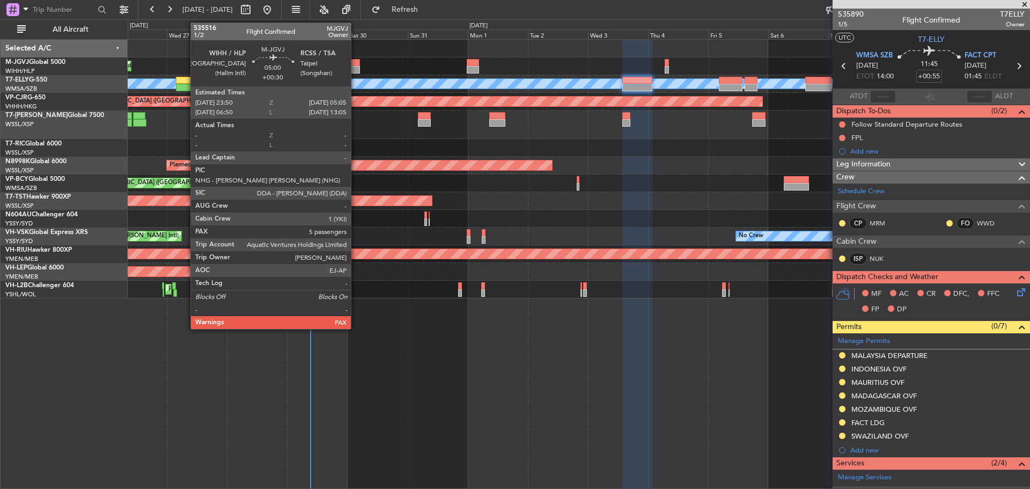
click at [356, 69] on div at bounding box center [352, 70] width 13 height 8
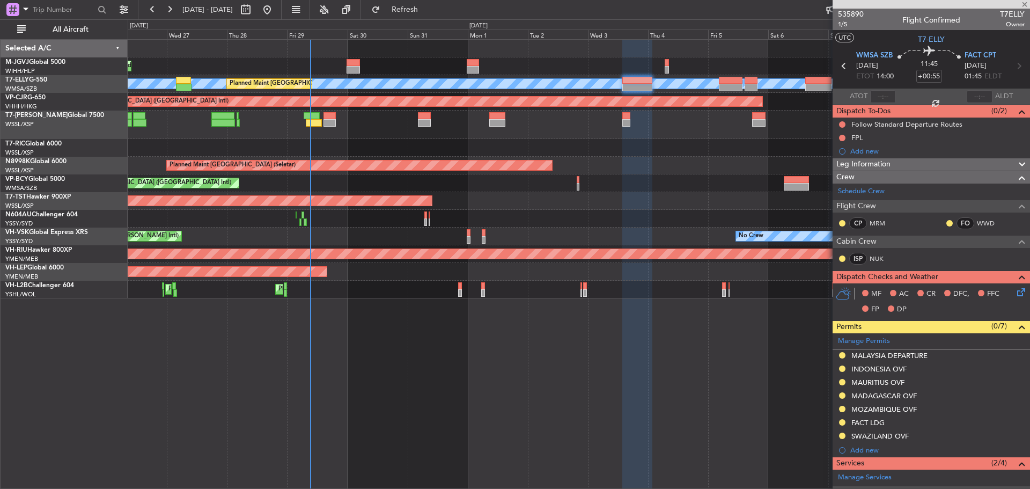
type input "+00:30"
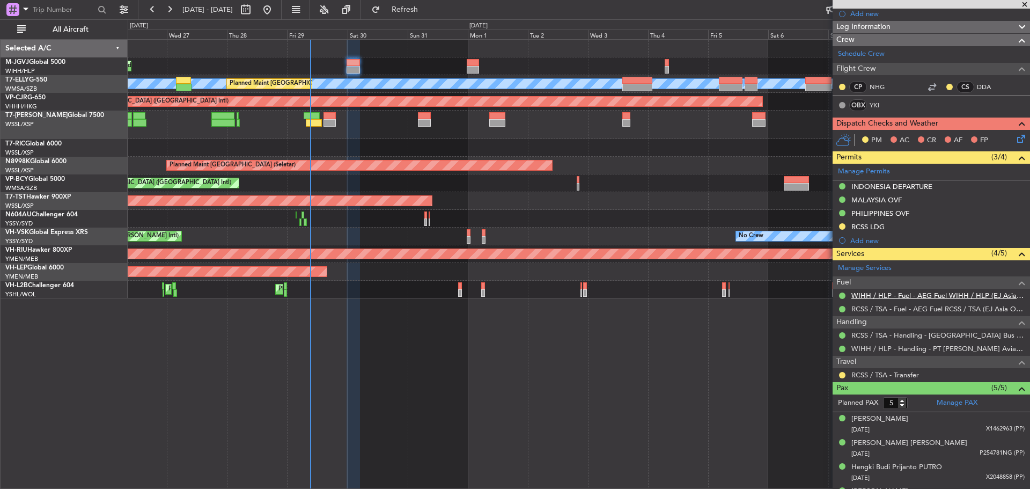
scroll to position [215, 0]
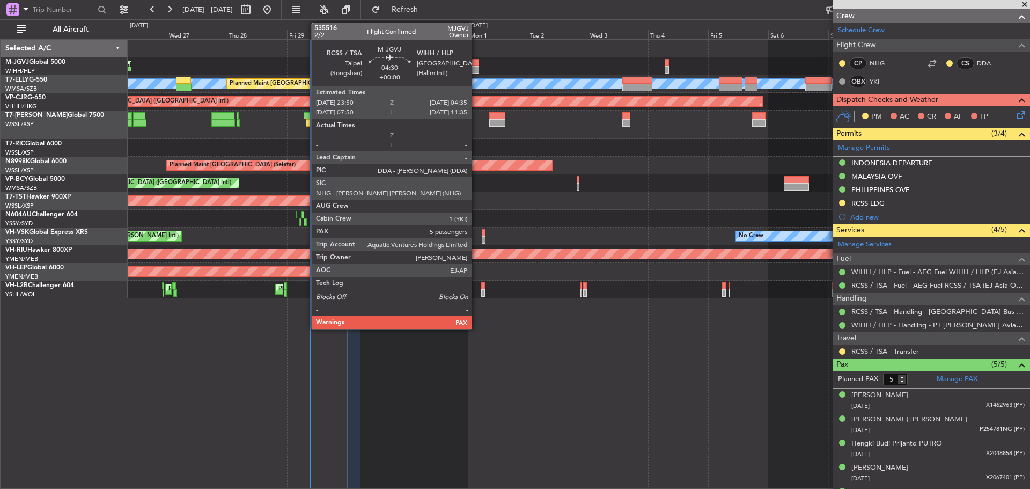
click at [476, 65] on div at bounding box center [473, 63] width 12 height 8
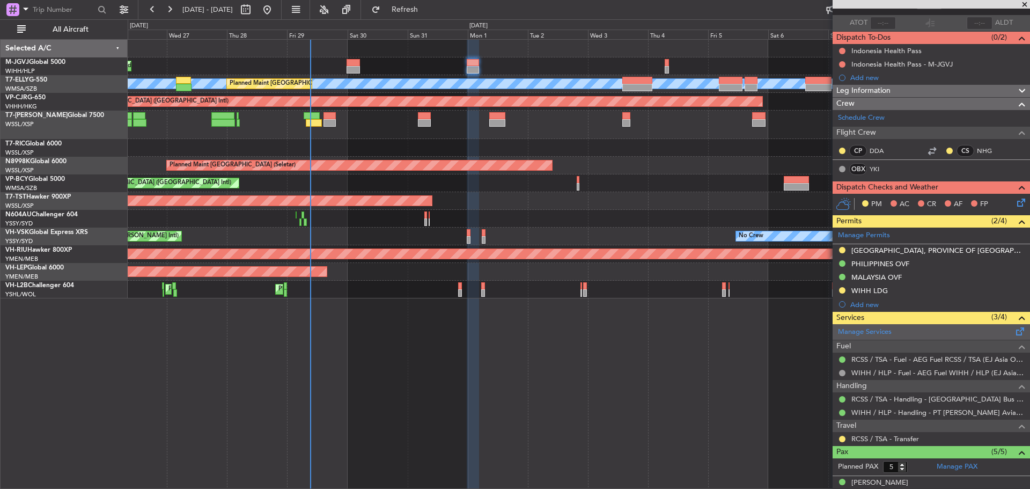
scroll to position [0, 0]
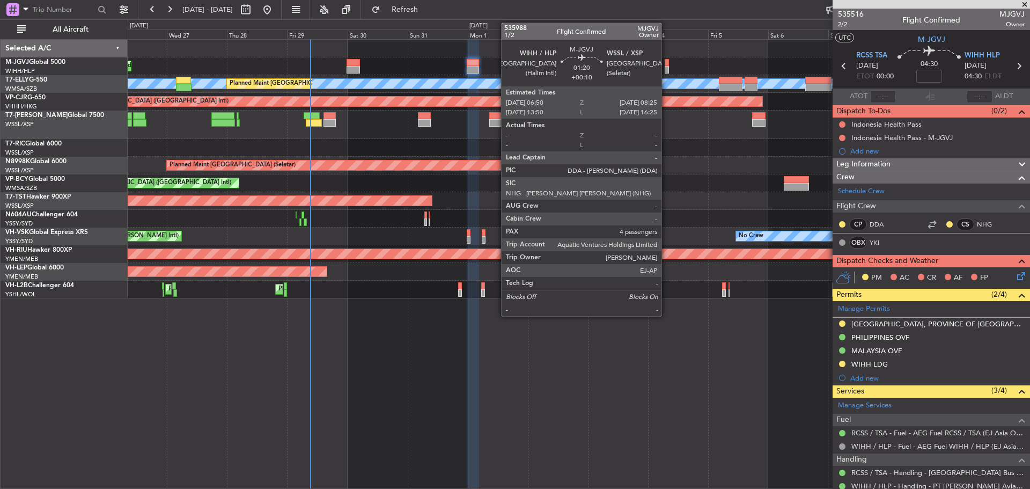
click at [666, 64] on div at bounding box center [666, 63] width 4 height 8
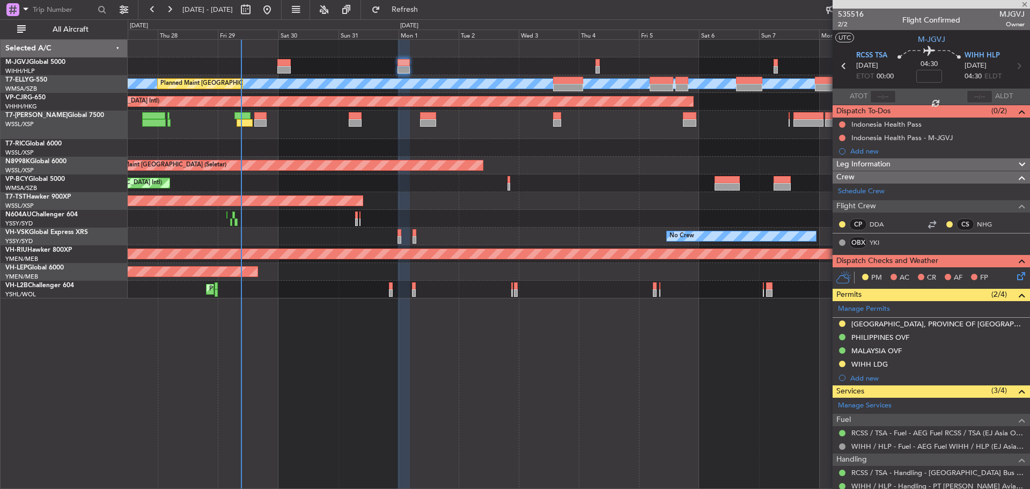
click at [582, 75] on div "Planned Maint [GEOGRAPHIC_DATA] (Halim Intl)" at bounding box center [579, 66] width 902 height 18
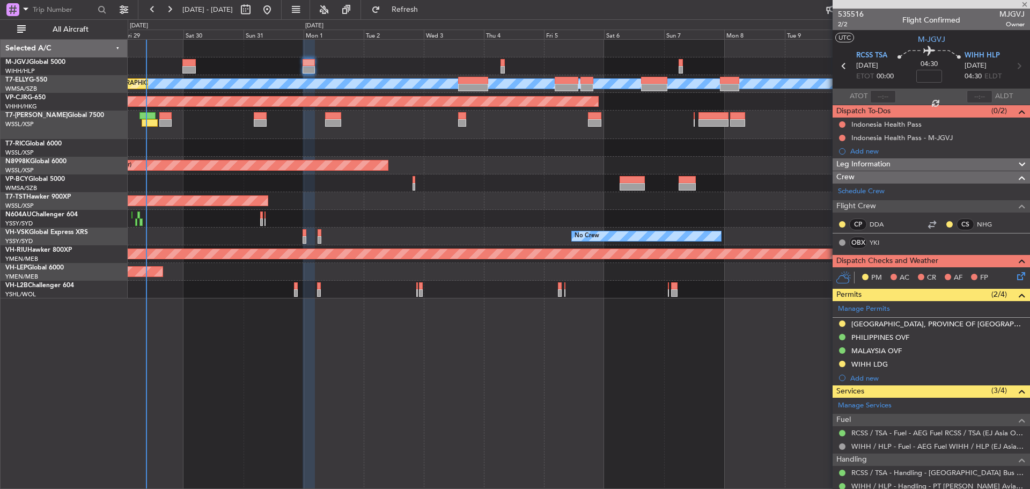
type input "+00:10"
type input "4"
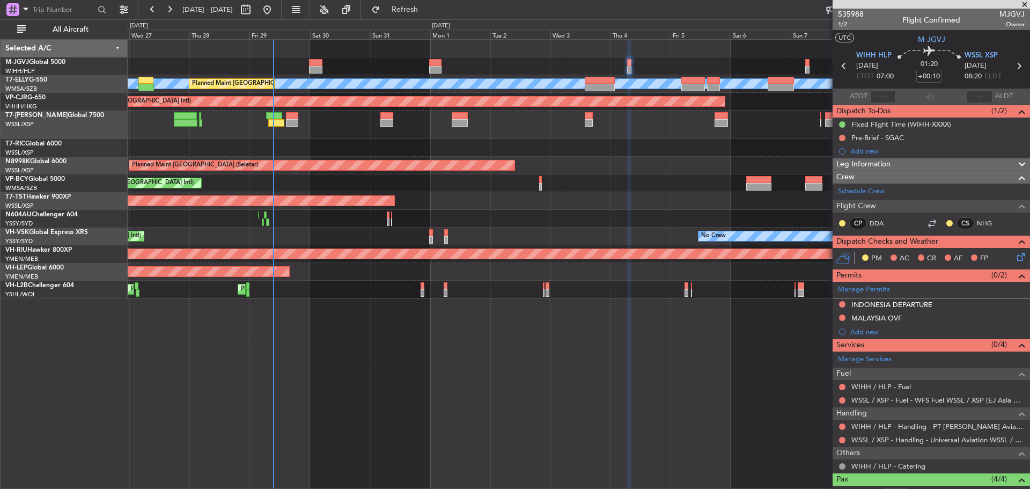
click at [652, 149] on div at bounding box center [579, 148] width 902 height 18
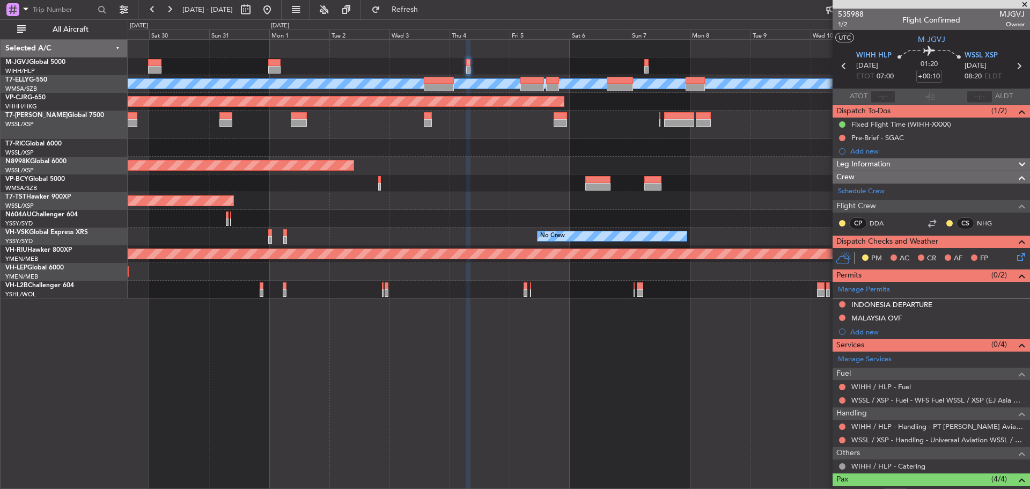
click at [579, 152] on div "Planned Maint Jakarta (Halim Intl) Planned Maint Dubai (Dubai Intl) MEL Planned…" at bounding box center [579, 169] width 902 height 258
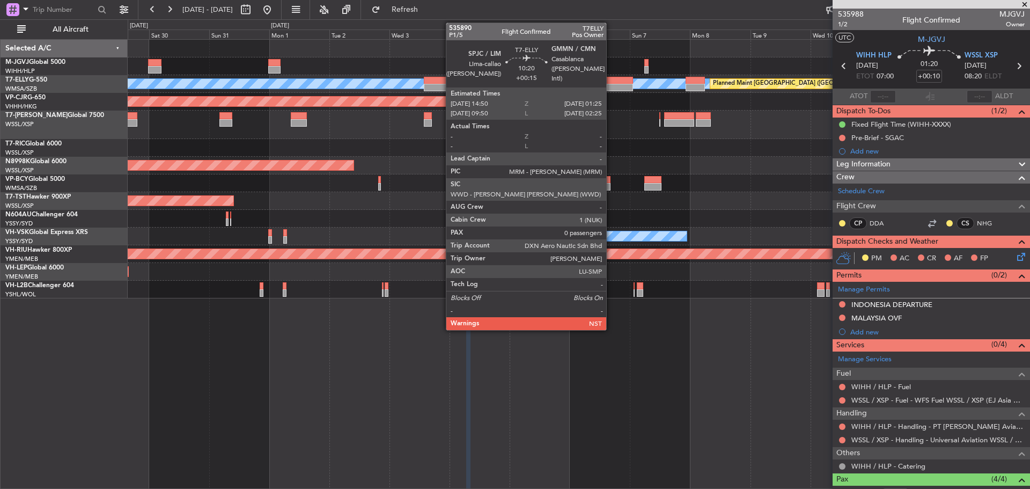
click at [611, 80] on div at bounding box center [620, 81] width 27 height 8
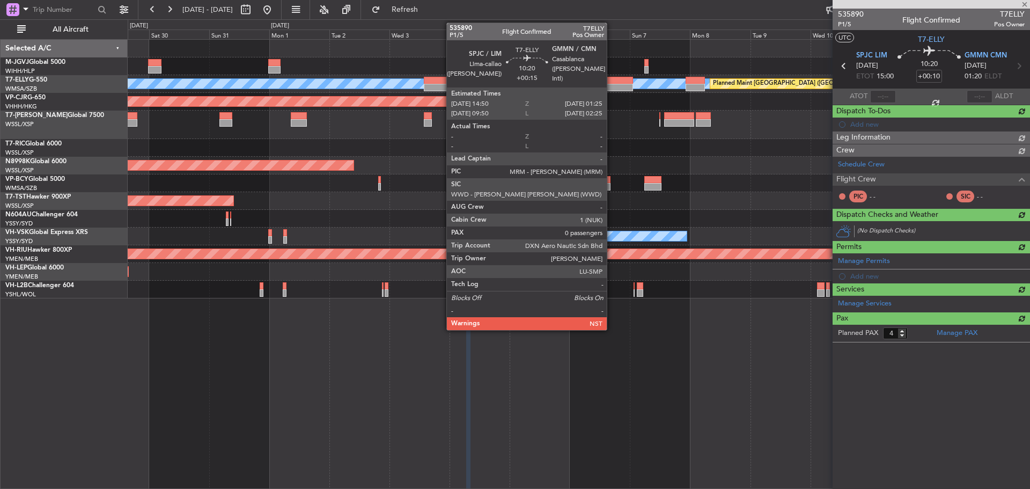
type input "+00:15"
type input "0"
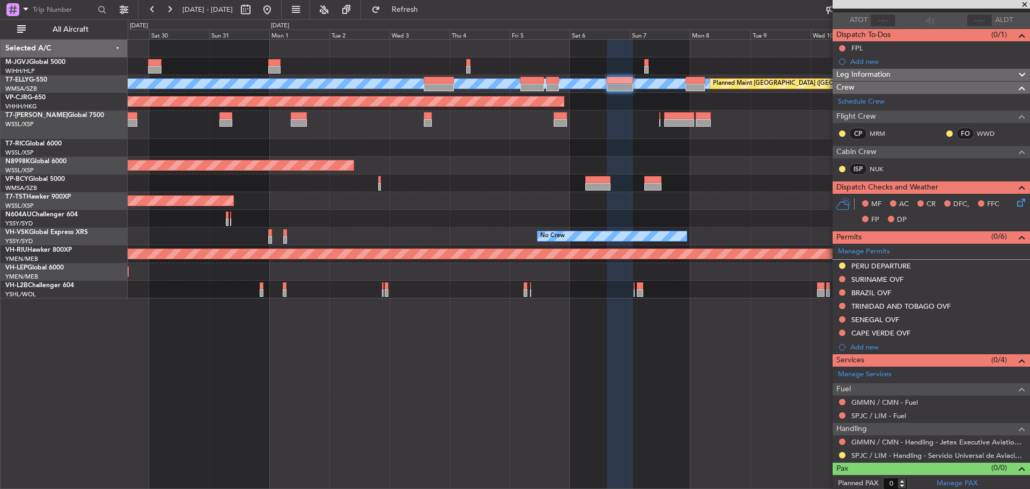
scroll to position [79, 0]
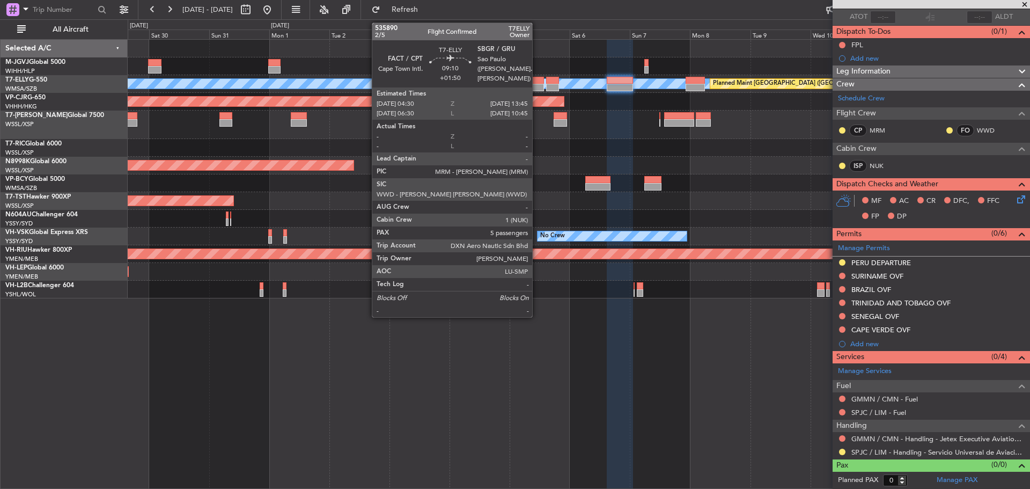
click at [537, 82] on div at bounding box center [532, 81] width 24 height 8
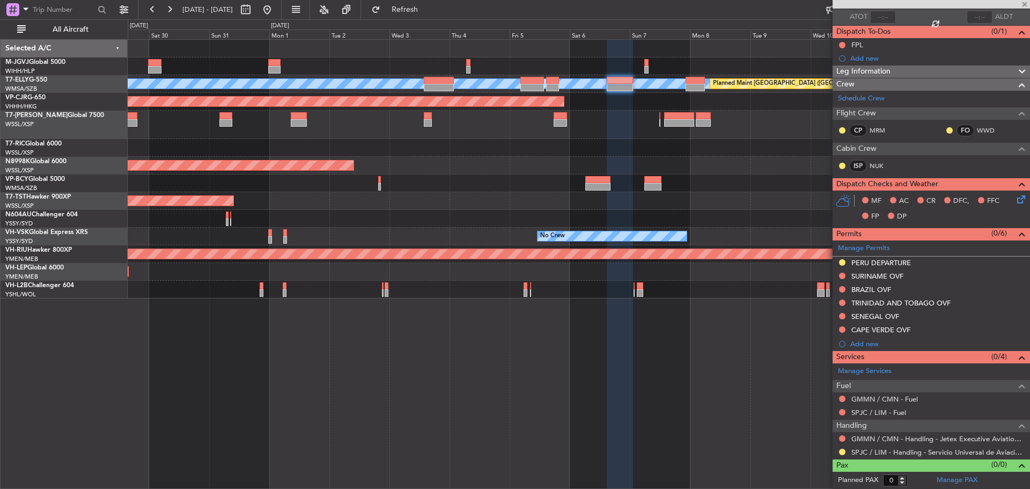
type input "+01:50"
type input "5"
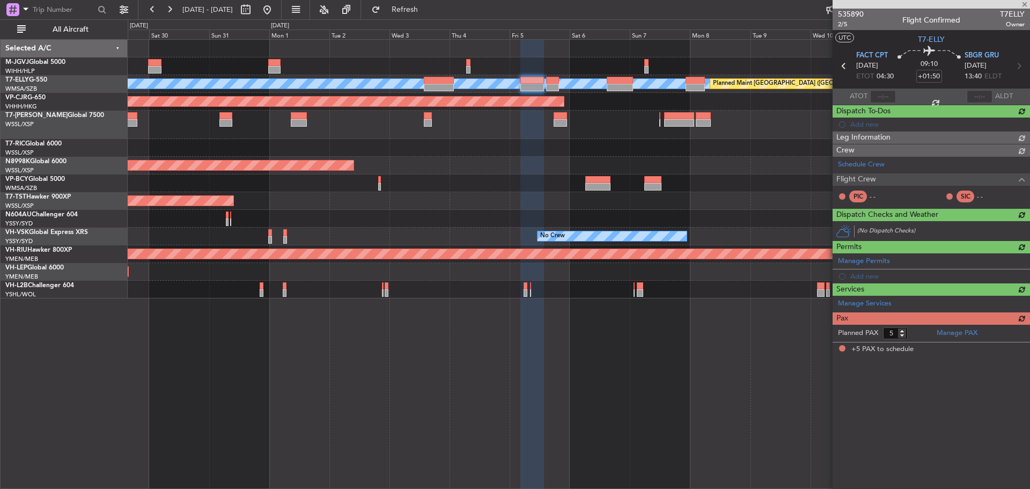
scroll to position [0, 0]
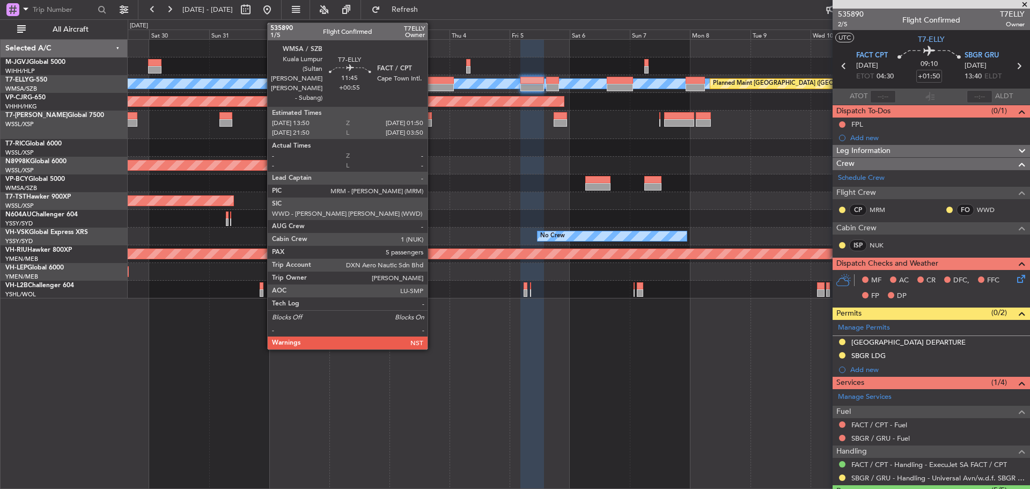
click at [432, 85] on div at bounding box center [439, 88] width 31 height 8
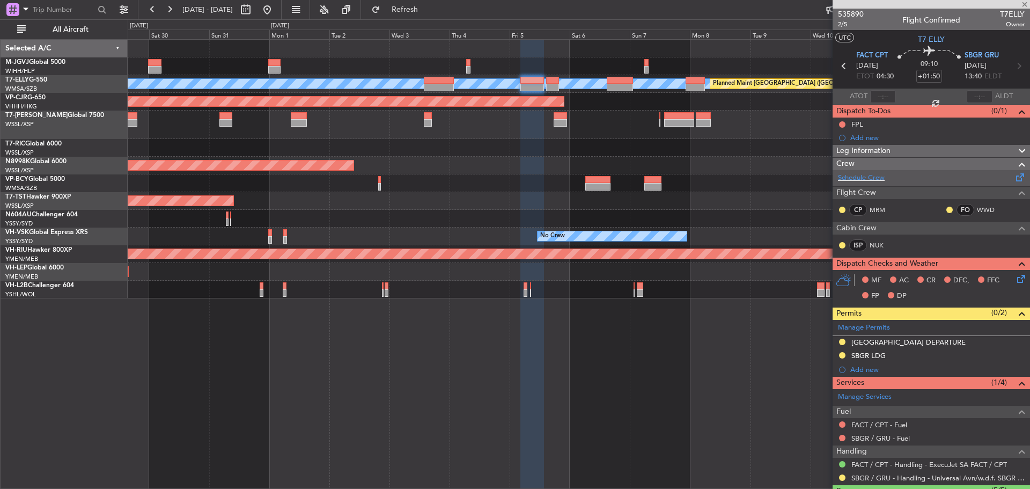
type input "+00:55"
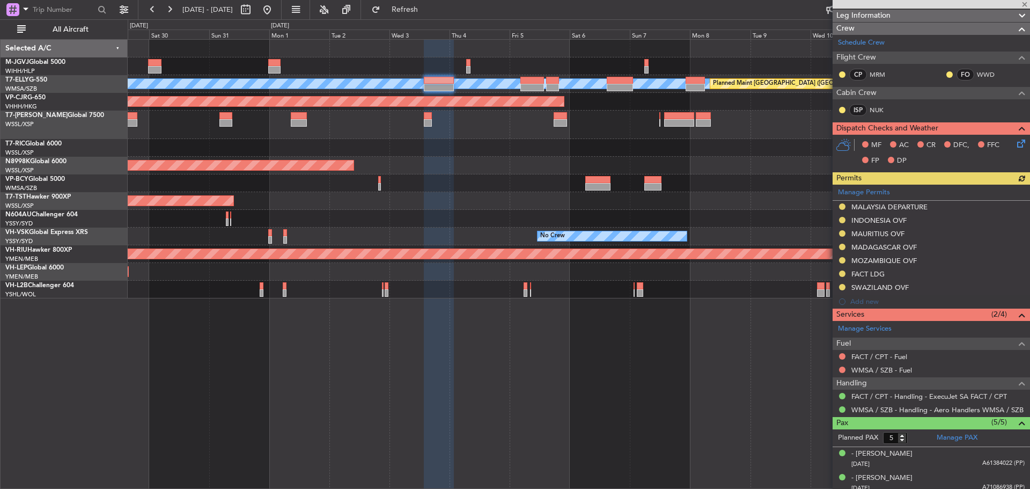
scroll to position [227, 0]
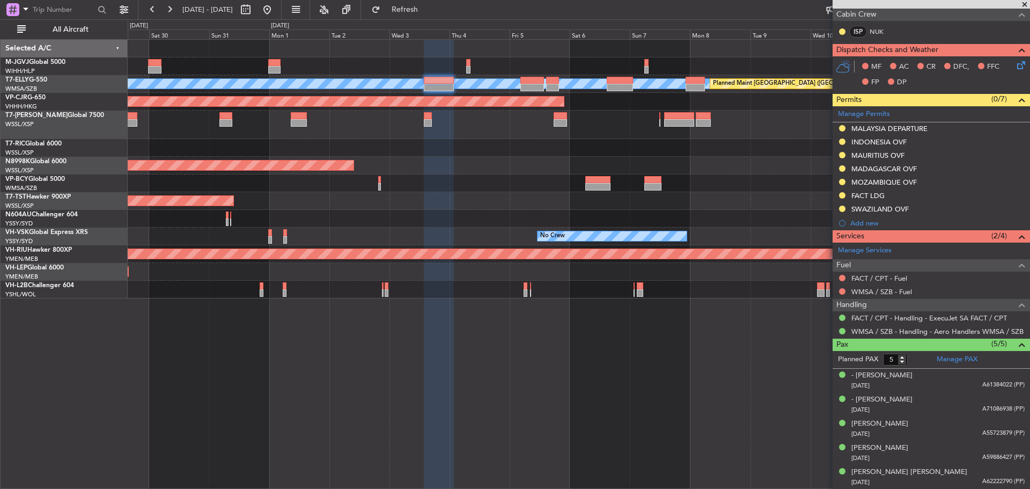
click at [520, 131] on div at bounding box center [579, 124] width 902 height 28
click at [471, 324] on div "Planned Maint Jakarta (Halim Intl) MEL Planned Maint Dubai (Dubai Intl) Planned…" at bounding box center [579, 263] width 902 height 449
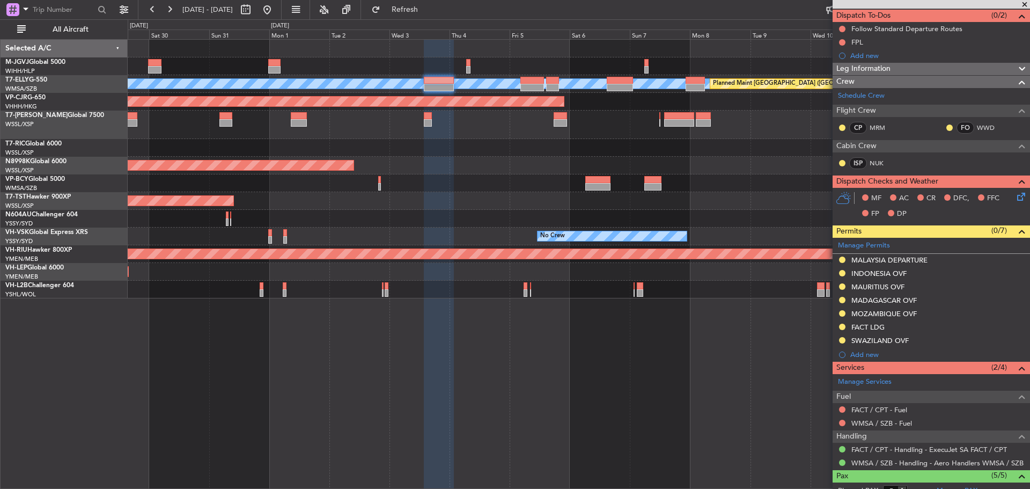
scroll to position [0, 0]
